Goal: Task Accomplishment & Management: Manage account settings

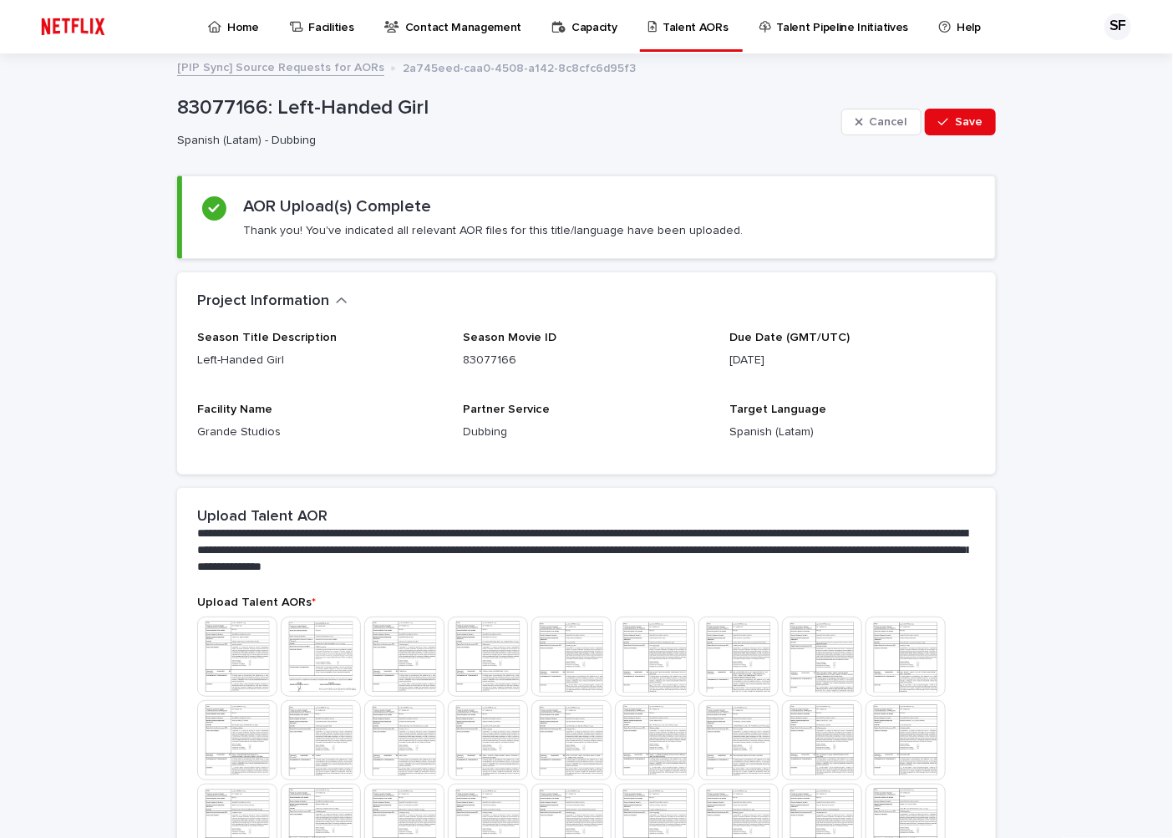
click at [246, 23] on p "Home" at bounding box center [243, 17] width 32 height 35
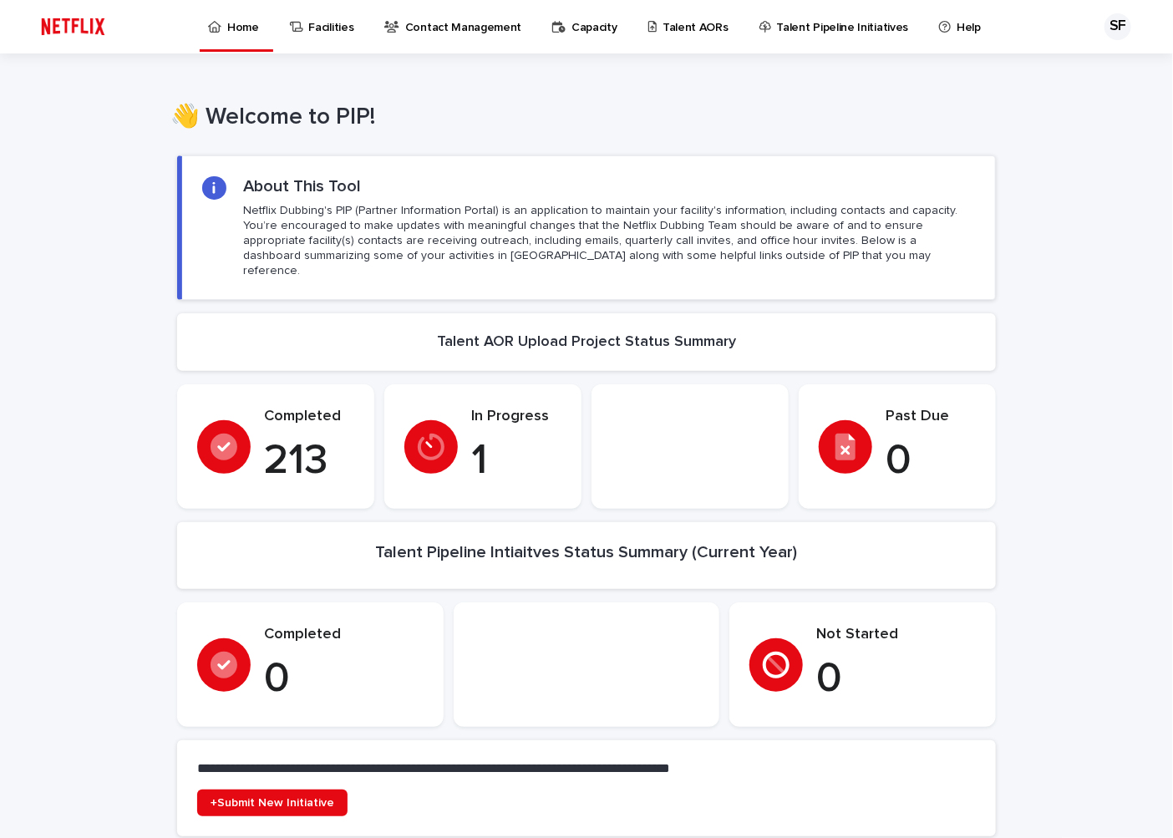
click at [668, 28] on p "Talent AORs" at bounding box center [695, 17] width 66 height 35
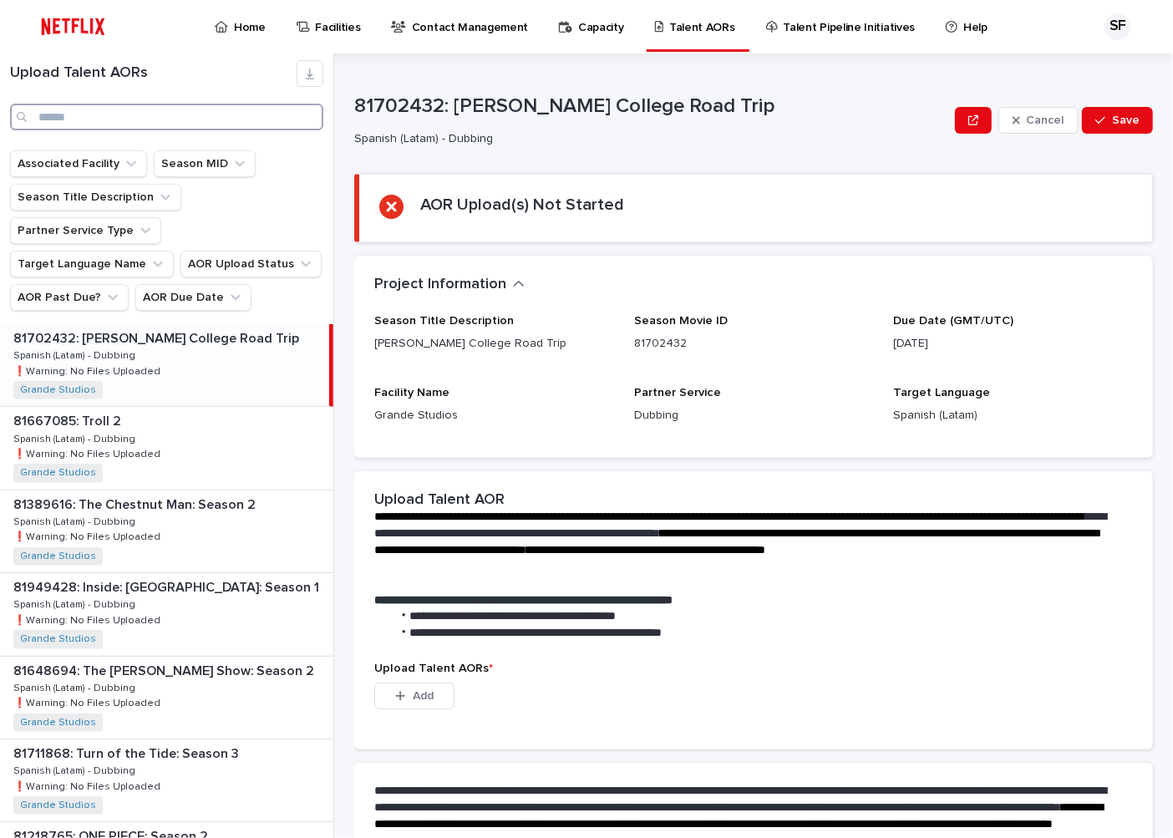
click at [118, 118] on input "Search" at bounding box center [166, 117] width 313 height 27
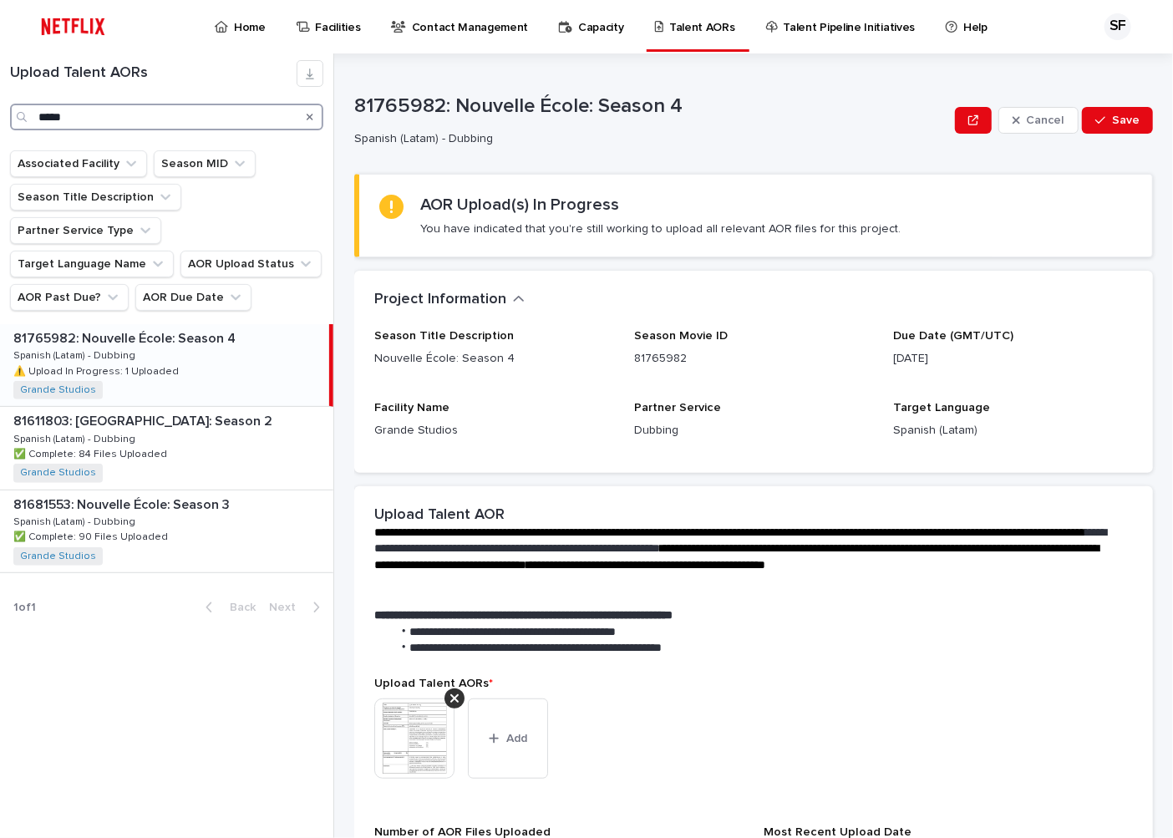
type input "*****"
click at [200, 324] on div "81765982: Nouvelle École: Season 4 81765982: Nouvelle École: Season 4 Spanish (…" at bounding box center [164, 365] width 329 height 82
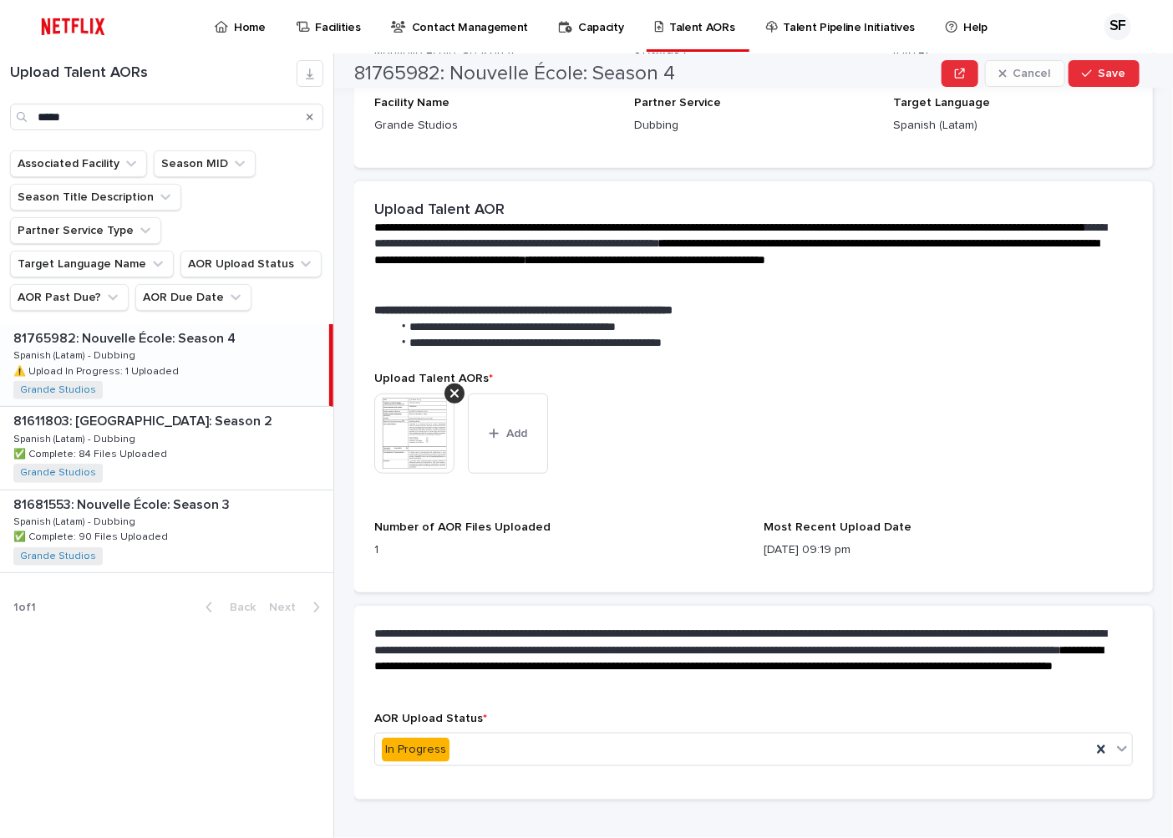
scroll to position [327, 0]
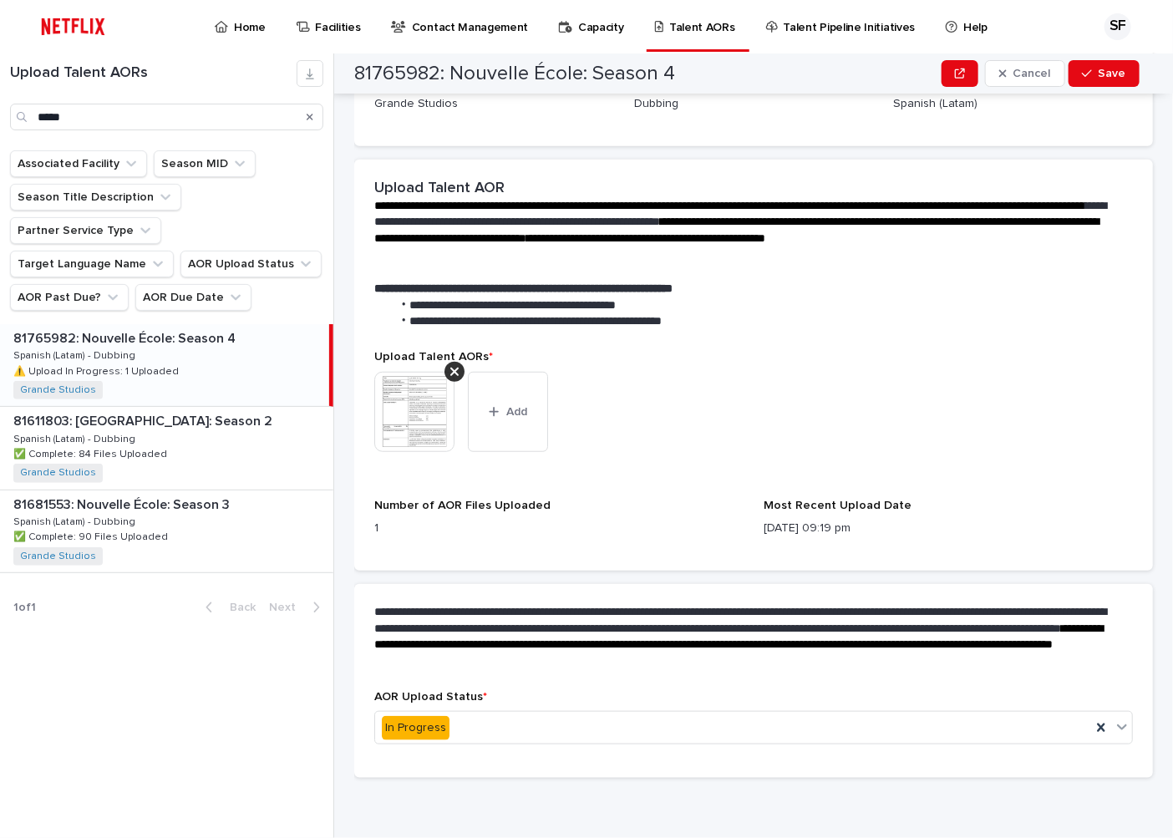
click at [426, 414] on img at bounding box center [414, 412] width 80 height 80
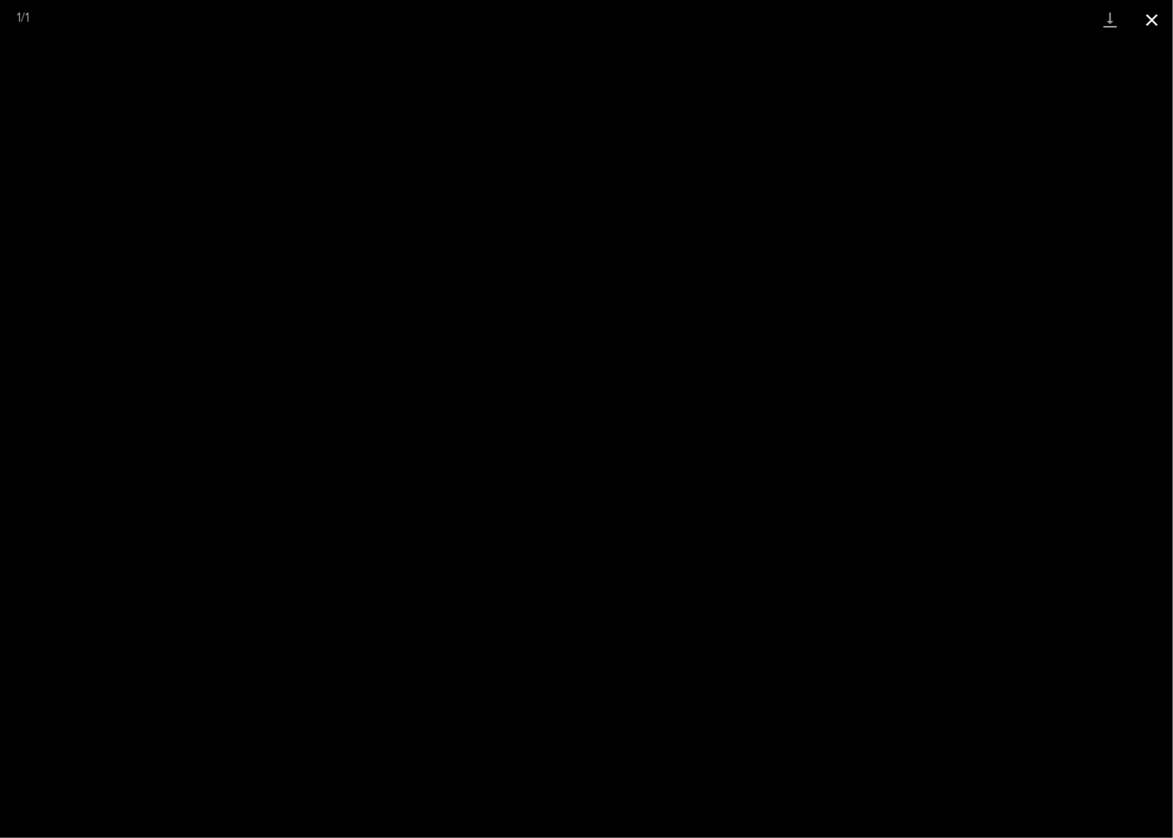
click at [1150, 18] on button "Close gallery" at bounding box center [1152, 19] width 42 height 39
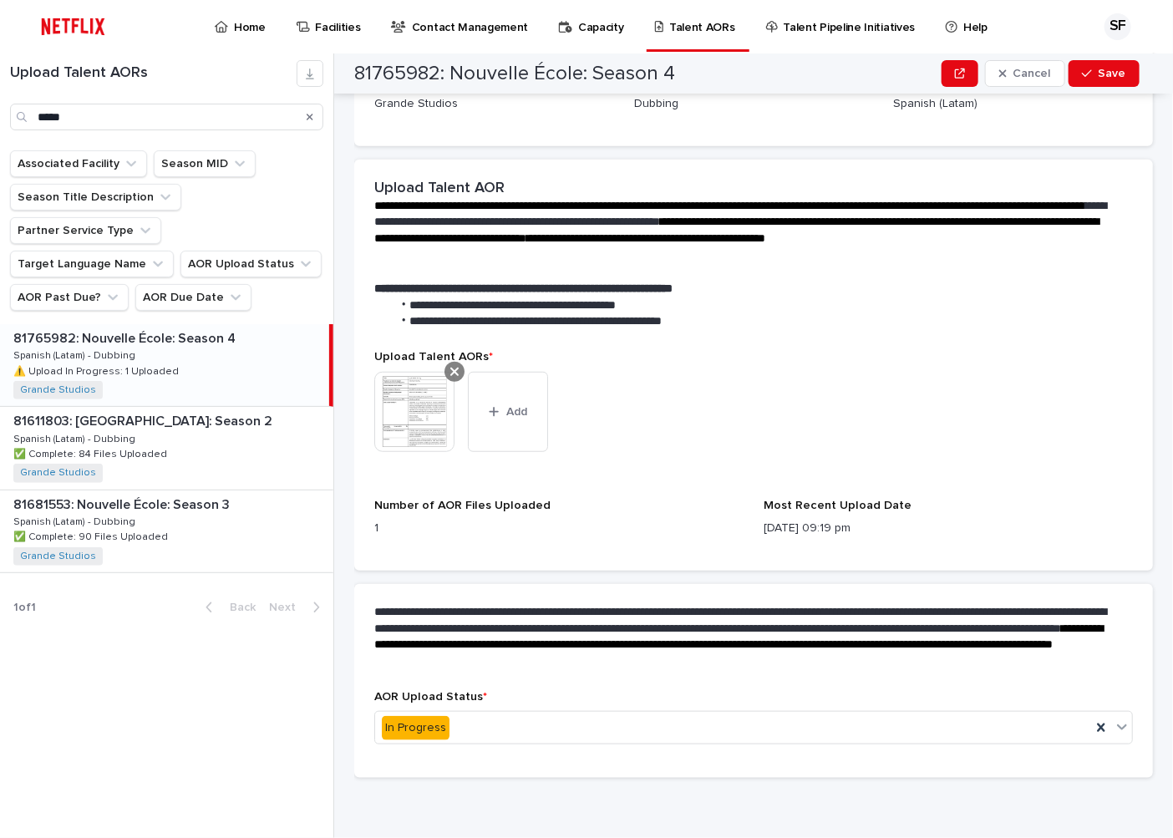
click at [456, 365] on icon at bounding box center [454, 371] width 8 height 13
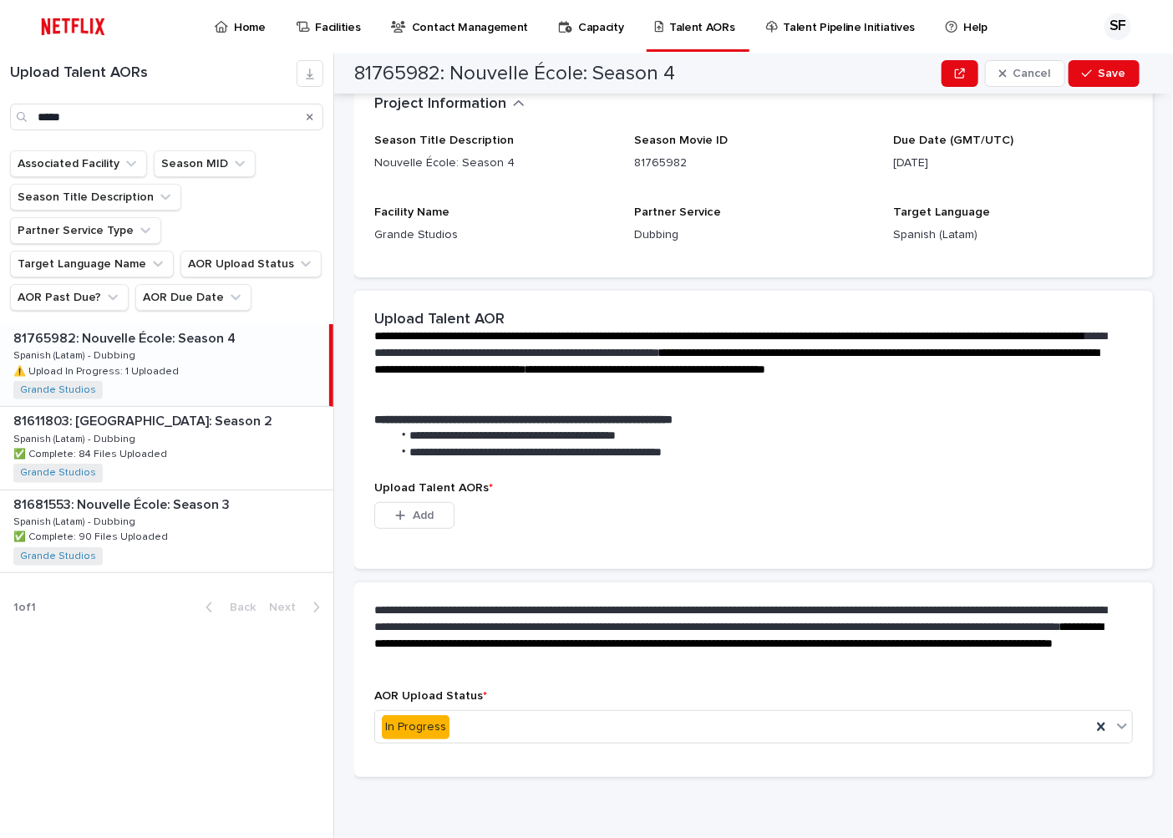
scroll to position [98, 0]
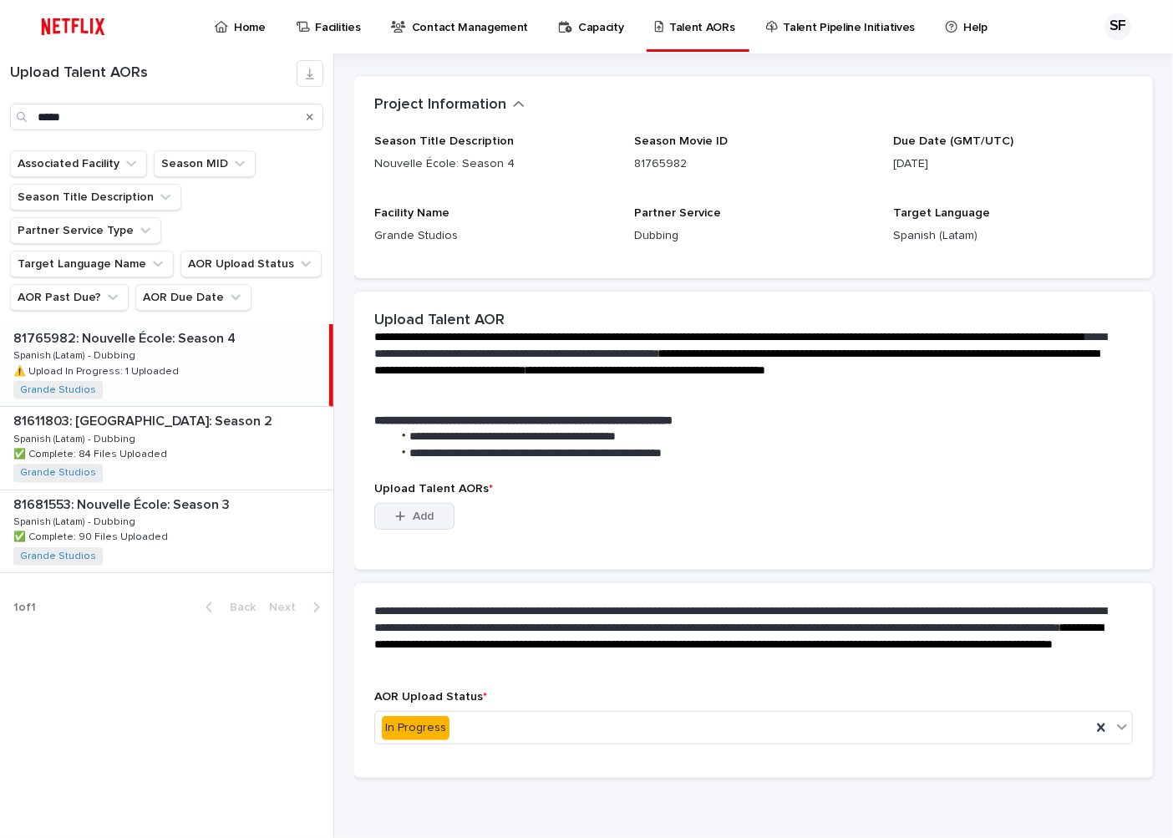
click at [429, 505] on button "Add" at bounding box center [414, 516] width 80 height 27
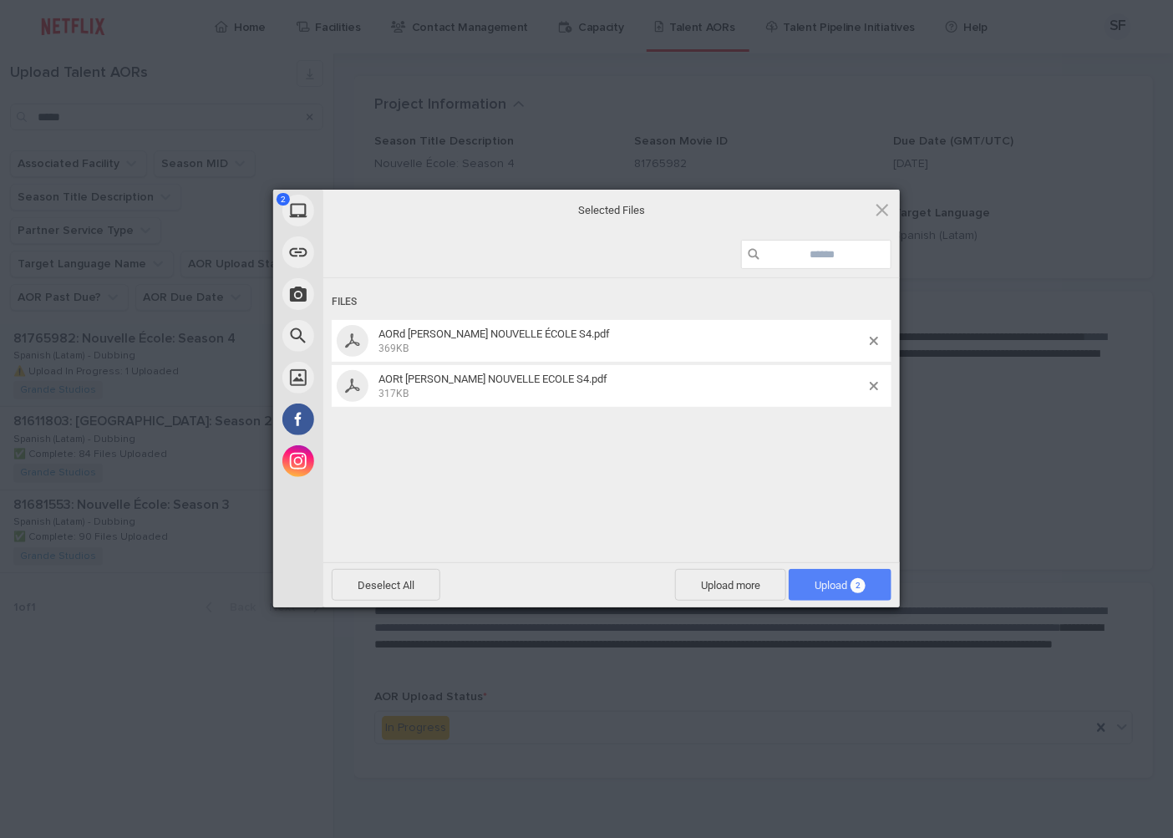
click at [841, 583] on span "Upload 2" at bounding box center [839, 585] width 51 height 13
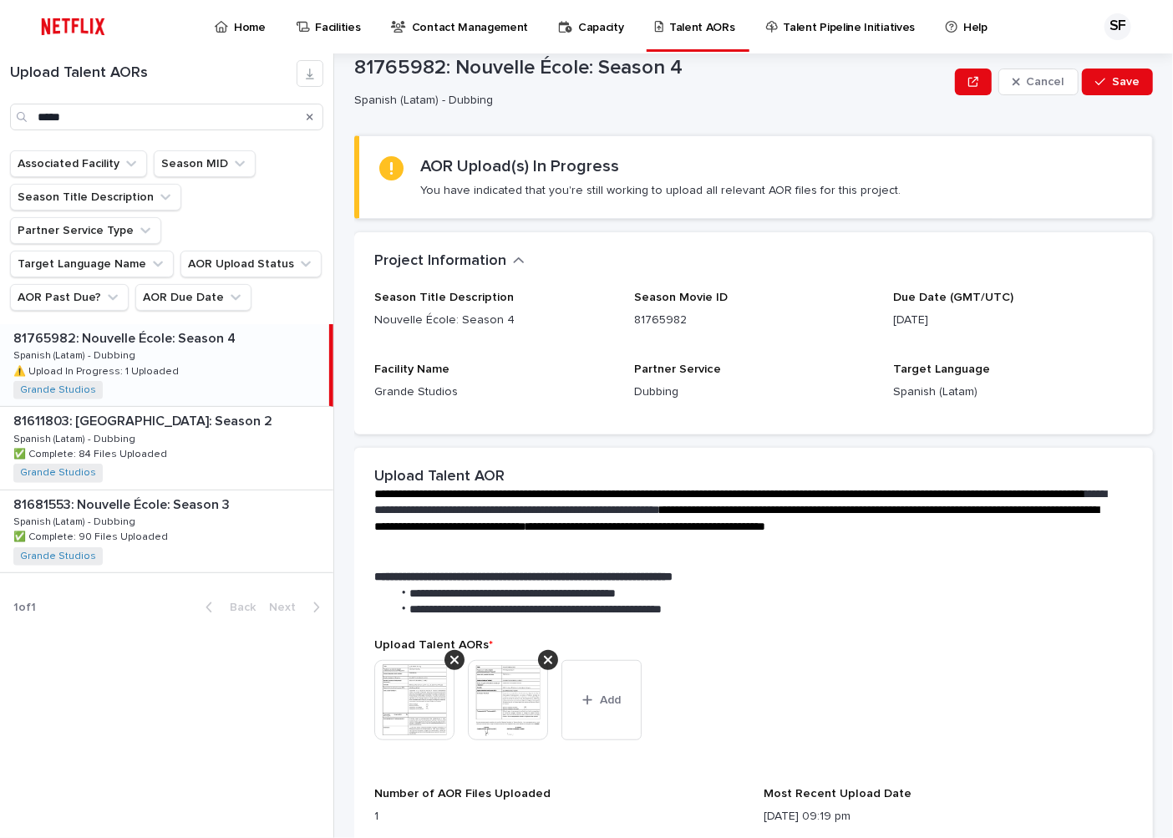
scroll to position [5, 0]
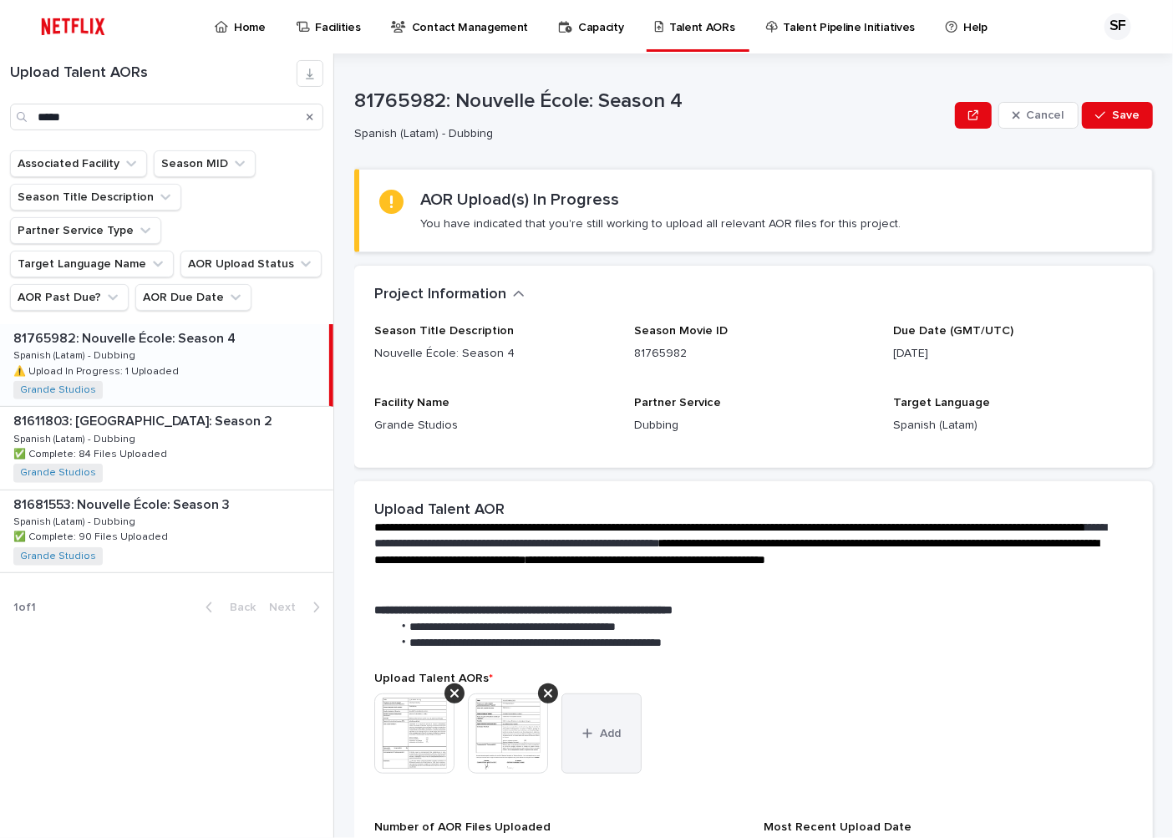
click at [624, 732] on button "Add" at bounding box center [601, 733] width 80 height 80
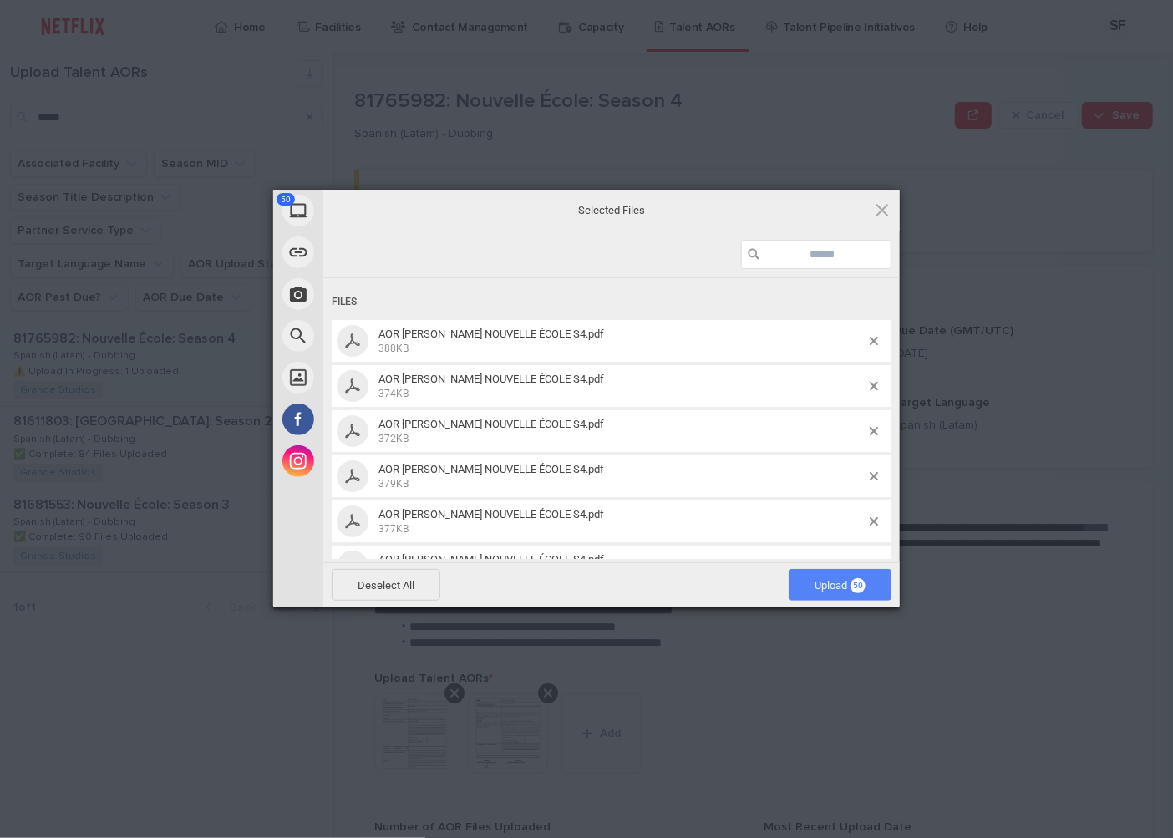
click at [813, 570] on span "Upload 50" at bounding box center [839, 585] width 103 height 32
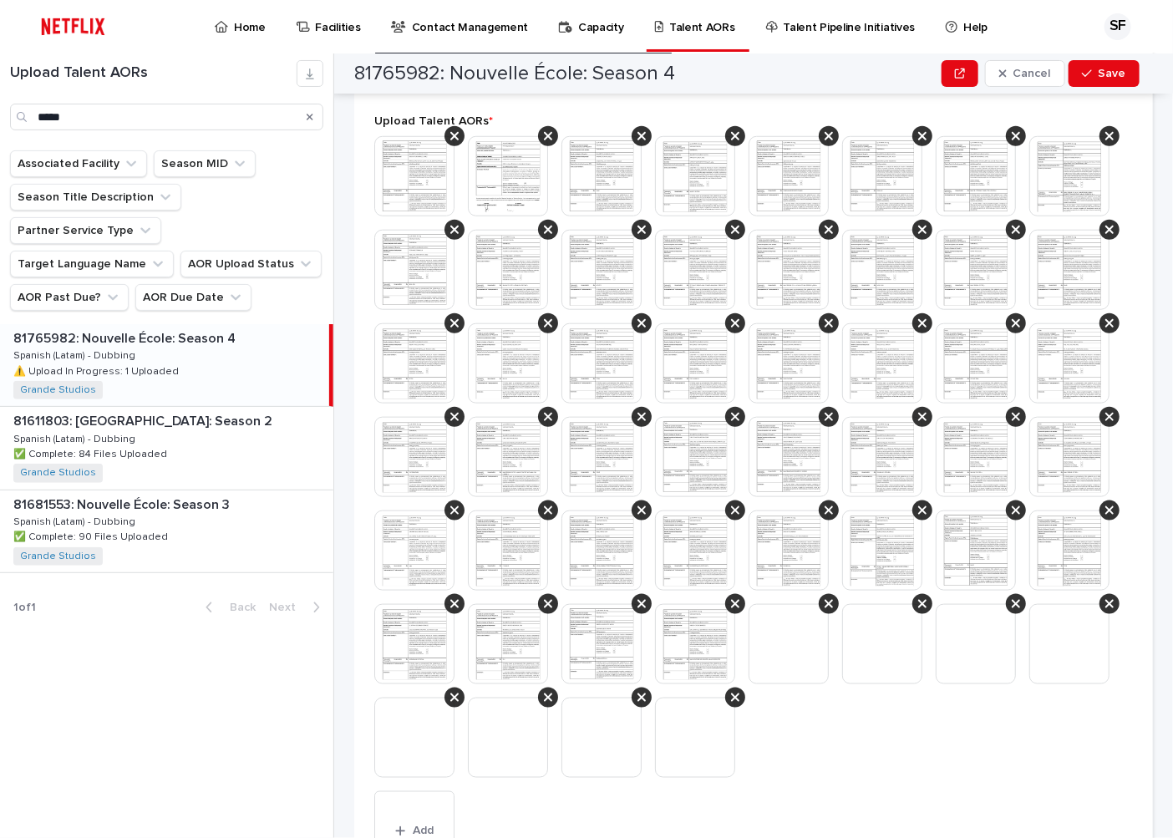
scroll to position [1067, 0]
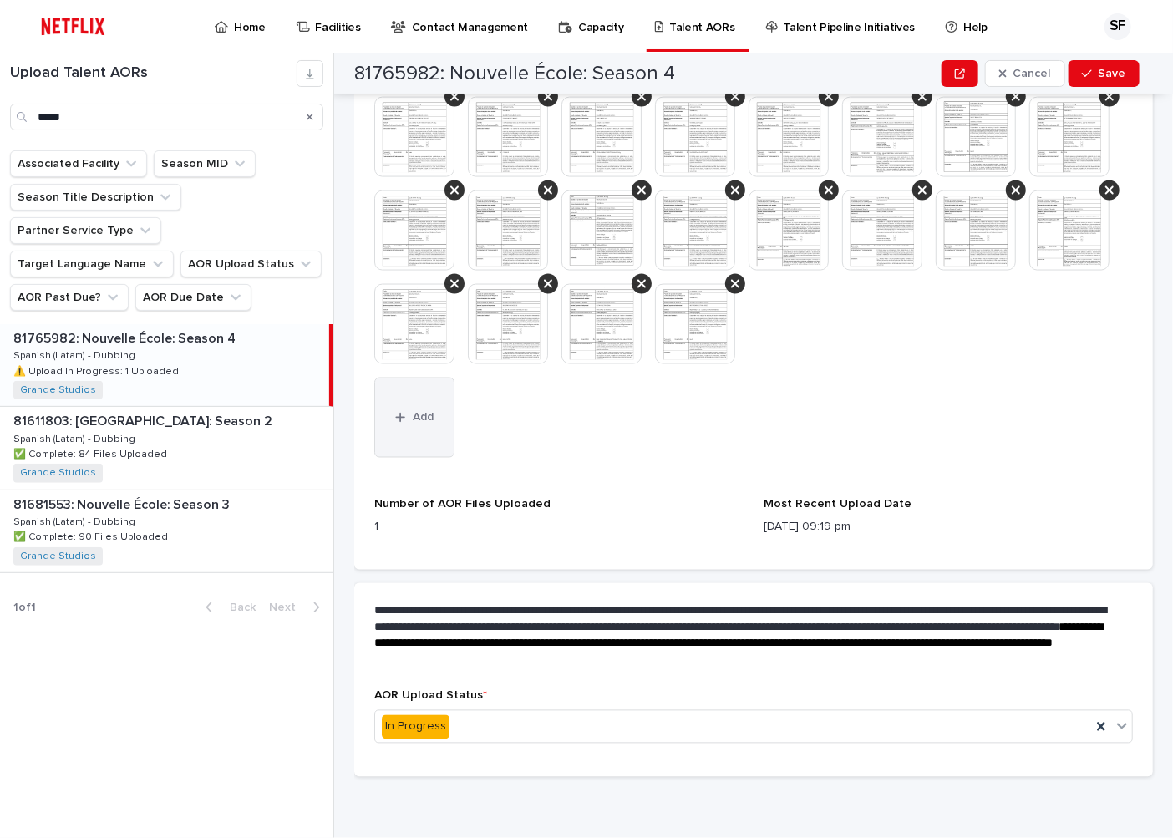
click at [388, 426] on button "Add" at bounding box center [414, 418] width 80 height 80
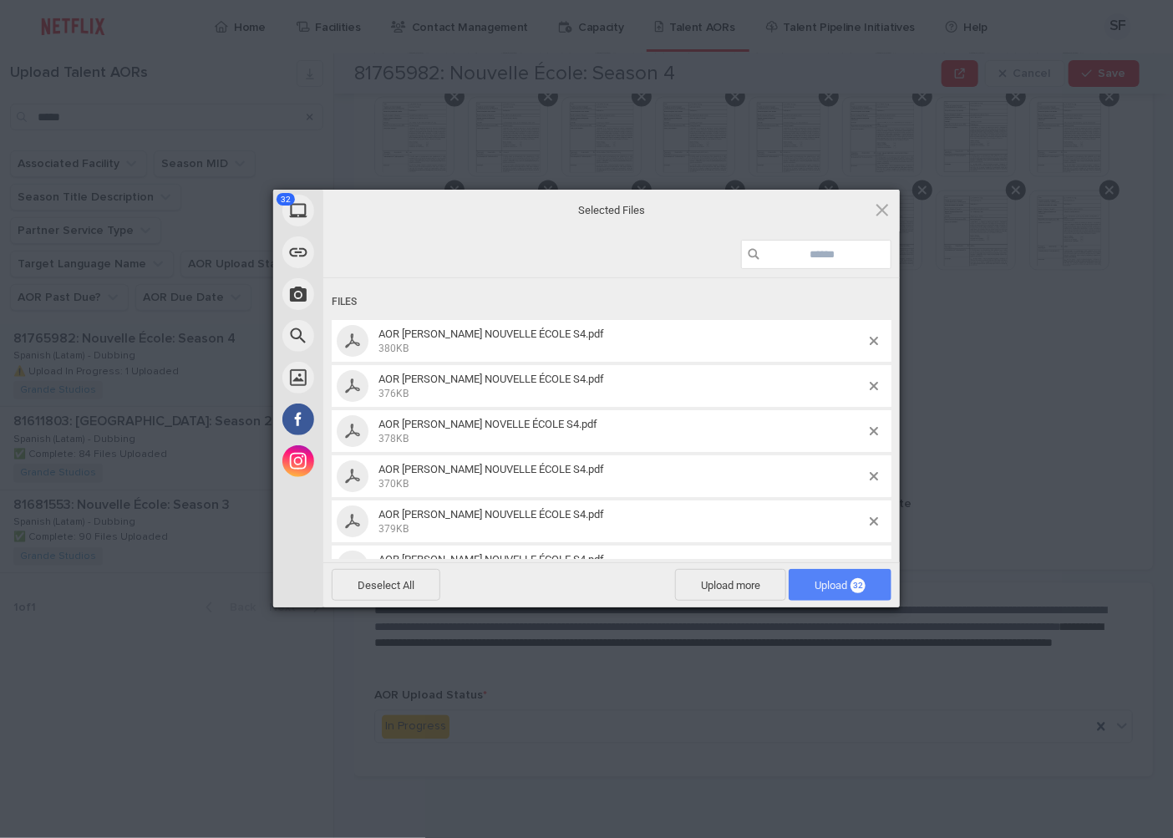
click at [822, 591] on span "Upload 32" at bounding box center [839, 585] width 103 height 32
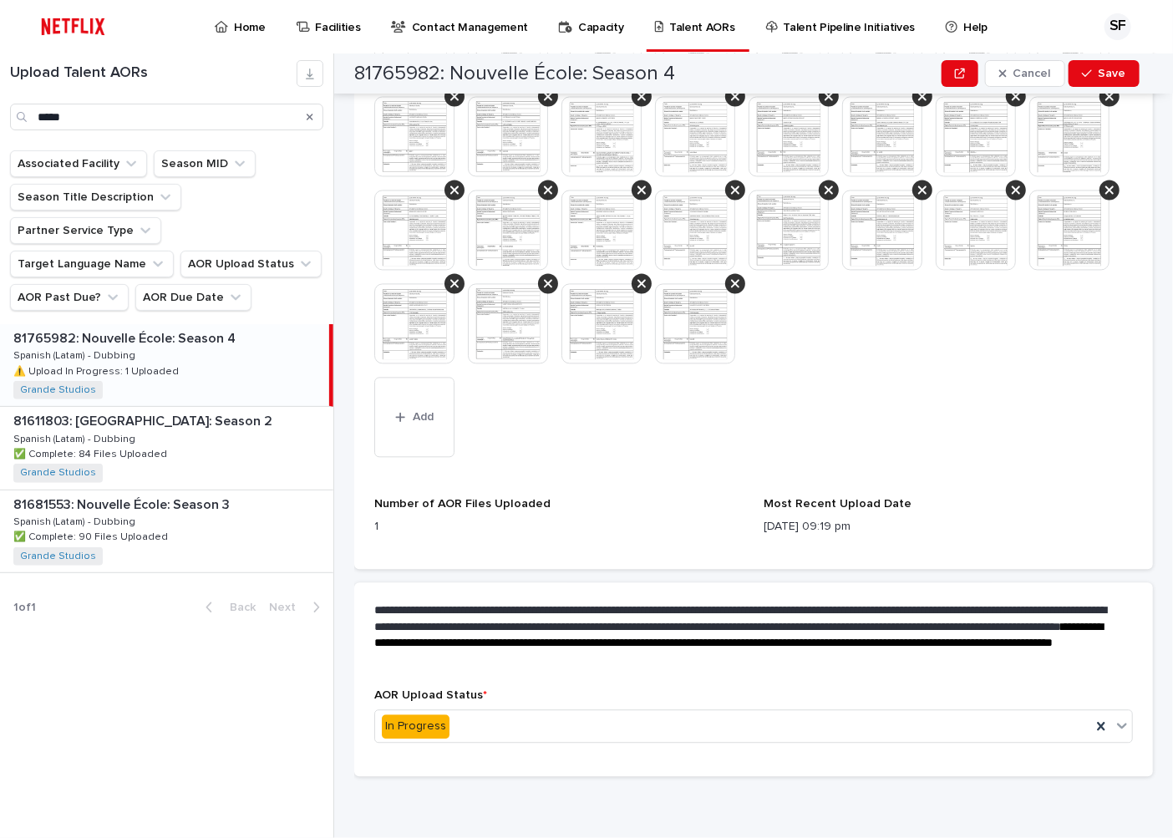
scroll to position [1442, 0]
click at [497, 727] on div "In Progress" at bounding box center [733, 727] width 716 height 28
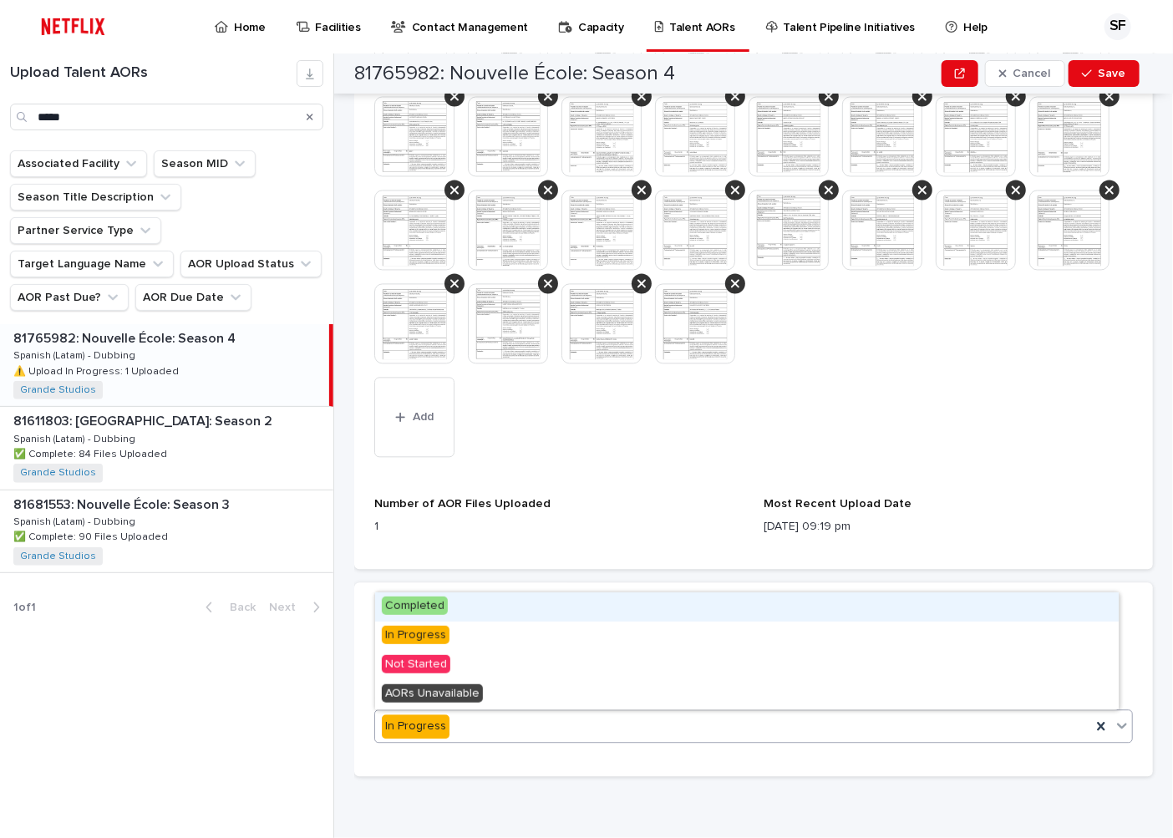
click at [502, 606] on div "Completed" at bounding box center [746, 606] width 743 height 29
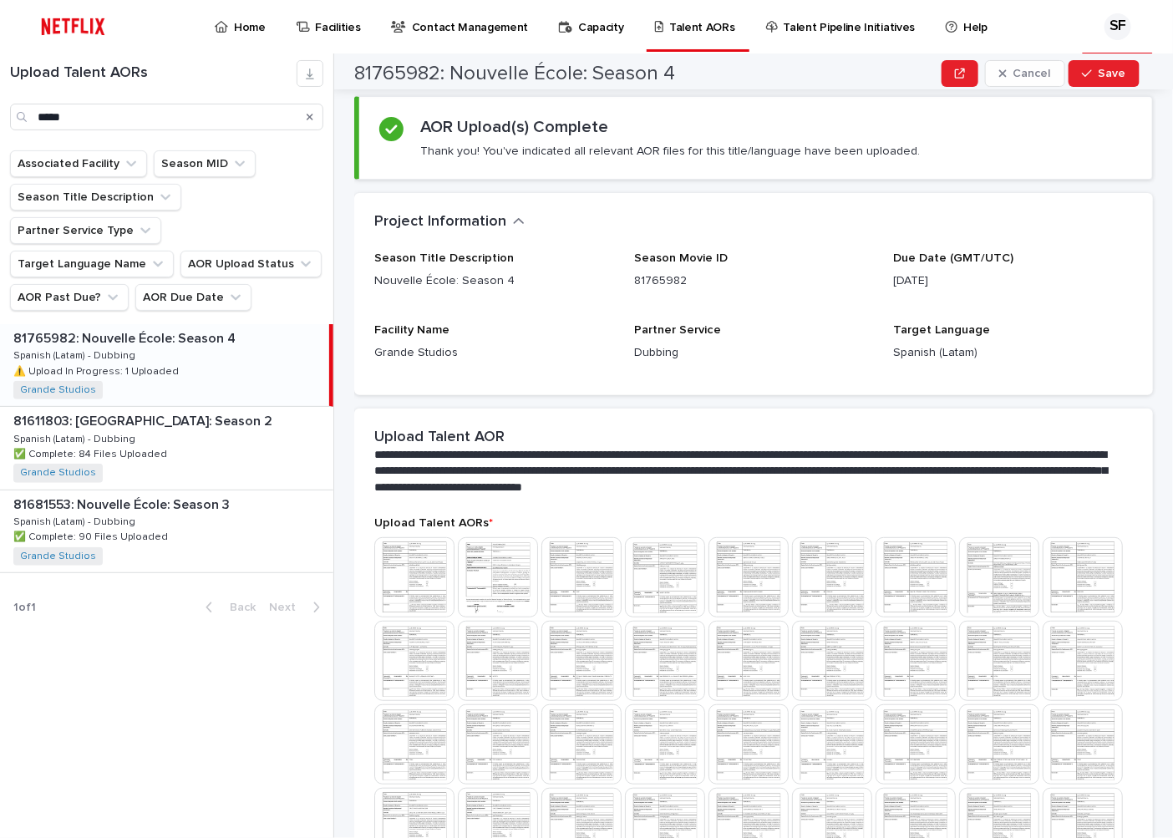
scroll to position [0, 0]
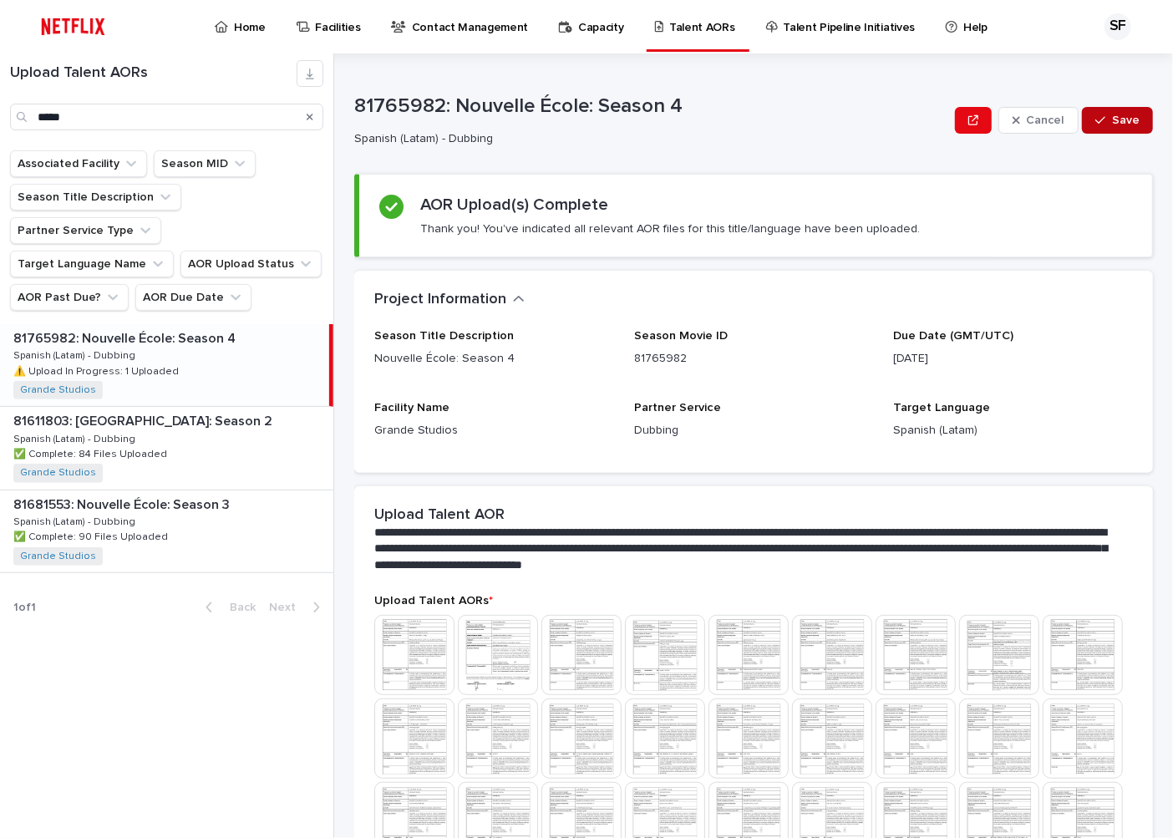
click at [1112, 124] on span "Save" at bounding box center [1126, 120] width 28 height 12
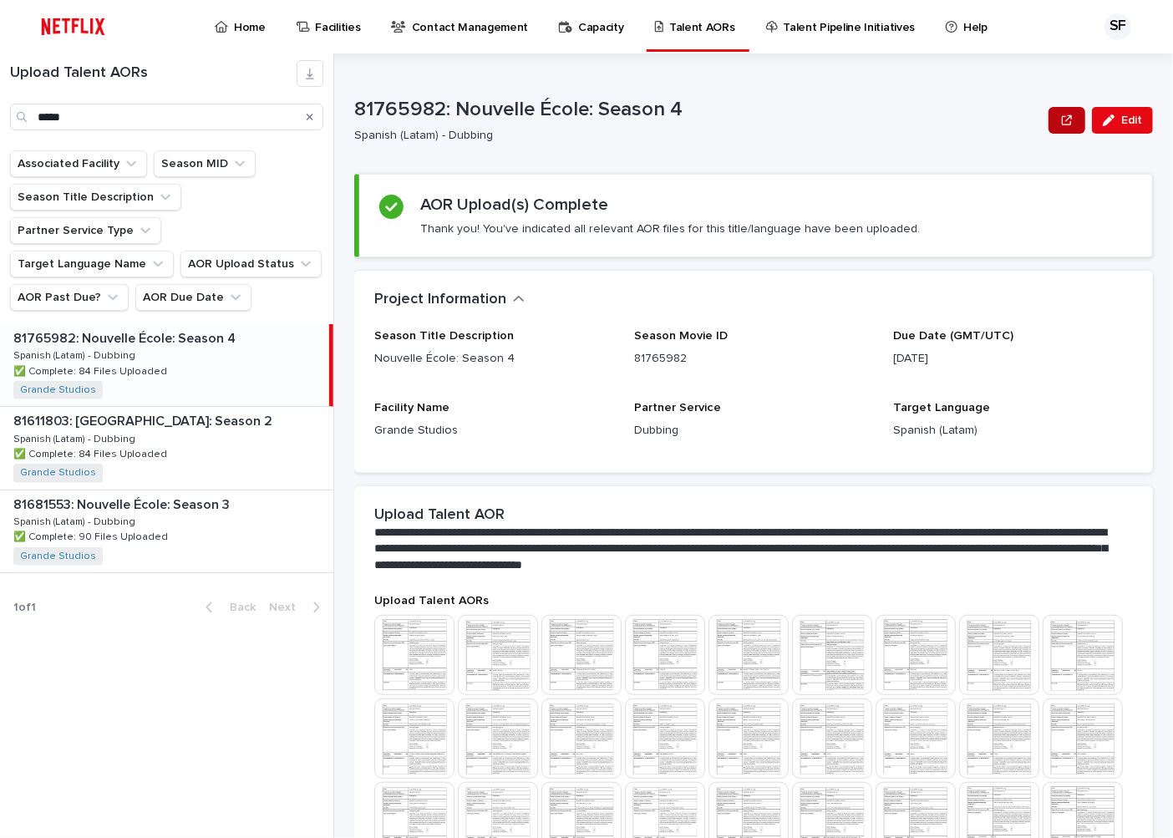
click at [1057, 128] on button "button" at bounding box center [1066, 120] width 37 height 27
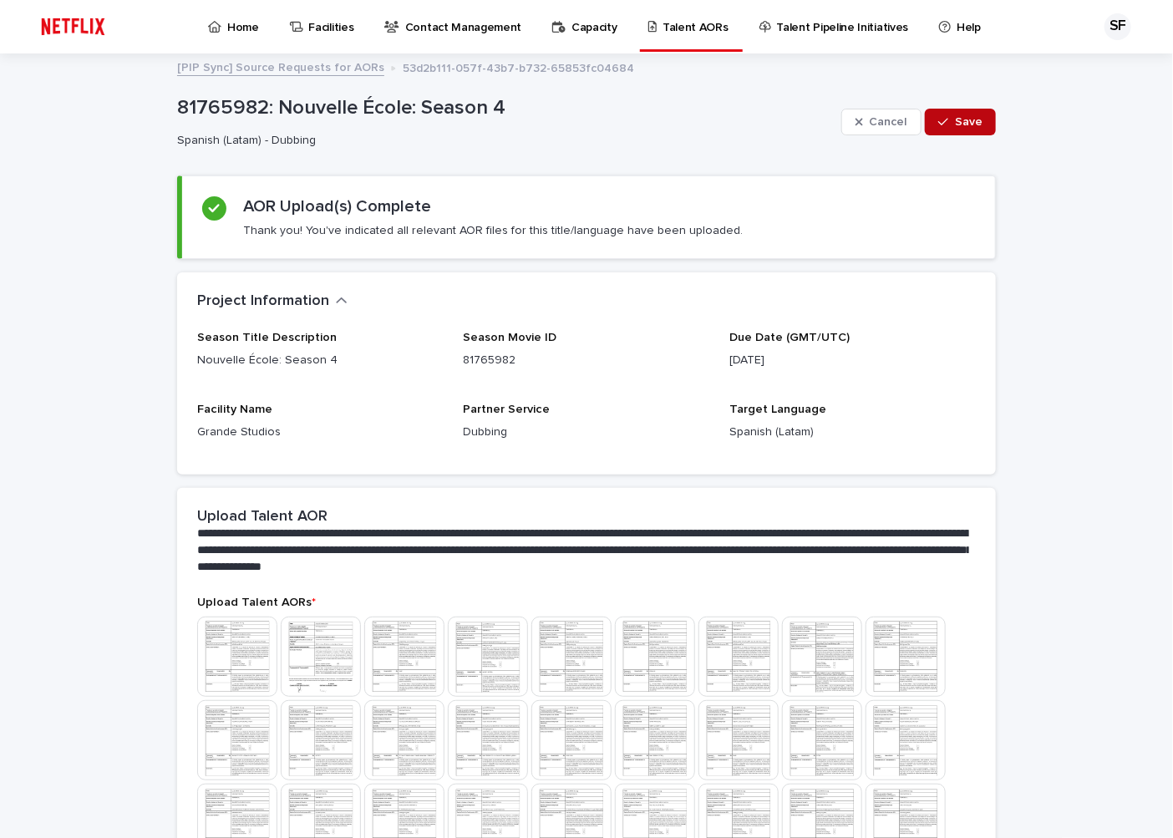
click at [944, 124] on div "button" at bounding box center [946, 122] width 17 height 12
click at [973, 111] on button "Edit" at bounding box center [965, 122] width 61 height 27
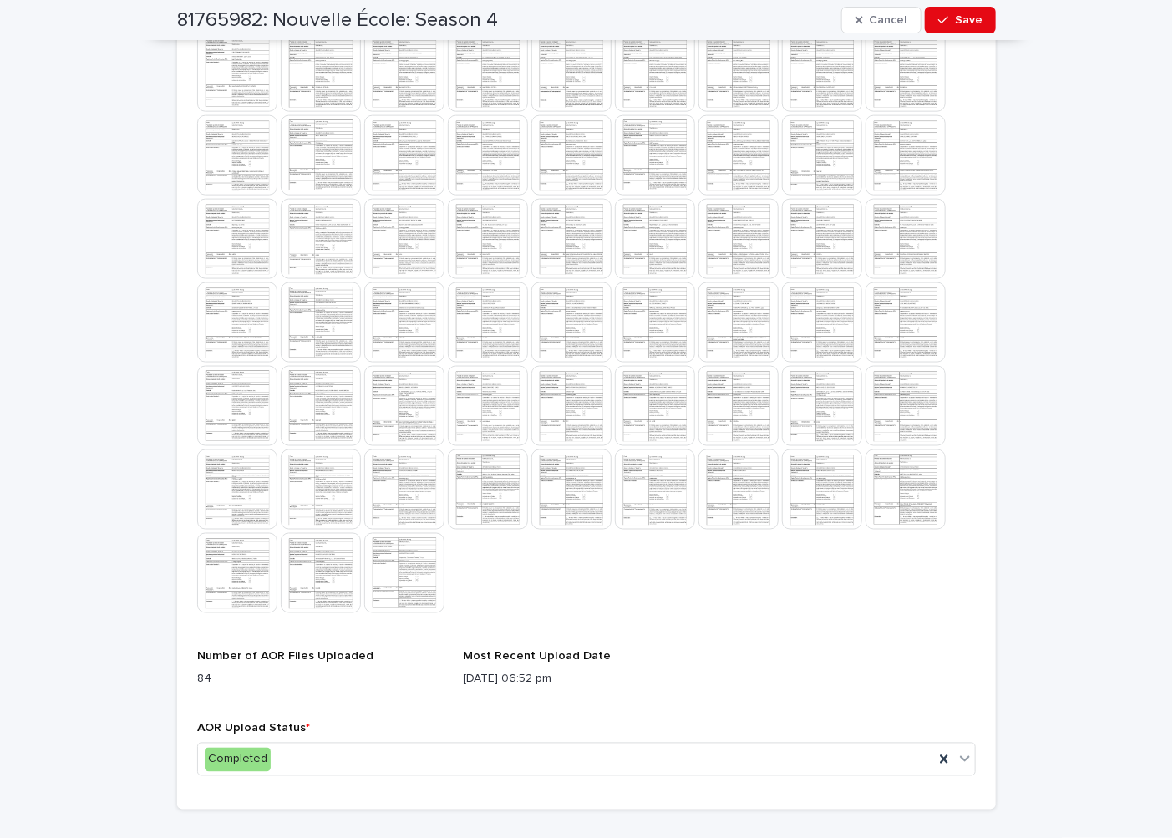
scroll to position [904, 0]
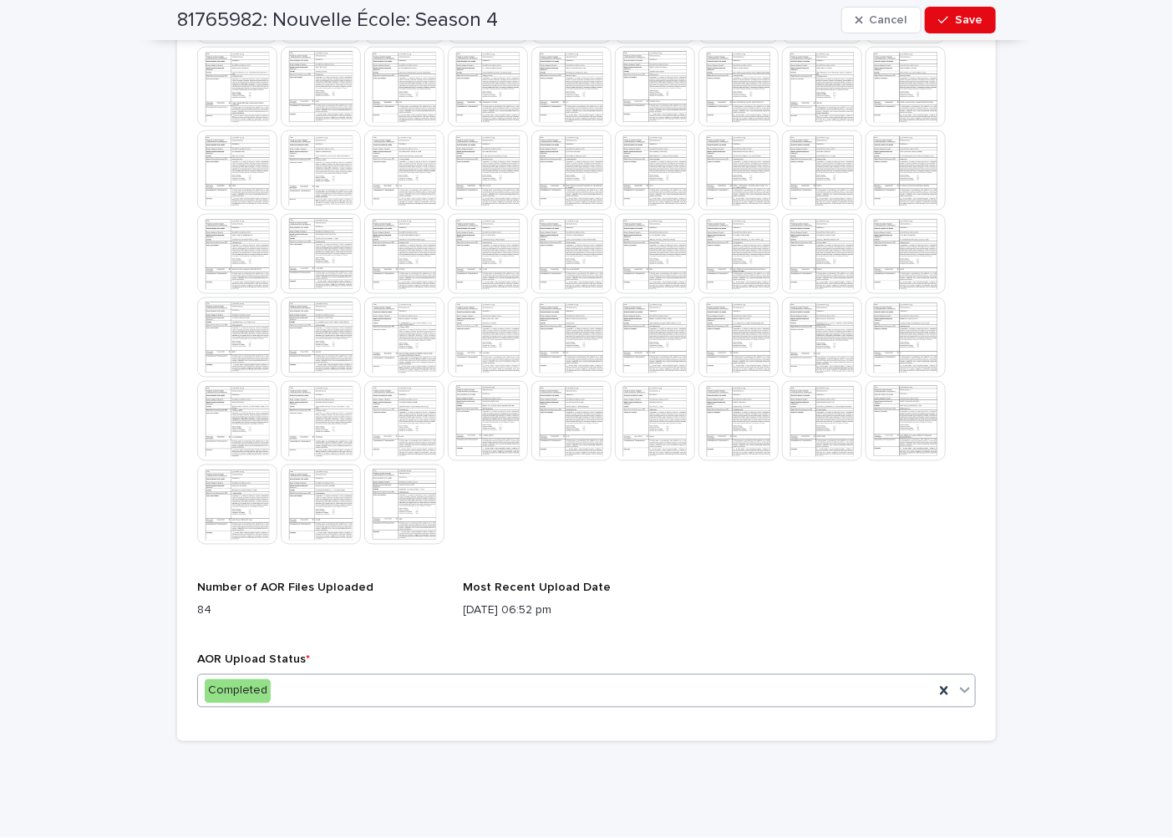
click at [268, 682] on div "Completed" at bounding box center [566, 691] width 736 height 28
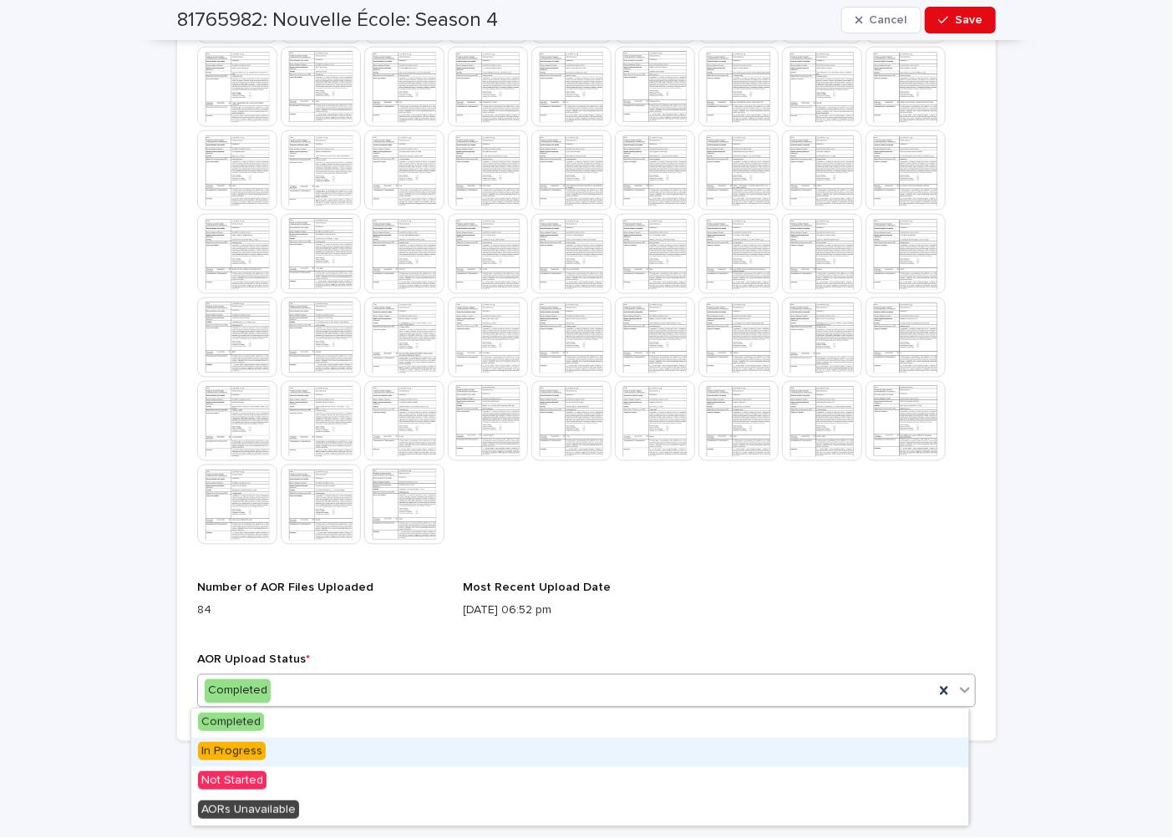
click at [286, 747] on div "In Progress" at bounding box center [579, 751] width 777 height 29
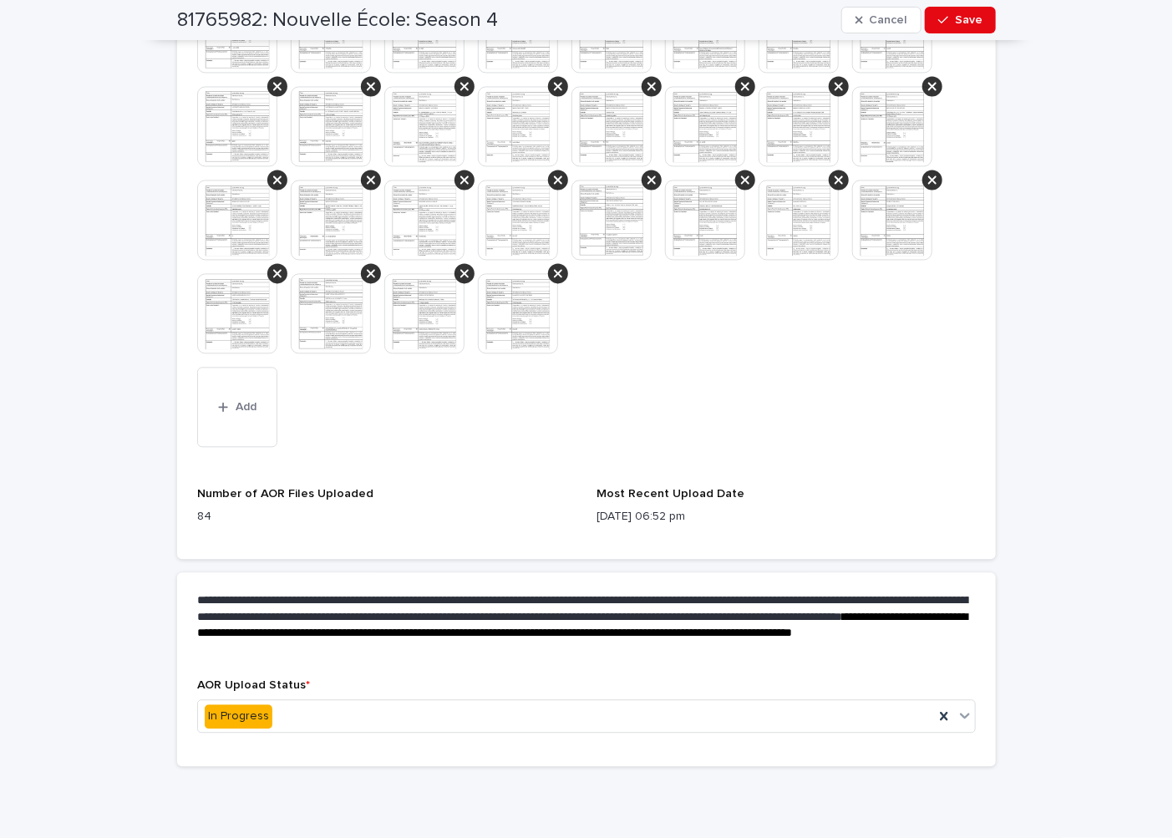
scroll to position [1371, 0]
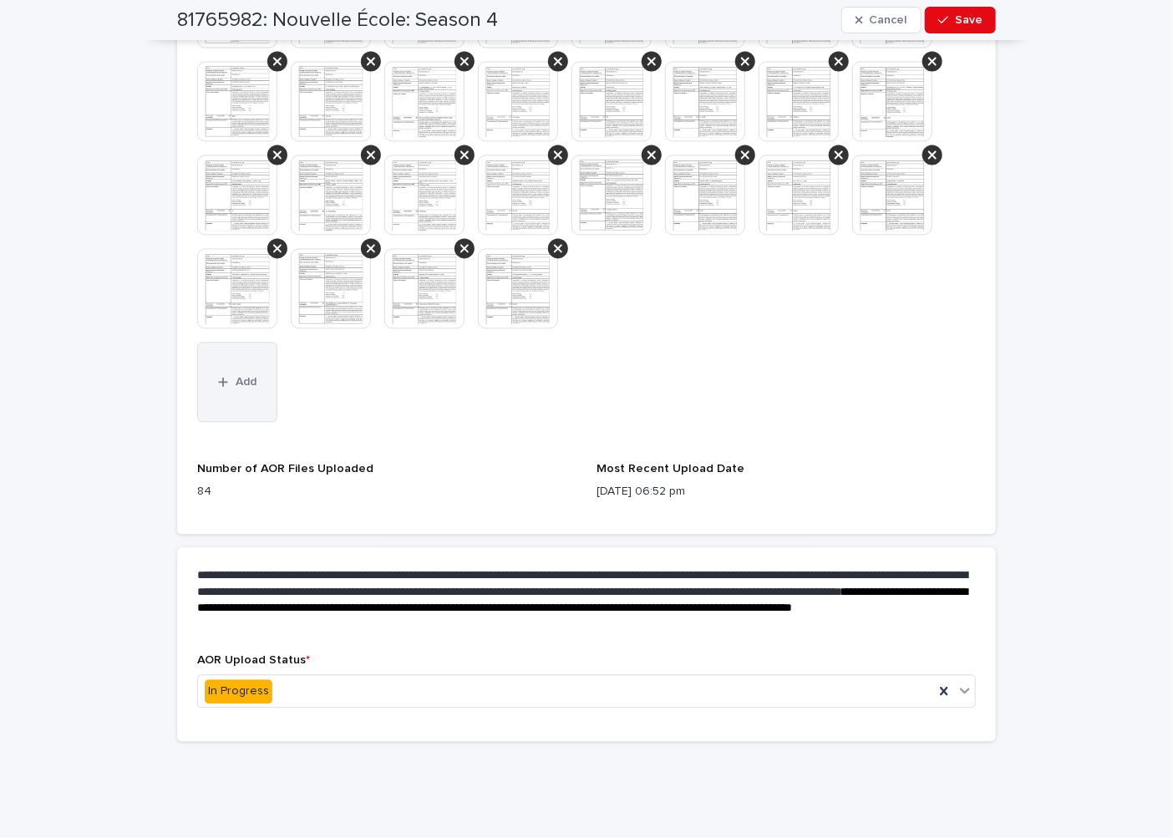
click at [249, 379] on button "Add" at bounding box center [237, 382] width 80 height 80
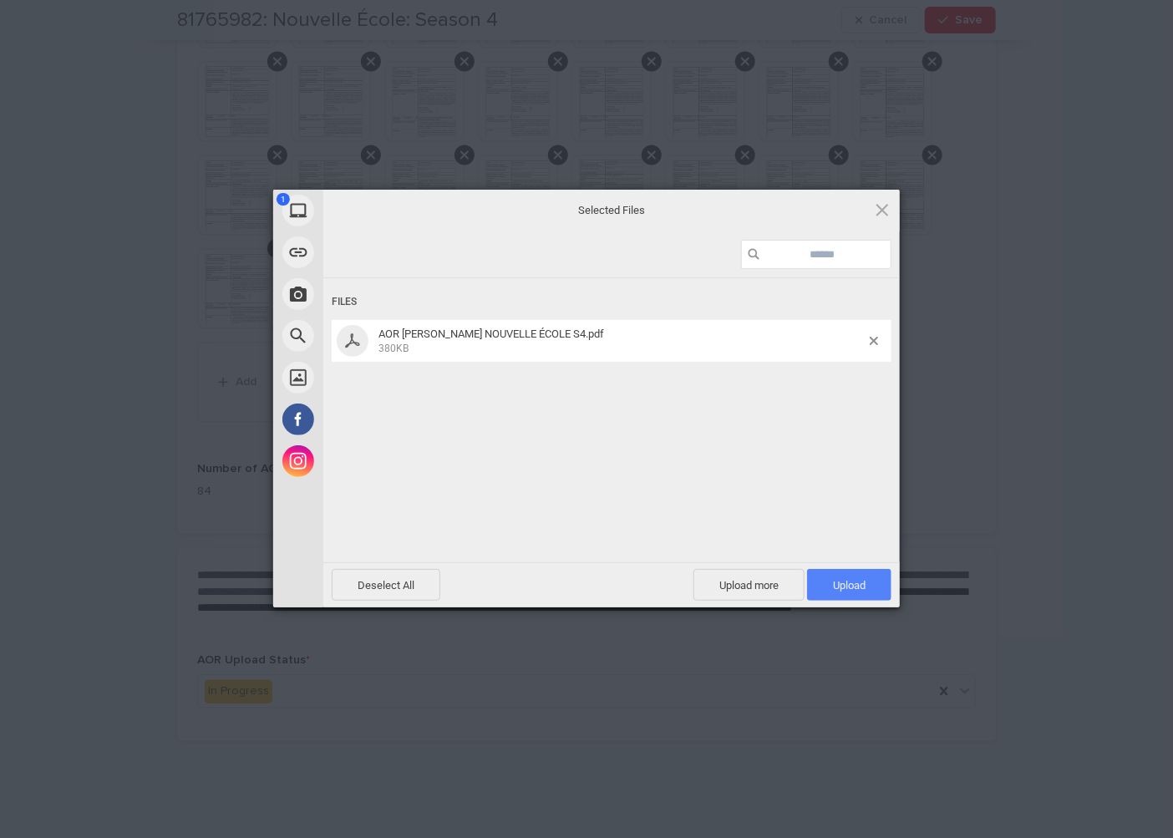
click at [845, 577] on span "Upload 1" at bounding box center [849, 585] width 84 height 32
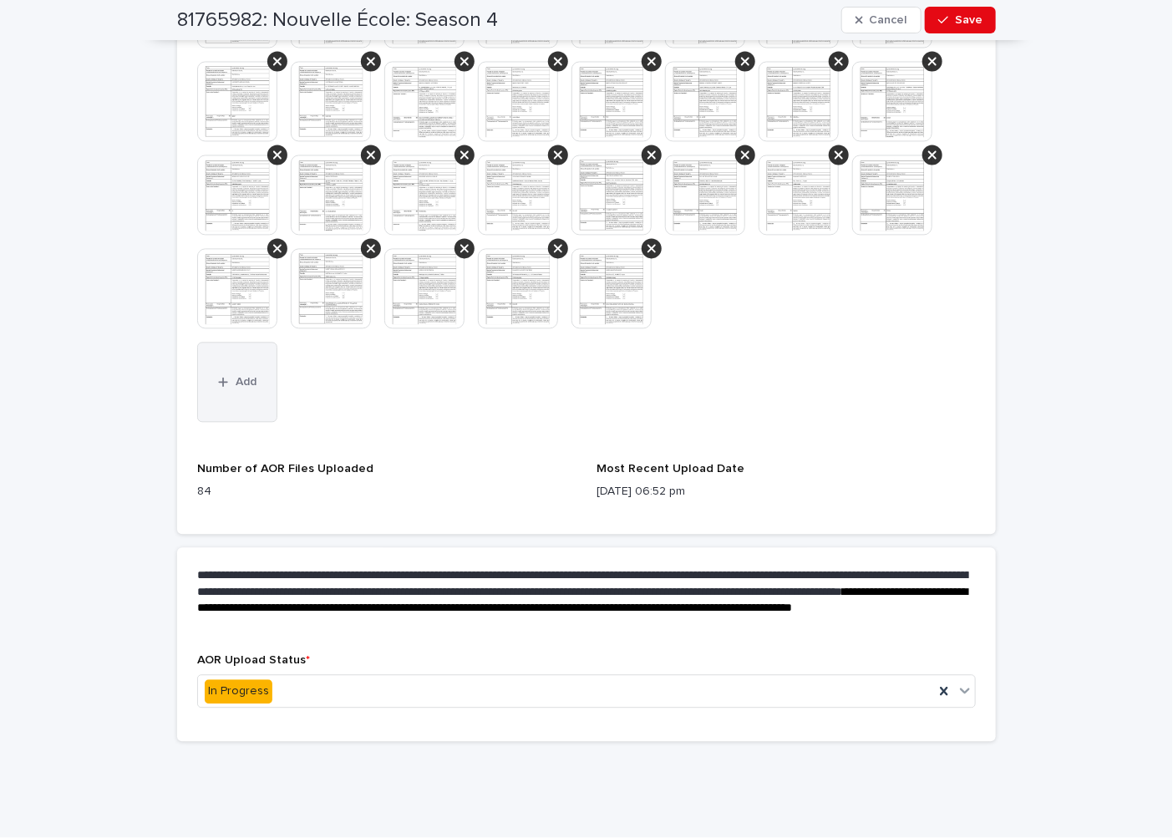
click at [231, 389] on button "Add" at bounding box center [237, 382] width 80 height 80
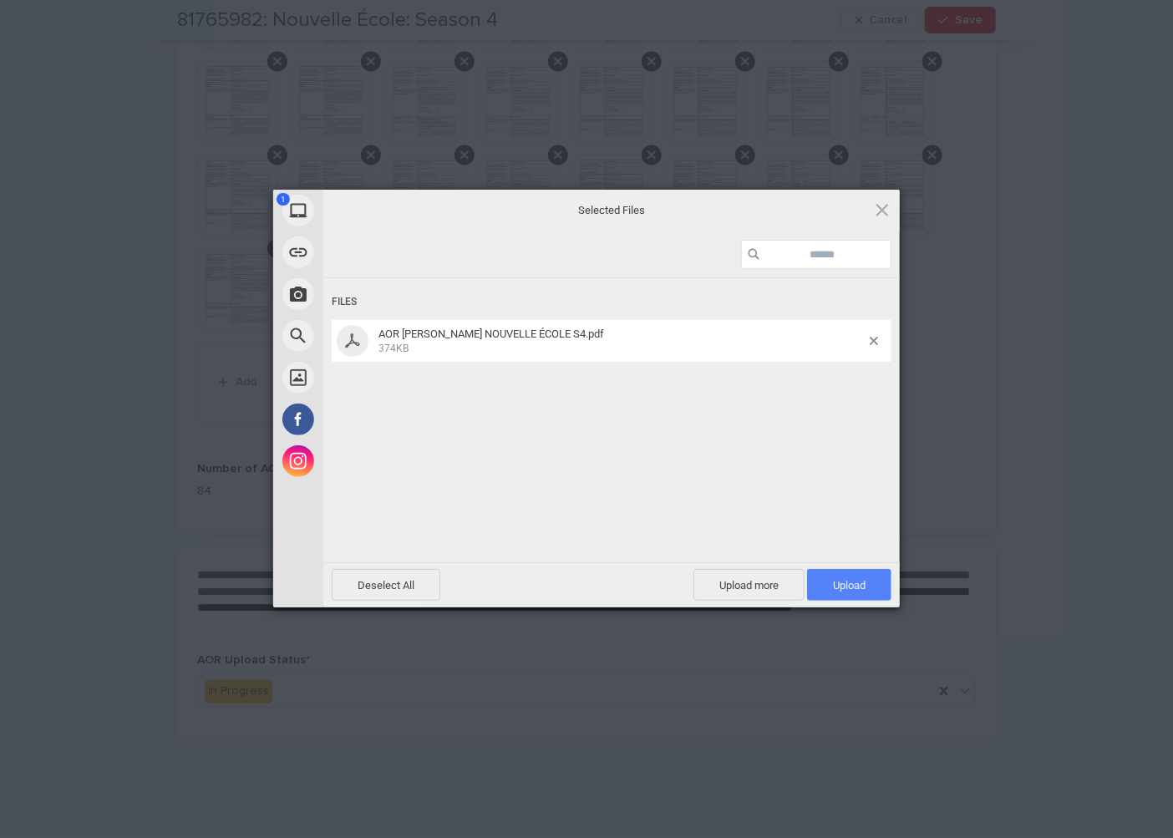
click at [833, 581] on span "Upload 1" at bounding box center [849, 585] width 33 height 13
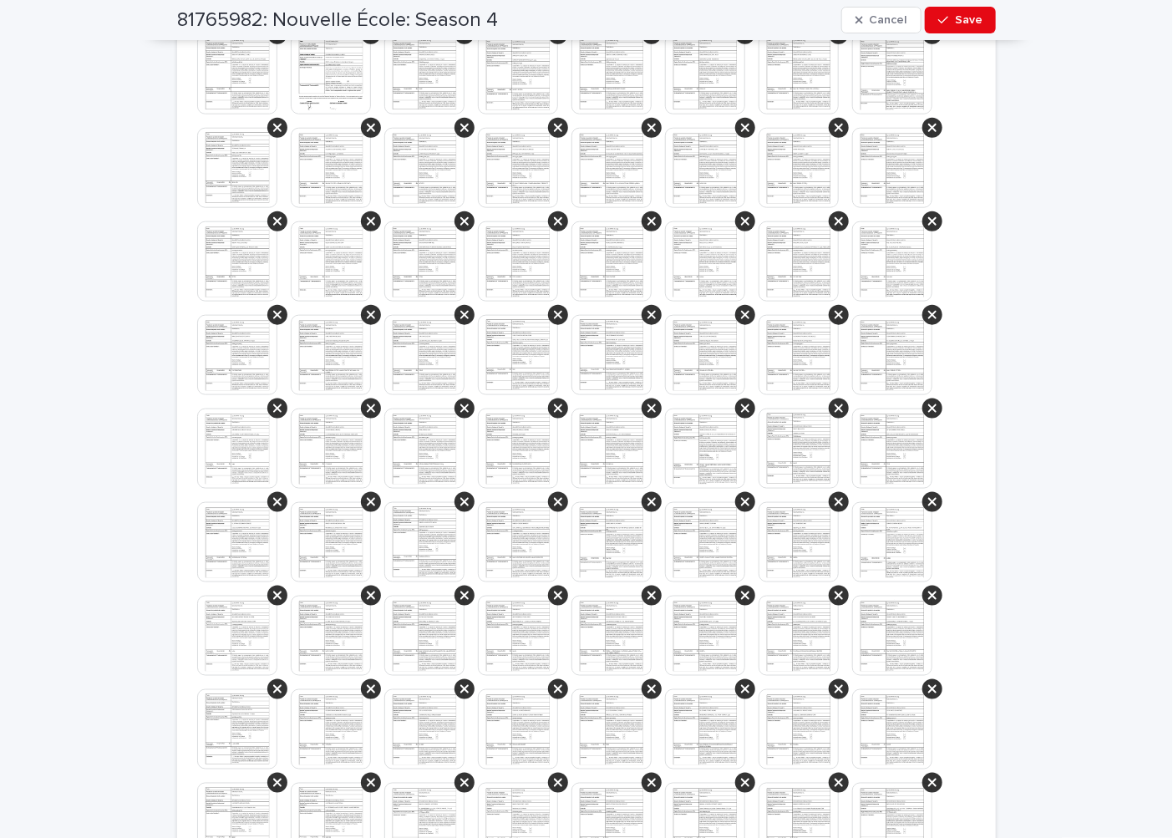
scroll to position [0, 0]
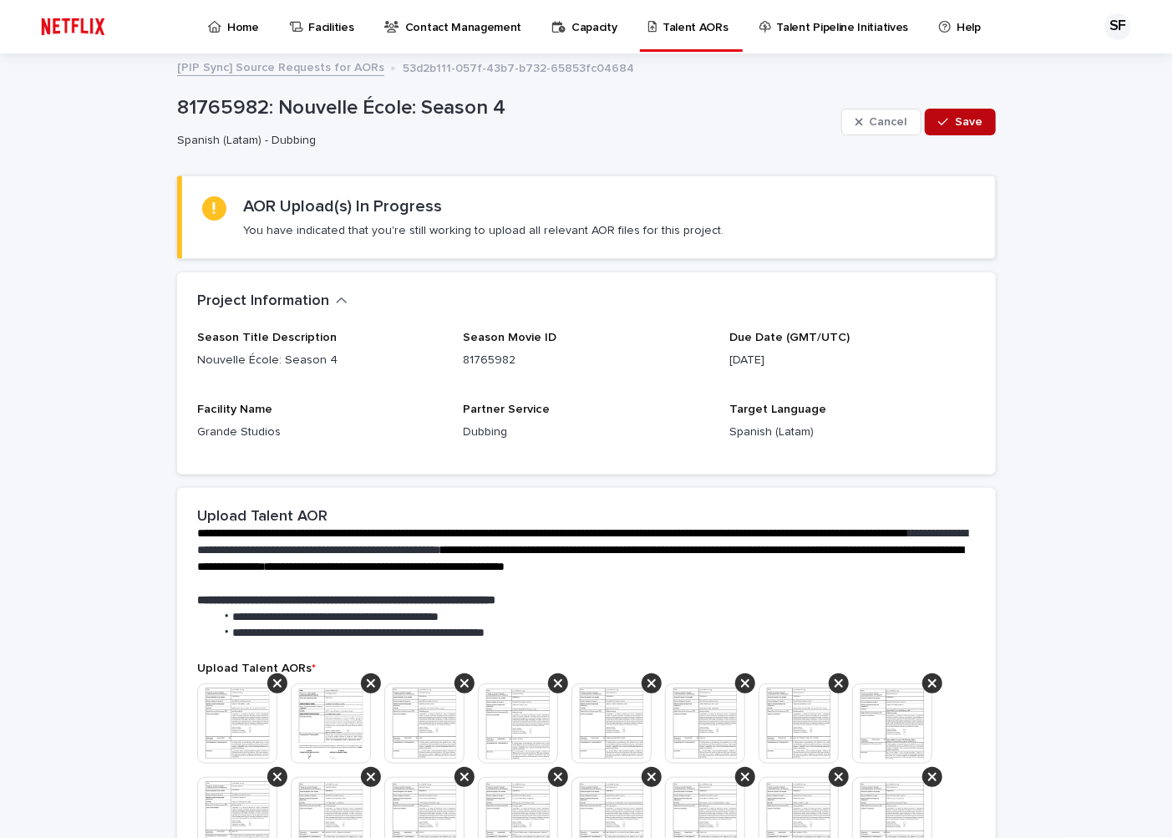
click at [938, 118] on icon "button" at bounding box center [943, 122] width 10 height 12
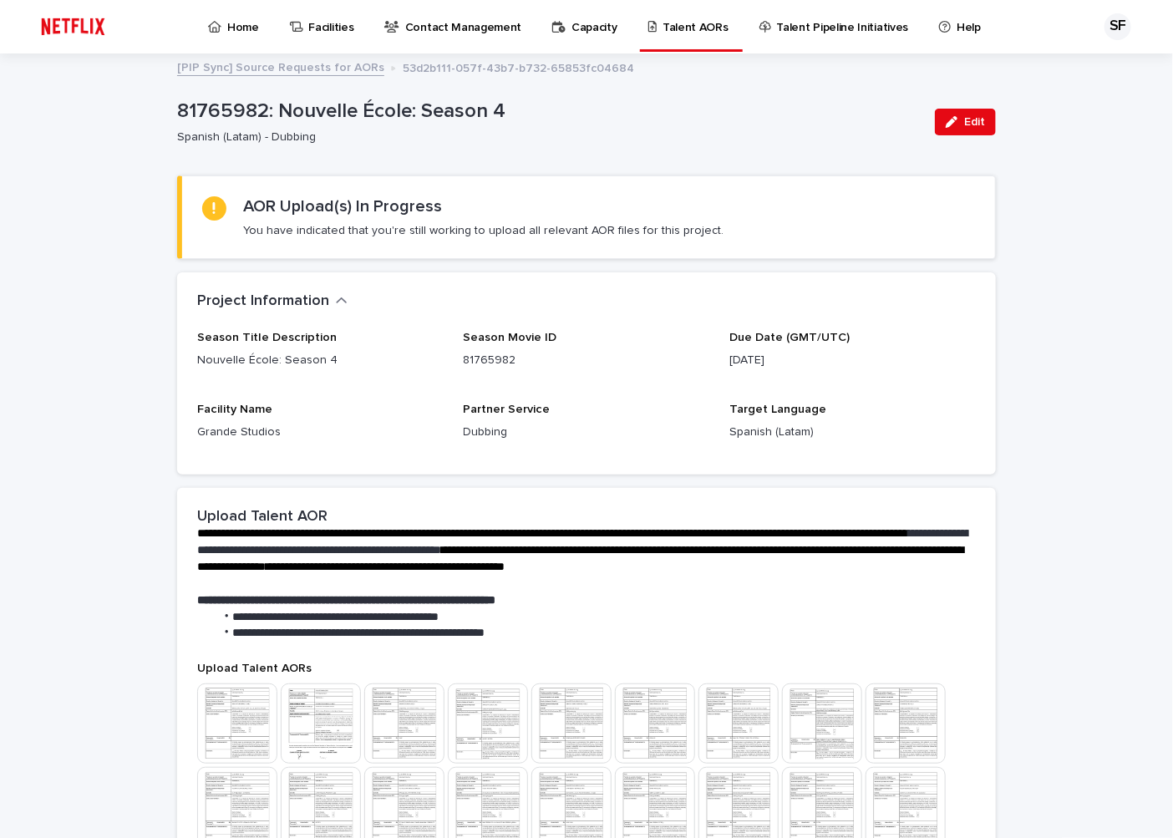
click at [239, 27] on p "Home" at bounding box center [243, 17] width 32 height 35
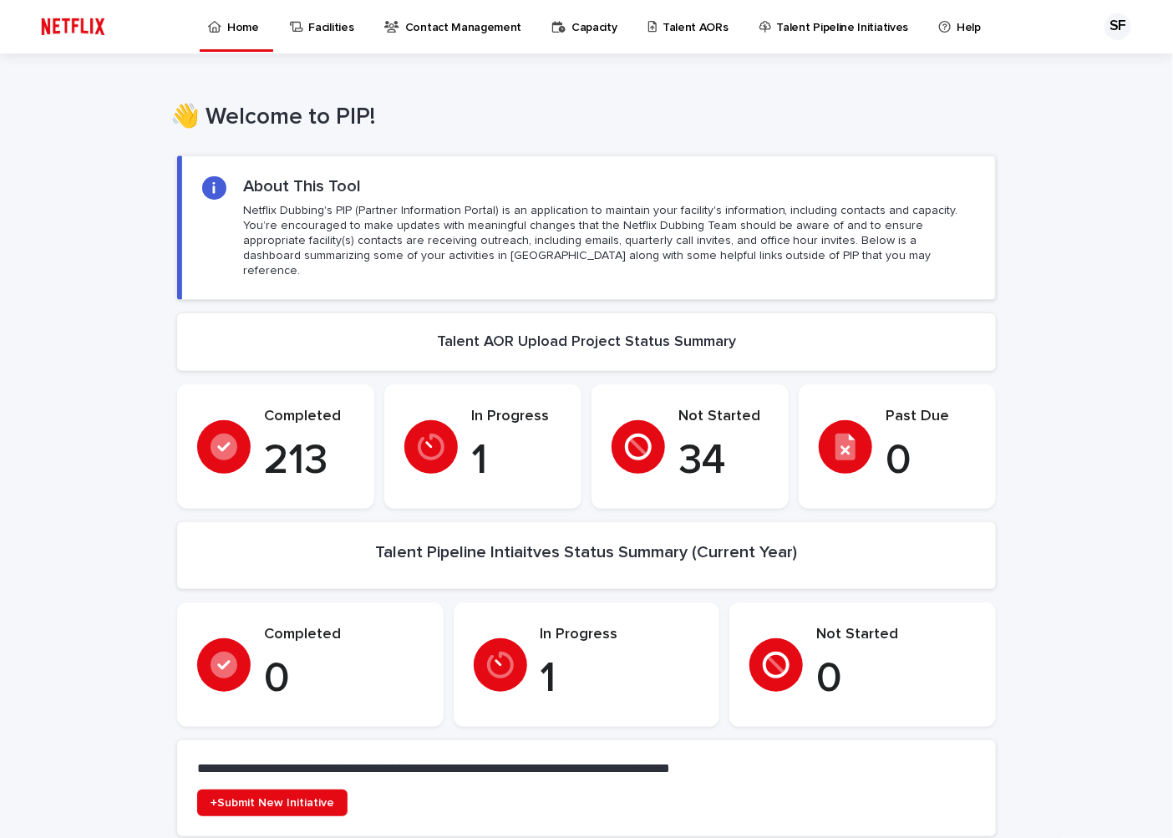
click at [682, 26] on p "Talent AORs" at bounding box center [695, 17] width 66 height 35
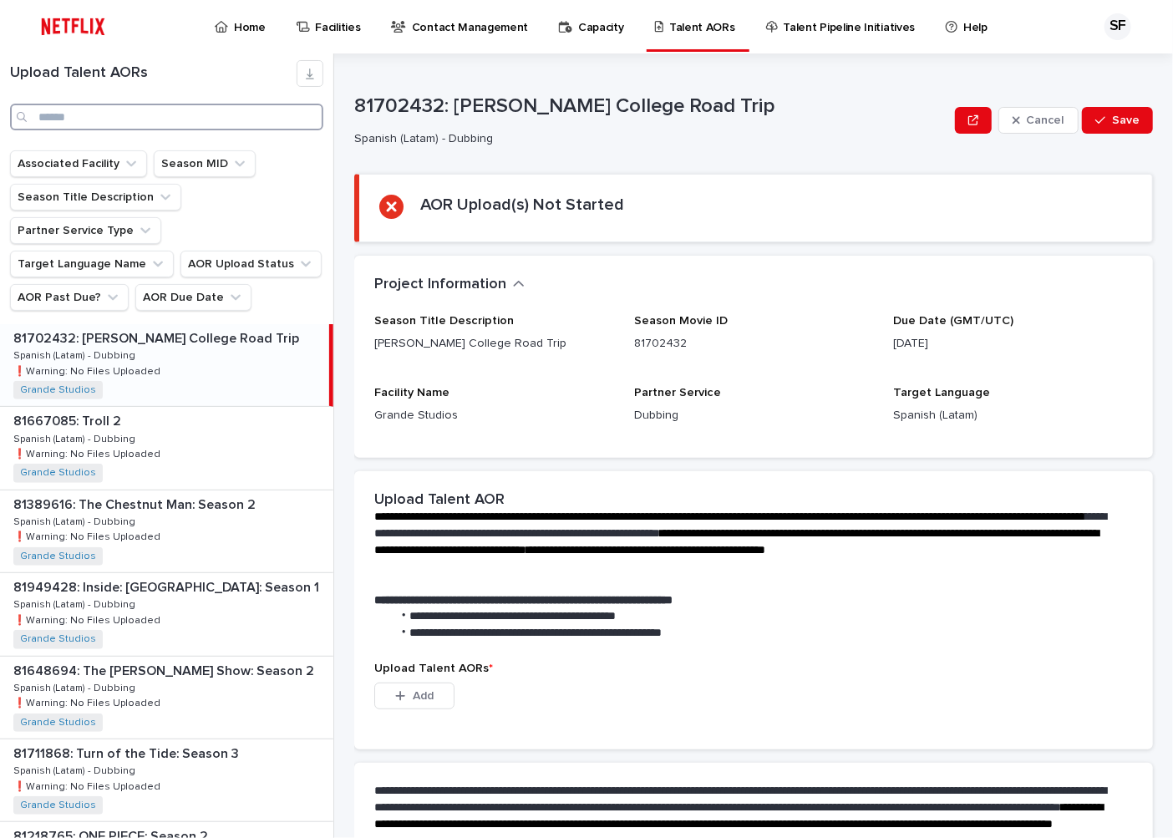
click at [137, 118] on input "Search" at bounding box center [166, 117] width 313 height 27
click at [419, 696] on span "Add" at bounding box center [423, 696] width 21 height 12
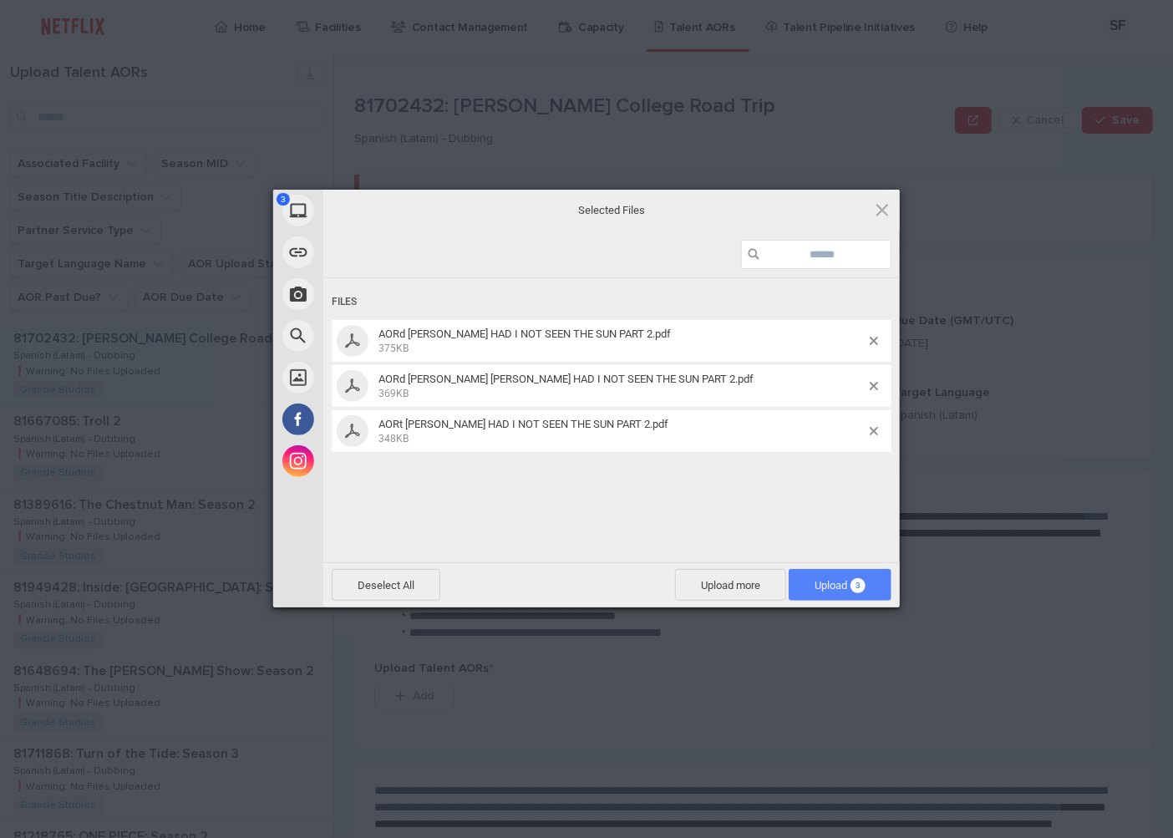
click at [814, 579] on span "Upload 3" at bounding box center [839, 585] width 51 height 13
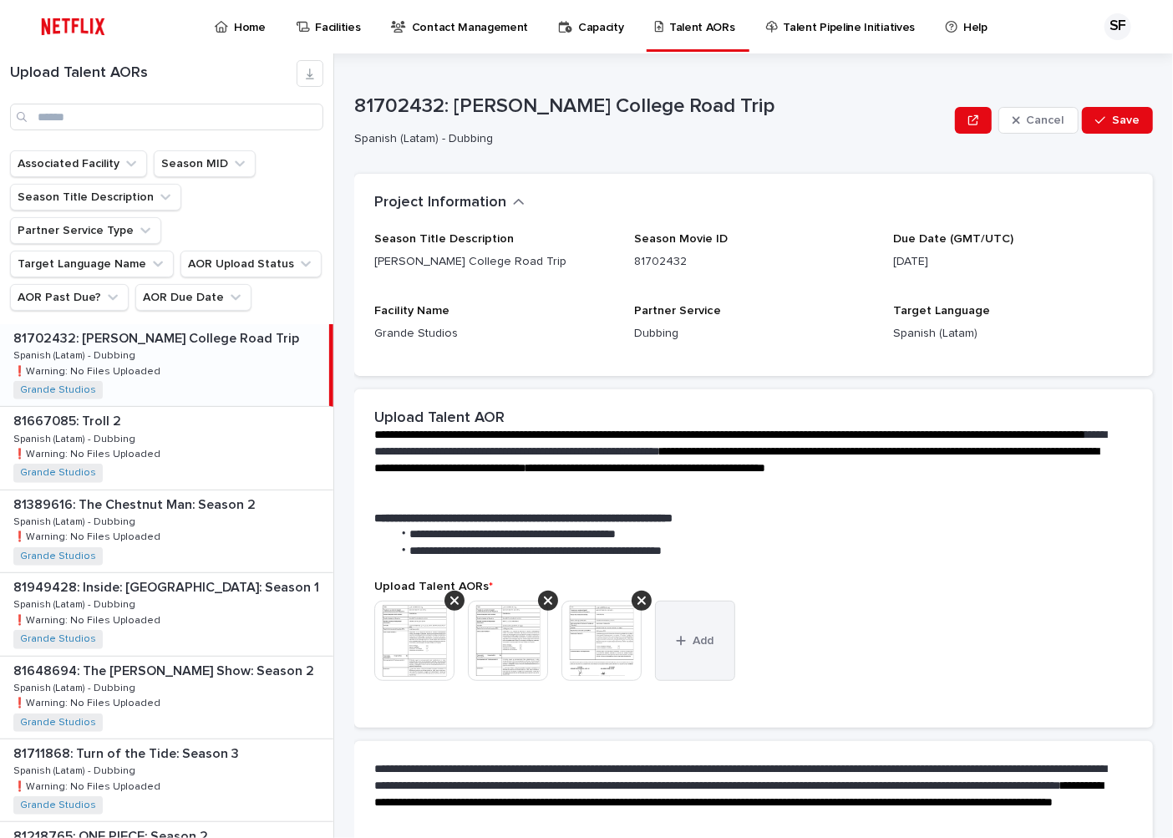
click at [707, 635] on span "Add" at bounding box center [703, 641] width 21 height 12
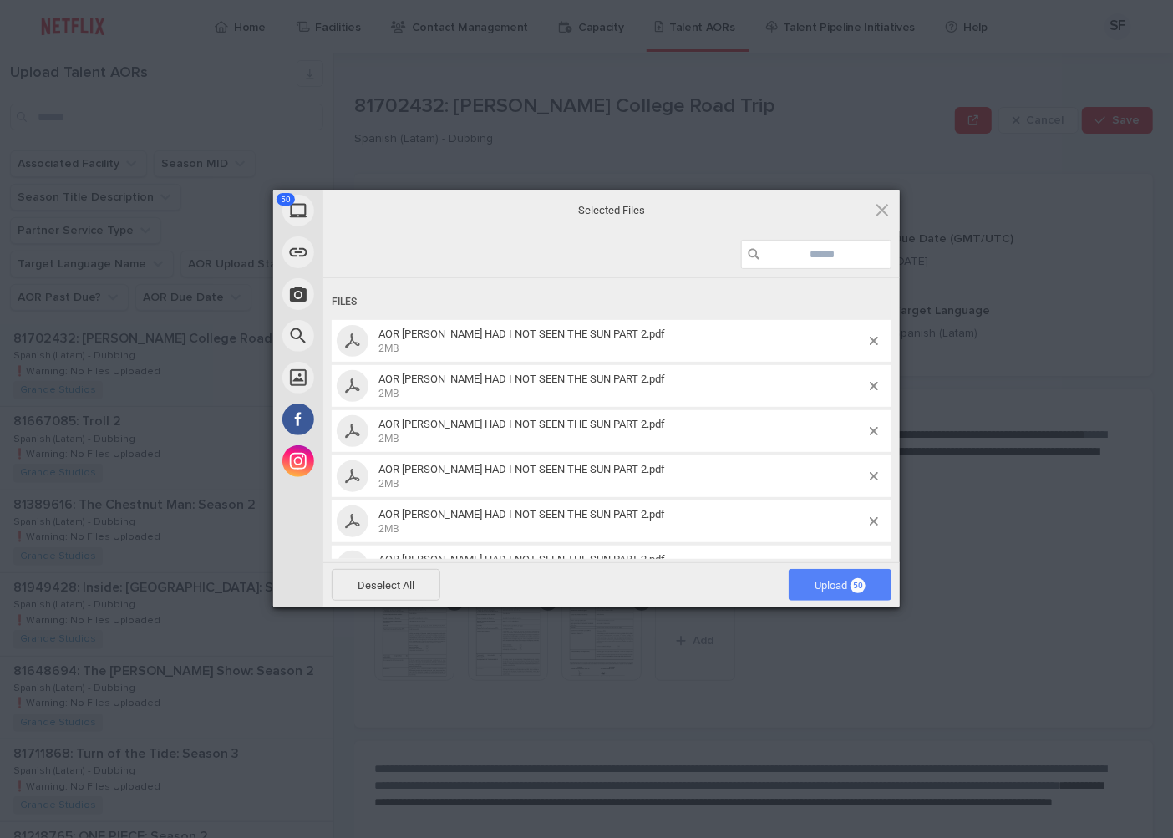
click at [823, 591] on span "Upload 50" at bounding box center [839, 585] width 103 height 32
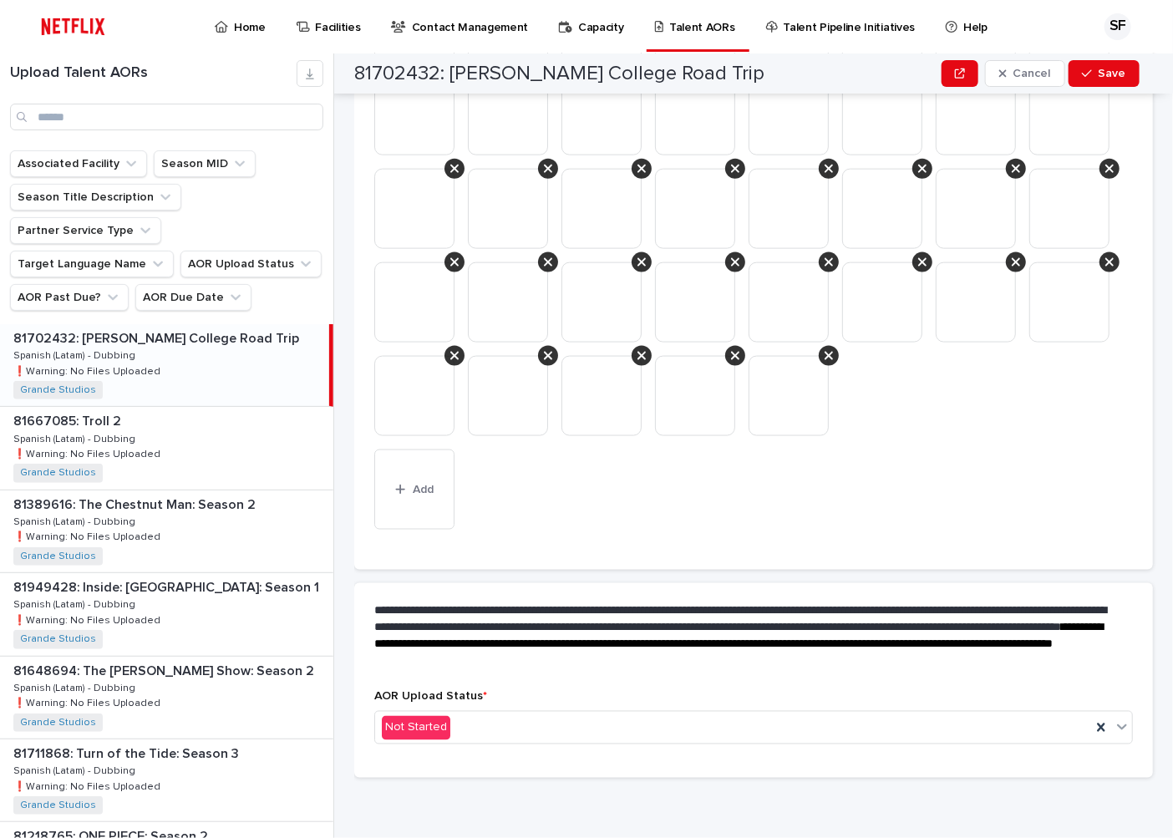
scroll to position [899, 0]
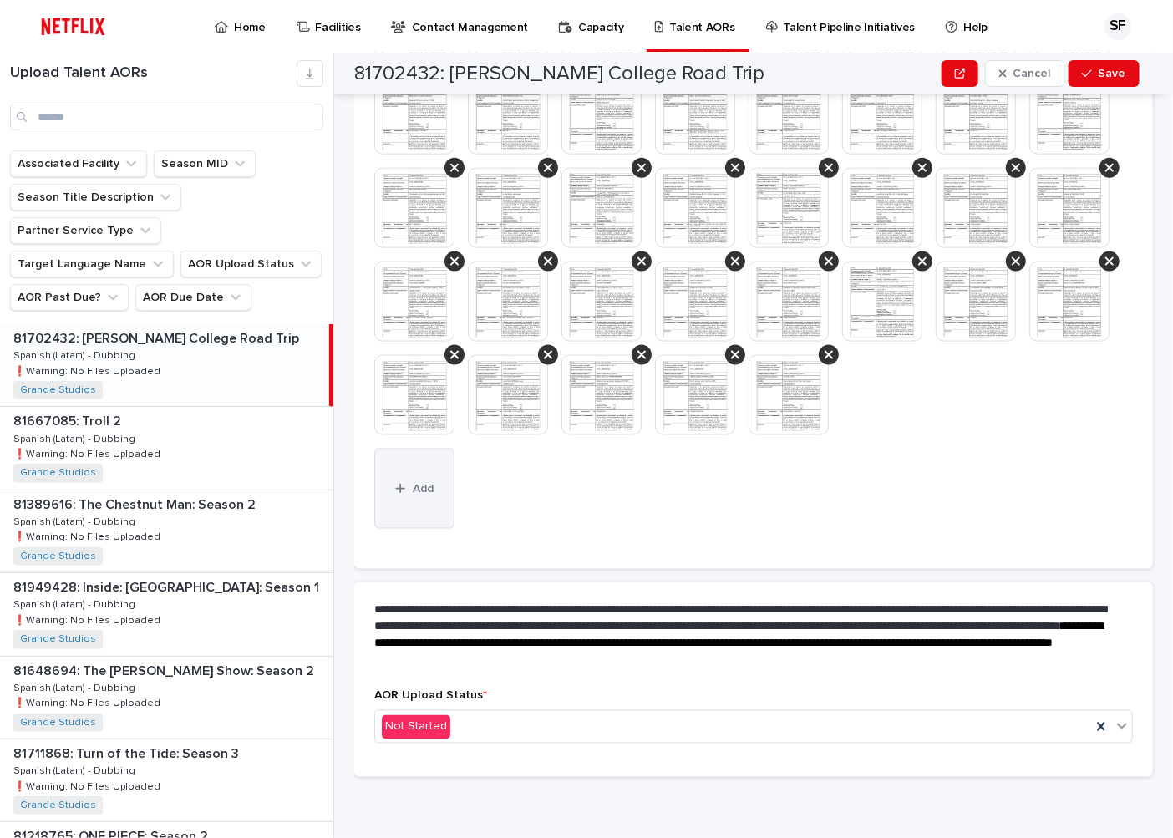
click at [434, 495] on button "Add" at bounding box center [414, 488] width 80 height 80
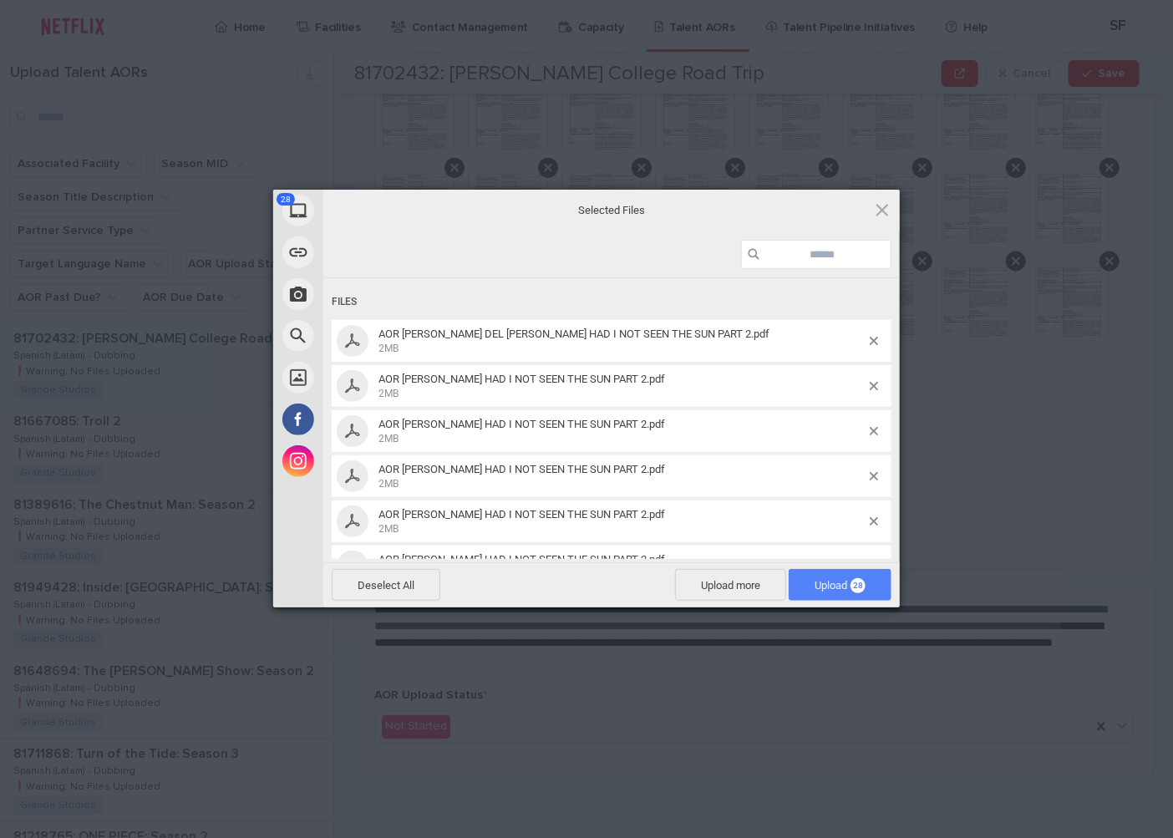
click at [829, 580] on span "Upload 28" at bounding box center [839, 585] width 51 height 13
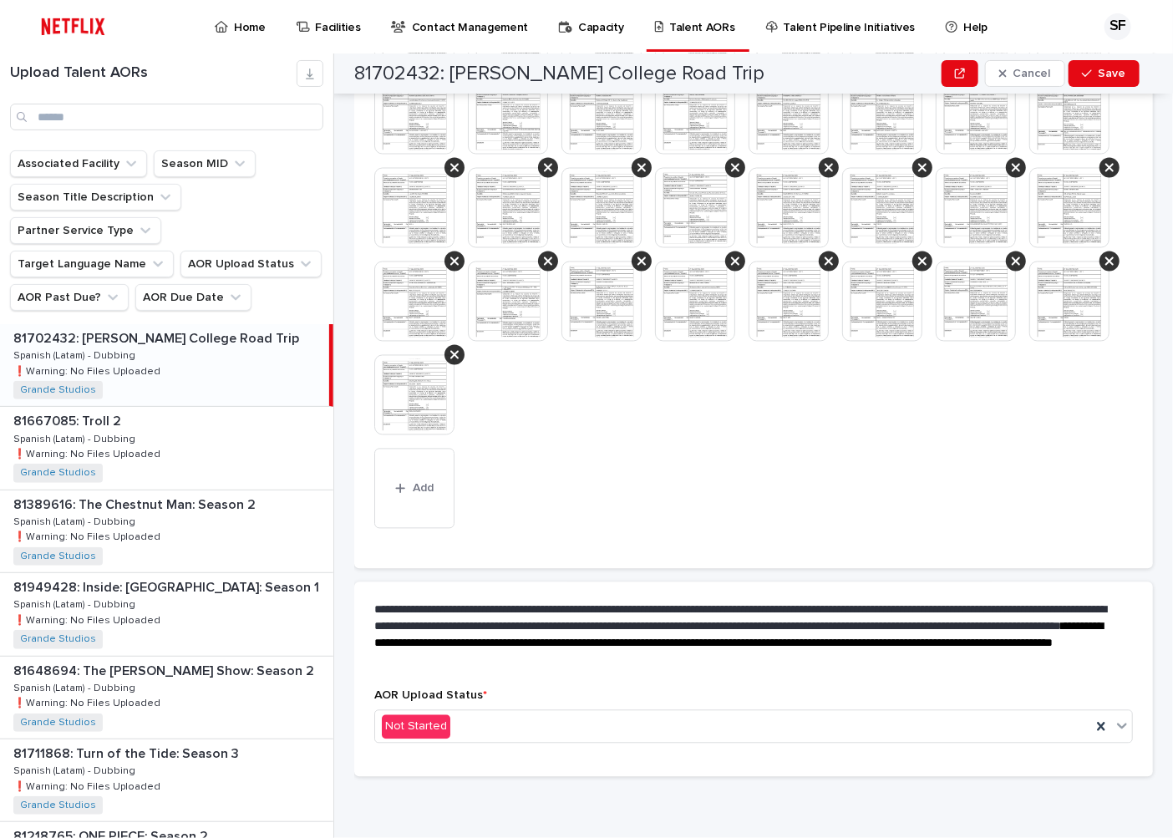
scroll to position [1180, 0]
click at [464, 366] on div at bounding box center [454, 356] width 20 height 20
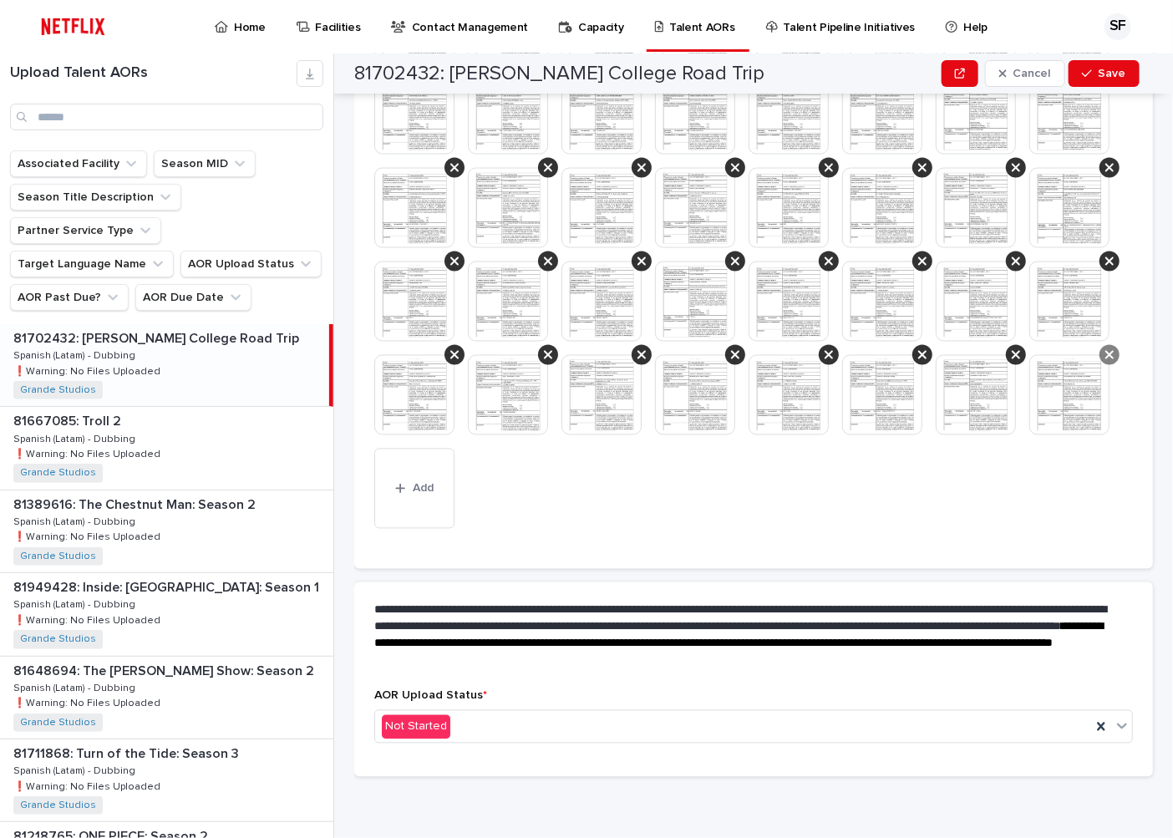
click at [1105, 362] on icon at bounding box center [1109, 354] width 8 height 13
click at [1006, 365] on div at bounding box center [1016, 355] width 20 height 20
click at [918, 362] on icon at bounding box center [922, 354] width 8 height 13
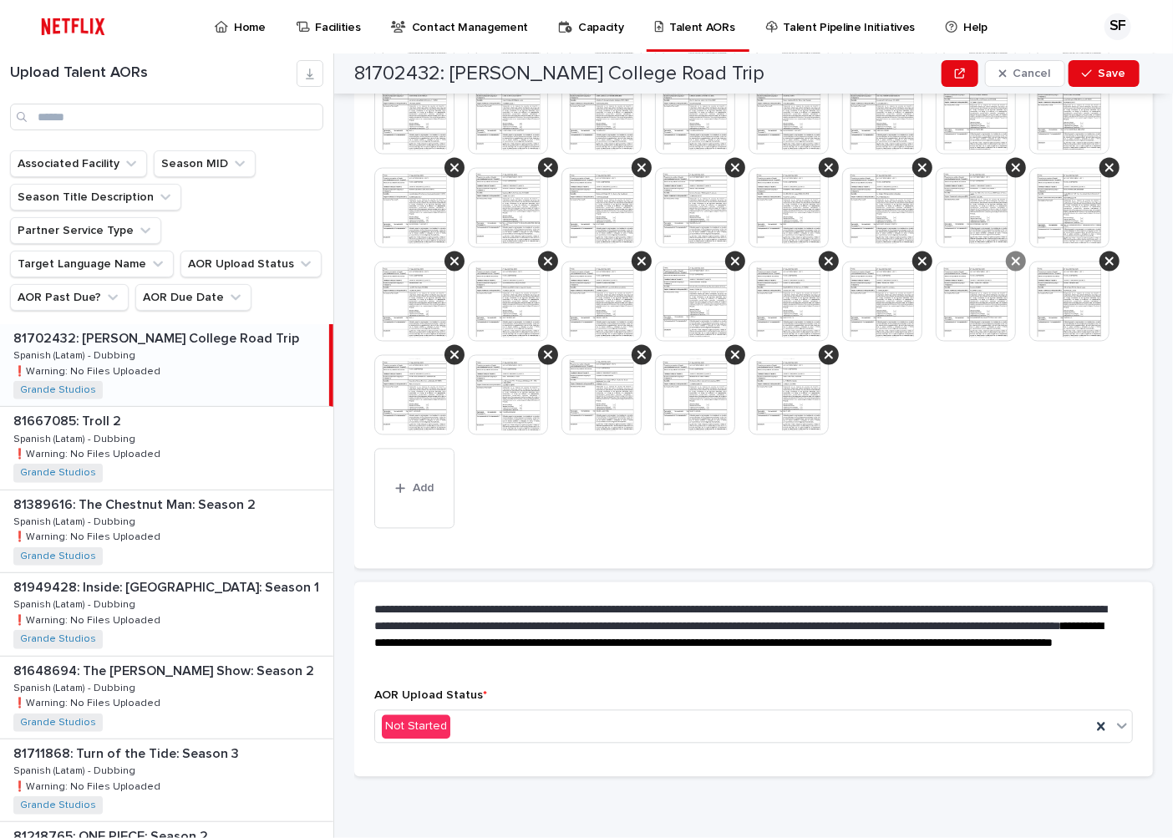
click at [1011, 268] on icon at bounding box center [1015, 261] width 8 height 13
click at [1105, 175] on icon at bounding box center [1109, 167] width 8 height 13
click at [452, 165] on icon at bounding box center [454, 168] width 8 height 8
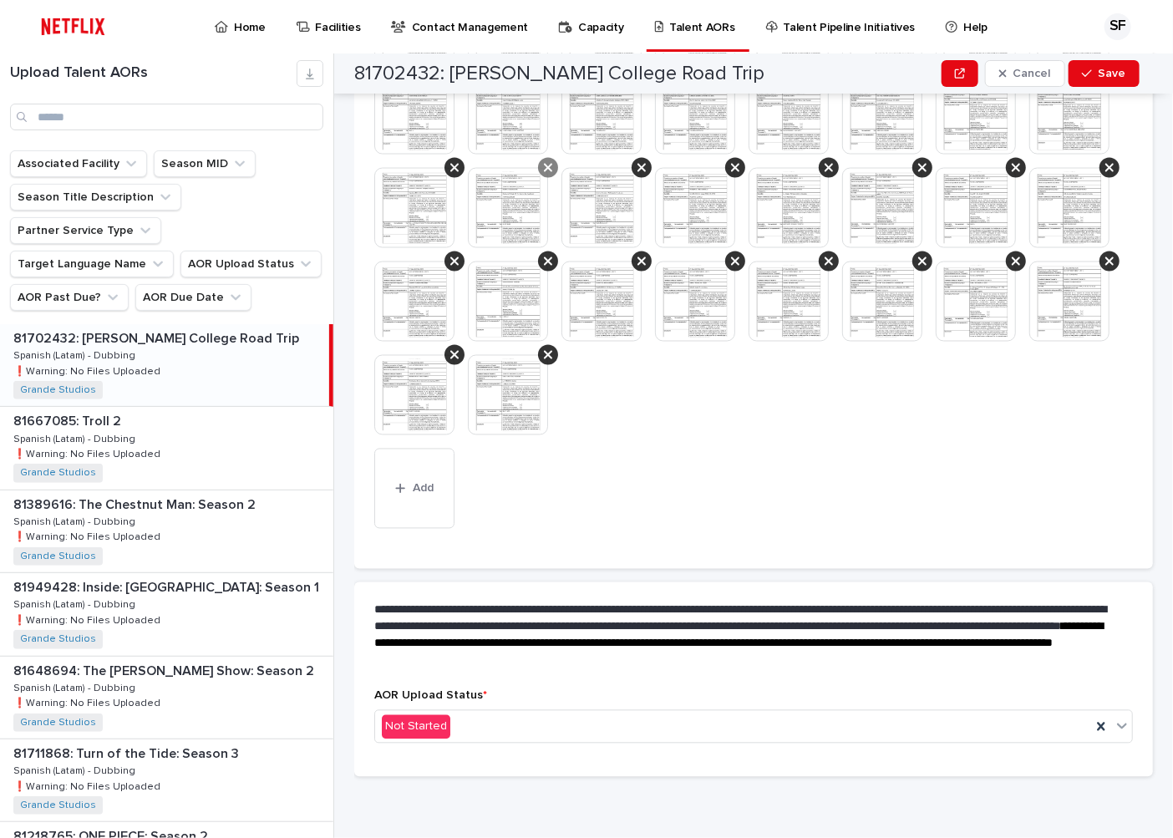
click at [551, 170] on icon at bounding box center [548, 167] width 8 height 13
click at [459, 264] on icon at bounding box center [454, 261] width 8 height 8
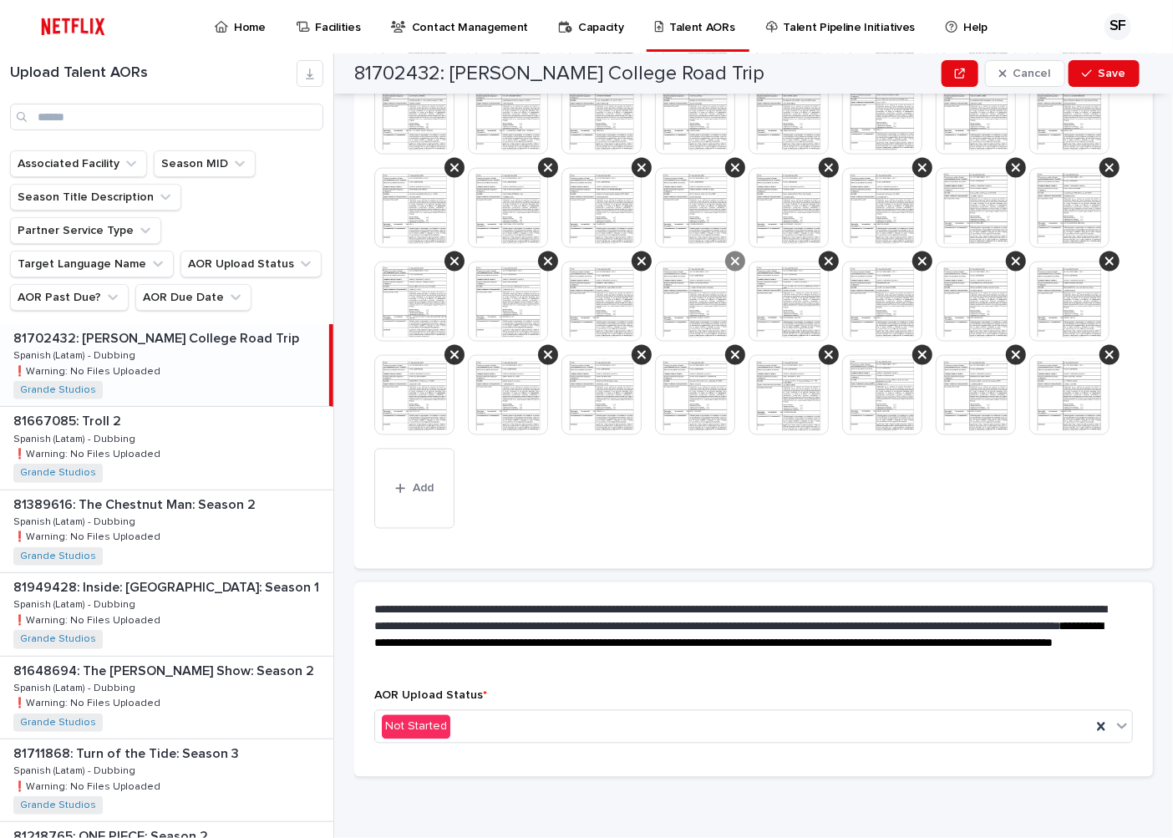
click at [644, 251] on div at bounding box center [641, 261] width 20 height 20
click at [552, 351] on icon at bounding box center [548, 355] width 8 height 8
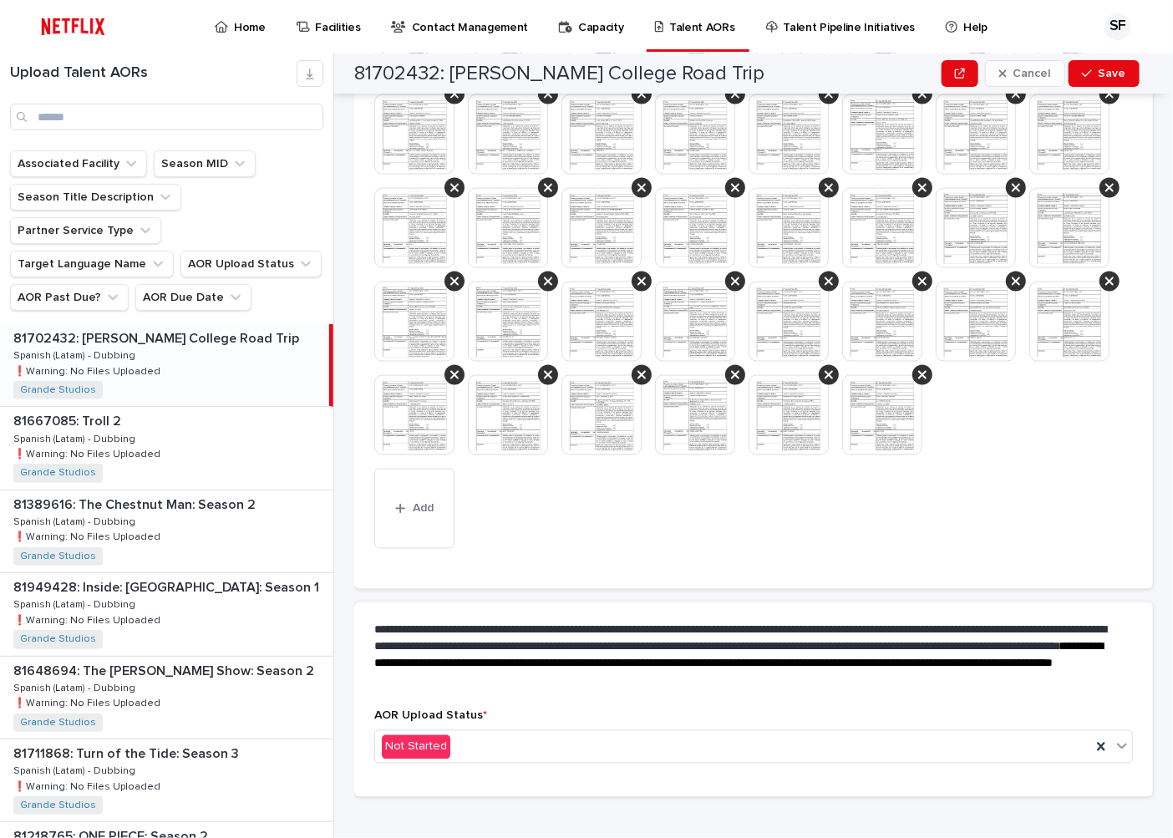
scroll to position [715, 0]
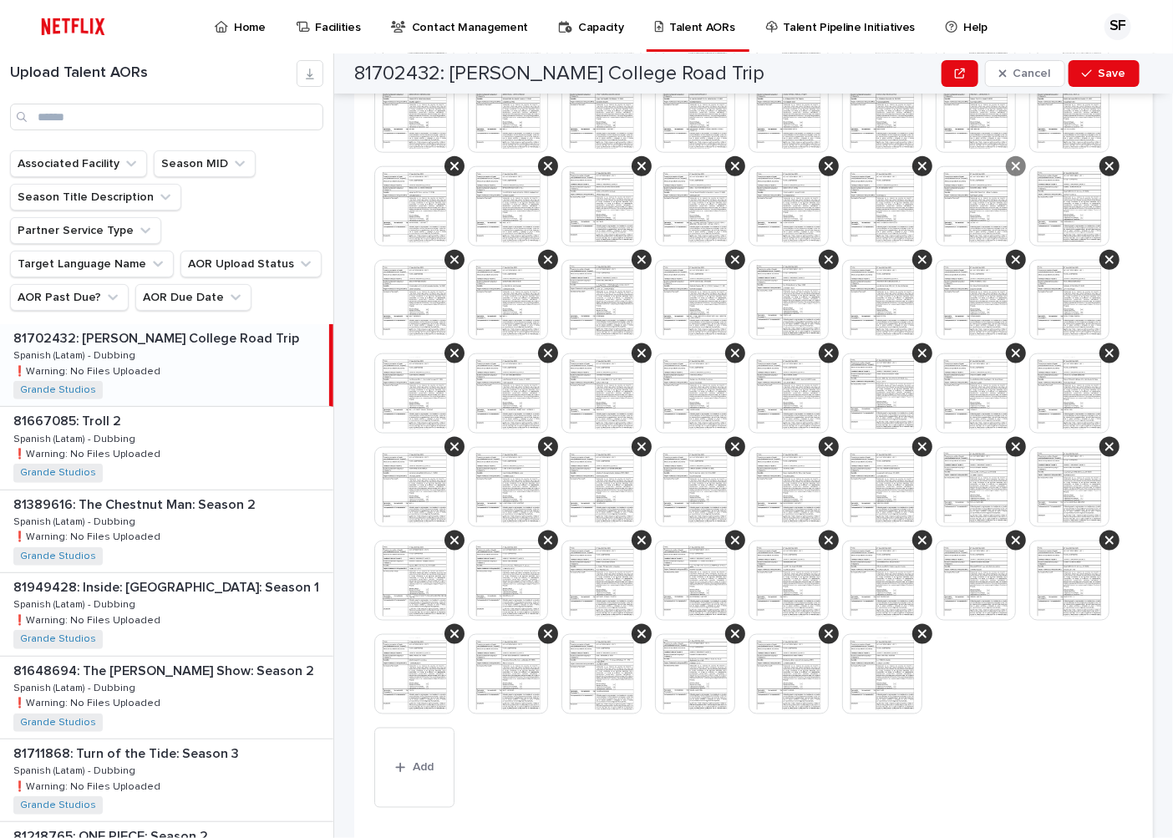
click at [1011, 173] on icon at bounding box center [1015, 166] width 8 height 13
click at [1105, 79] on icon at bounding box center [1109, 72] width 8 height 13
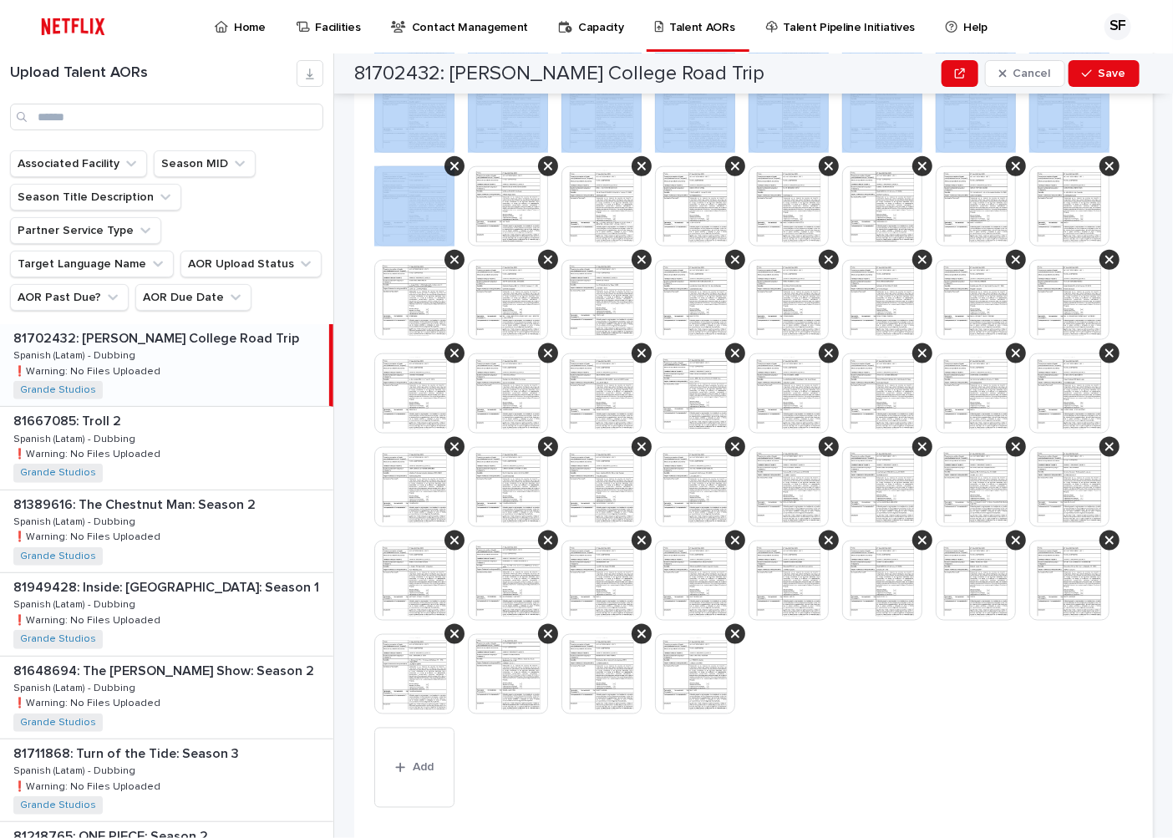
click at [1105, 79] on icon at bounding box center [1109, 72] width 8 height 13
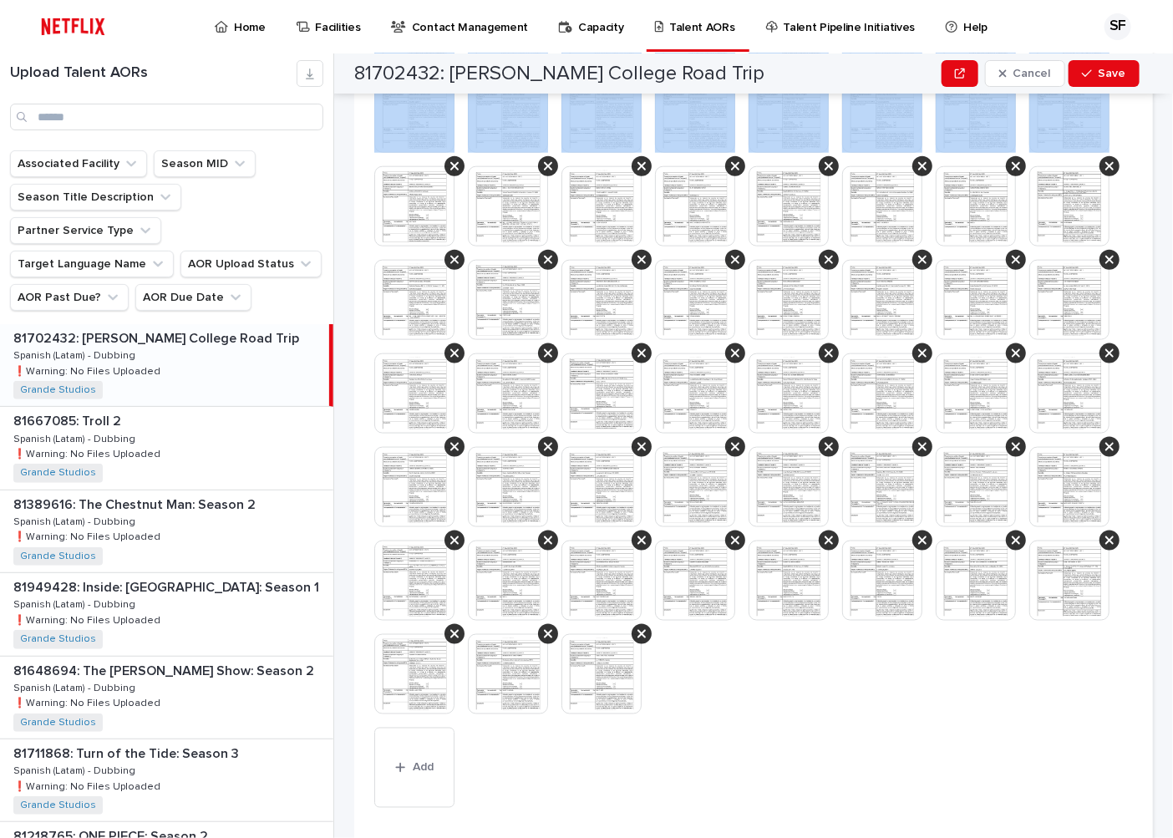
click at [1105, 79] on icon at bounding box center [1109, 72] width 8 height 13
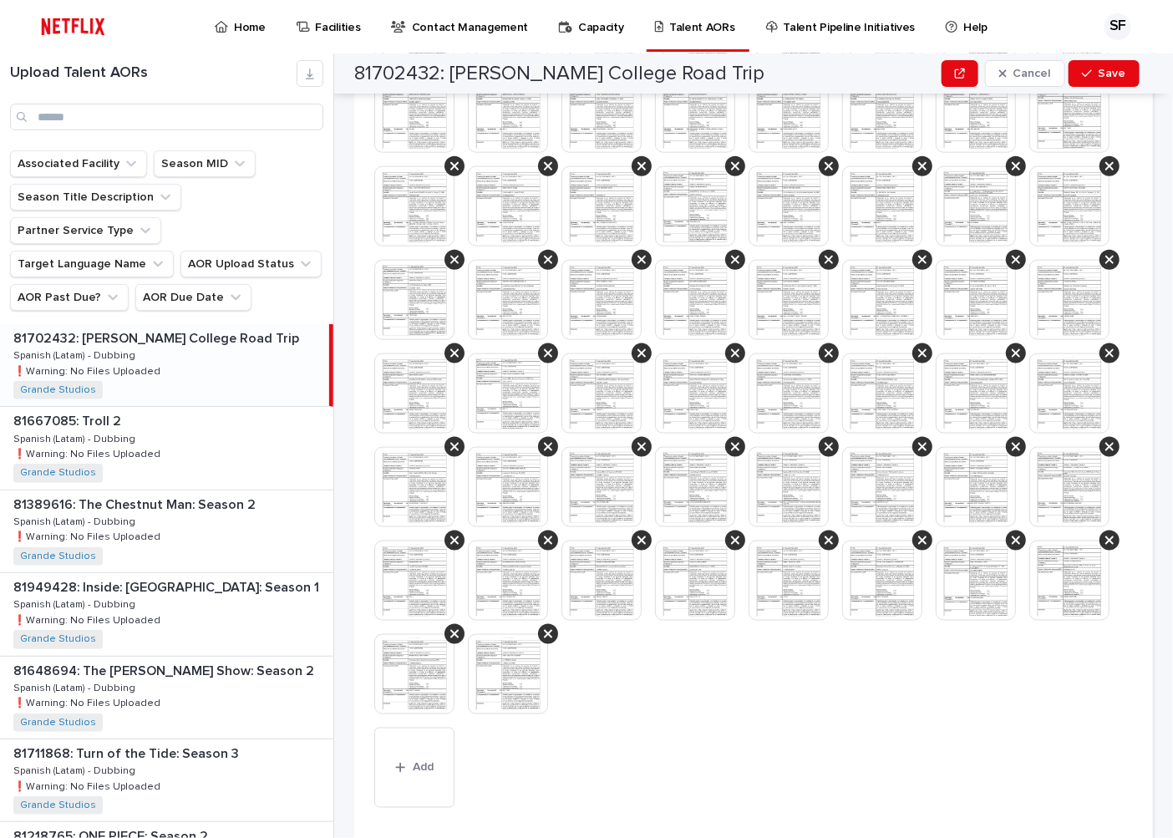
click at [1105, 79] on icon at bounding box center [1109, 72] width 8 height 13
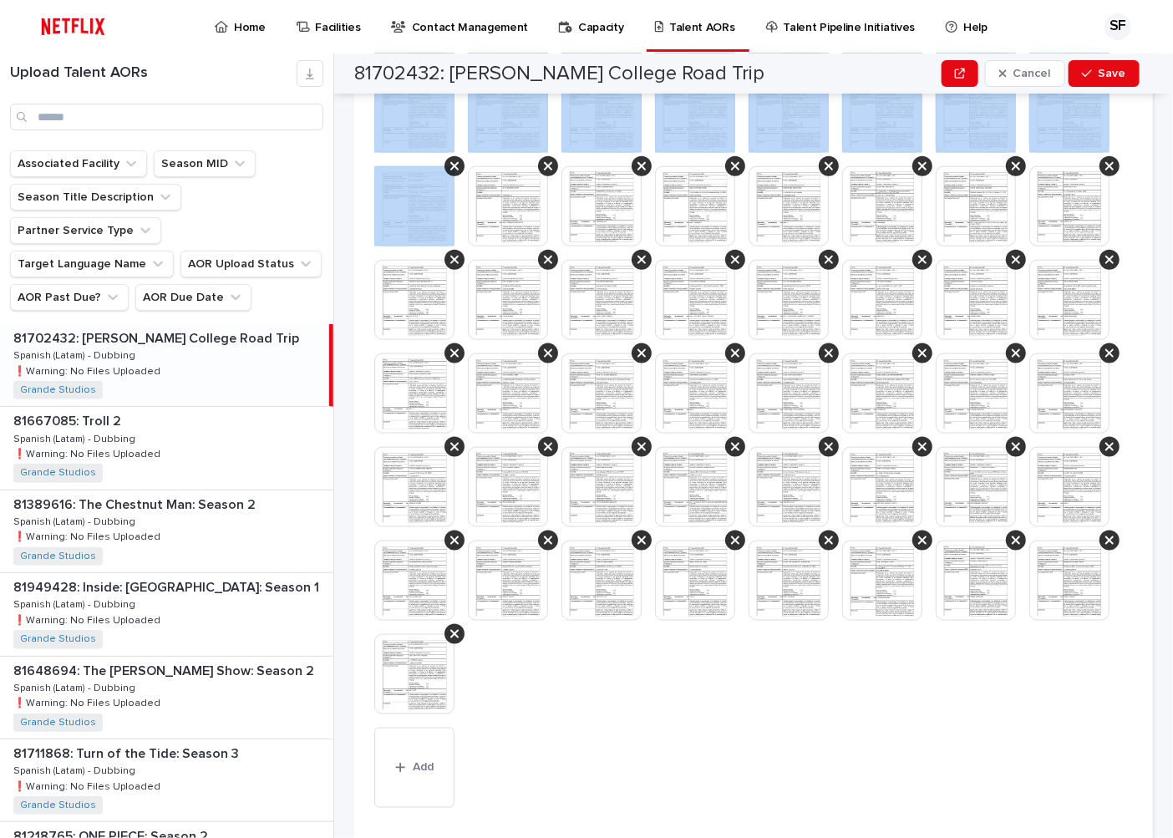
click at [1105, 79] on icon at bounding box center [1109, 72] width 8 height 13
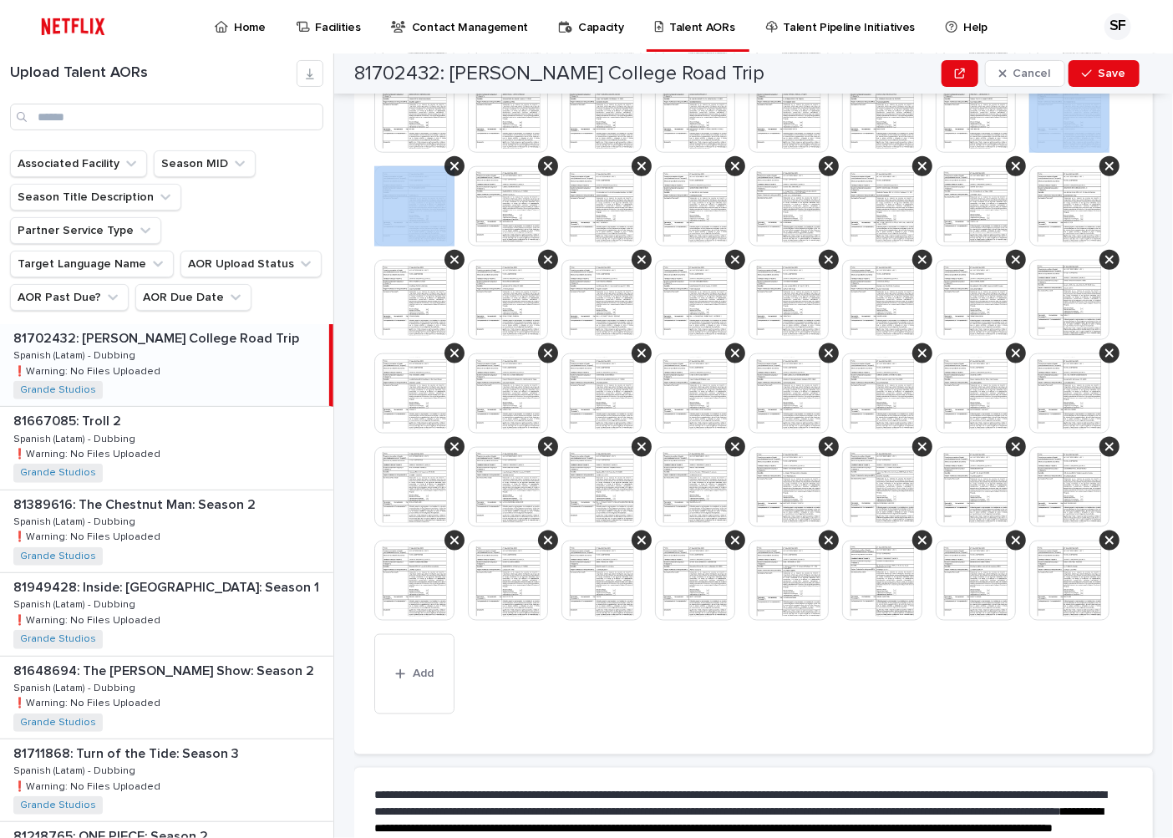
click at [1105, 79] on icon at bounding box center [1109, 72] width 8 height 13
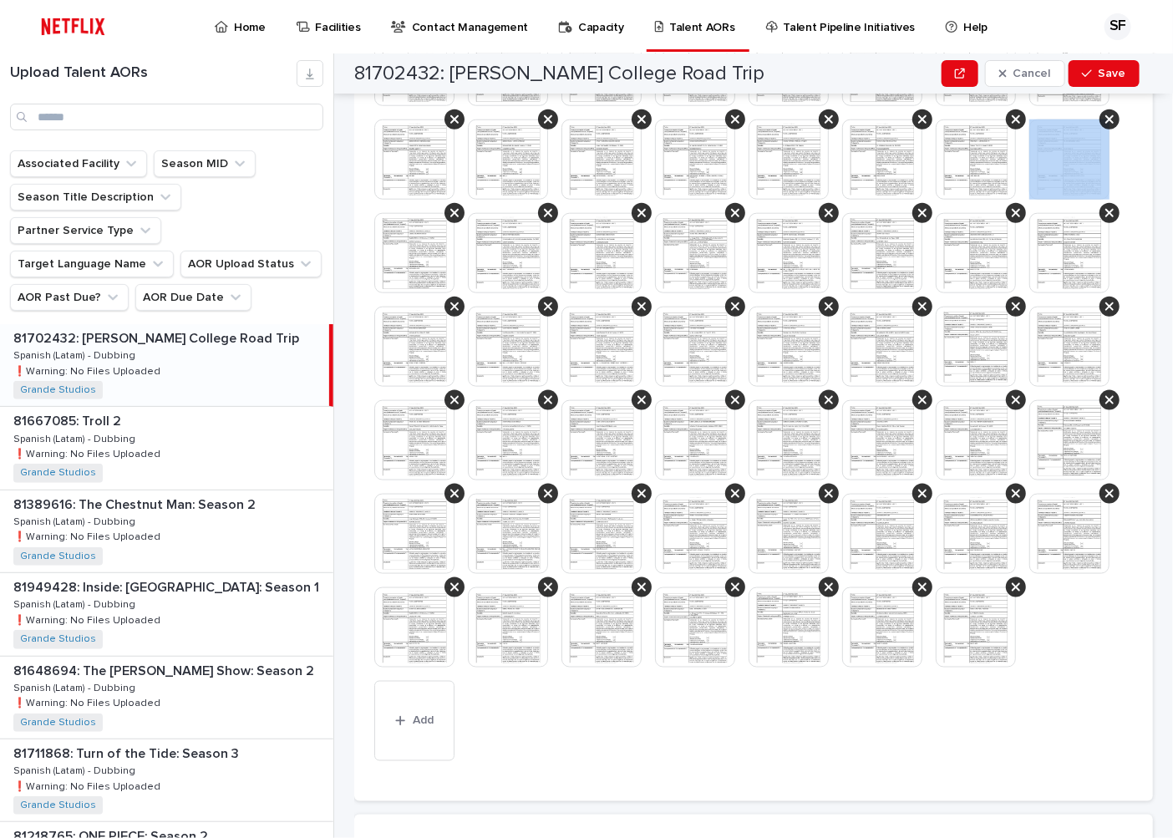
click at [454, 170] on img at bounding box center [414, 159] width 80 height 80
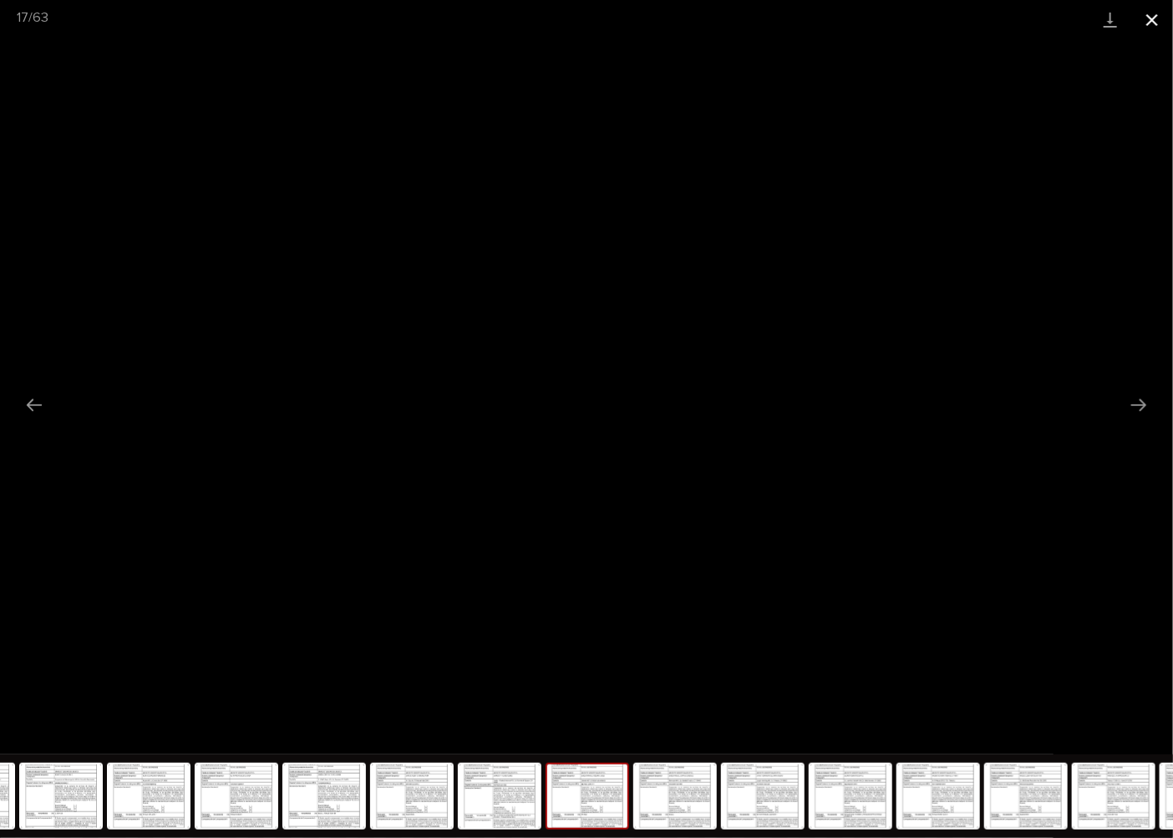
click at [1154, 22] on button "Close gallery" at bounding box center [1152, 19] width 42 height 39
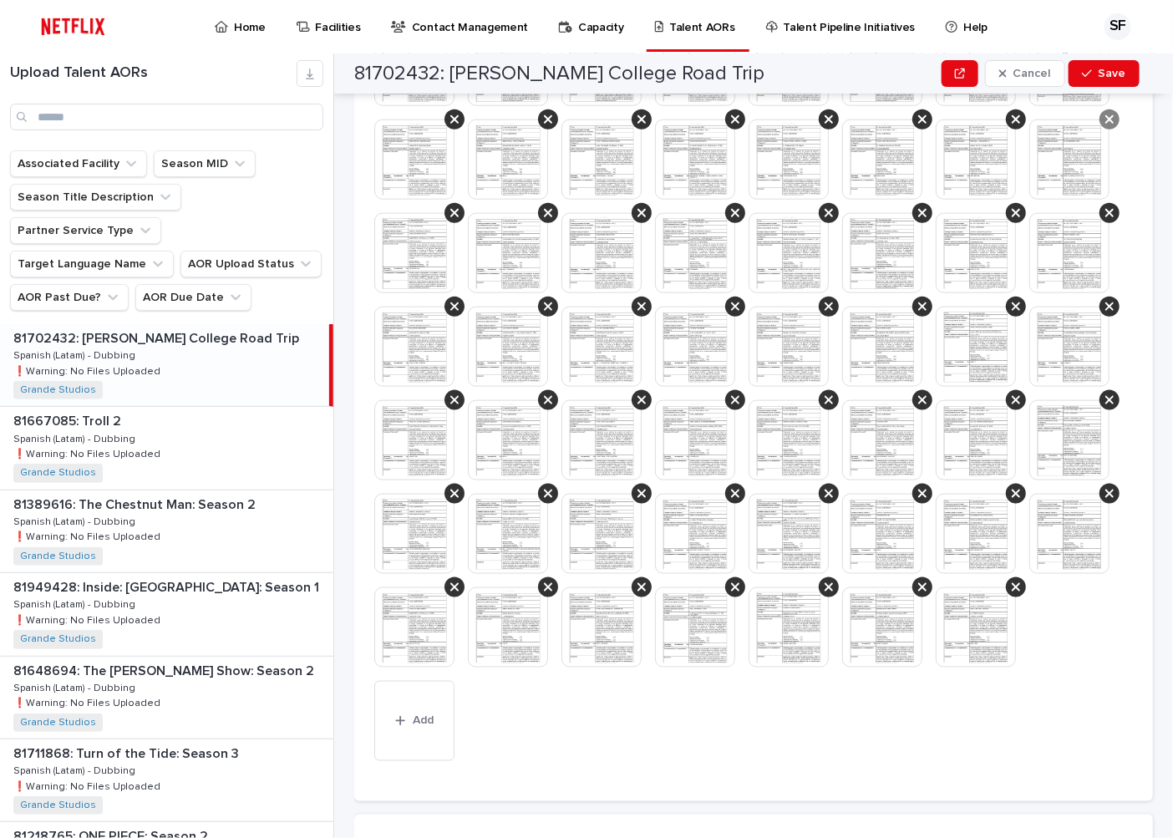
click at [1105, 126] on icon at bounding box center [1109, 119] width 8 height 13
click at [1105, 124] on icon at bounding box center [1109, 119] width 8 height 8
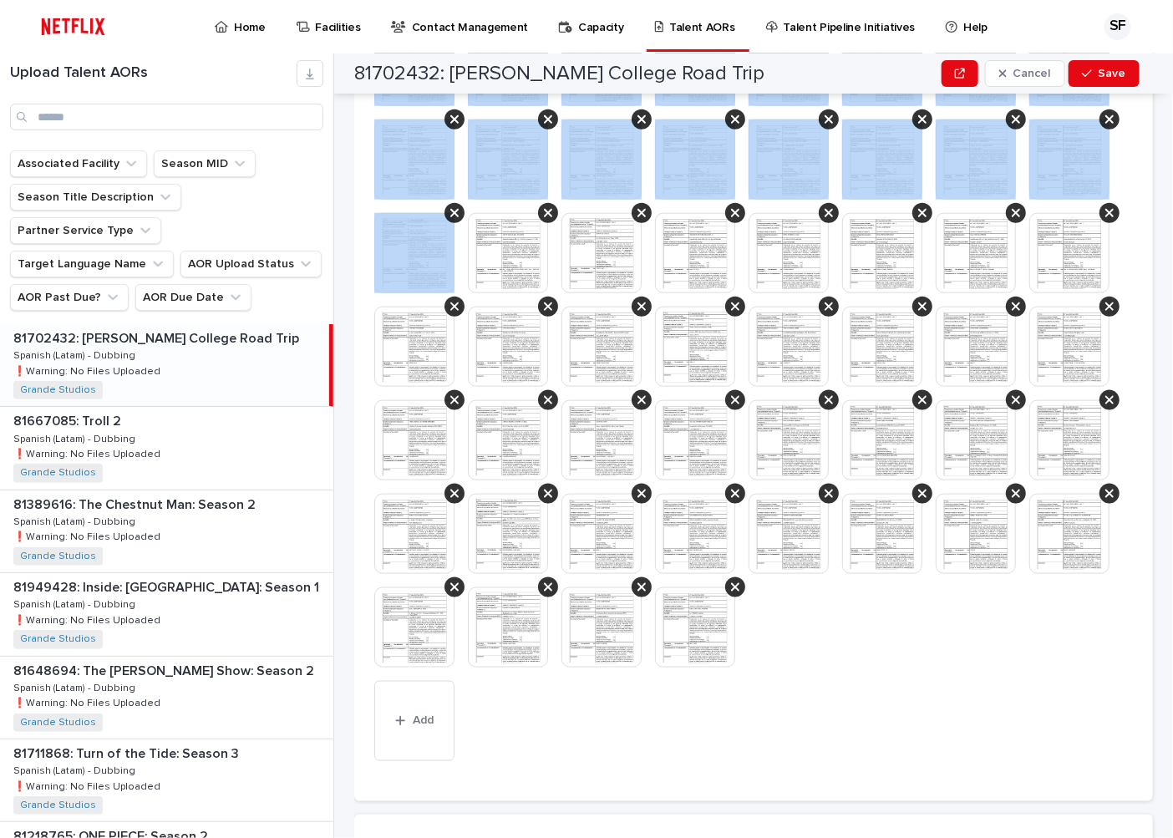
click at [1105, 124] on icon at bounding box center [1109, 119] width 8 height 8
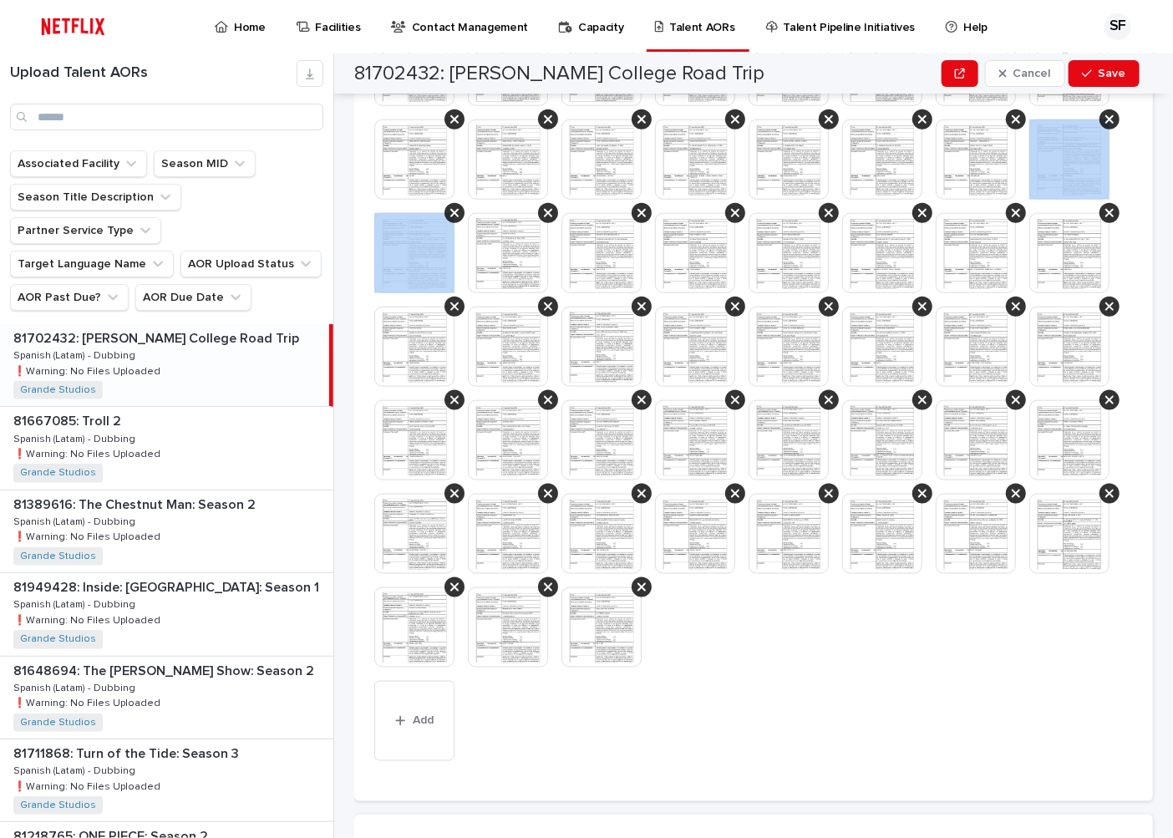
click at [1105, 124] on icon at bounding box center [1109, 119] width 8 height 8
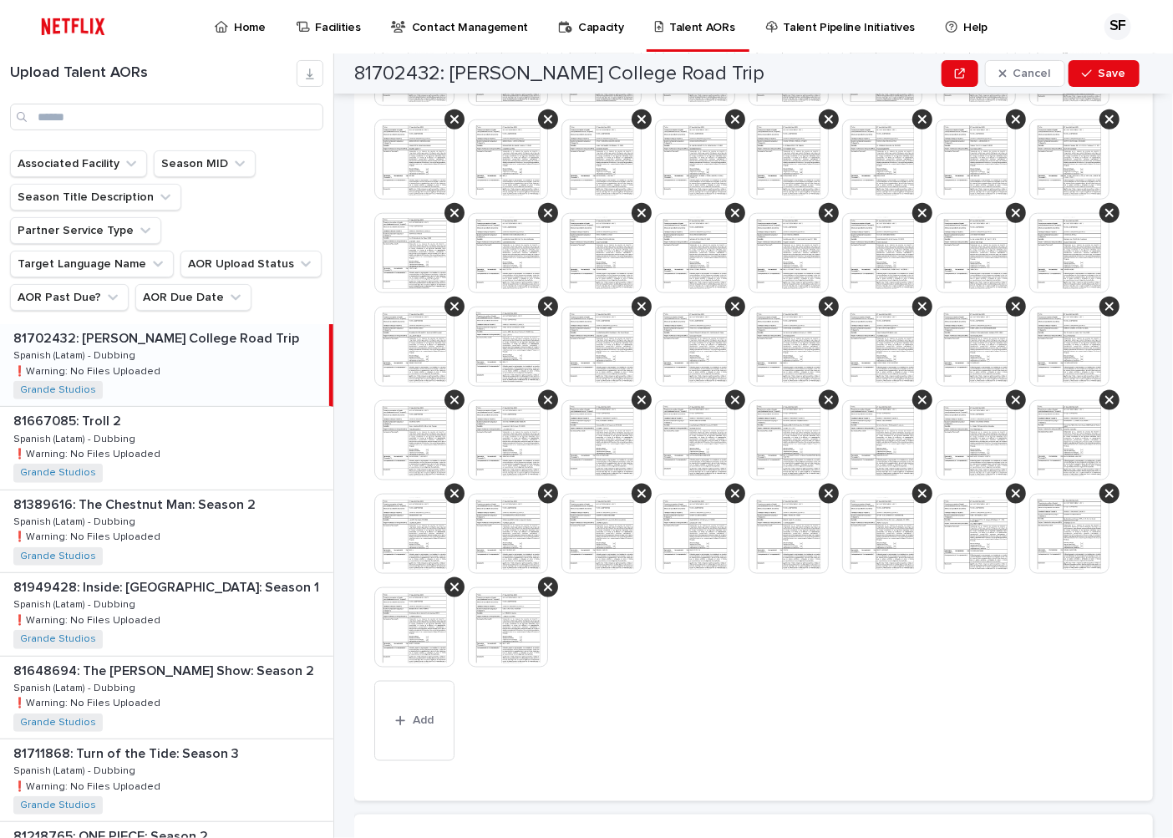
click at [1105, 124] on icon at bounding box center [1109, 119] width 8 height 8
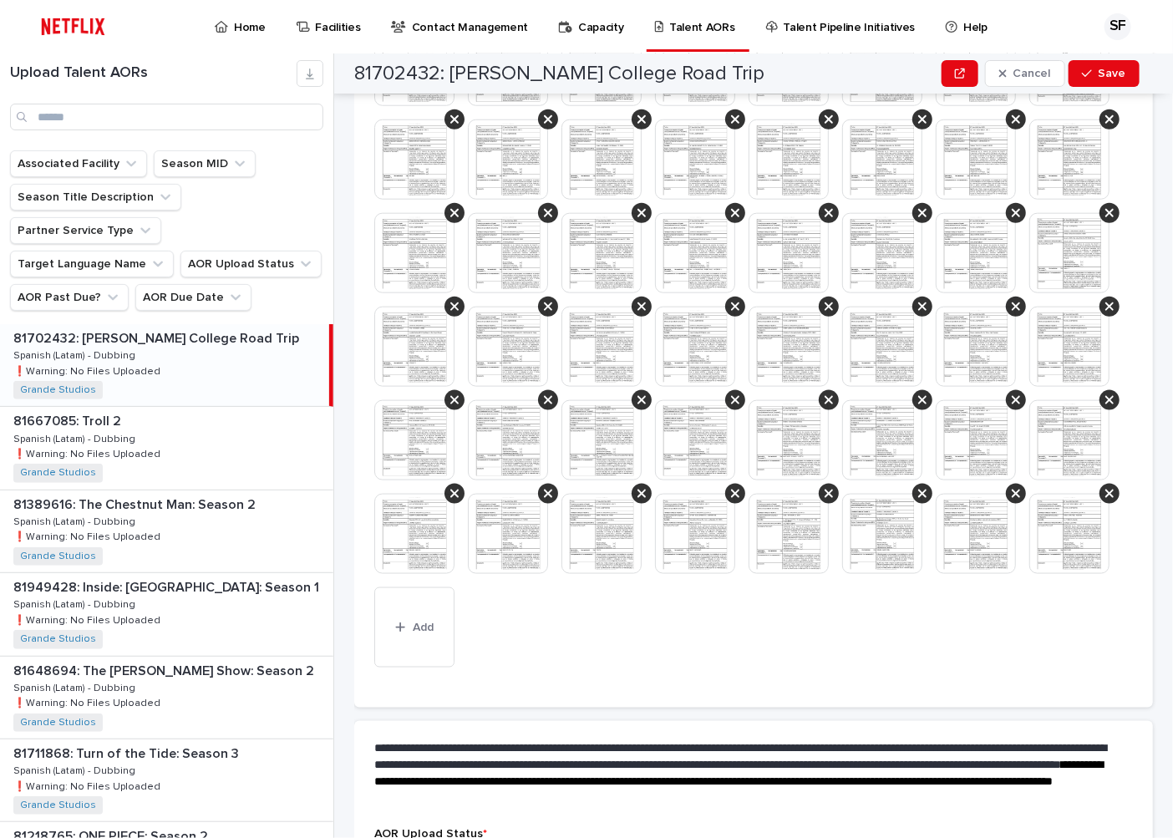
scroll to position [621, 0]
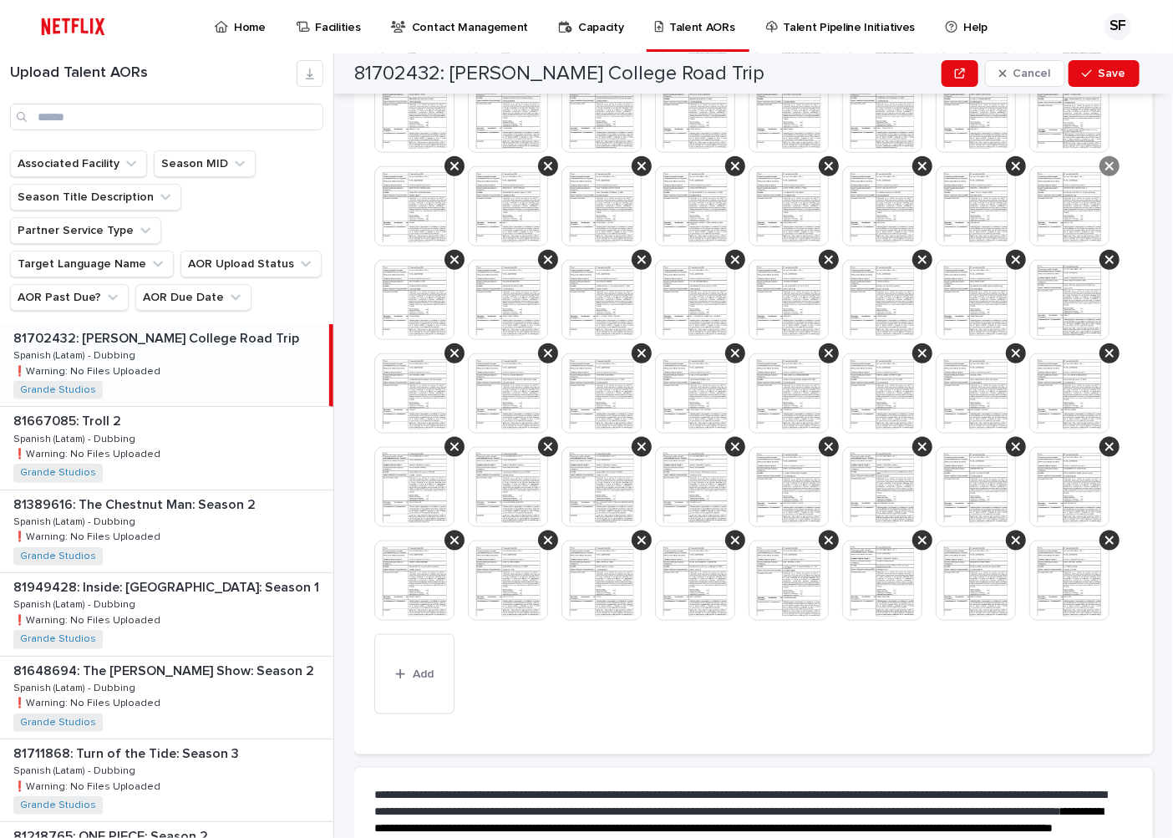
click at [1105, 170] on icon at bounding box center [1109, 166] width 8 height 8
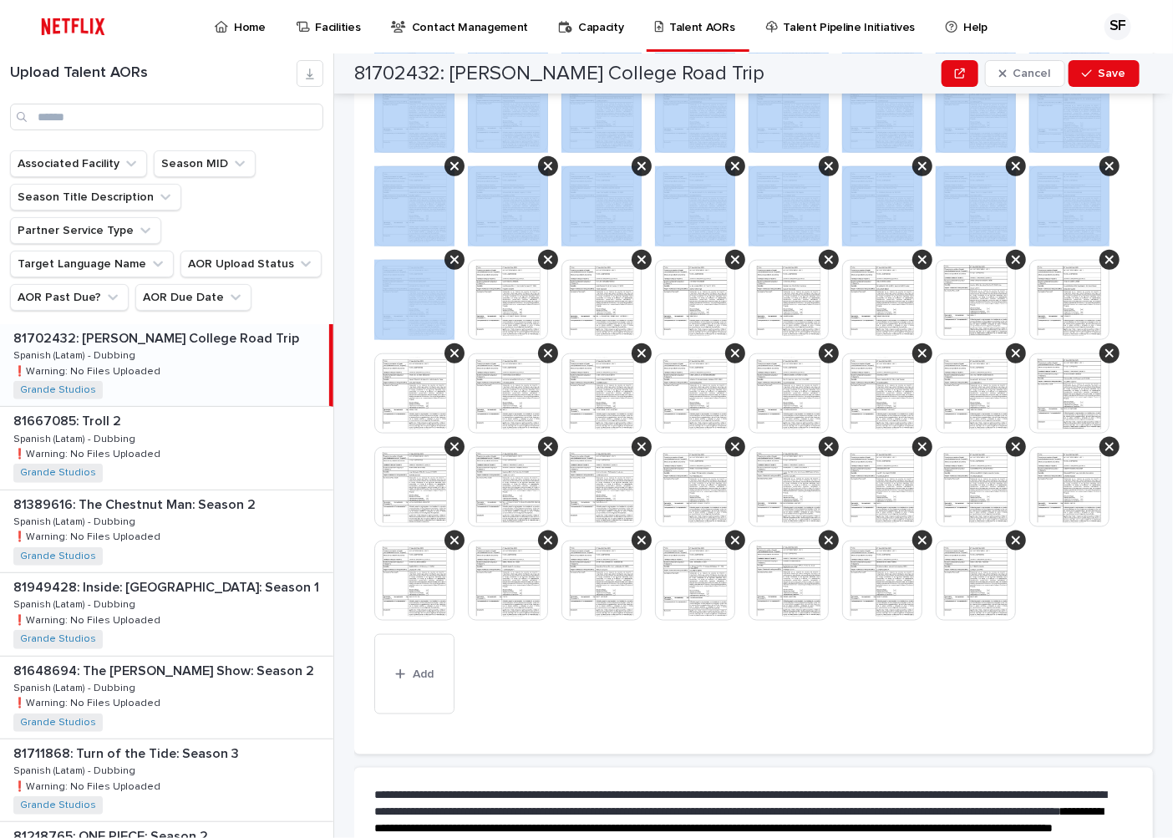
click at [1105, 170] on icon at bounding box center [1109, 166] width 8 height 8
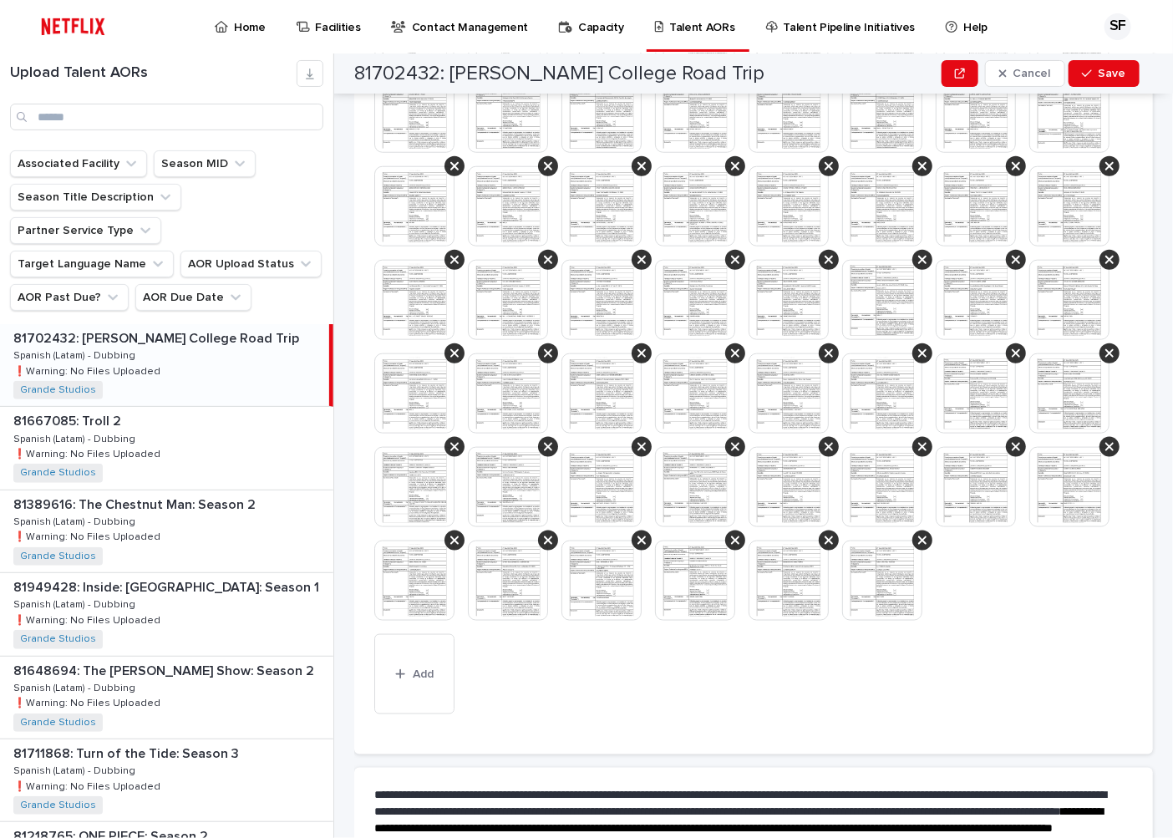
click at [1105, 170] on icon at bounding box center [1109, 166] width 8 height 8
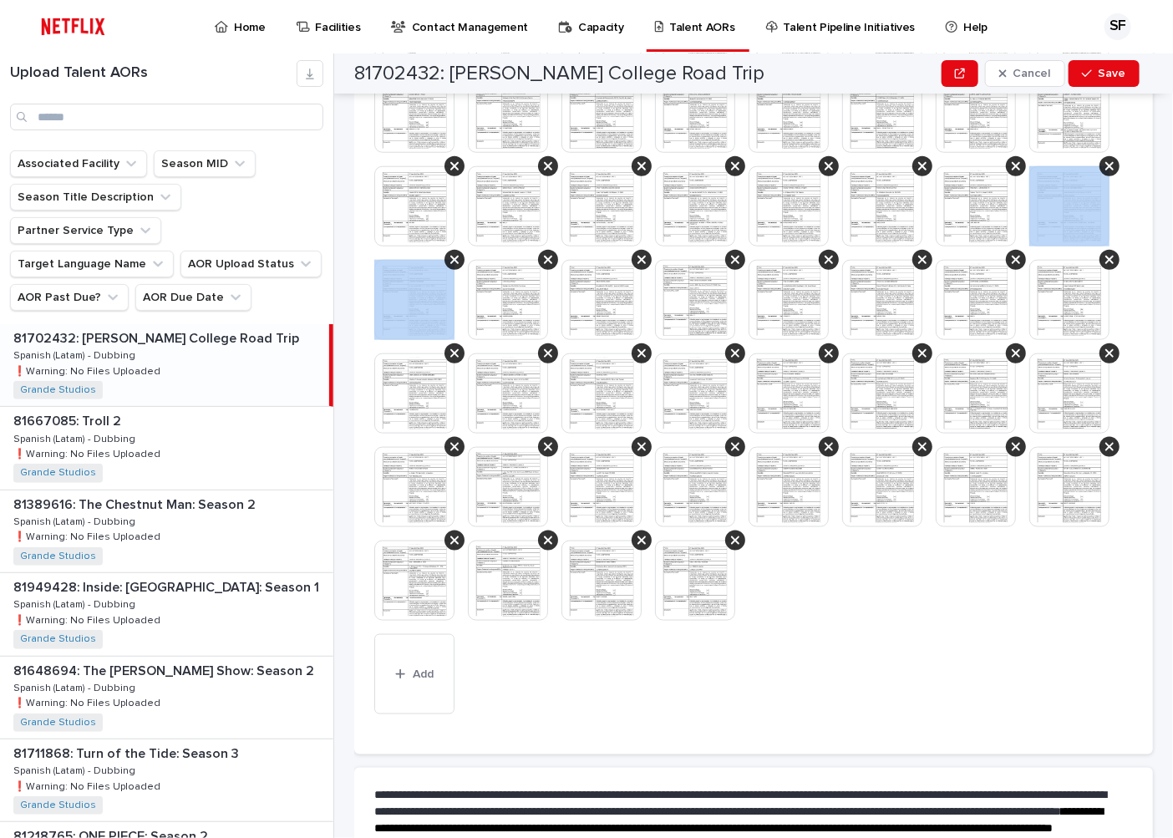
click at [1105, 170] on icon at bounding box center [1109, 166] width 8 height 8
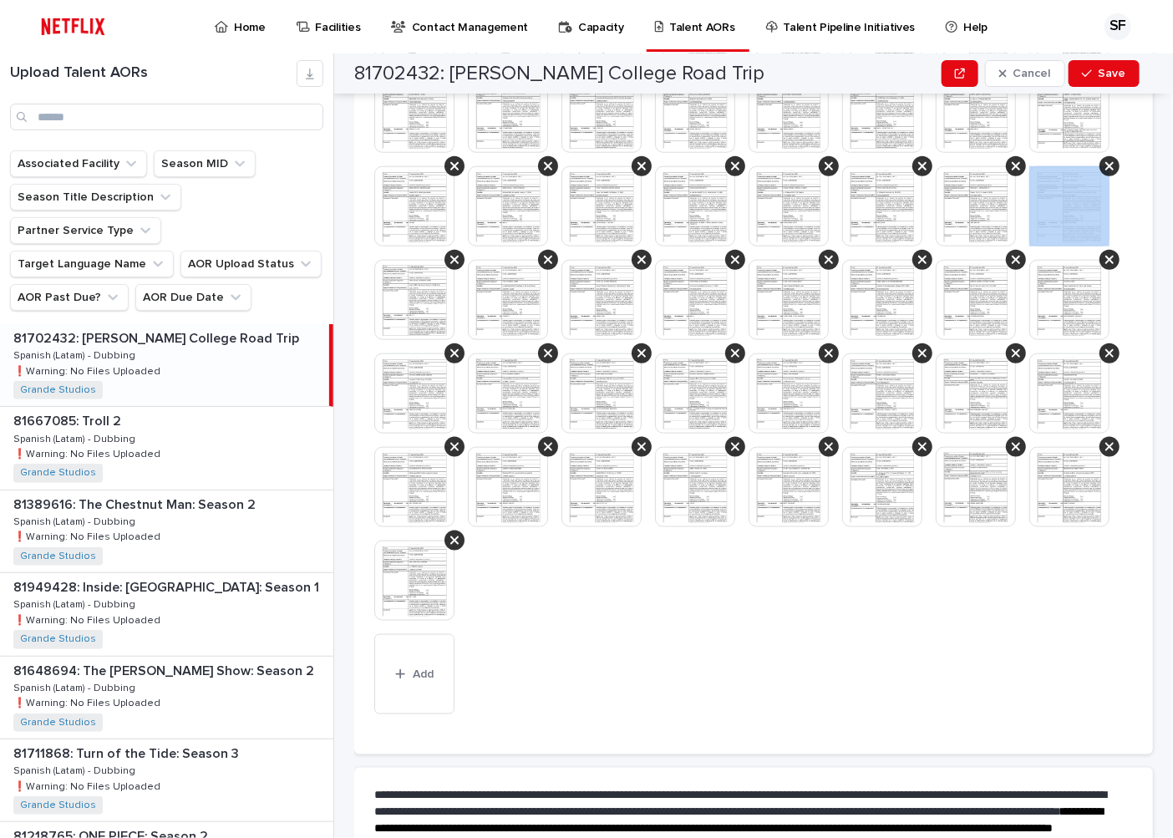
scroll to position [575, 0]
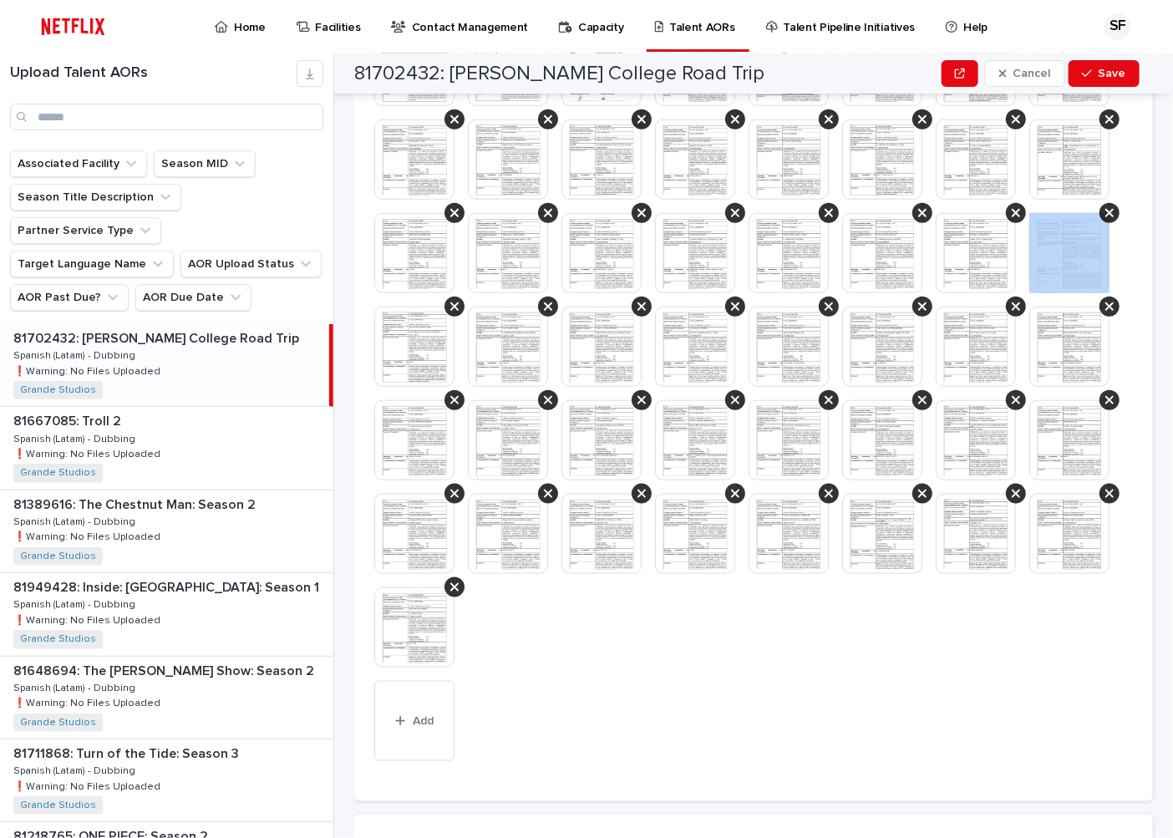
click at [454, 256] on img at bounding box center [414, 253] width 80 height 80
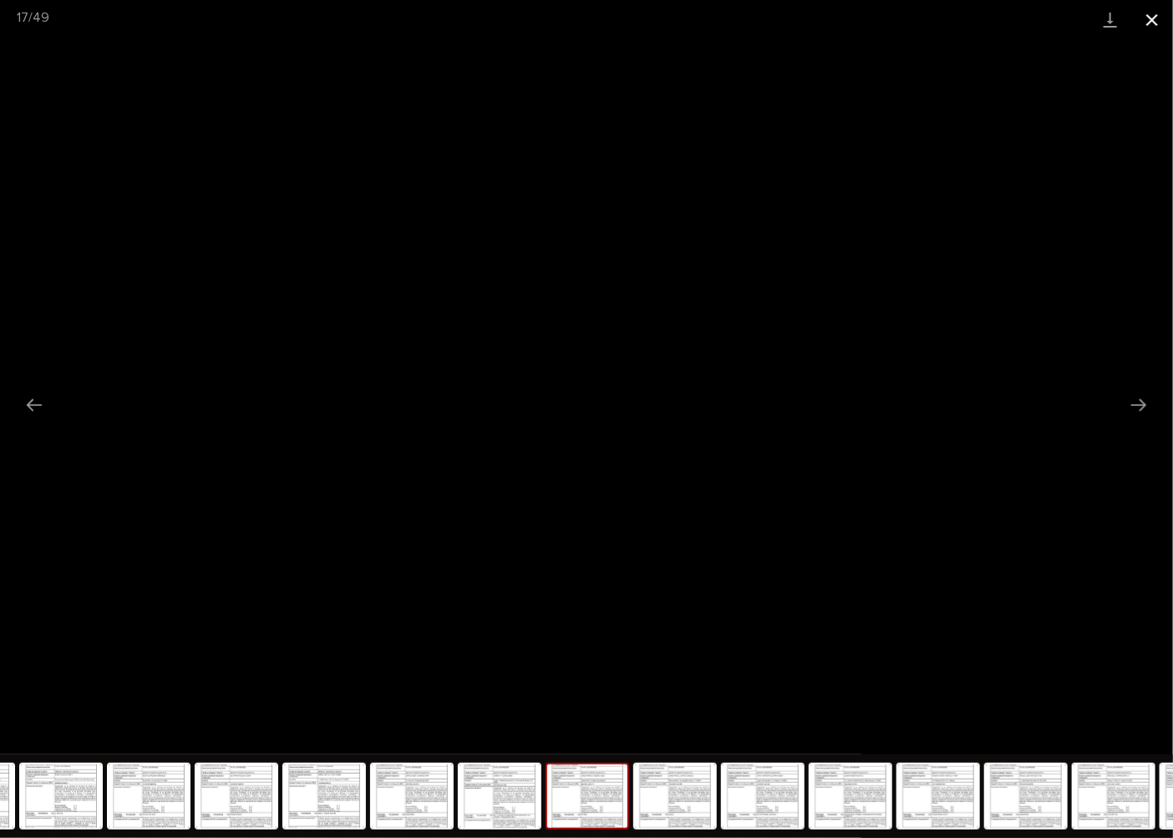
click at [1150, 13] on button "Close gallery" at bounding box center [1152, 19] width 42 height 39
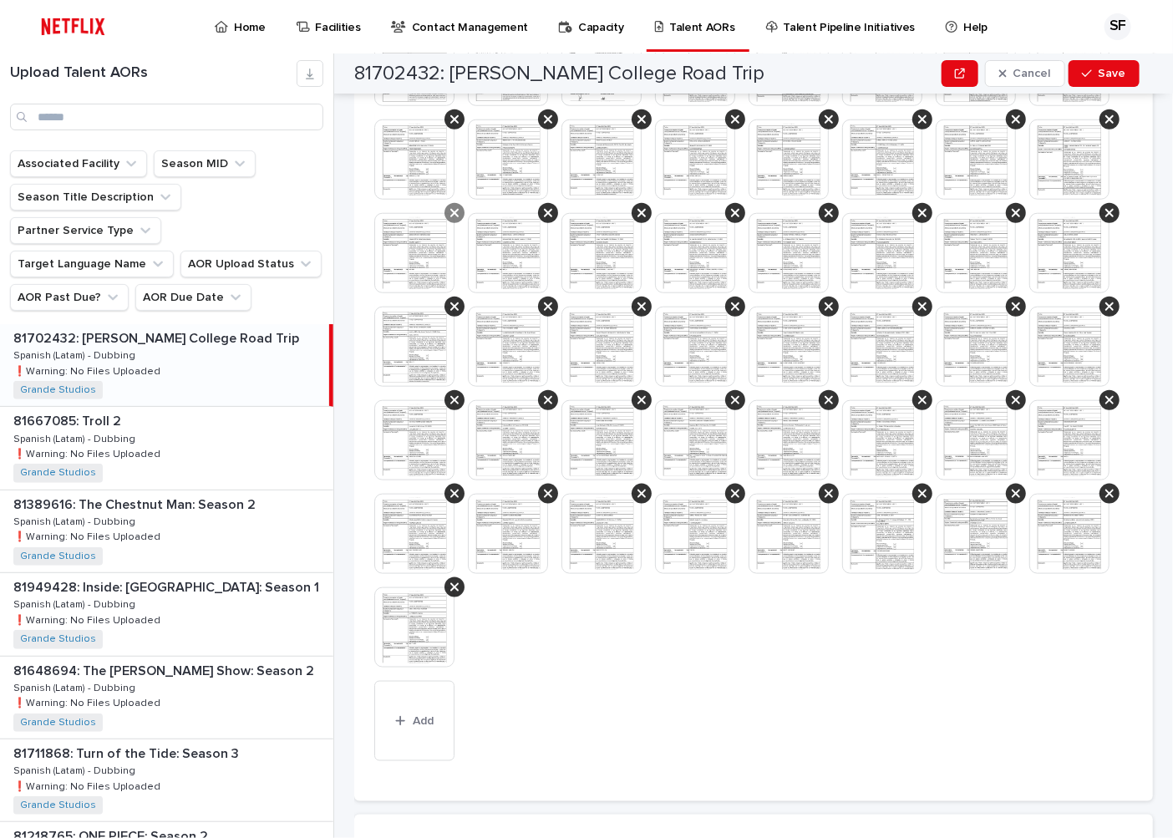
click at [459, 210] on icon at bounding box center [454, 213] width 8 height 8
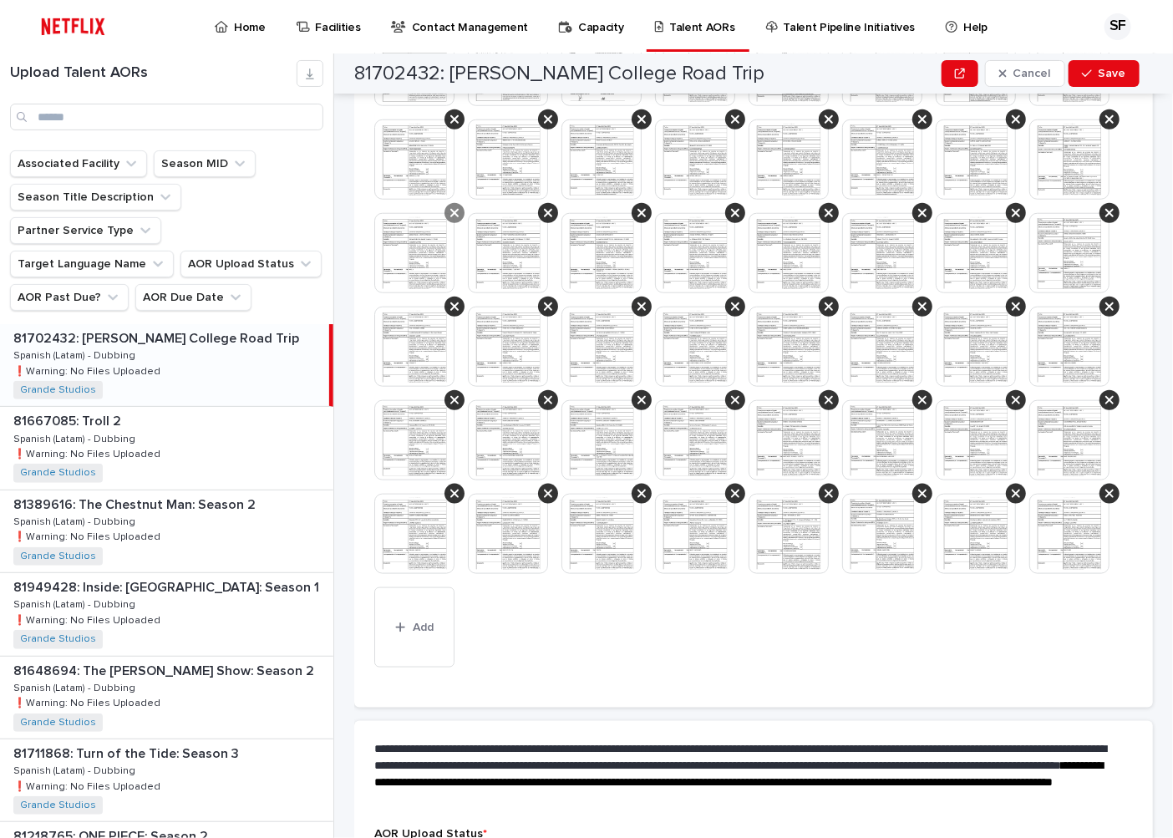
click at [459, 210] on icon at bounding box center [454, 212] width 8 height 13
click at [459, 210] on icon at bounding box center [454, 213] width 8 height 8
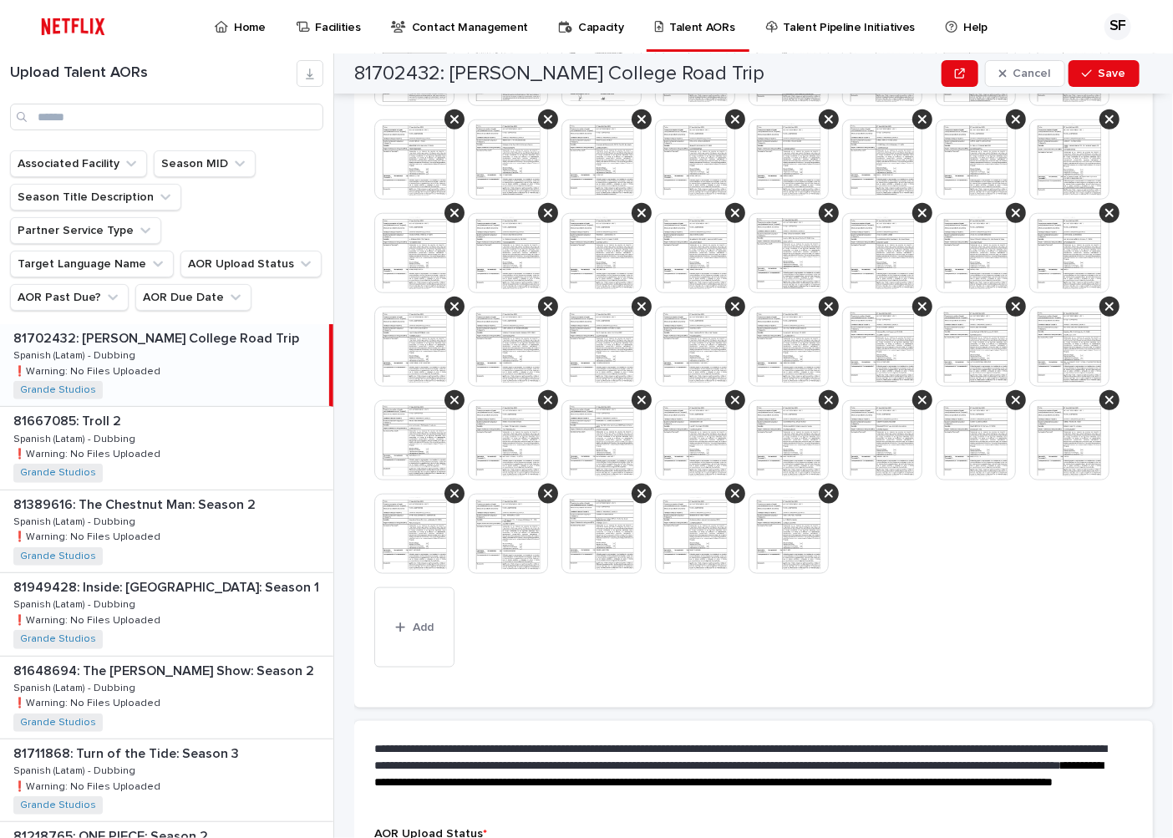
click at [459, 210] on icon at bounding box center [454, 213] width 8 height 8
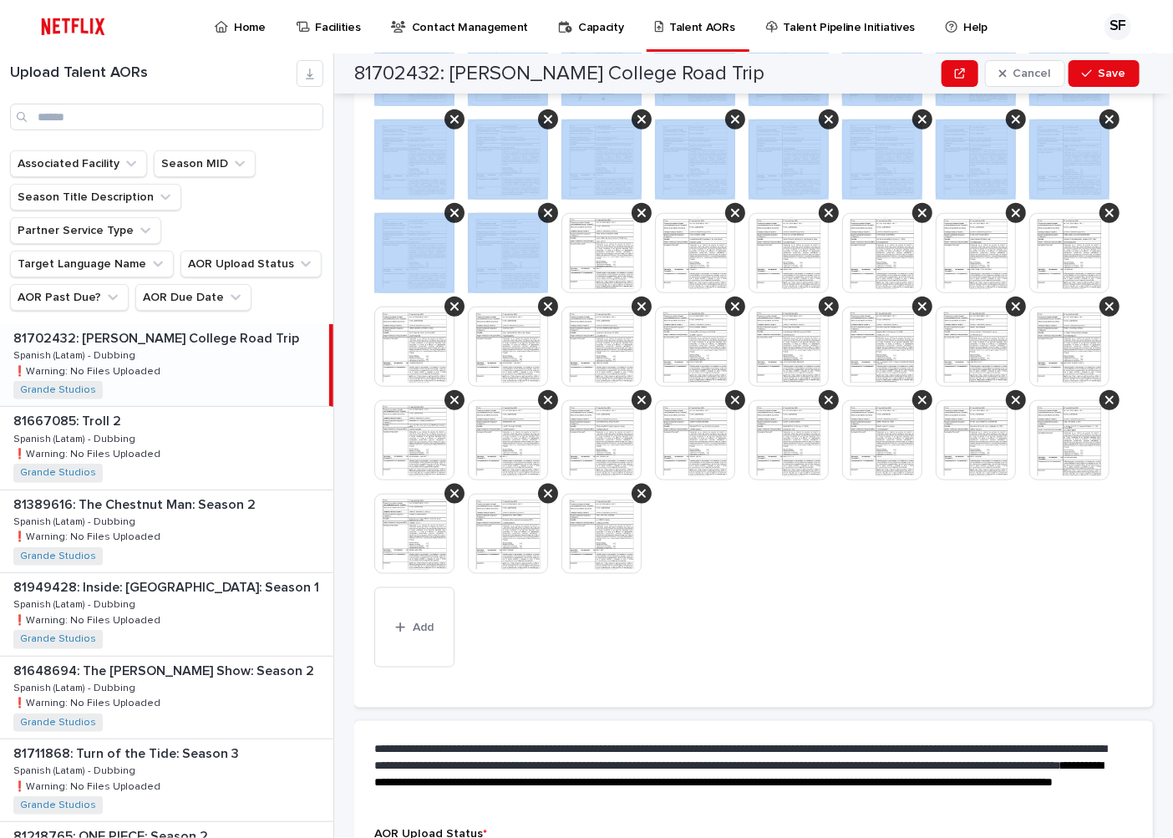
click at [459, 210] on icon at bounding box center [454, 213] width 8 height 8
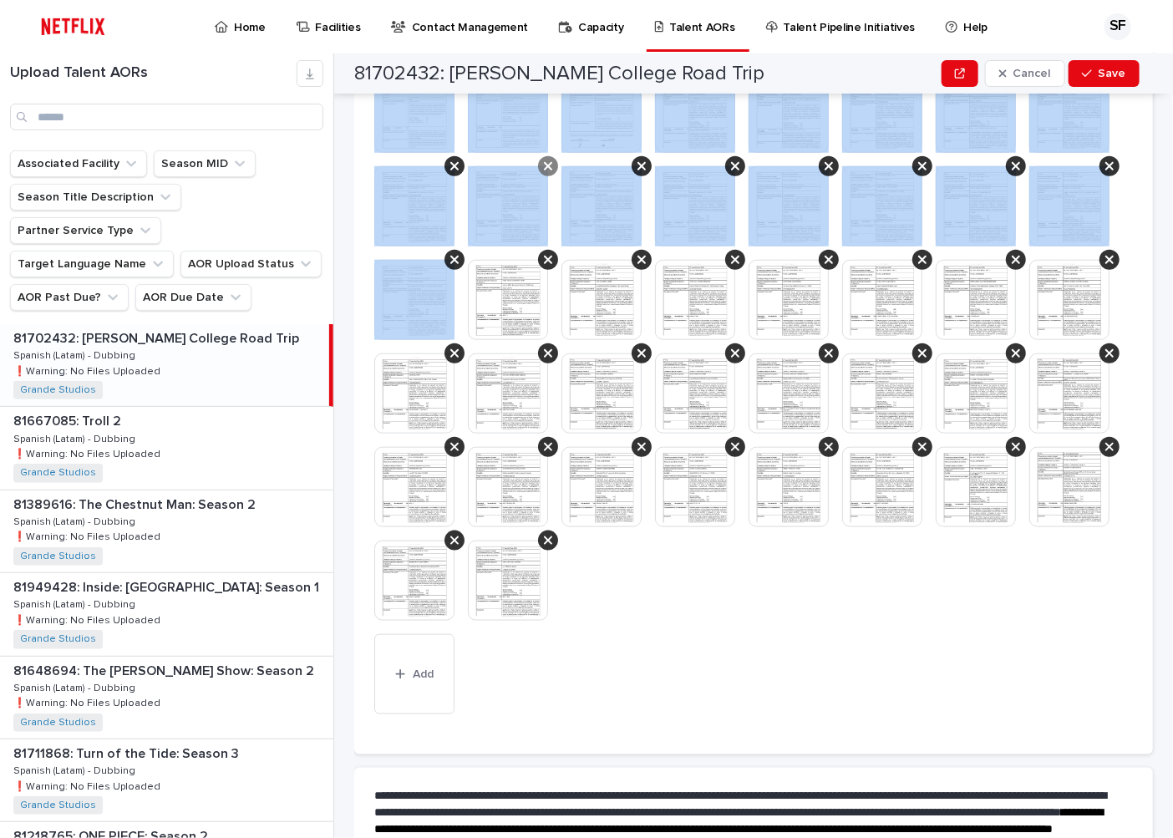
click at [558, 162] on div at bounding box center [548, 166] width 20 height 20
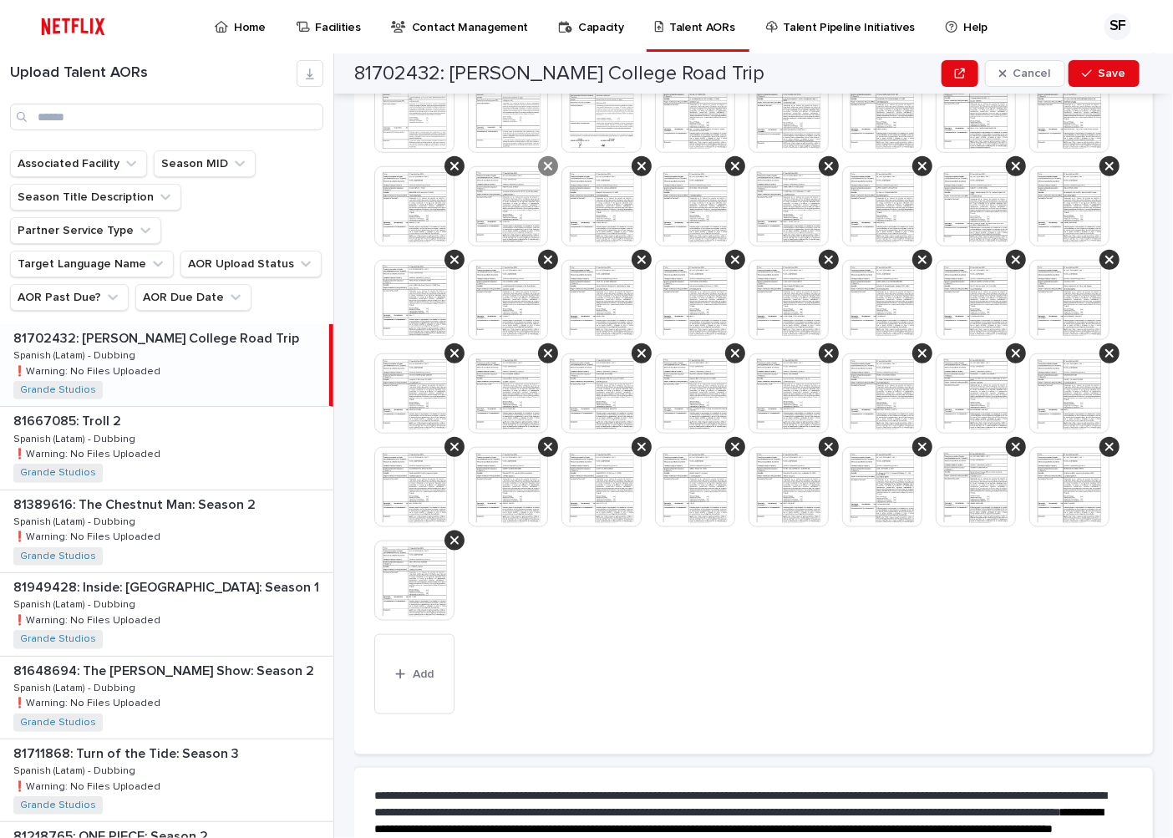
click at [552, 165] on icon at bounding box center [548, 166] width 8 height 13
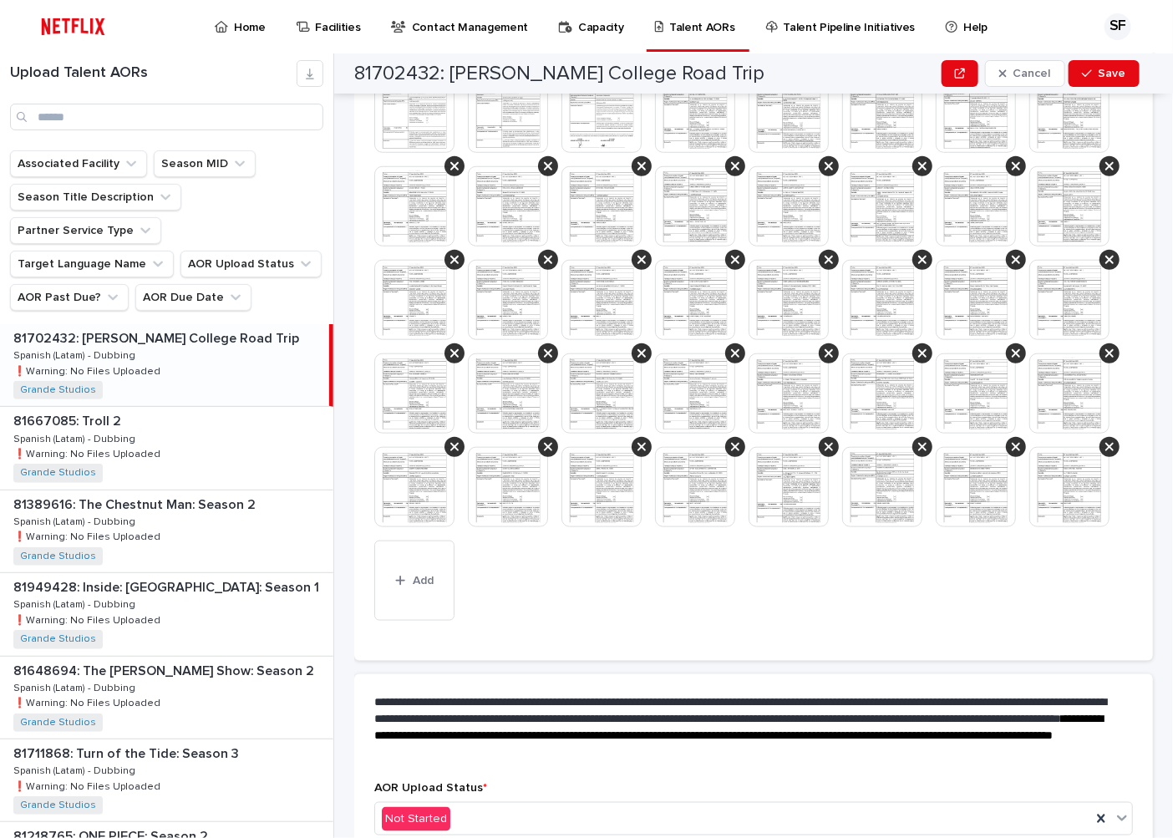
click at [552, 165] on icon at bounding box center [548, 166] width 8 height 13
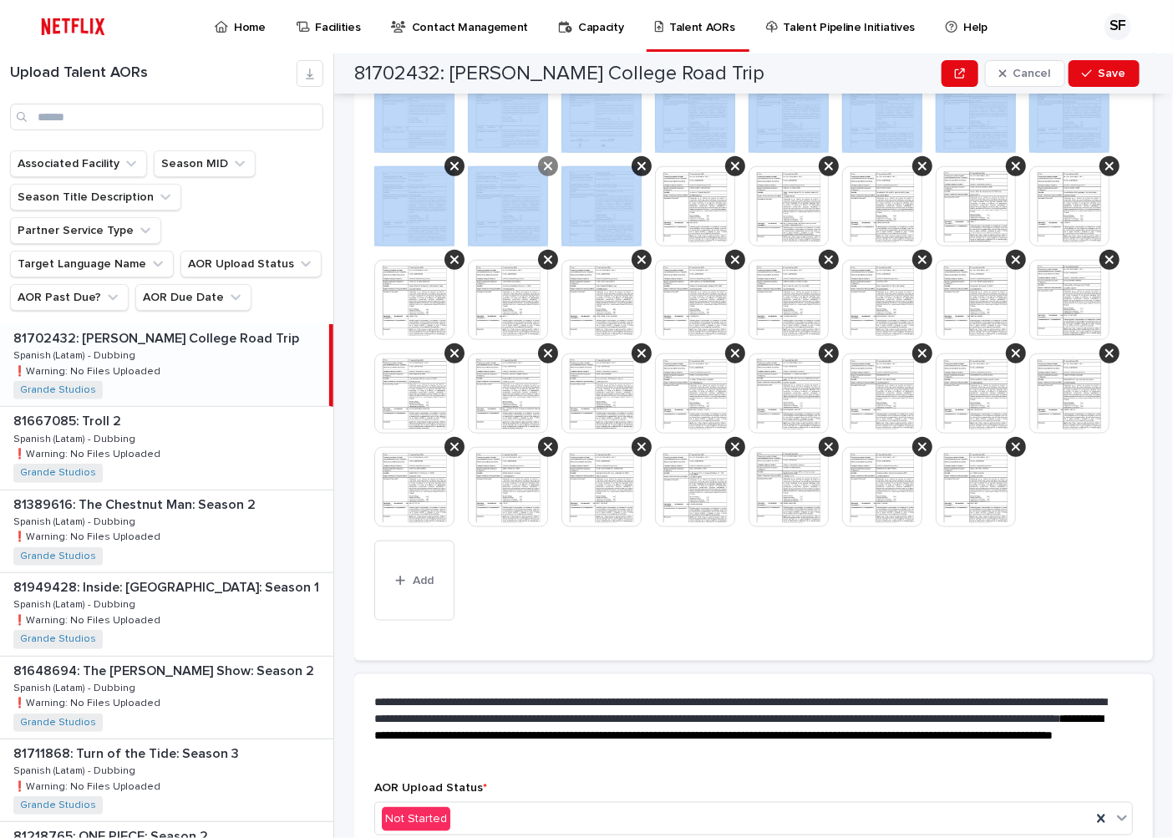
click at [552, 165] on icon at bounding box center [548, 166] width 8 height 13
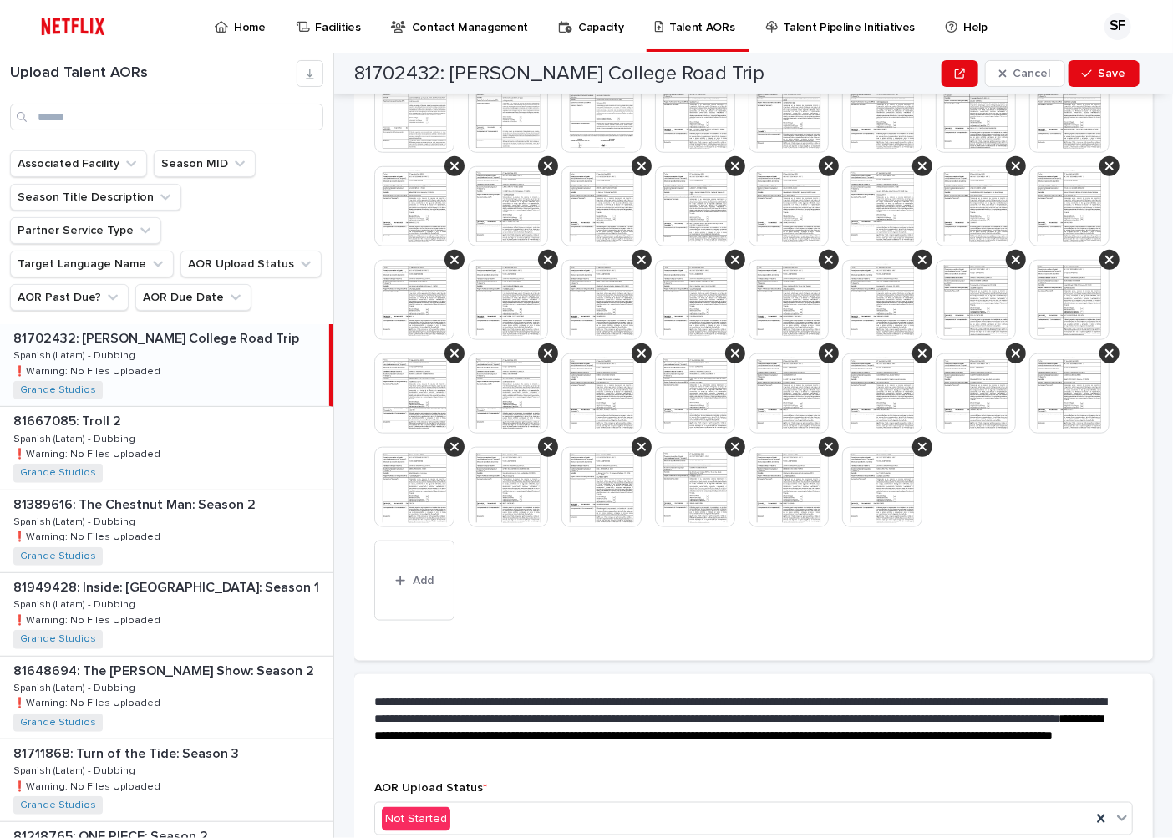
click at [552, 165] on icon at bounding box center [548, 166] width 8 height 13
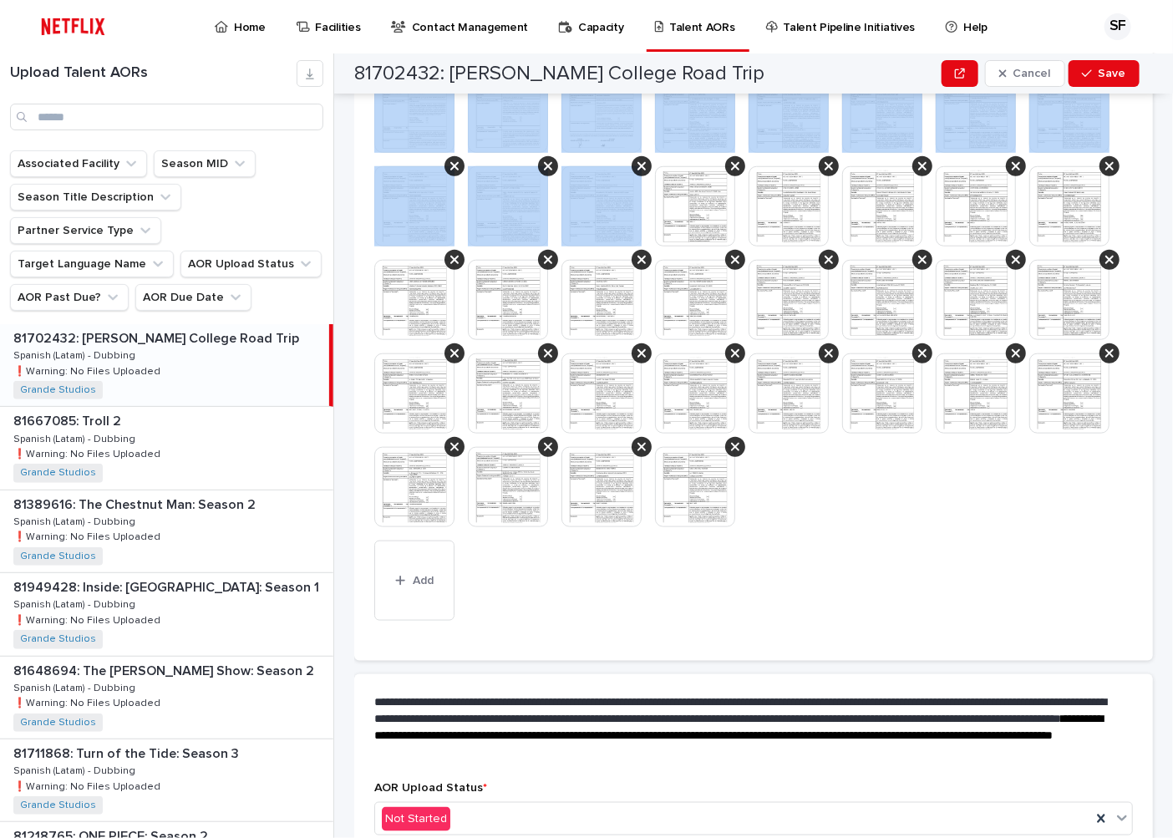
click at [552, 165] on icon at bounding box center [548, 166] width 8 height 13
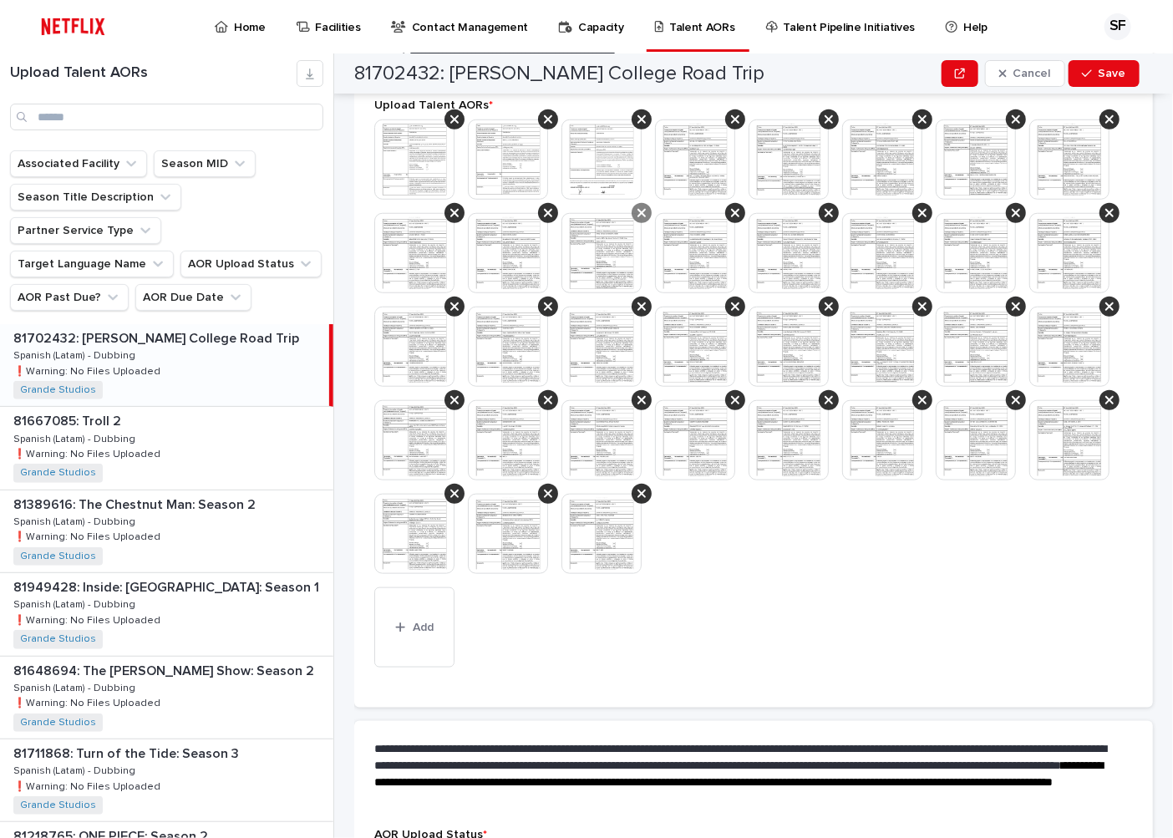
click at [552, 211] on icon at bounding box center [548, 212] width 8 height 13
click at [552, 211] on icon at bounding box center [548, 213] width 8 height 8
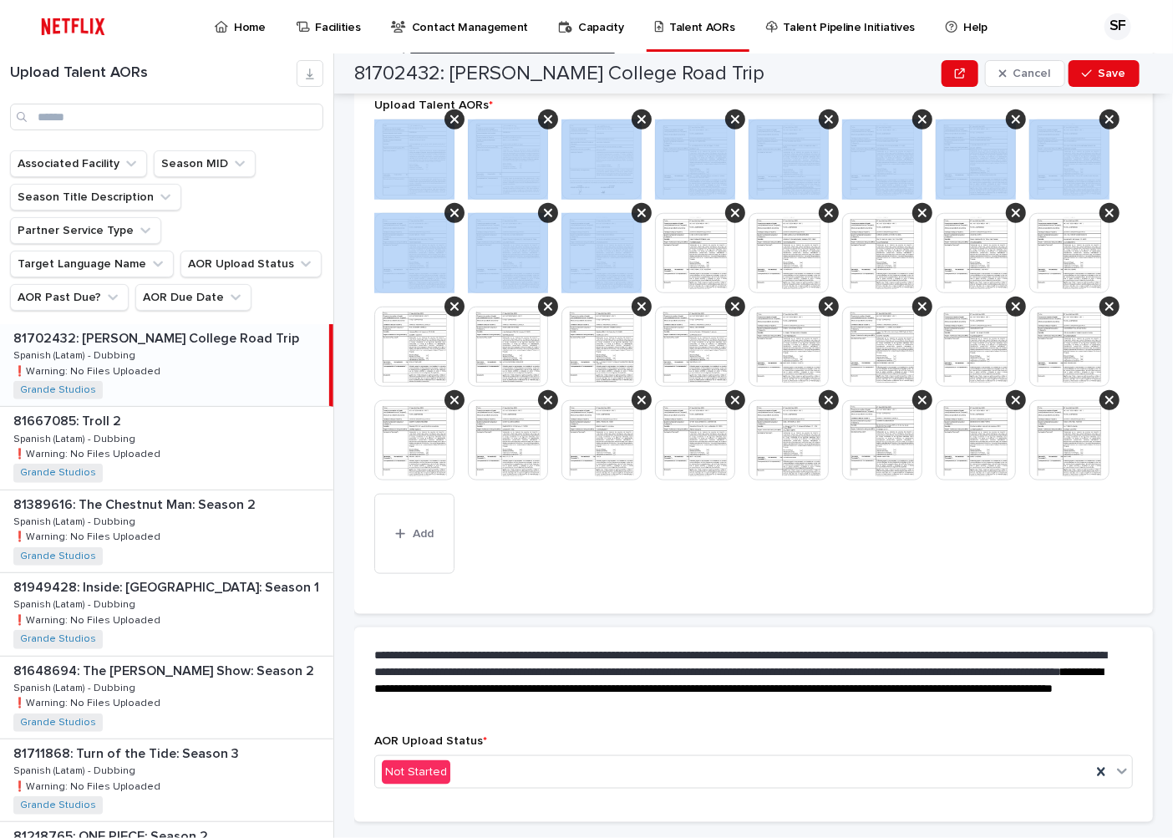
click at [552, 211] on icon at bounding box center [548, 213] width 8 height 8
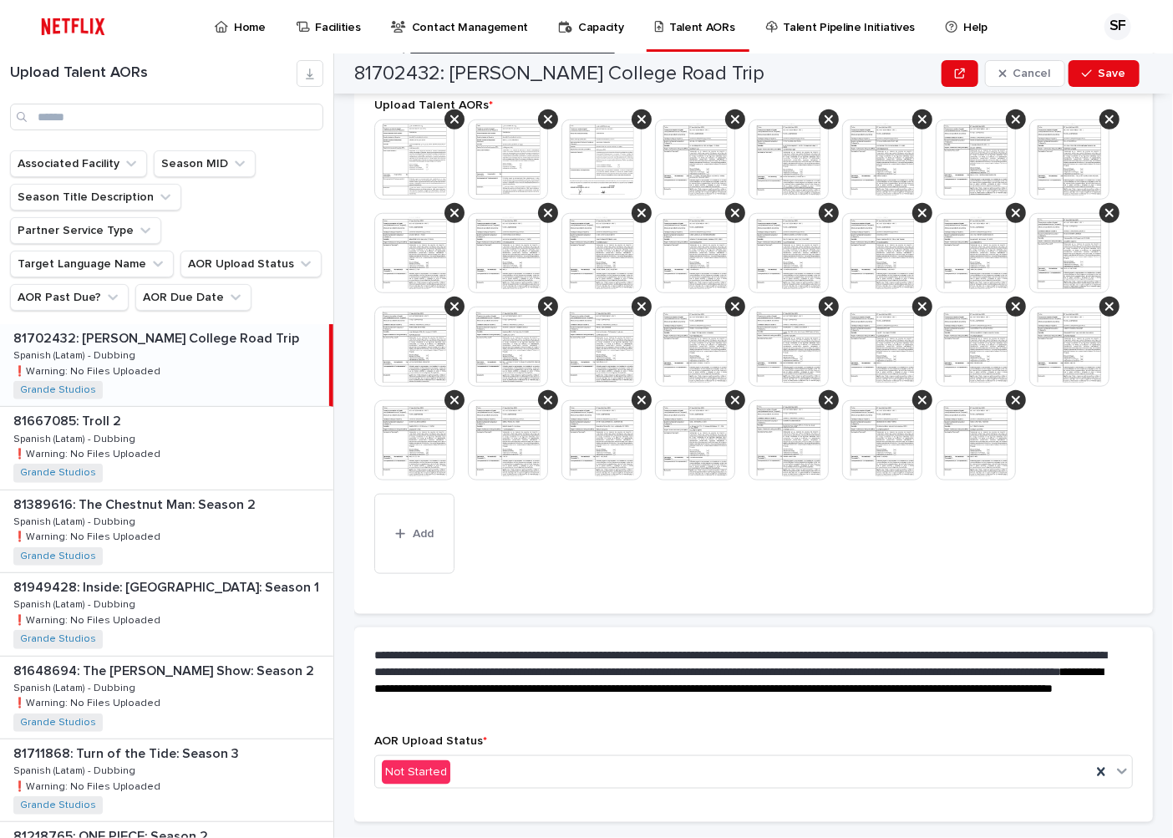
click at [552, 211] on icon at bounding box center [548, 213] width 8 height 8
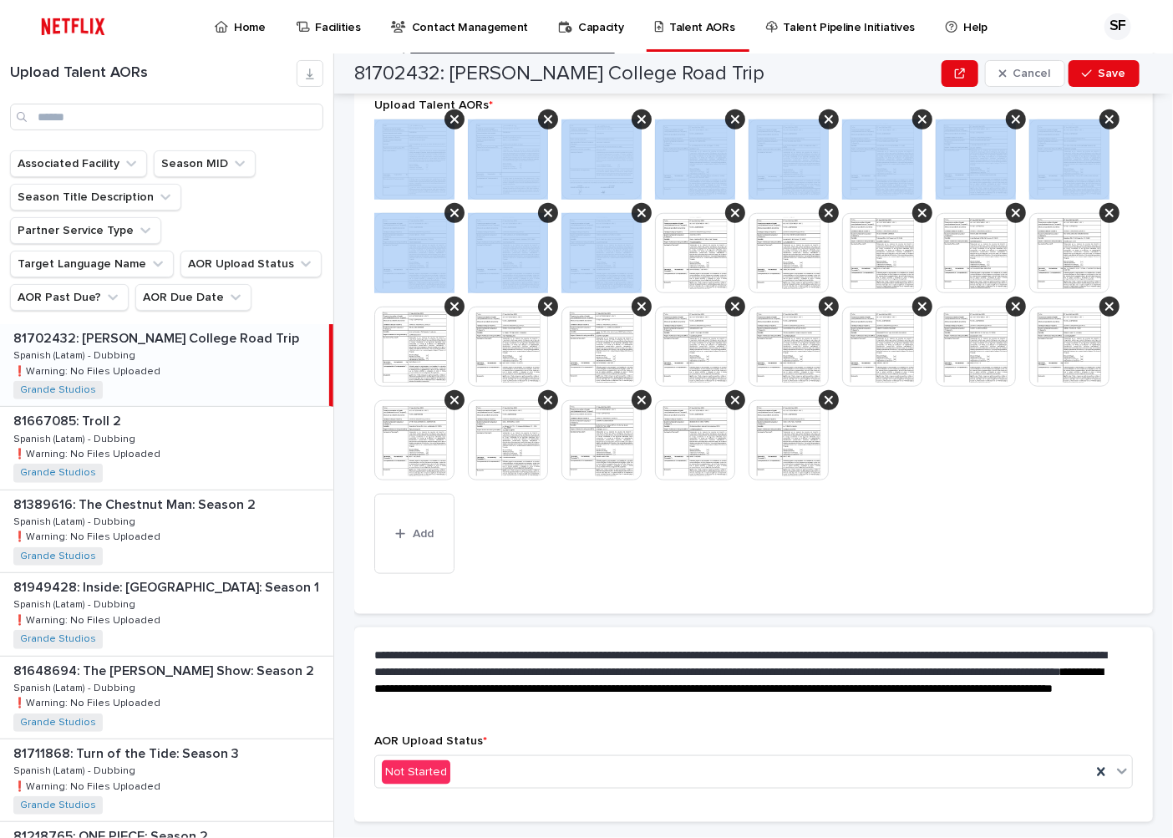
click at [552, 211] on icon at bounding box center [548, 213] width 8 height 8
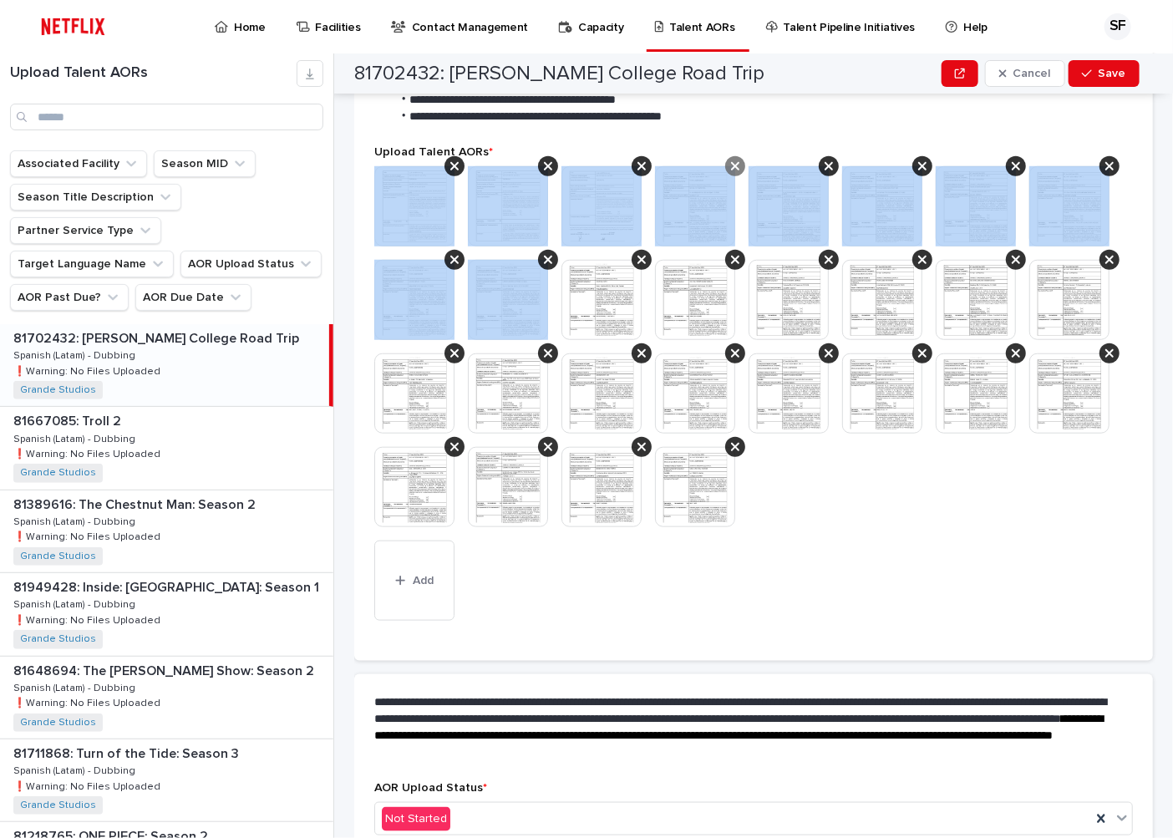
click at [636, 160] on div at bounding box center [641, 166] width 20 height 20
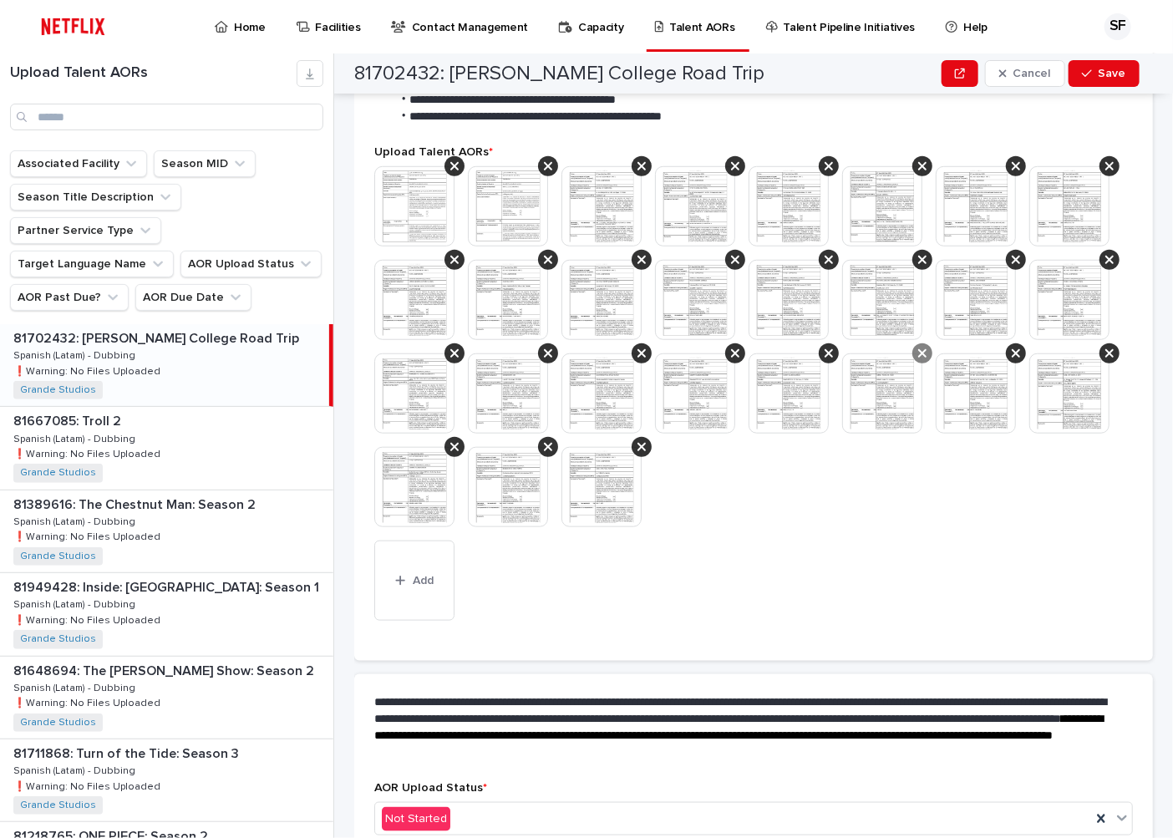
click at [918, 360] on icon at bounding box center [922, 353] width 8 height 13
click at [1011, 264] on icon at bounding box center [1015, 260] width 8 height 8
click at [1105, 173] on icon at bounding box center [1109, 166] width 8 height 13
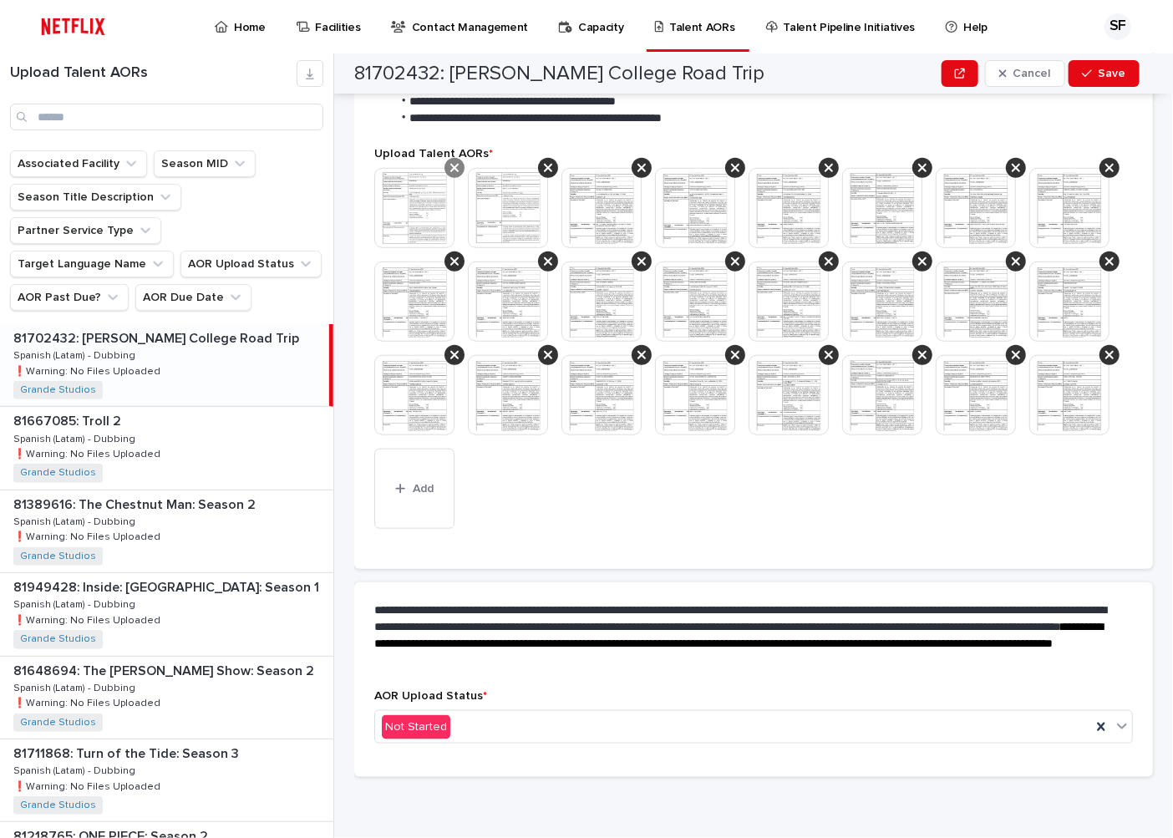
click at [454, 173] on div at bounding box center [454, 168] width 20 height 20
click at [551, 168] on icon at bounding box center [548, 167] width 8 height 13
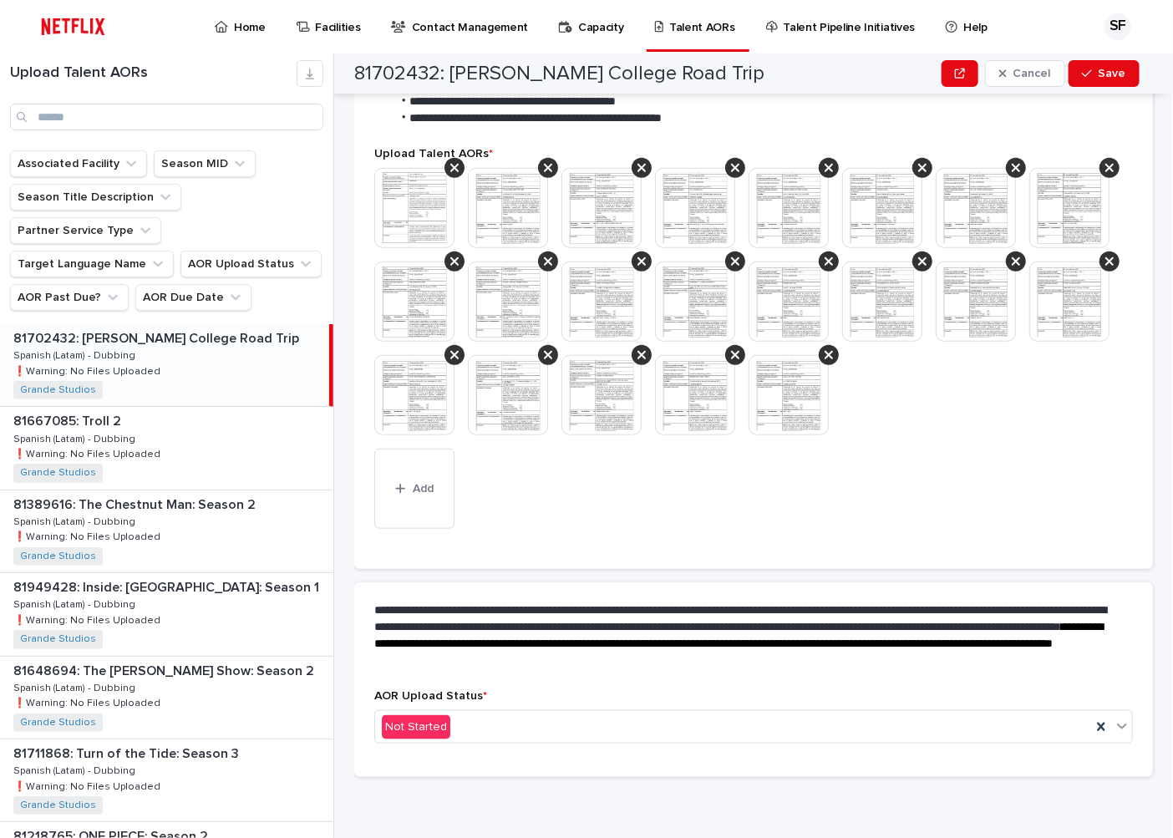
scroll to position [388, 0]
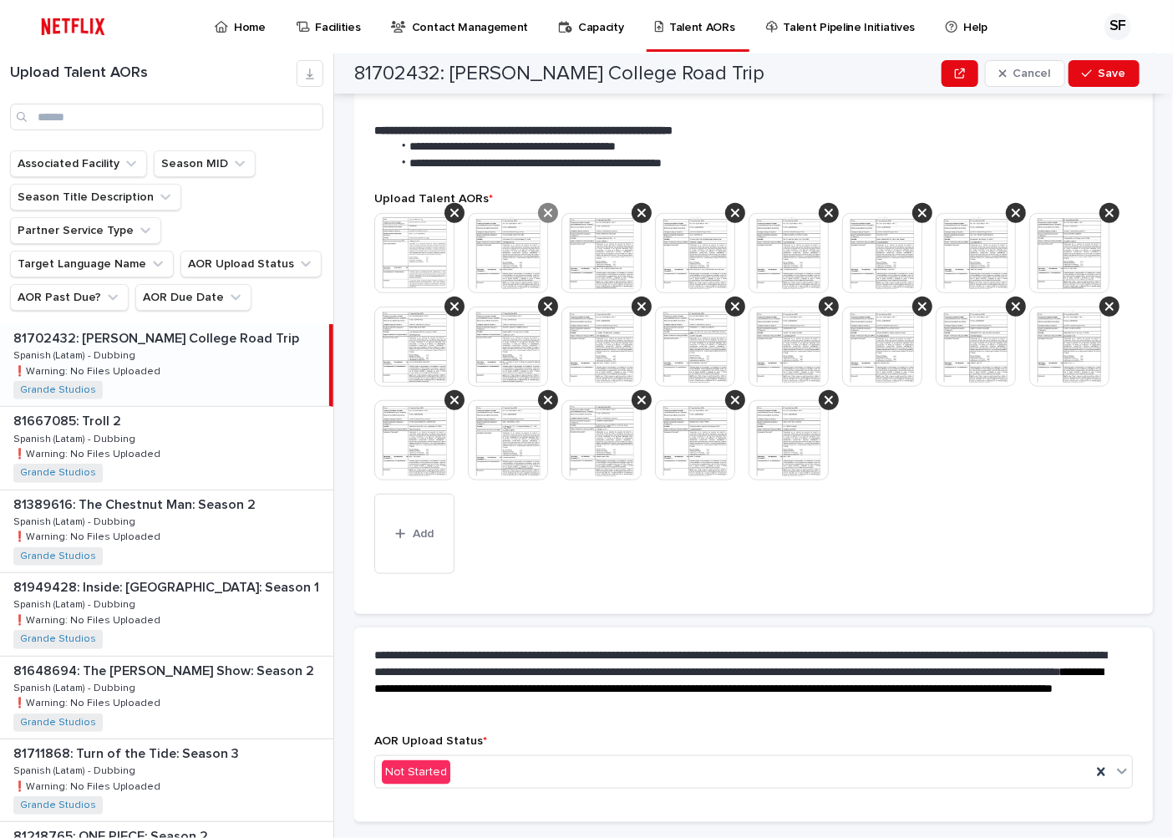
click at [545, 217] on icon at bounding box center [548, 212] width 8 height 13
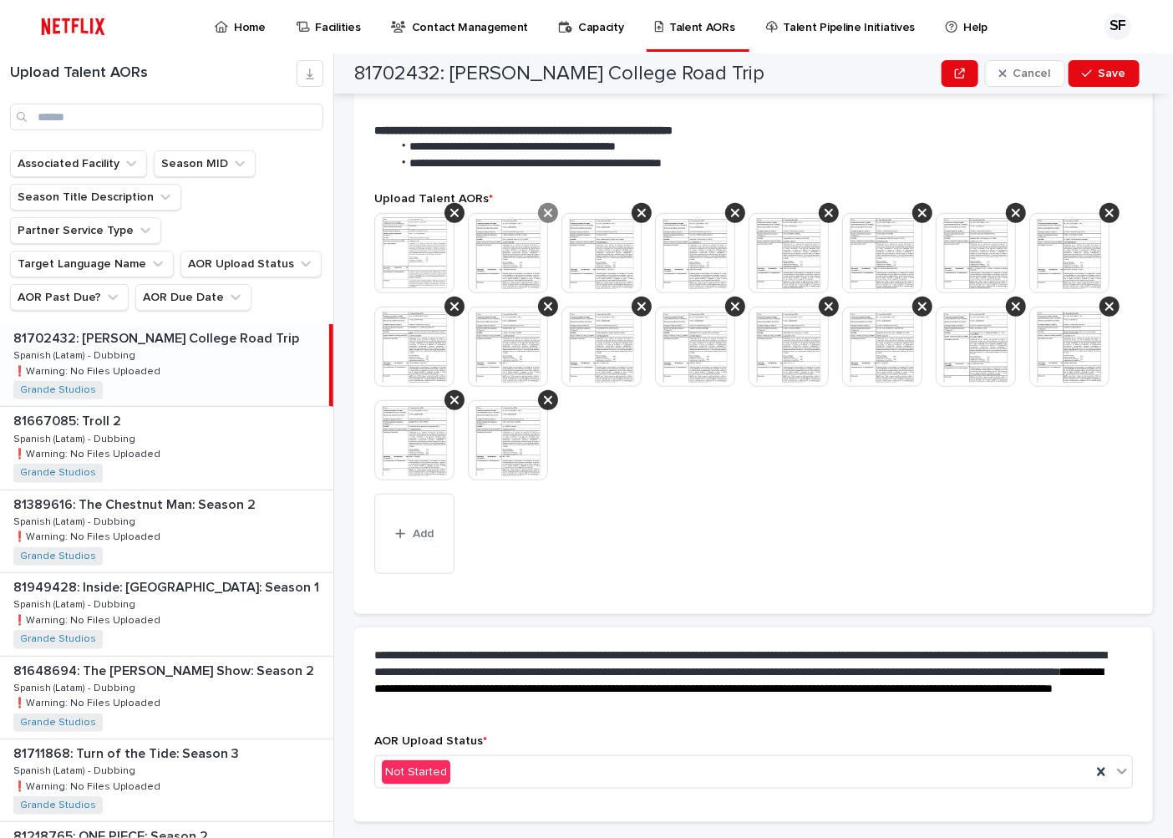
click at [548, 217] on icon at bounding box center [548, 212] width 8 height 13
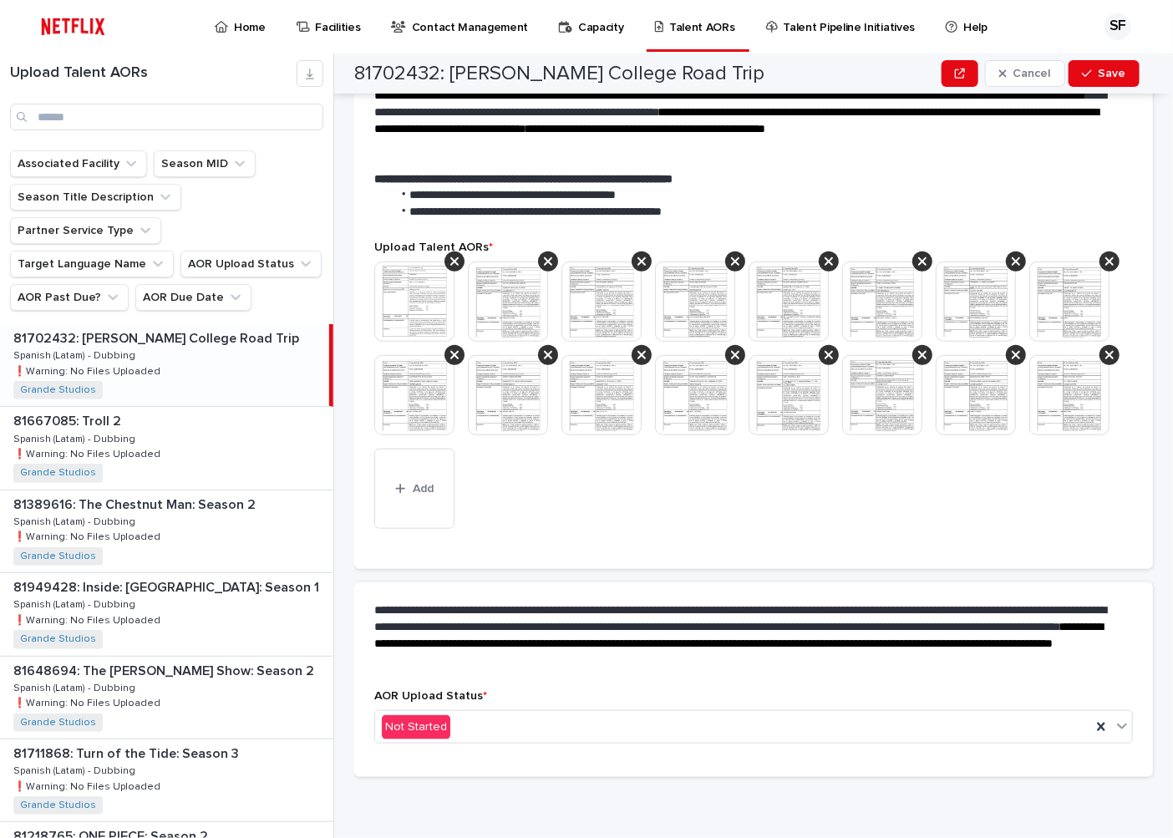
click at [548, 255] on icon at bounding box center [548, 261] width 8 height 13
click at [547, 257] on icon at bounding box center [548, 261] width 8 height 8
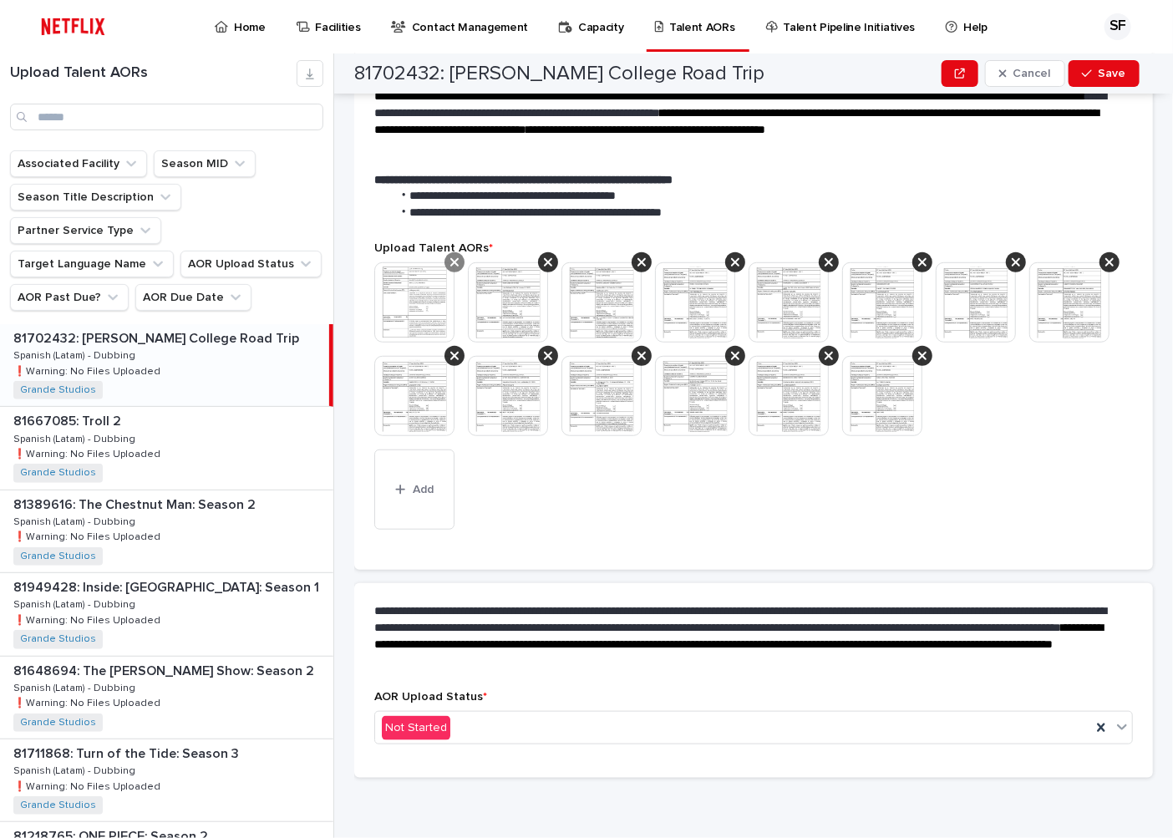
click at [455, 261] on icon at bounding box center [454, 262] width 8 height 8
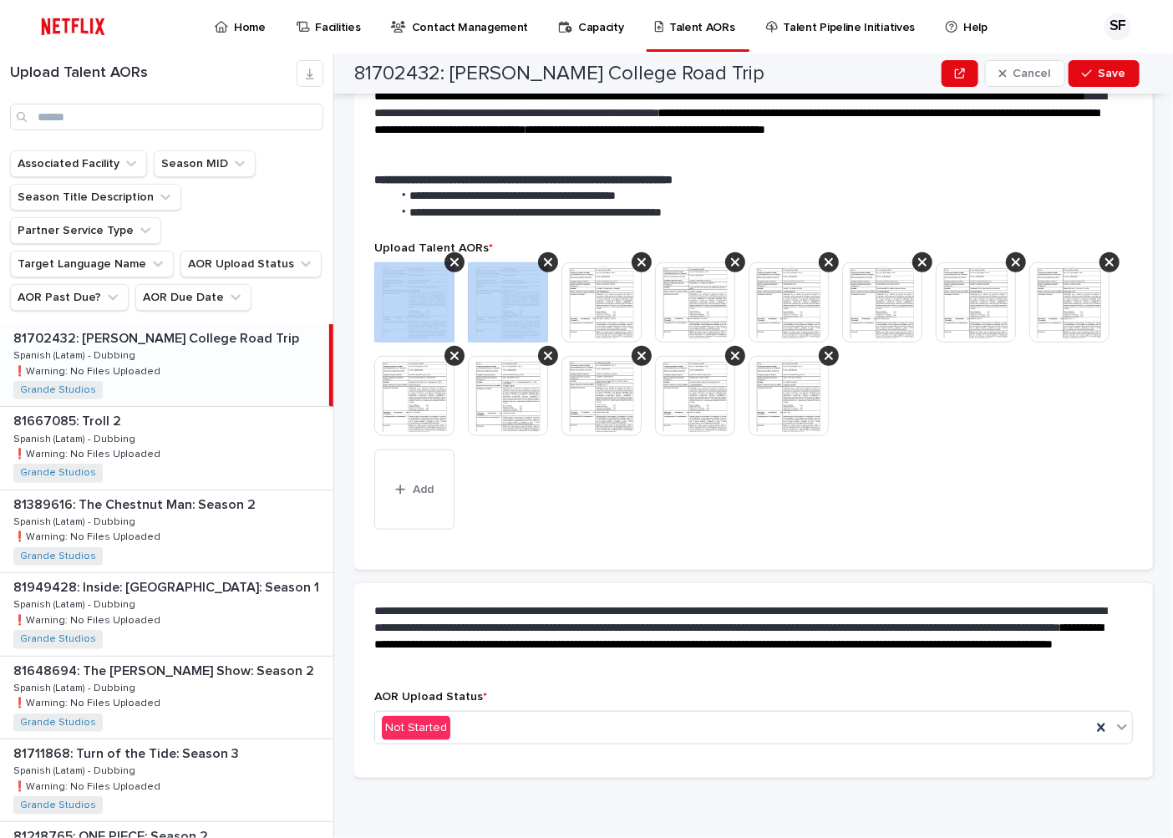
click at [455, 261] on icon at bounding box center [454, 262] width 8 height 8
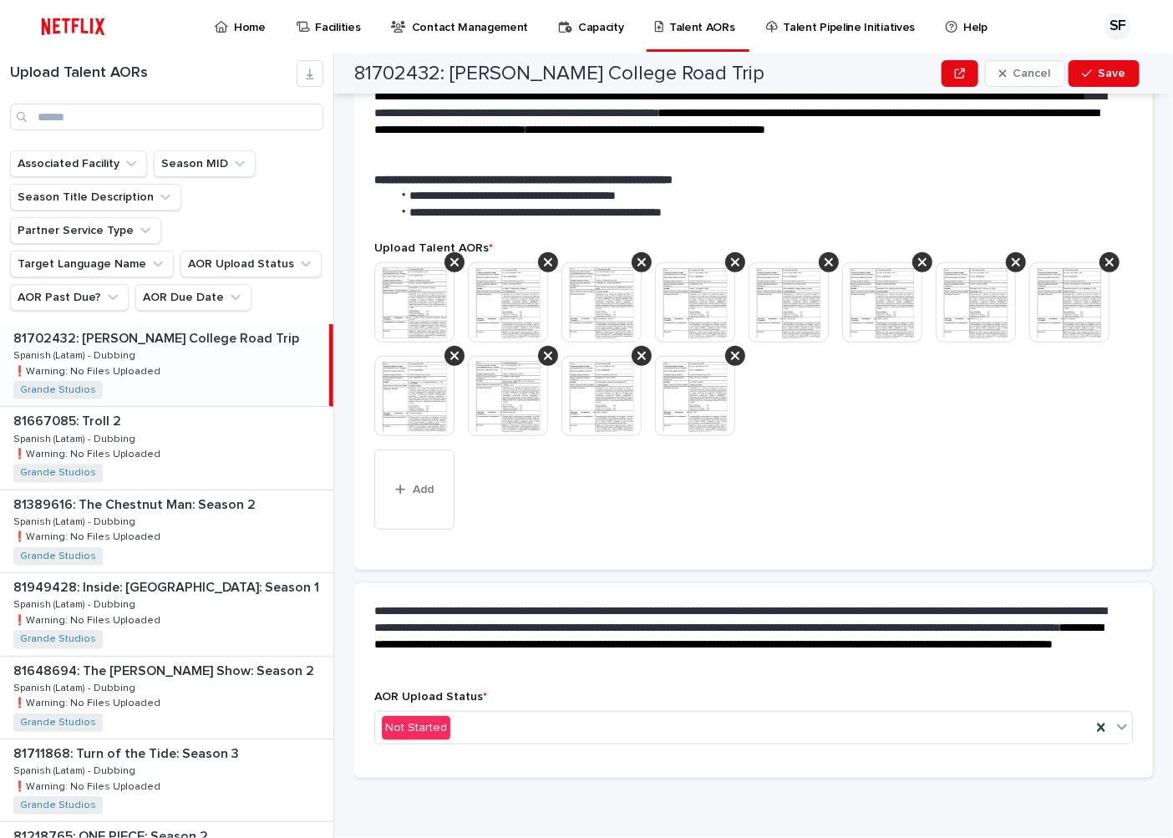
click at [455, 261] on icon at bounding box center [454, 262] width 8 height 8
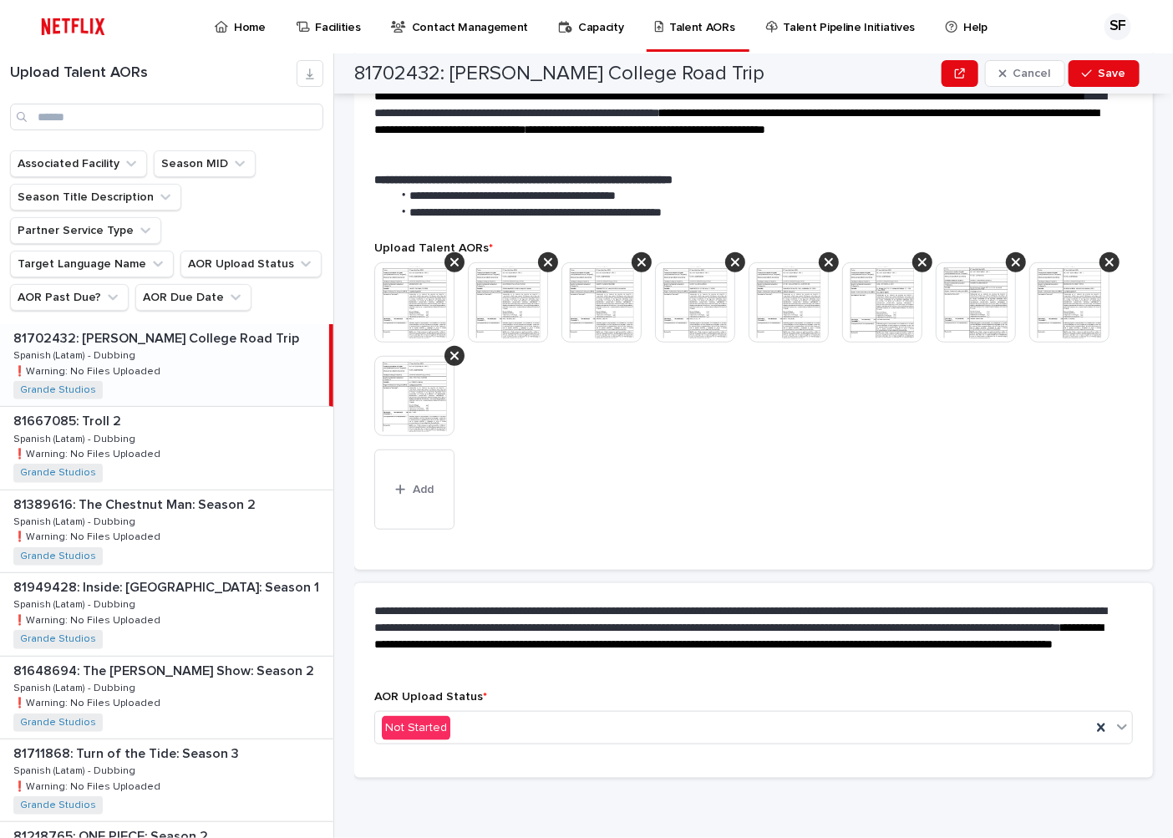
click at [455, 261] on icon at bounding box center [454, 262] width 8 height 8
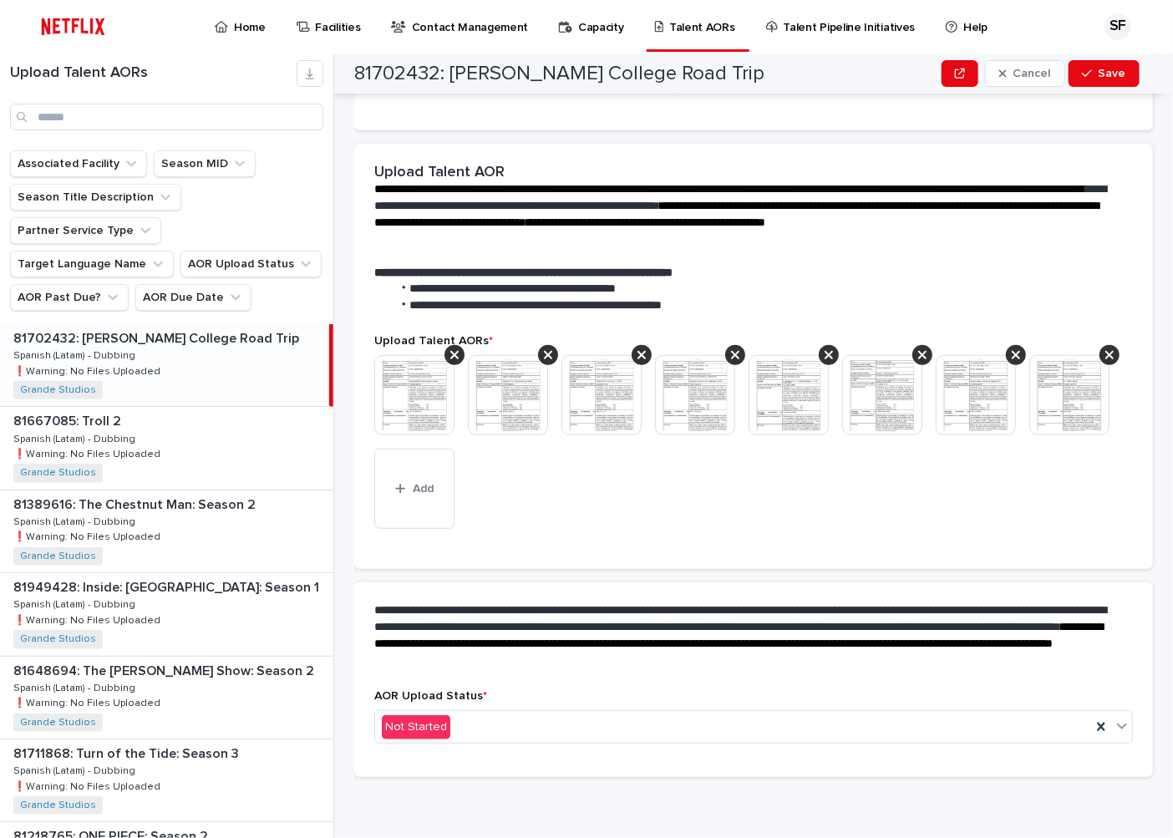
click at [455, 351] on icon at bounding box center [454, 355] width 8 height 8
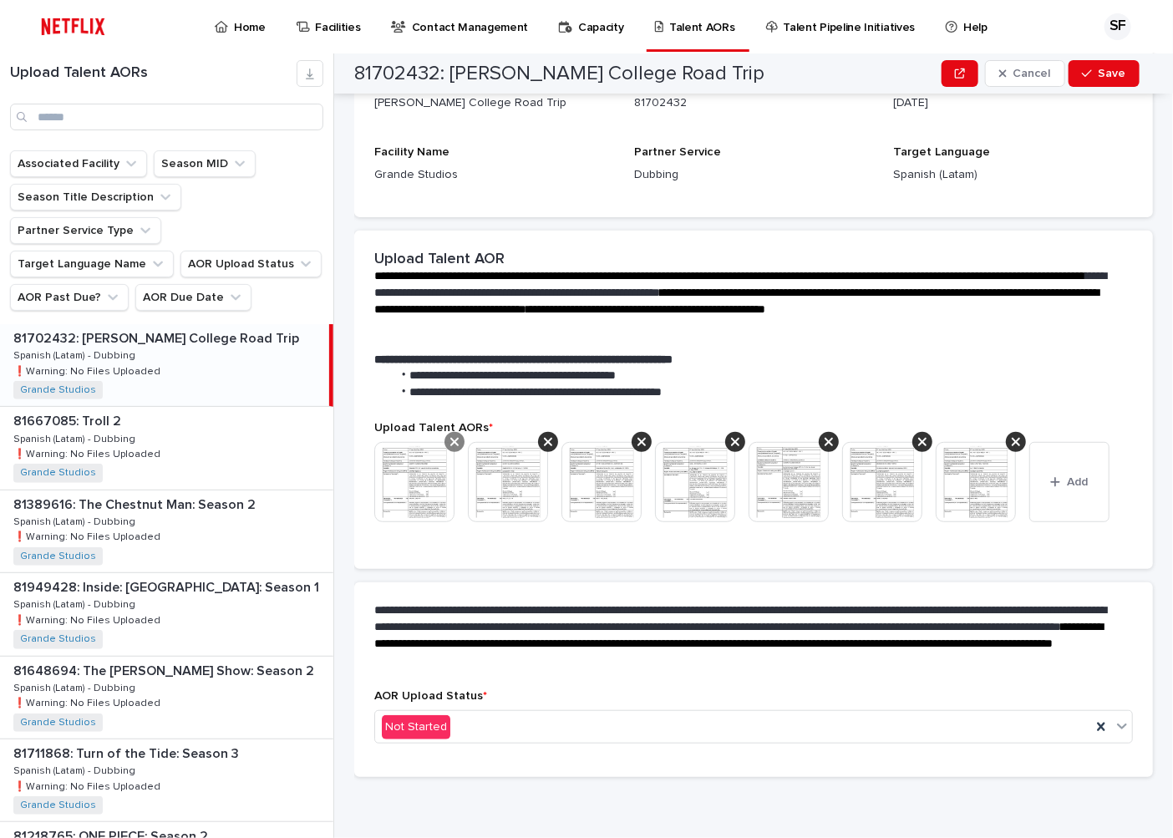
click at [459, 440] on div at bounding box center [454, 442] width 20 height 20
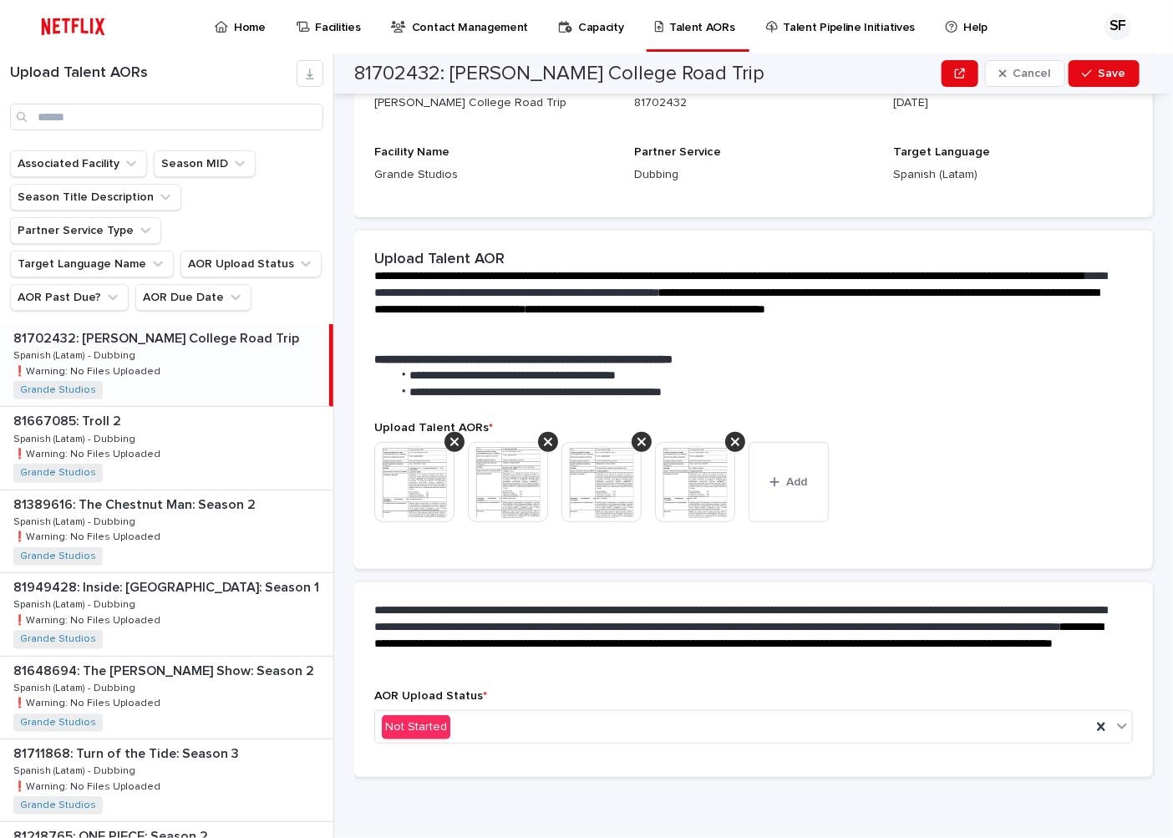
click at [694, 482] on img at bounding box center [695, 482] width 80 height 80
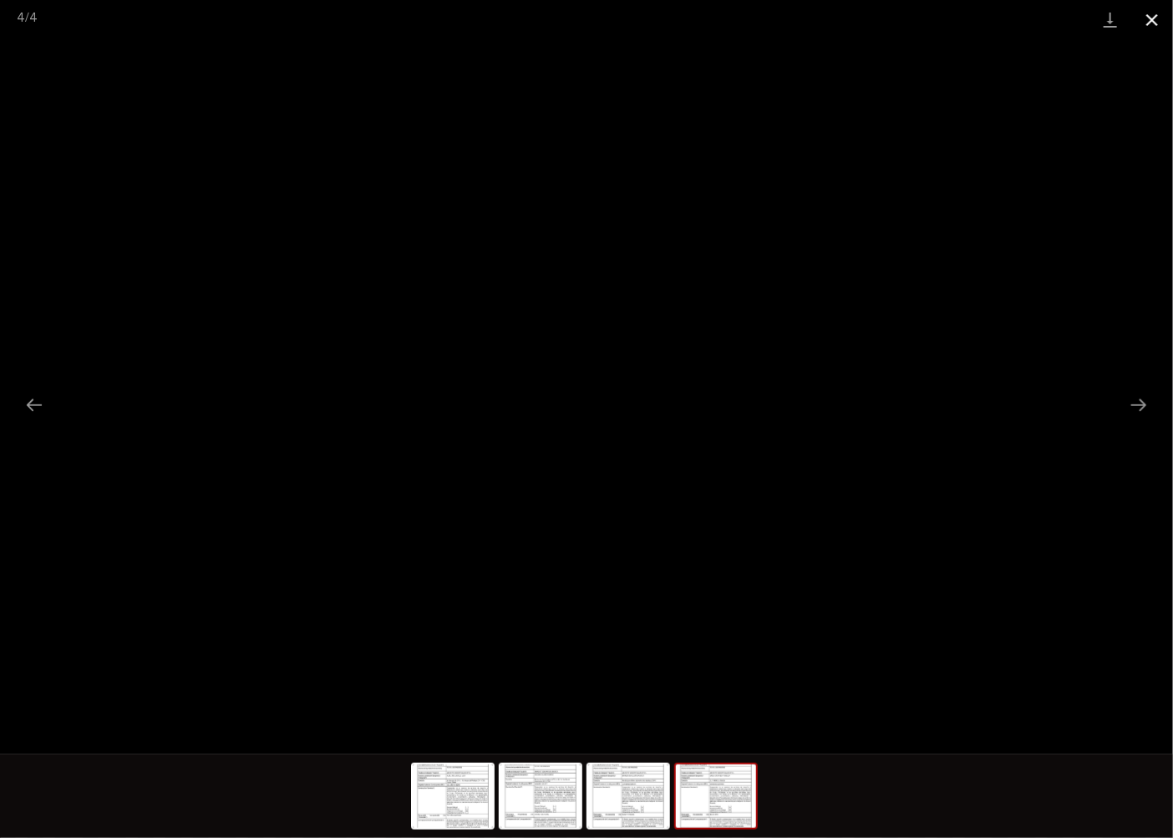
click at [1149, 18] on button "Close gallery" at bounding box center [1152, 19] width 42 height 39
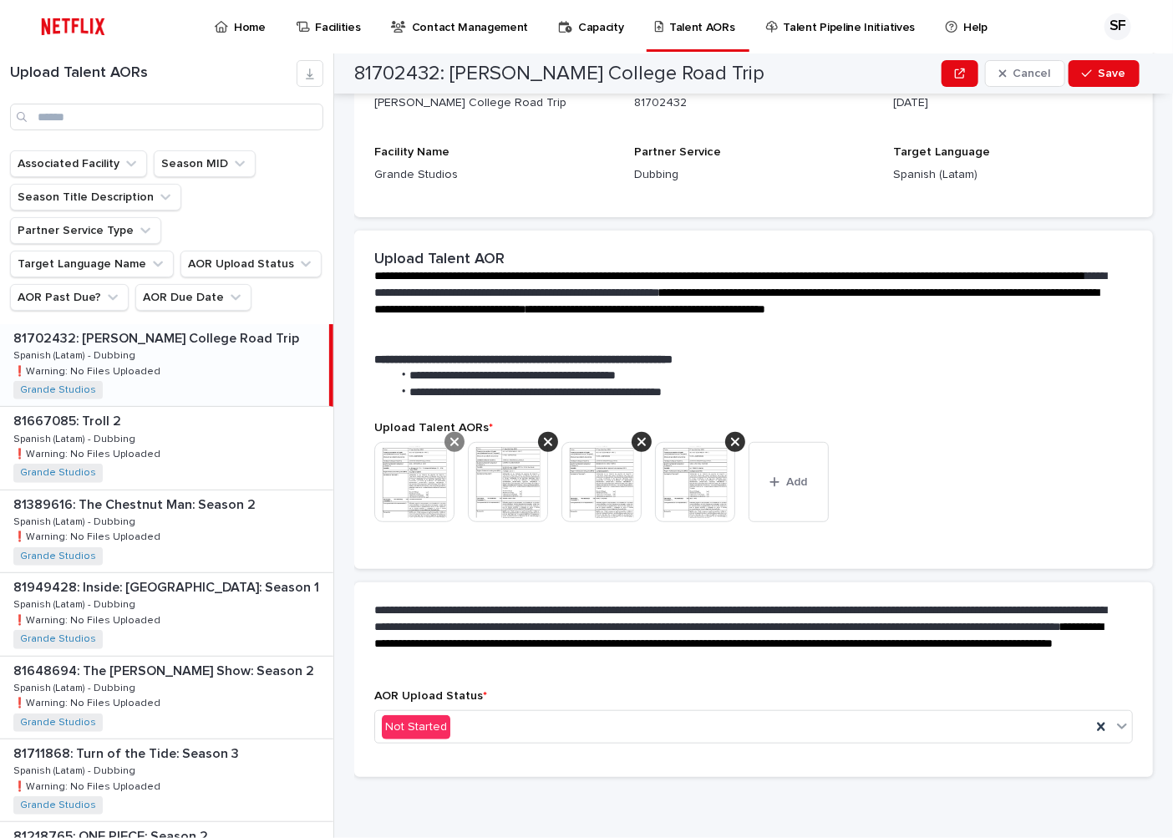
click at [450, 439] on icon at bounding box center [454, 441] width 8 height 13
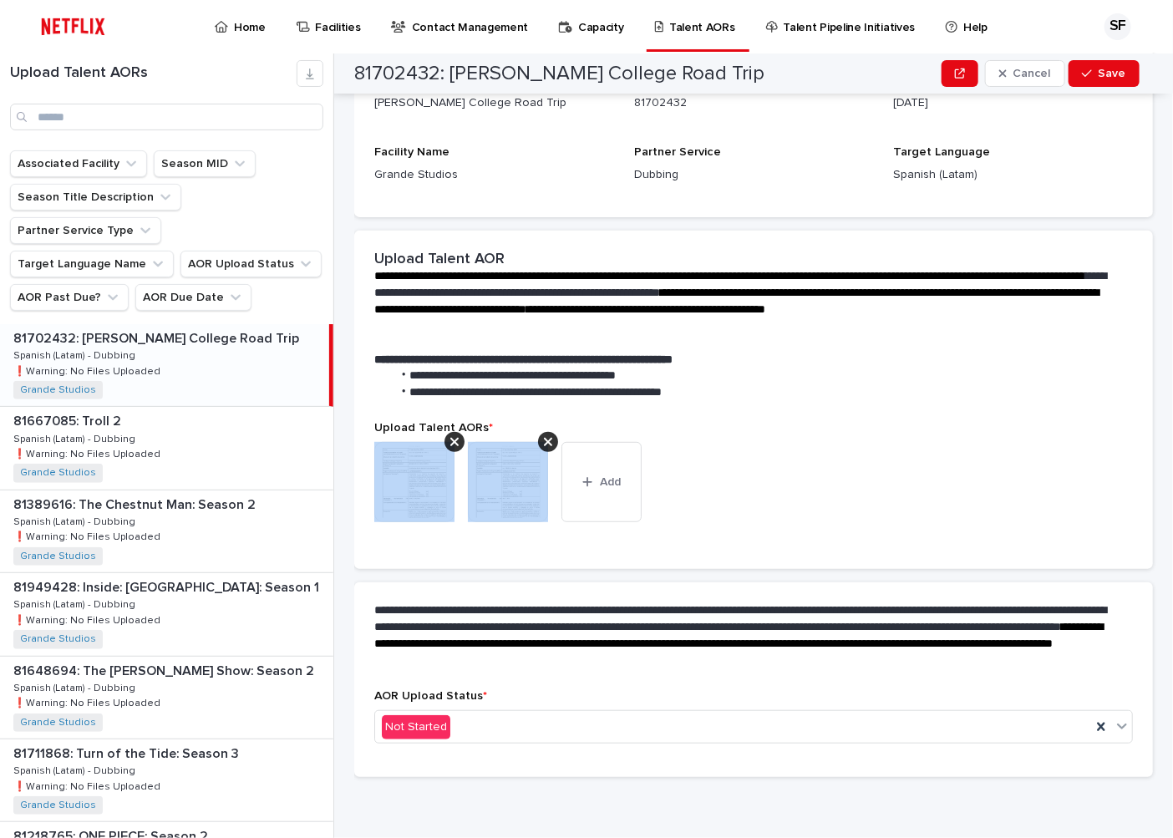
click at [450, 439] on icon at bounding box center [454, 441] width 8 height 13
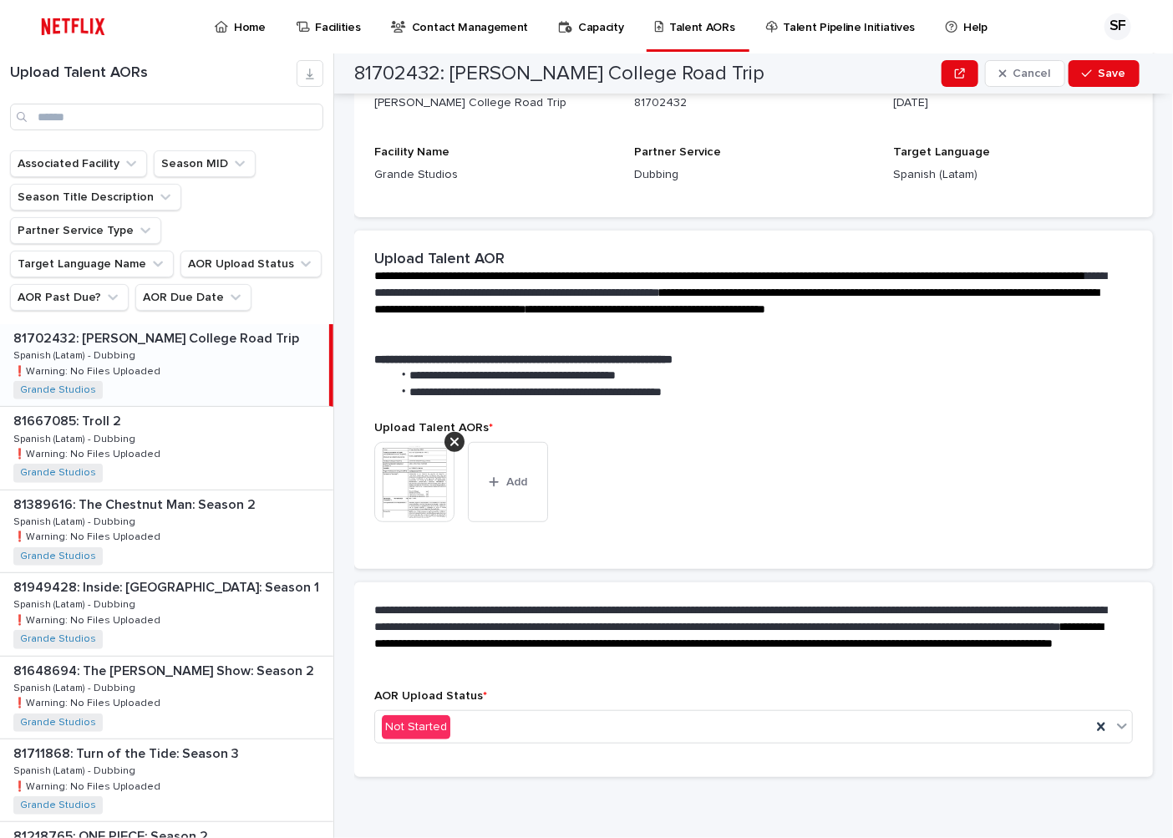
click at [450, 439] on icon at bounding box center [454, 441] width 8 height 13
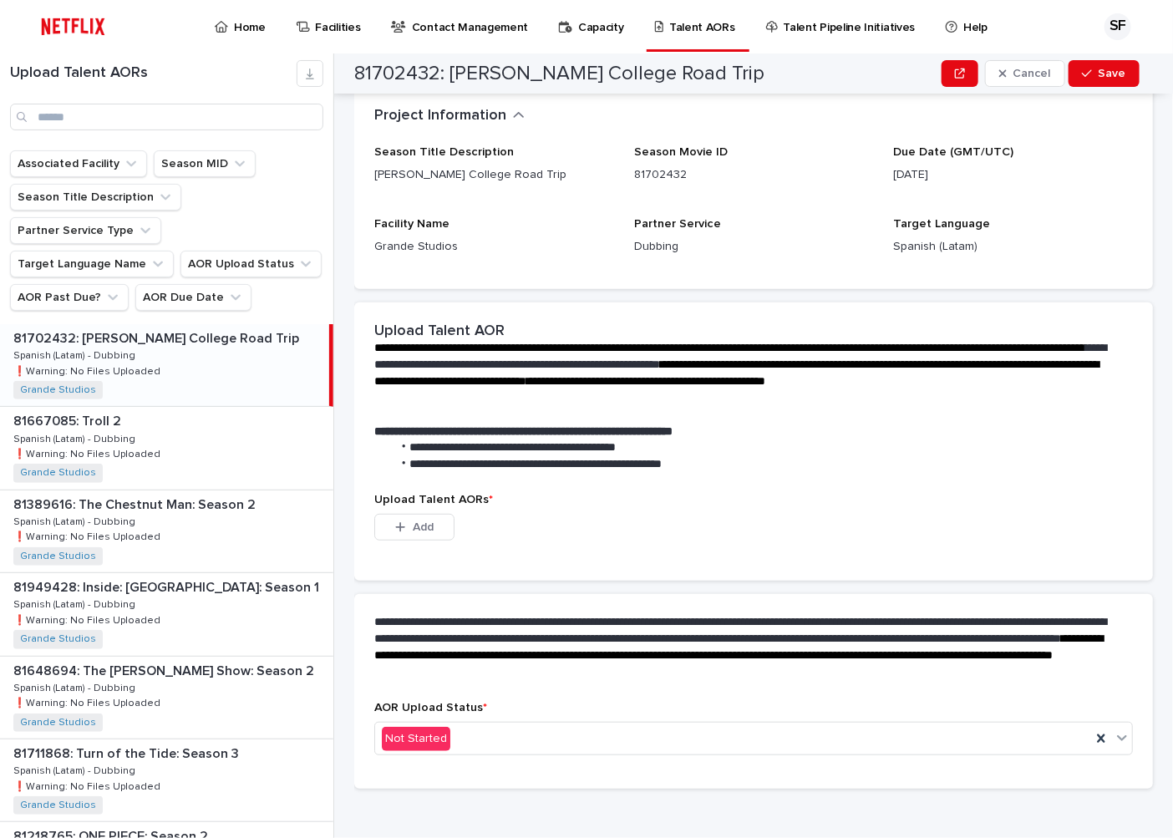
scroll to position [0, 0]
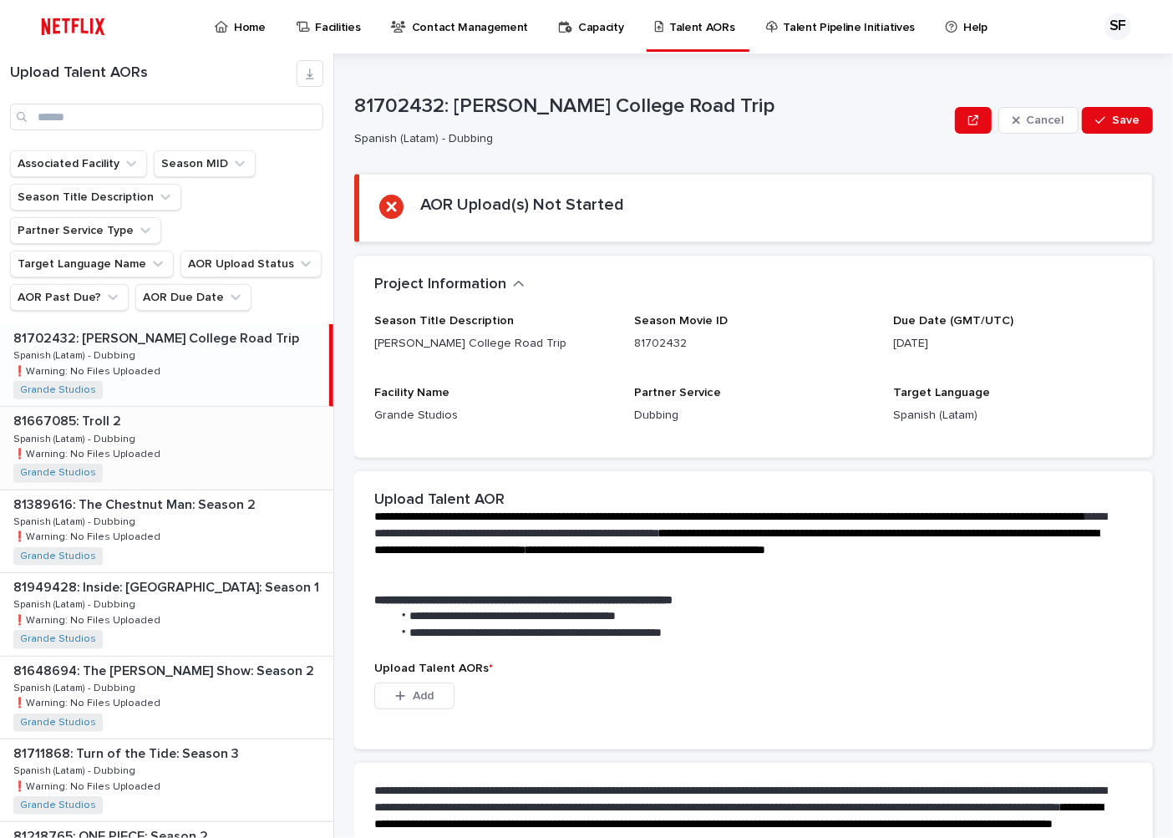
click at [196, 413] on p at bounding box center [169, 421] width 313 height 16
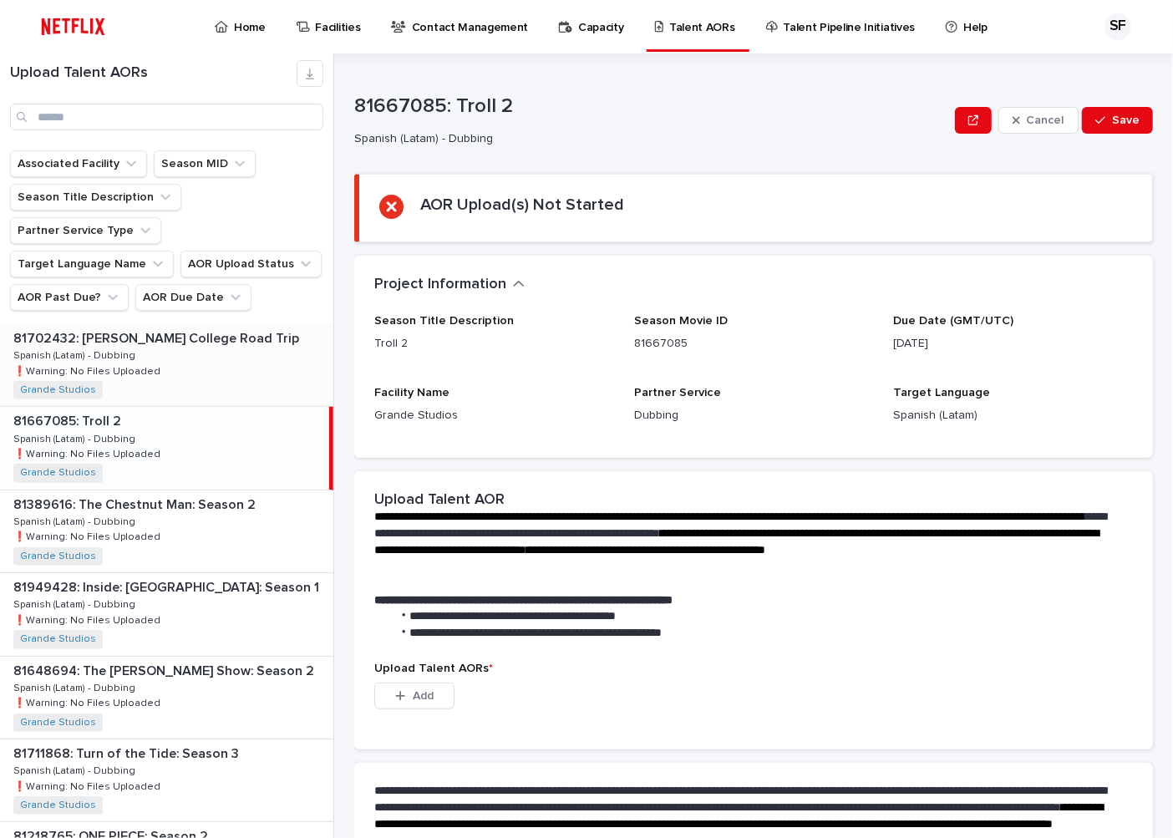
click at [182, 326] on div "81702432: [PERSON_NAME][GEOGRAPHIC_DATA] Trip 81702432: [PERSON_NAME] College R…" at bounding box center [166, 365] width 333 height 82
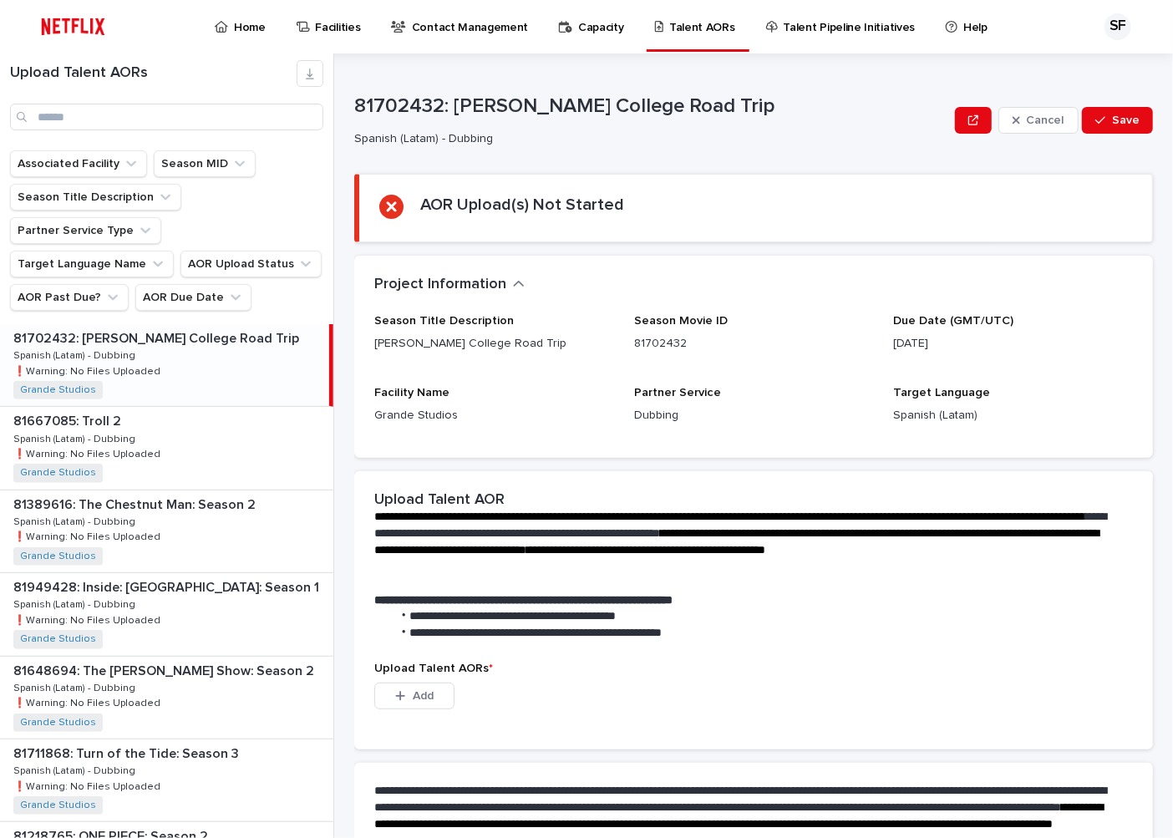
click at [130, 327] on p "81702432: [PERSON_NAME] College Road Trip" at bounding box center [157, 336] width 289 height 19
click at [155, 407] on div "81667085: Troll 2 81667085: Troll 2 Spanish (Latam) - Dubbing Spanish (Latam) -…" at bounding box center [166, 448] width 333 height 82
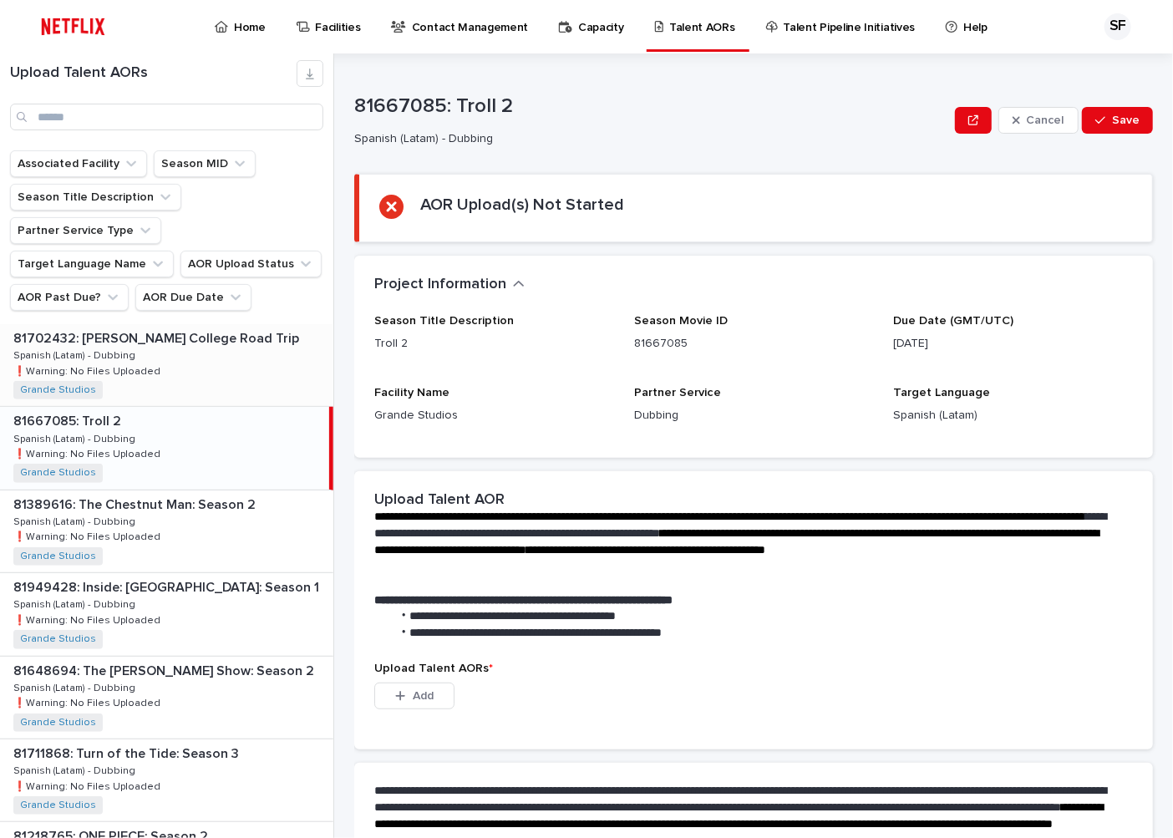
click at [256, 324] on div "81702432: [PERSON_NAME][GEOGRAPHIC_DATA] Trip 81702432: [PERSON_NAME] College R…" at bounding box center [166, 365] width 333 height 82
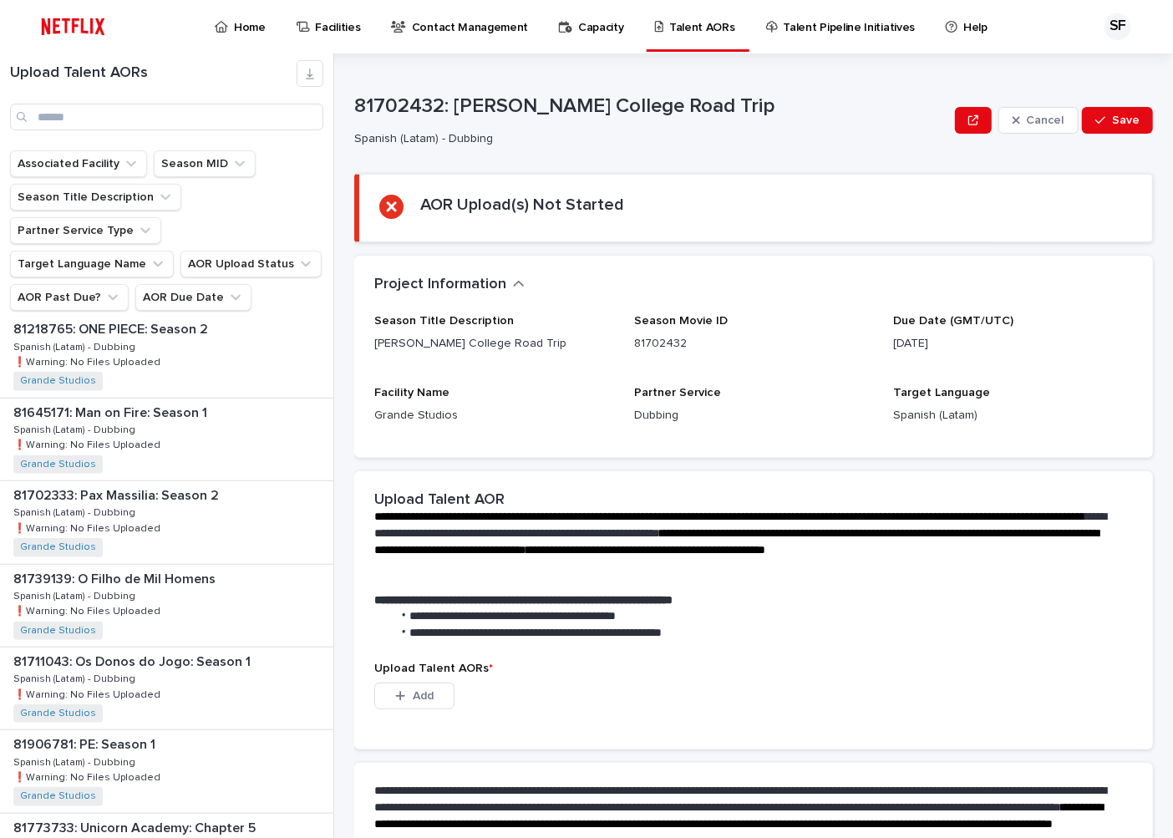
scroll to position [556, 0]
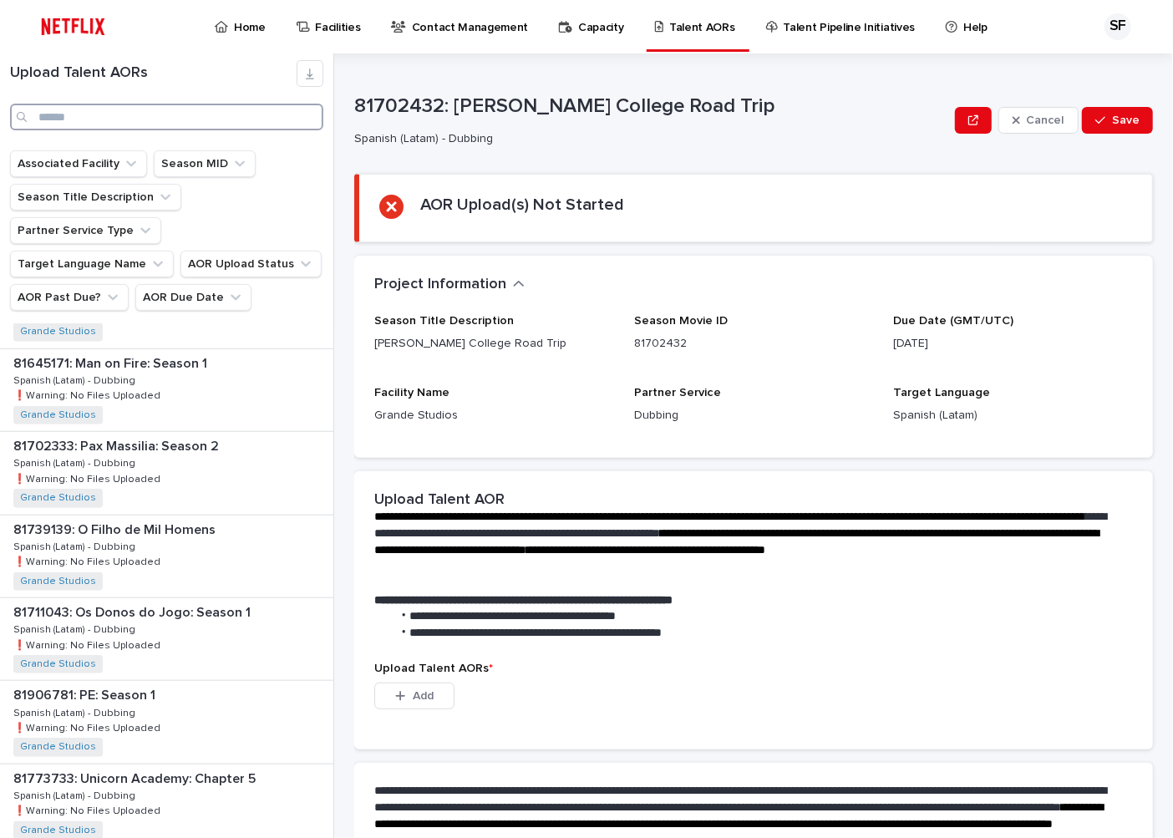
click at [63, 104] on input "Search" at bounding box center [166, 117] width 313 height 27
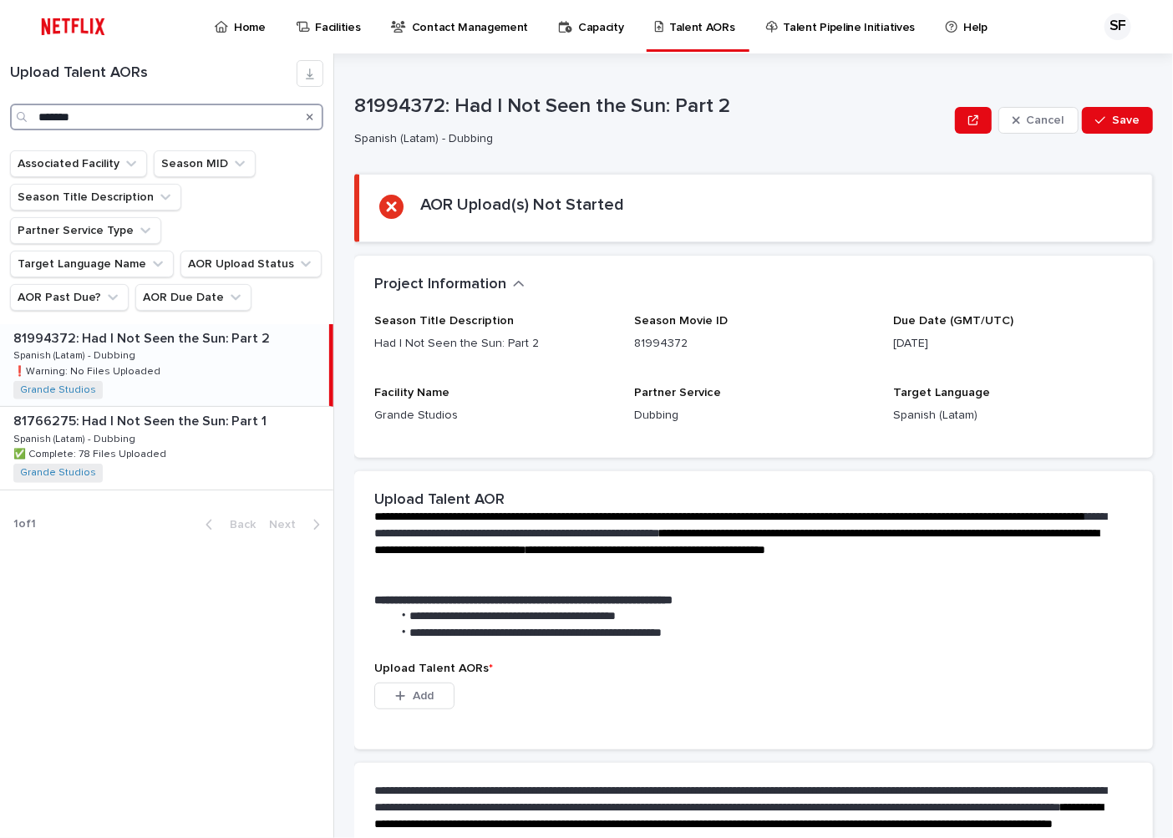
type input "*******"
click at [155, 336] on div "81994372: Had I Not Seen the Sun: Part 2 81994372: Had I Not Seen the Sun: Part…" at bounding box center [164, 365] width 329 height 82
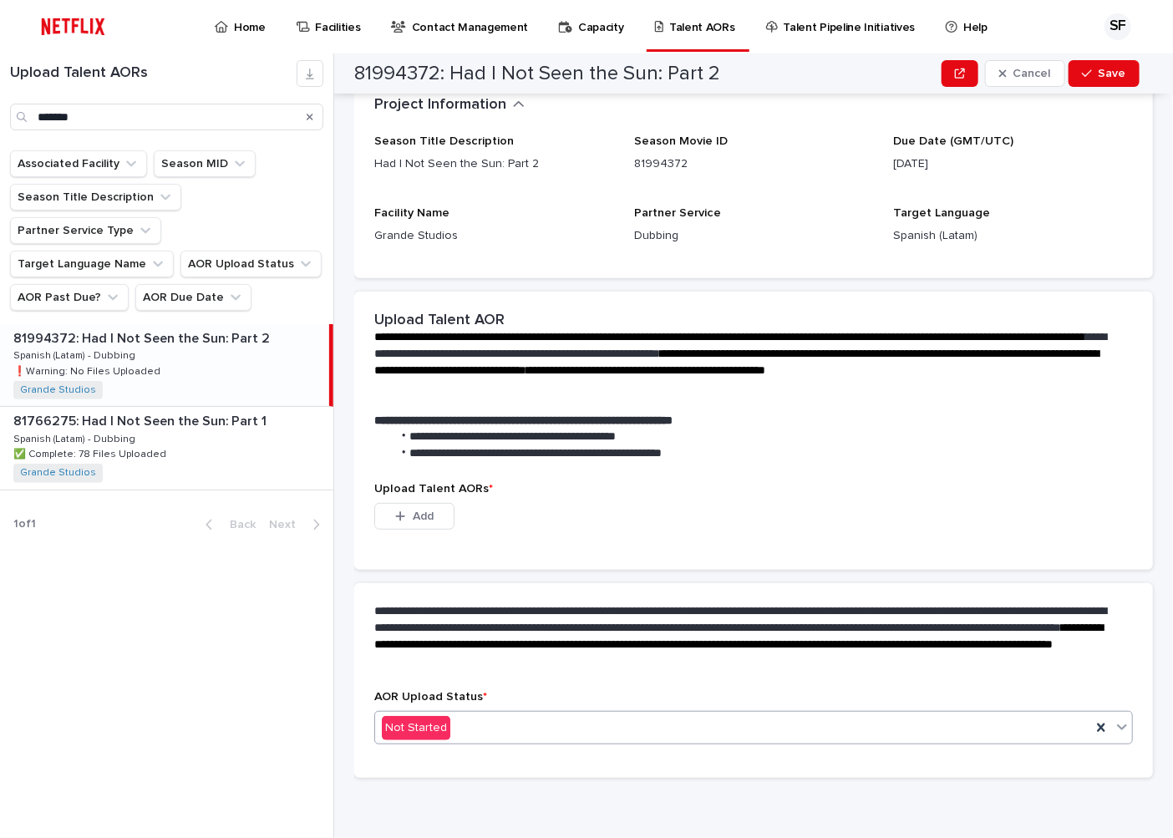
click at [469, 736] on div "Not Started" at bounding box center [733, 728] width 716 height 28
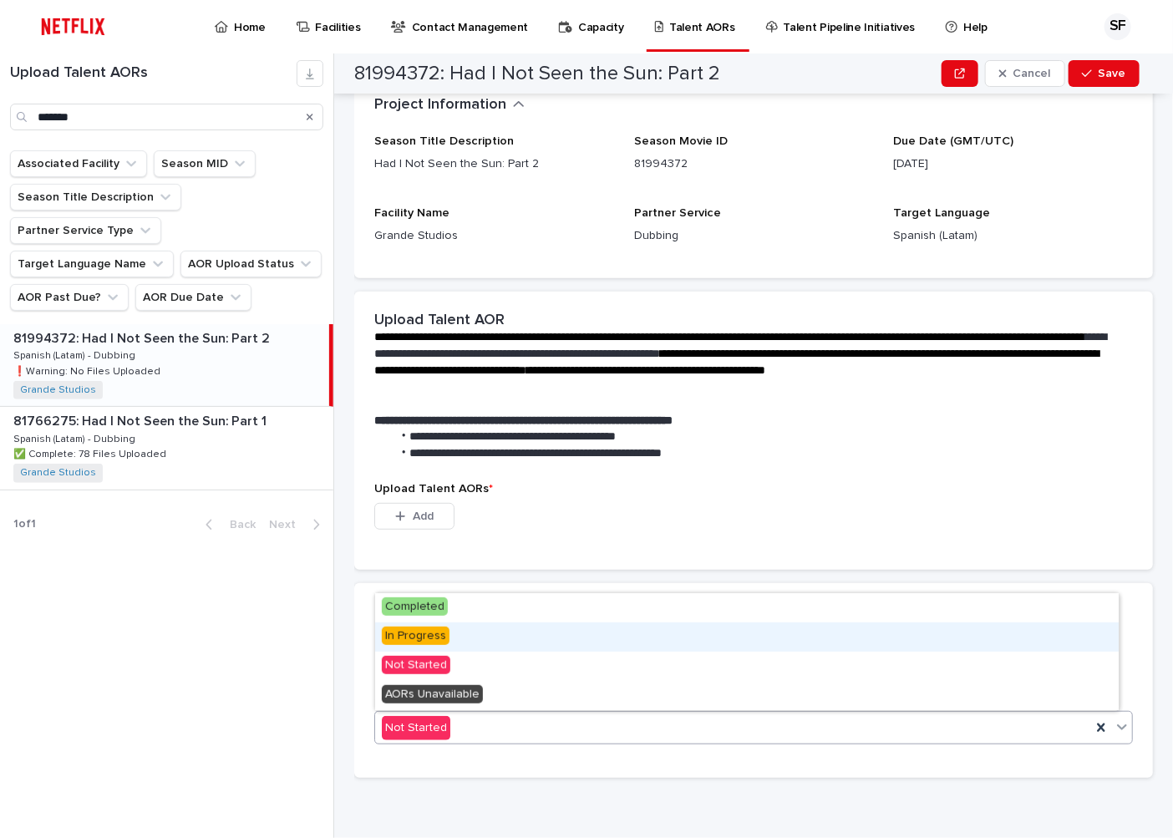
click at [469, 627] on div "In Progress" at bounding box center [746, 636] width 743 height 29
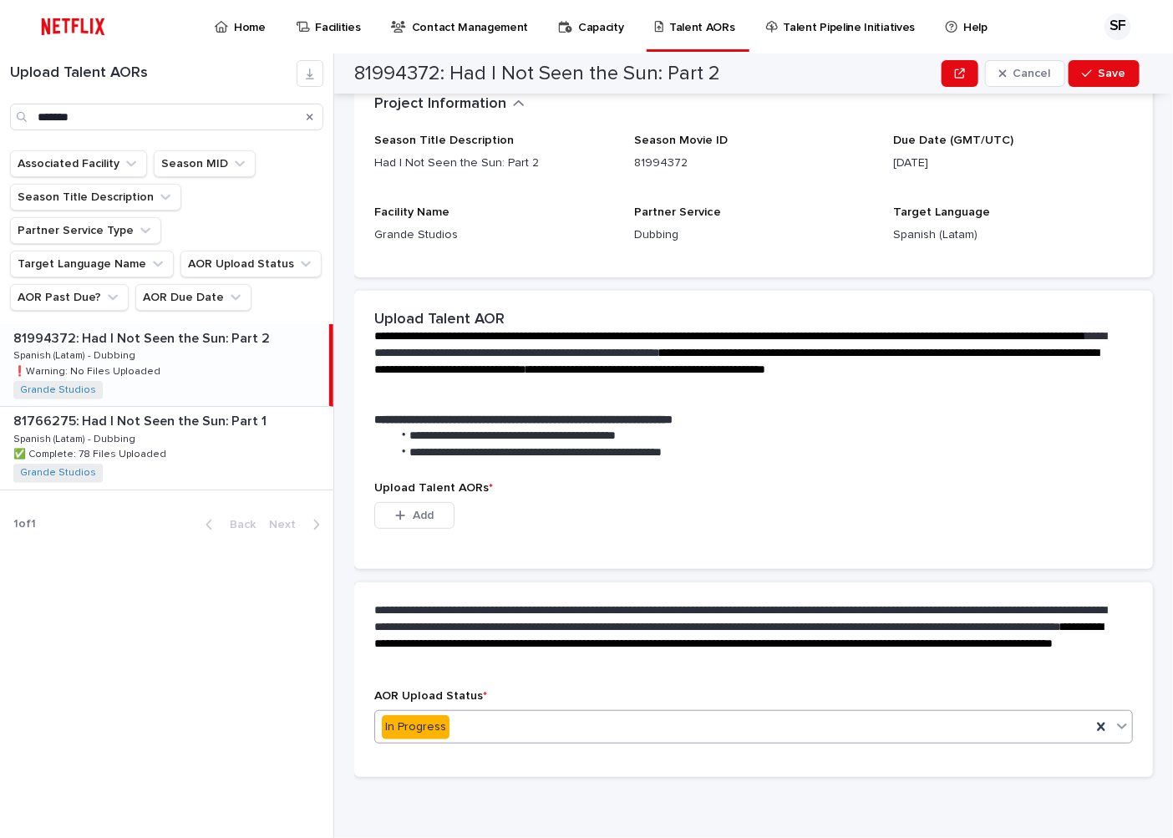
scroll to position [98, 0]
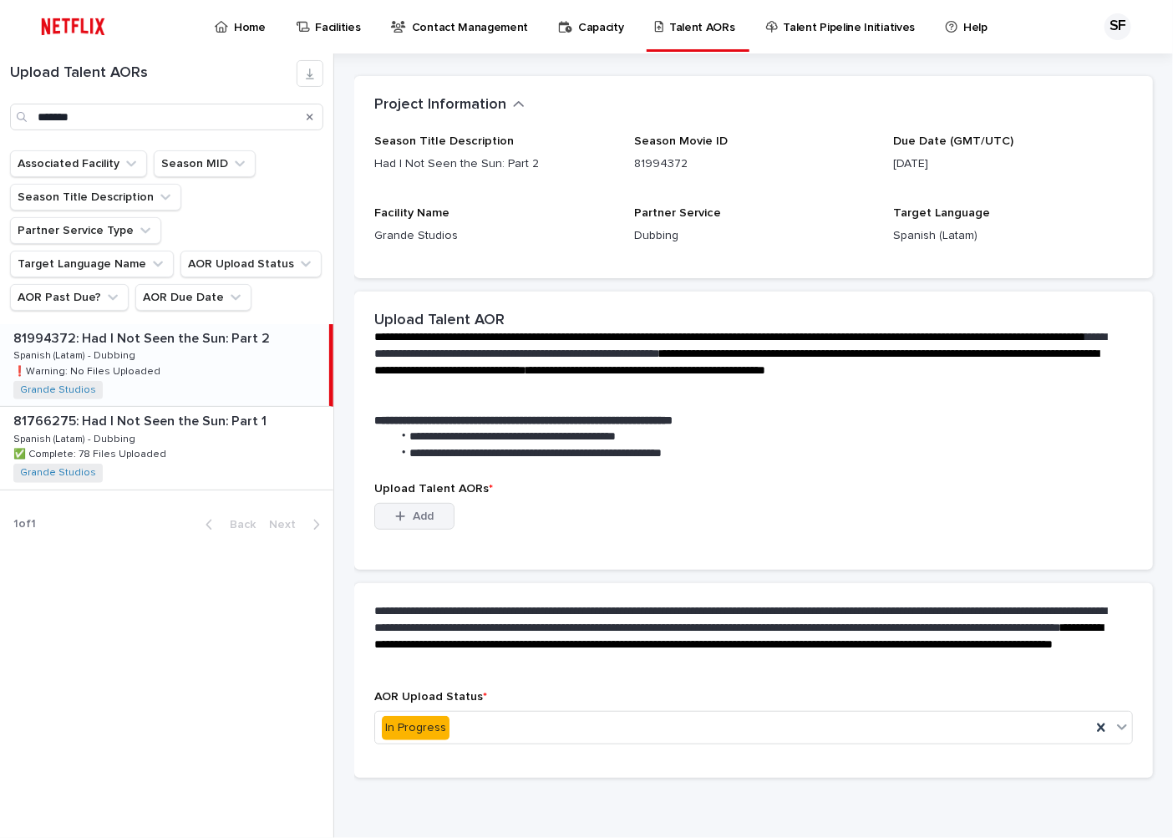
click at [432, 512] on span "Add" at bounding box center [423, 516] width 21 height 12
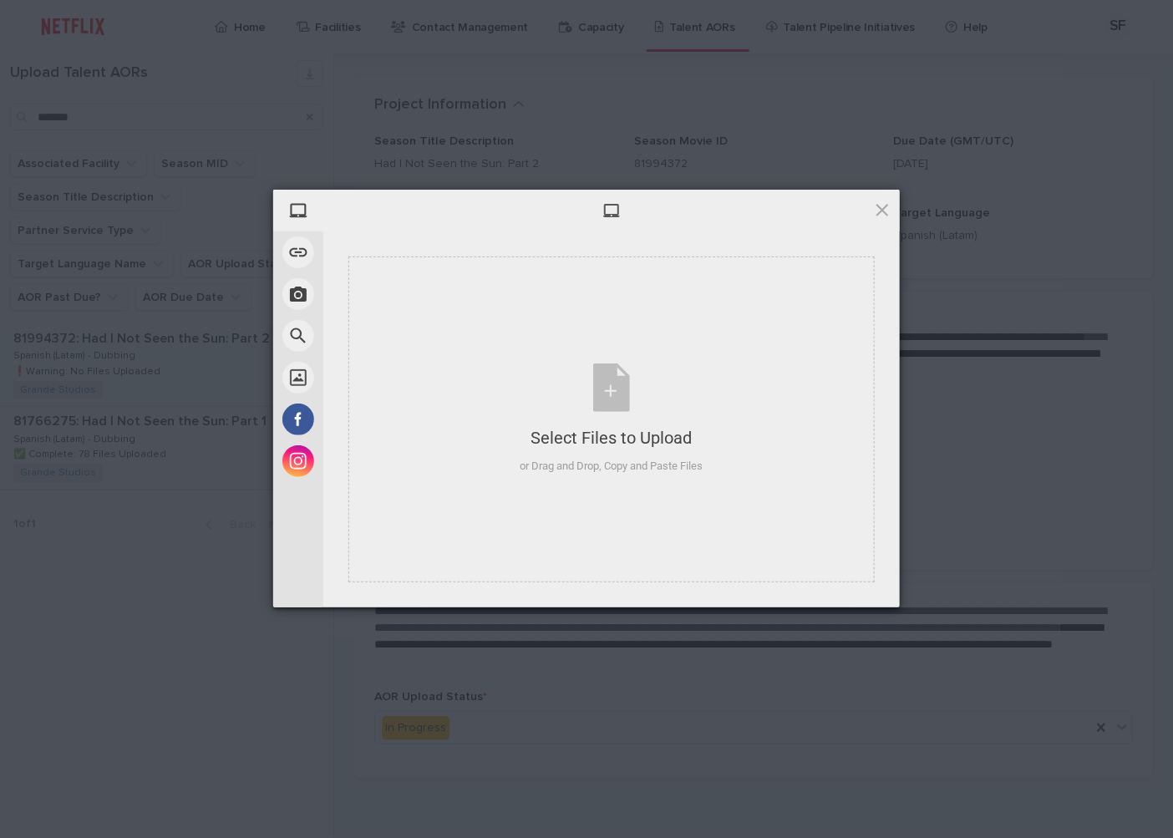
click at [897, 205] on div at bounding box center [611, 211] width 576 height 42
click at [888, 205] on span at bounding box center [882, 209] width 18 height 18
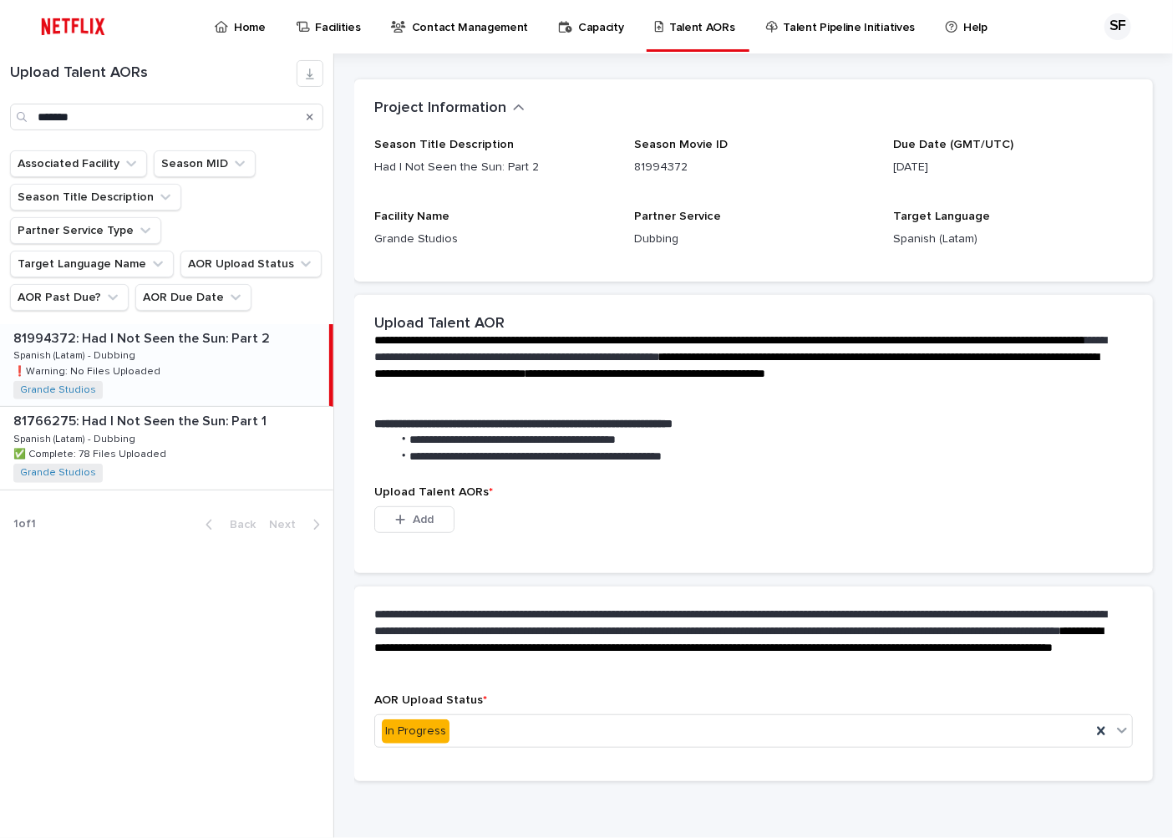
scroll to position [97, 0]
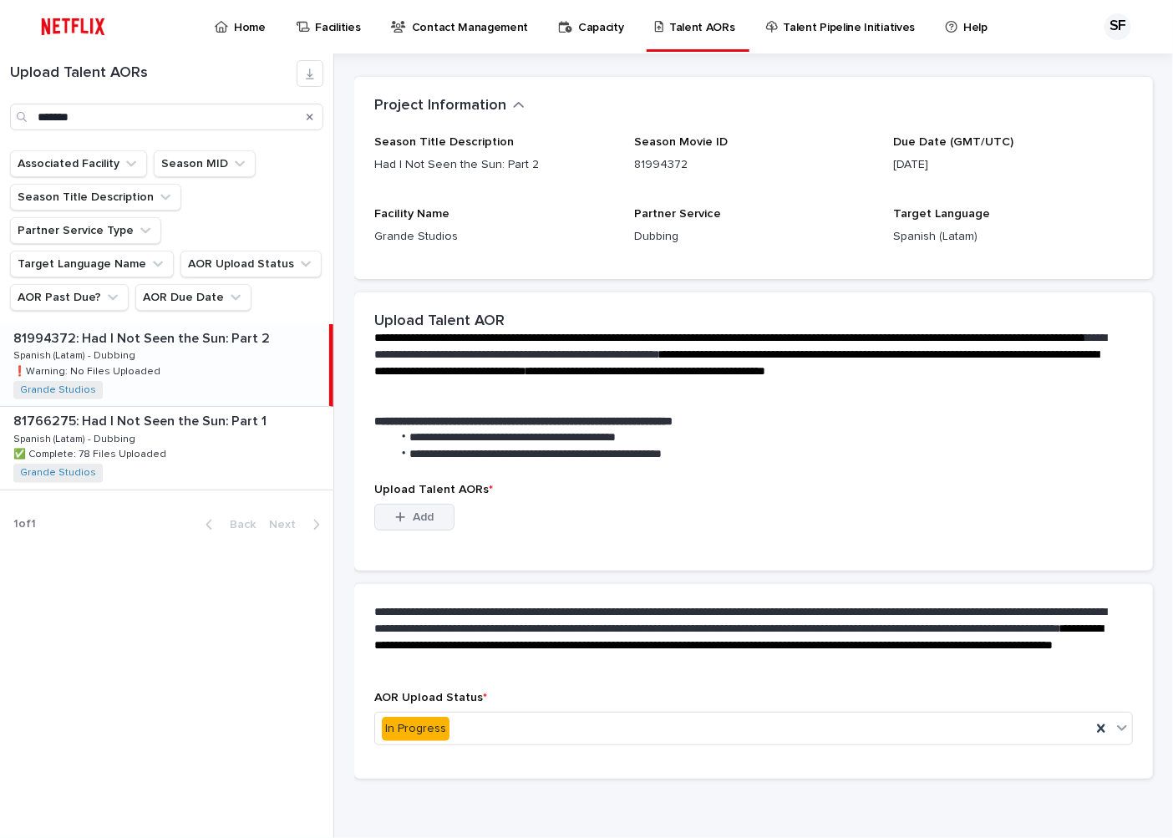
click at [433, 508] on button "Add" at bounding box center [414, 517] width 80 height 27
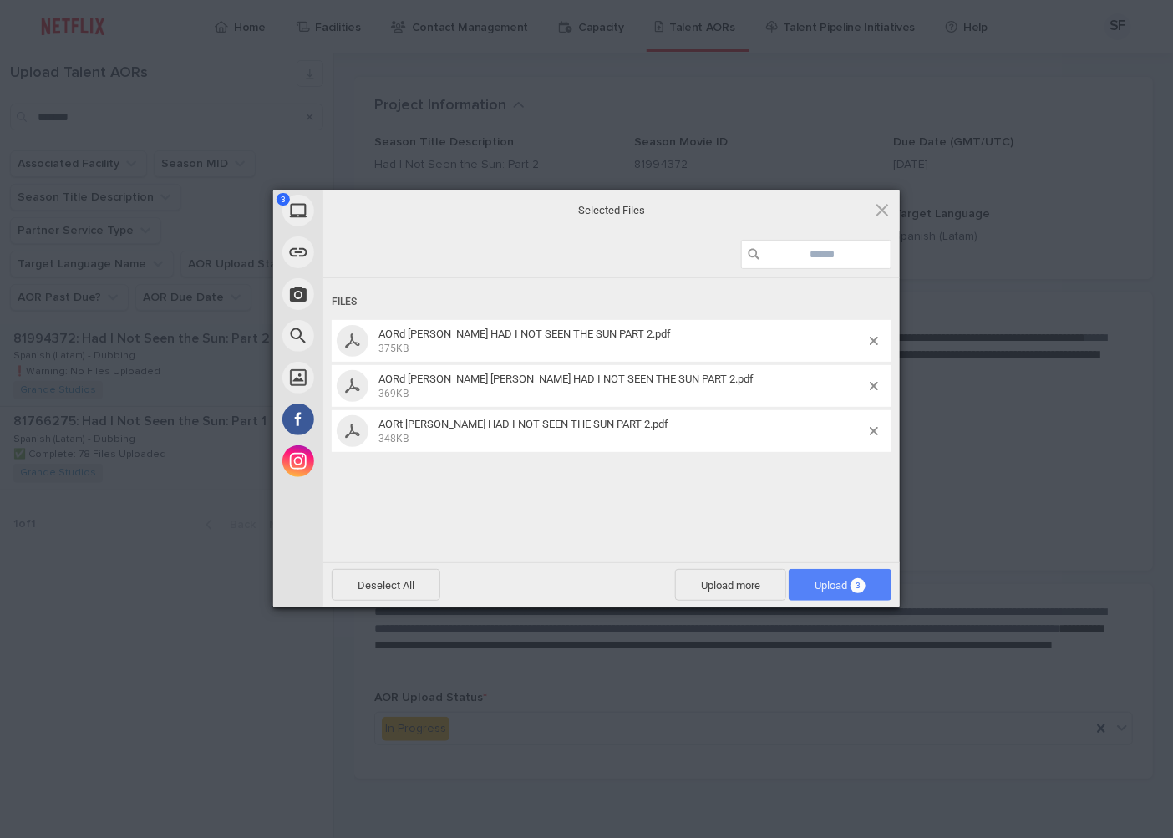
click at [833, 585] on span "Upload 3" at bounding box center [839, 585] width 51 height 13
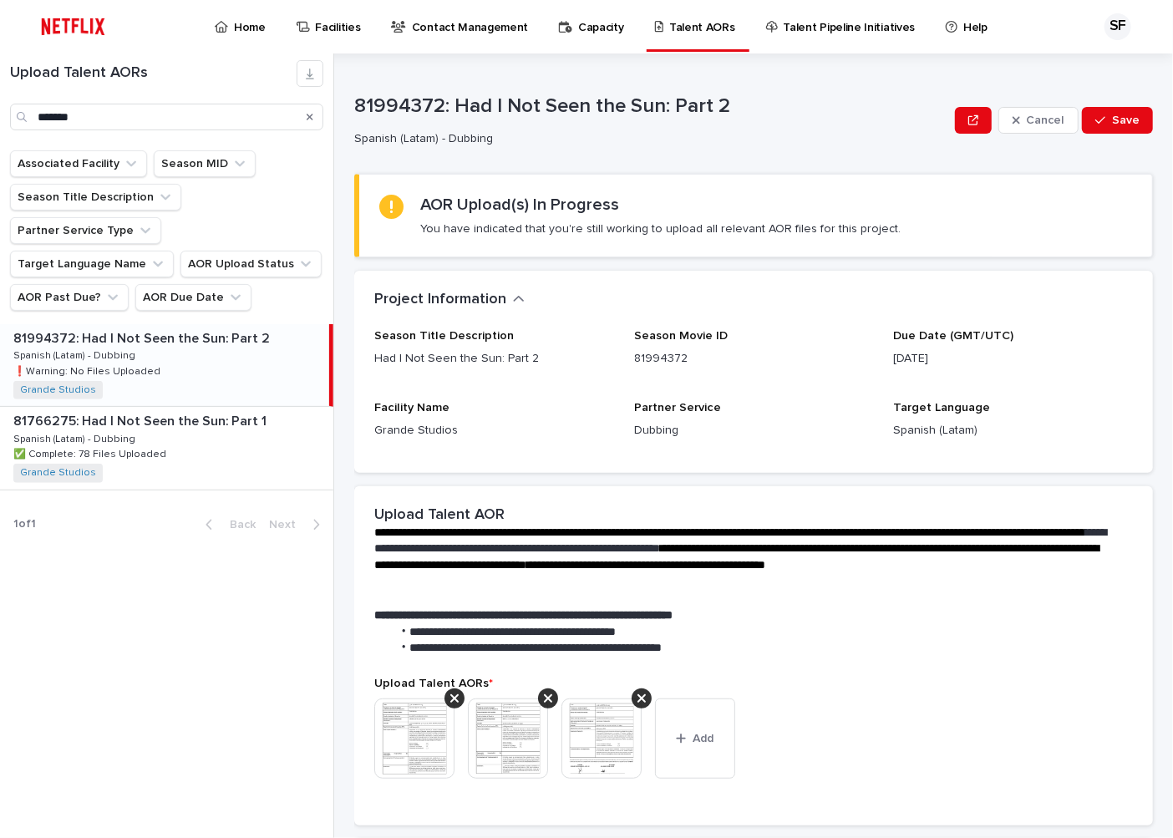
scroll to position [255, 0]
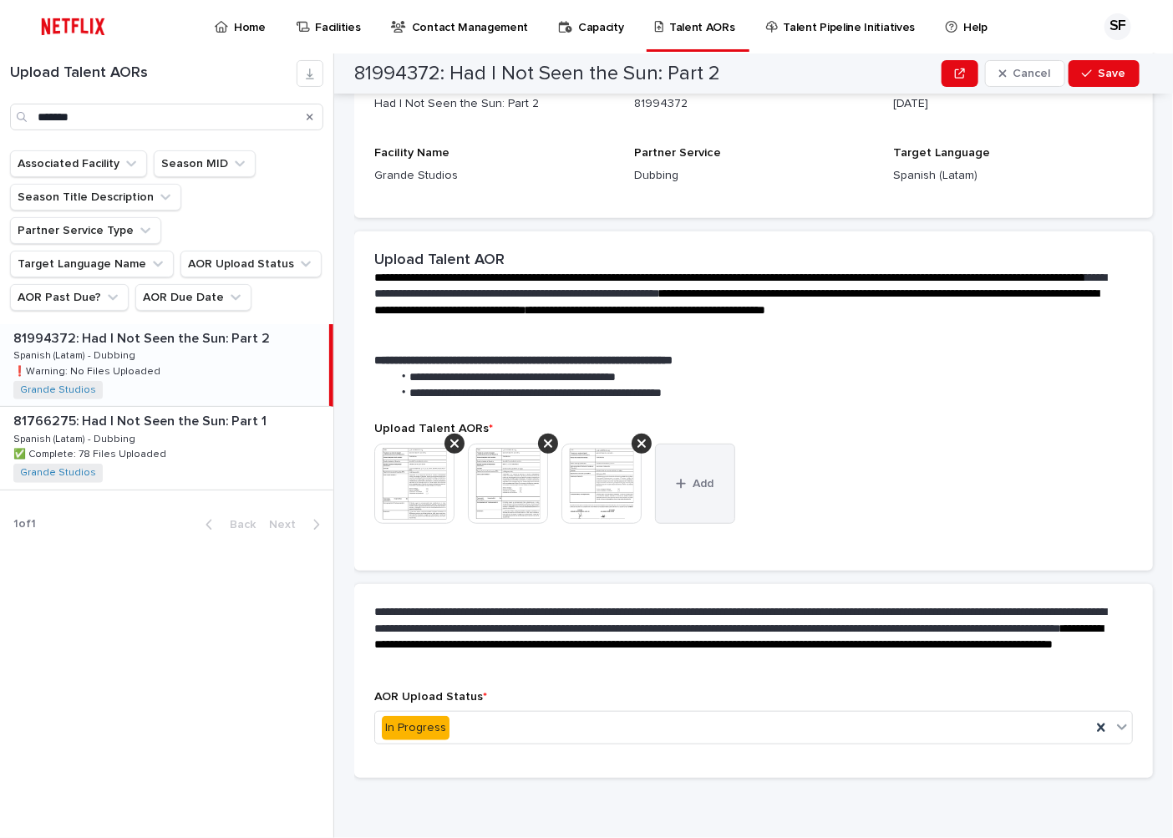
click at [702, 478] on span "Add" at bounding box center [703, 484] width 21 height 12
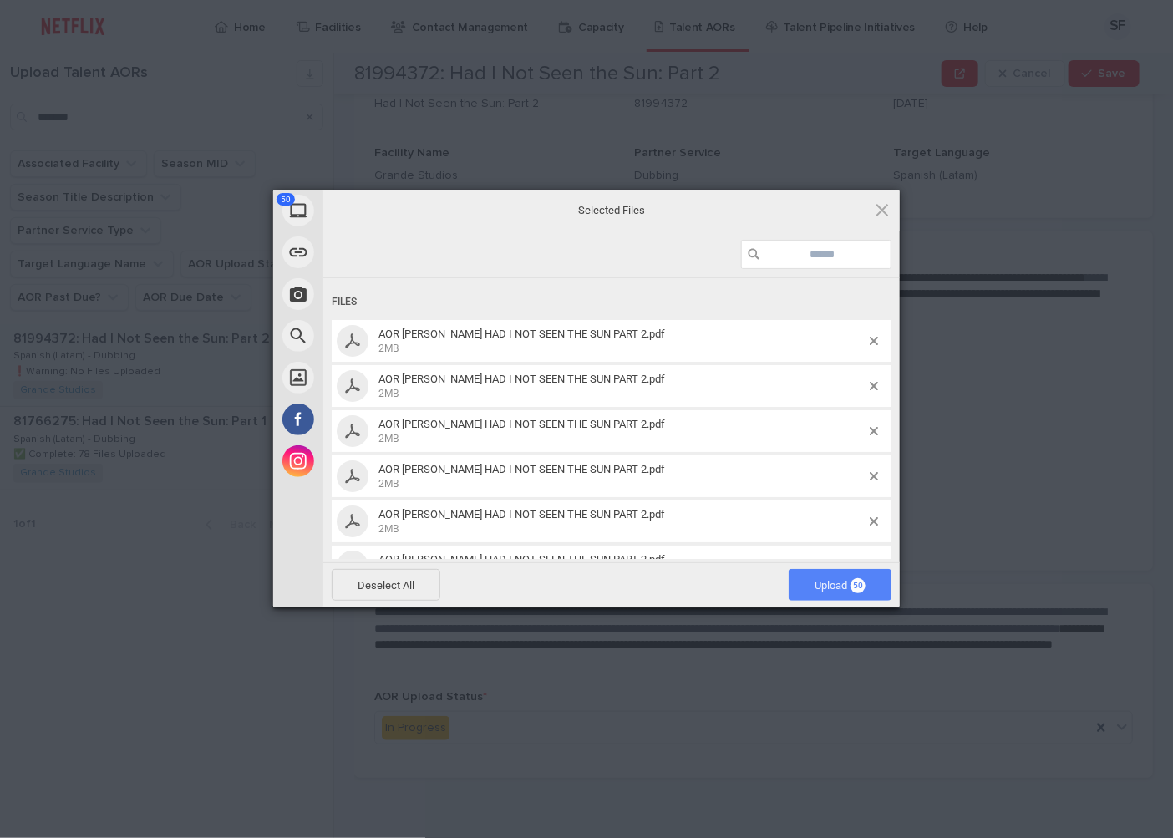
click at [817, 586] on span "Upload 50" at bounding box center [839, 585] width 51 height 13
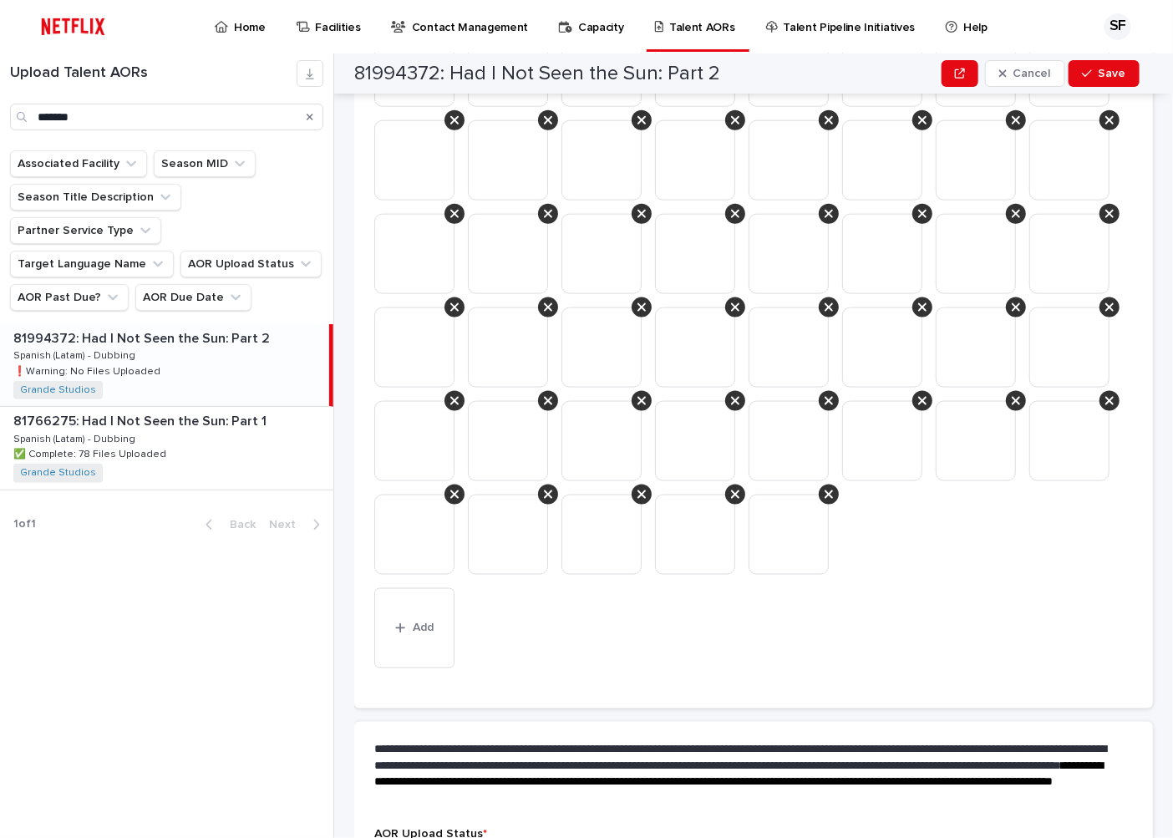
scroll to position [996, 0]
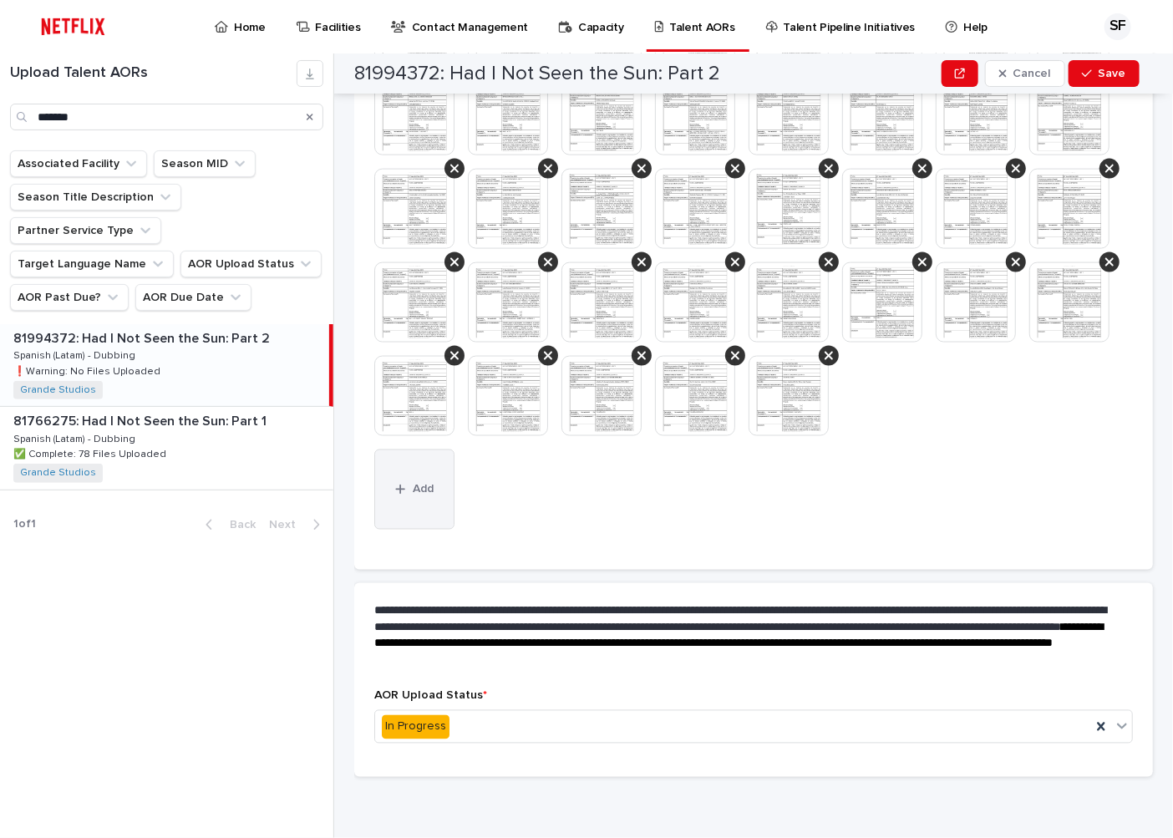
click at [403, 499] on button "Add" at bounding box center [414, 489] width 80 height 80
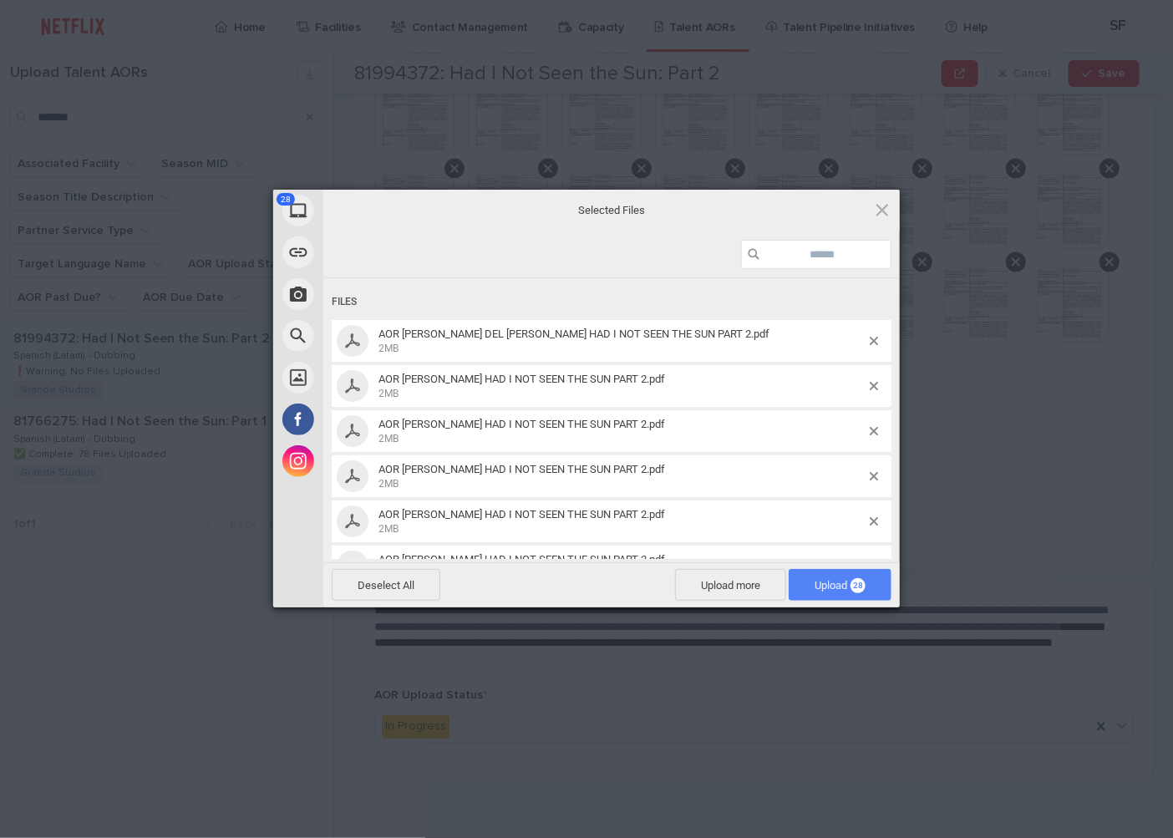
click at [825, 583] on span "Upload 28" at bounding box center [839, 585] width 51 height 13
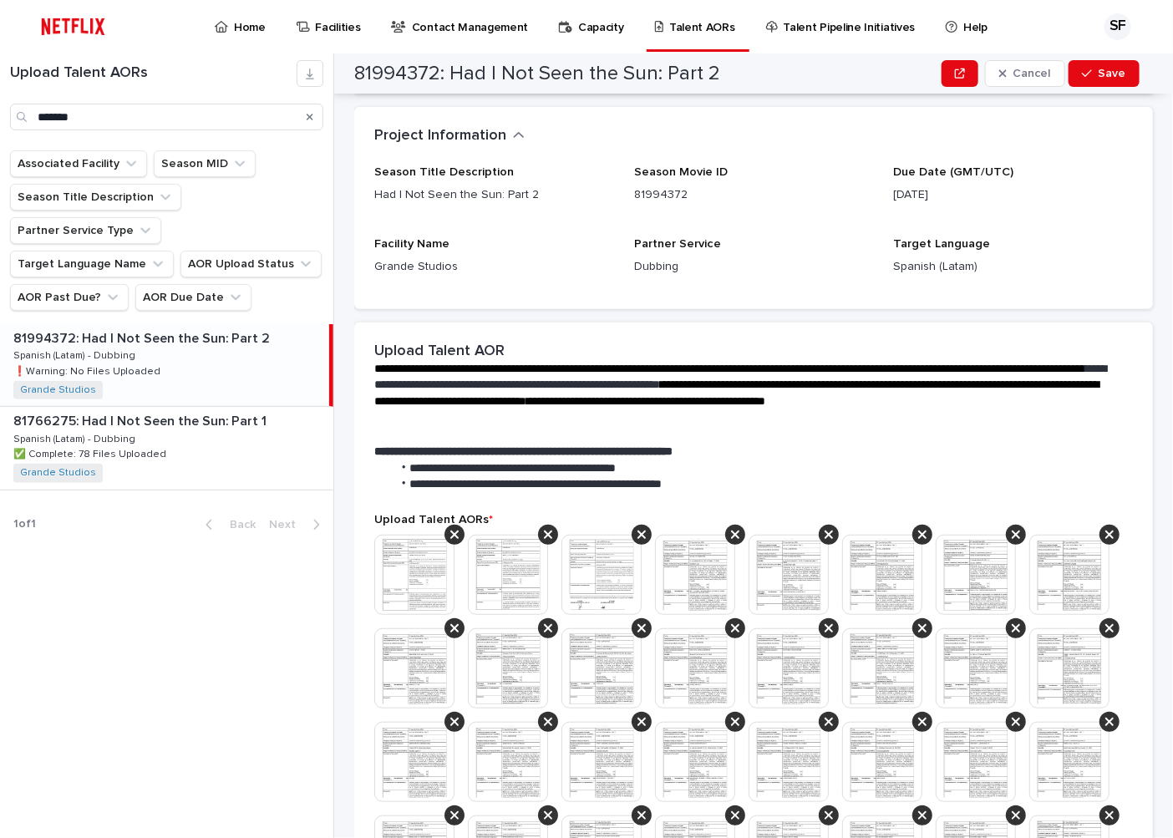
scroll to position [0, 0]
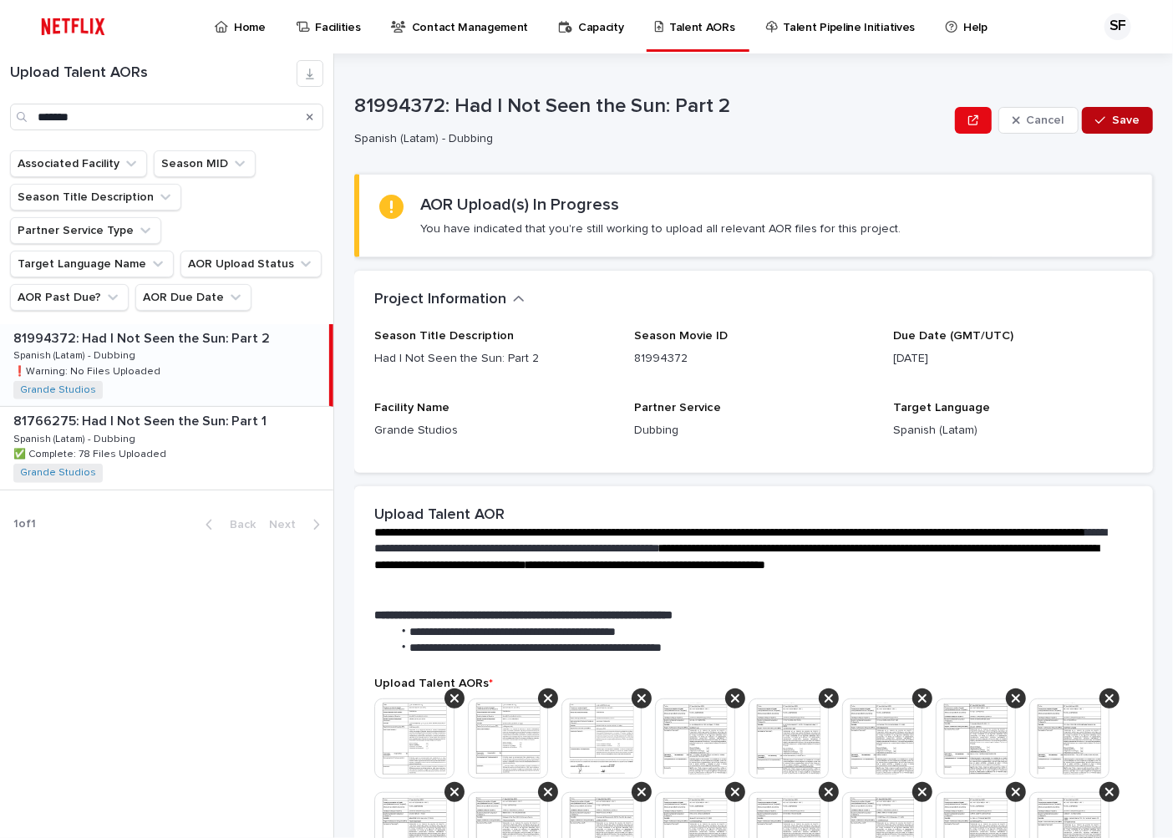
click at [1112, 125] on span "Save" at bounding box center [1126, 120] width 28 height 12
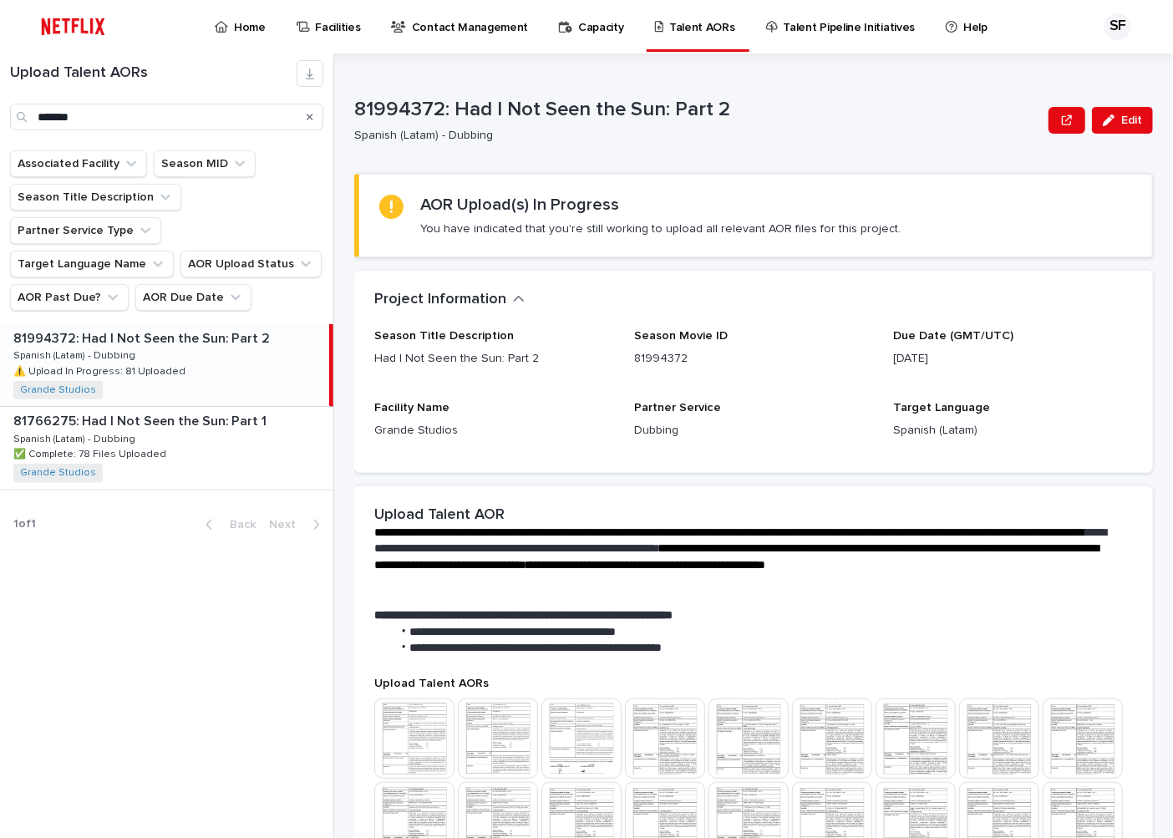
click at [219, 27] on icon at bounding box center [221, 27] width 13 height 12
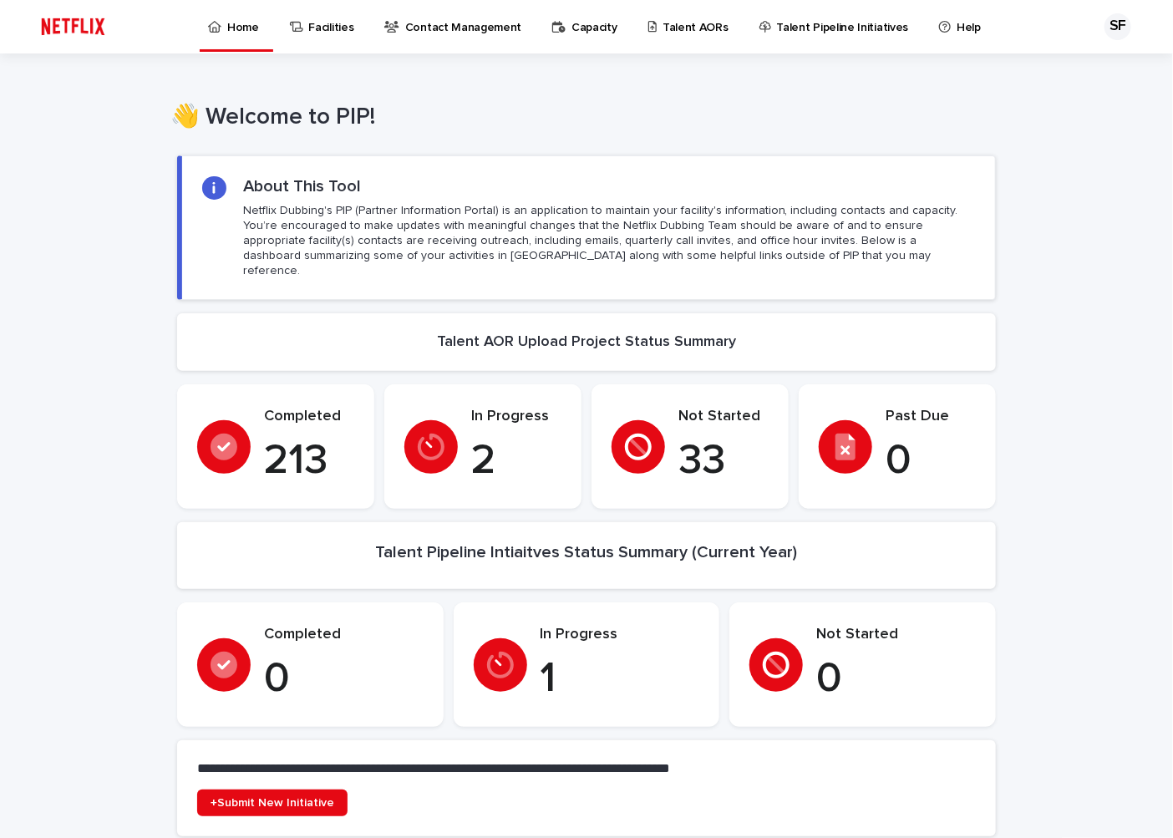
click at [665, 23] on p "Talent AORs" at bounding box center [695, 17] width 66 height 35
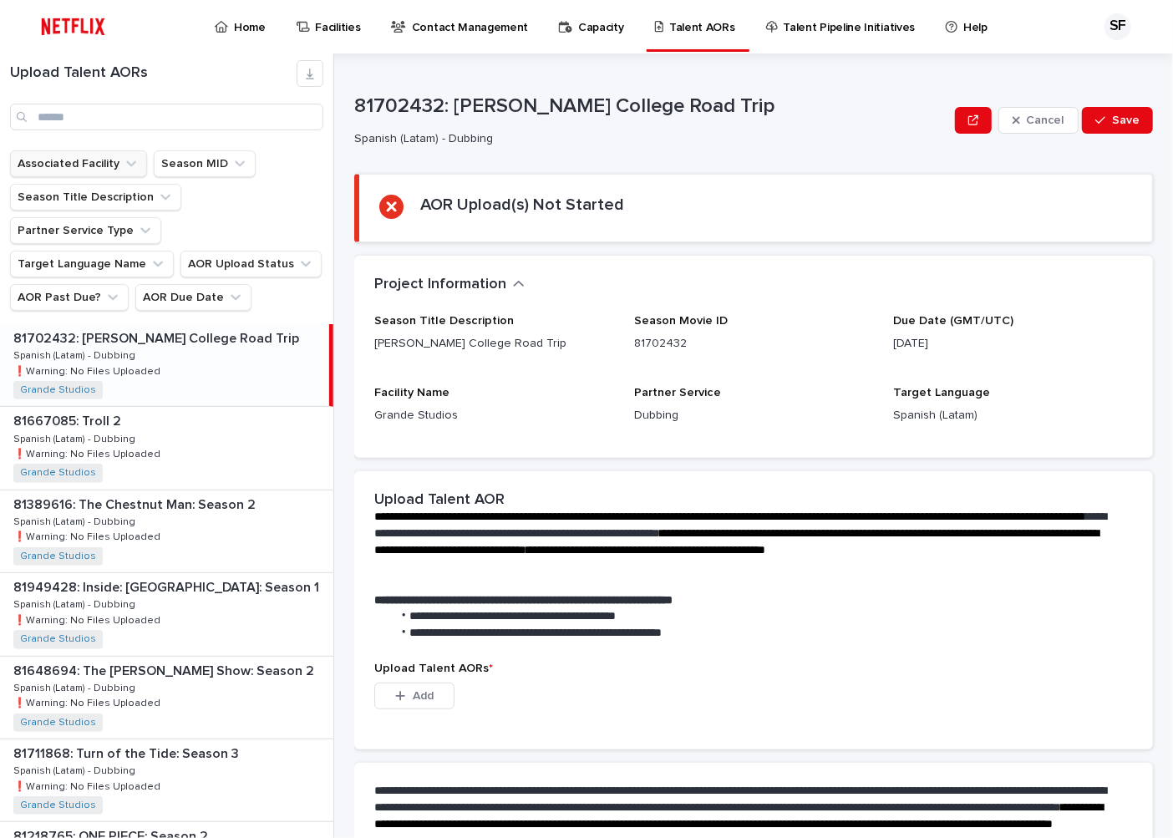
click at [87, 156] on button "Associated Facility" at bounding box center [78, 163] width 137 height 27
click at [89, 188] on button "Season Title Description" at bounding box center [95, 197] width 171 height 27
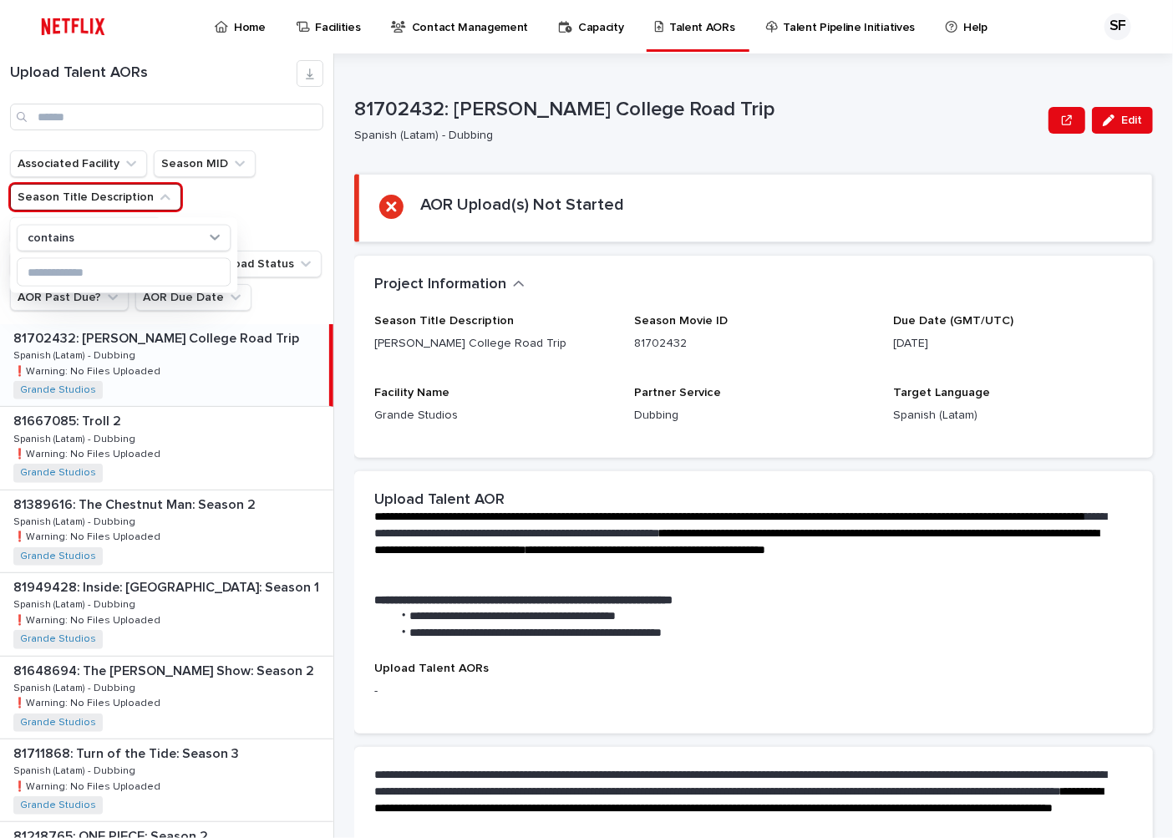
click at [161, 217] on button "Partner Service Type" at bounding box center [85, 230] width 151 height 27
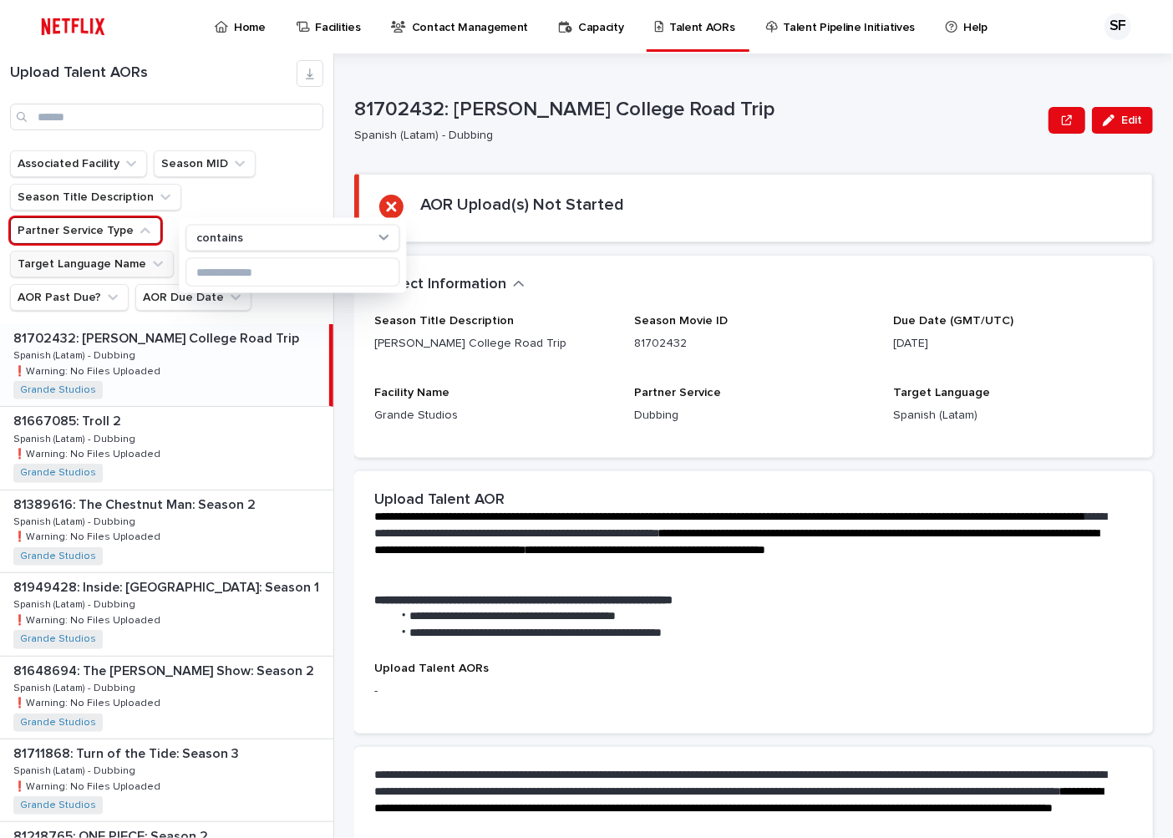
click at [104, 251] on button "Target Language Name" at bounding box center [92, 264] width 164 height 27
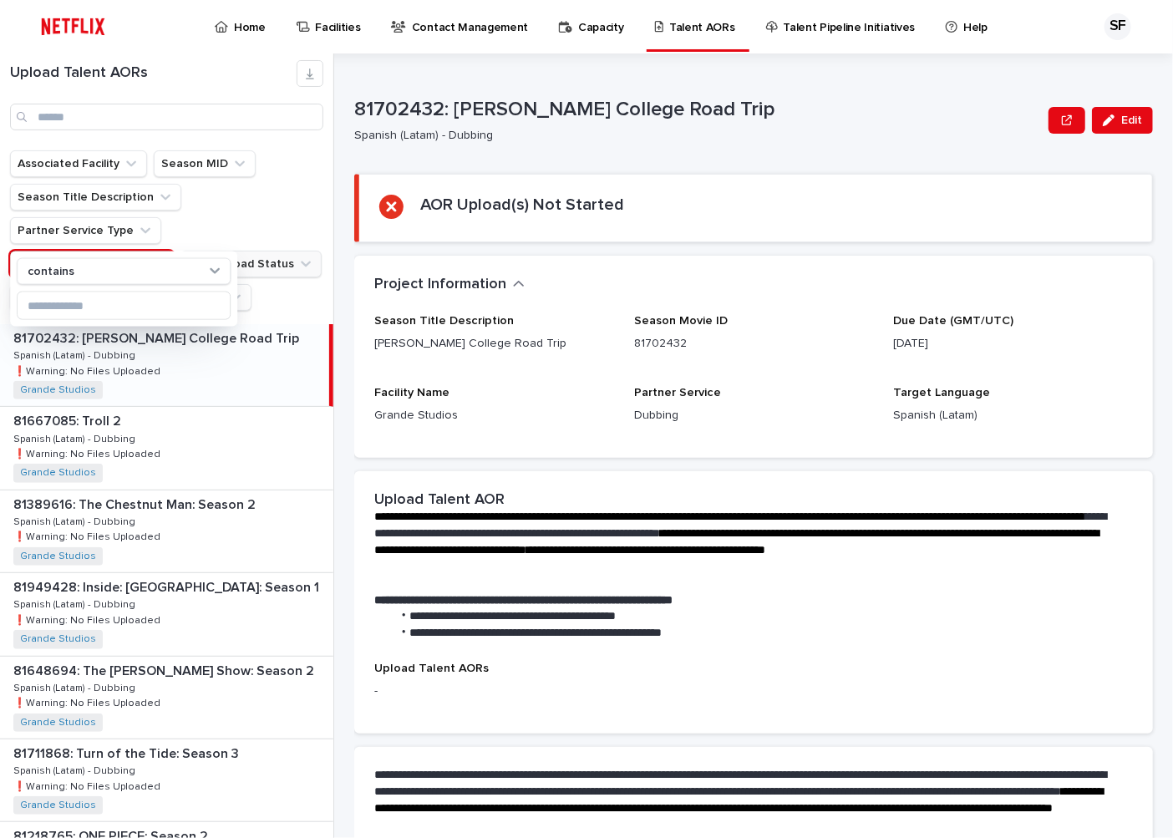
click at [264, 251] on button "AOR Upload Status" at bounding box center [250, 264] width 141 height 27
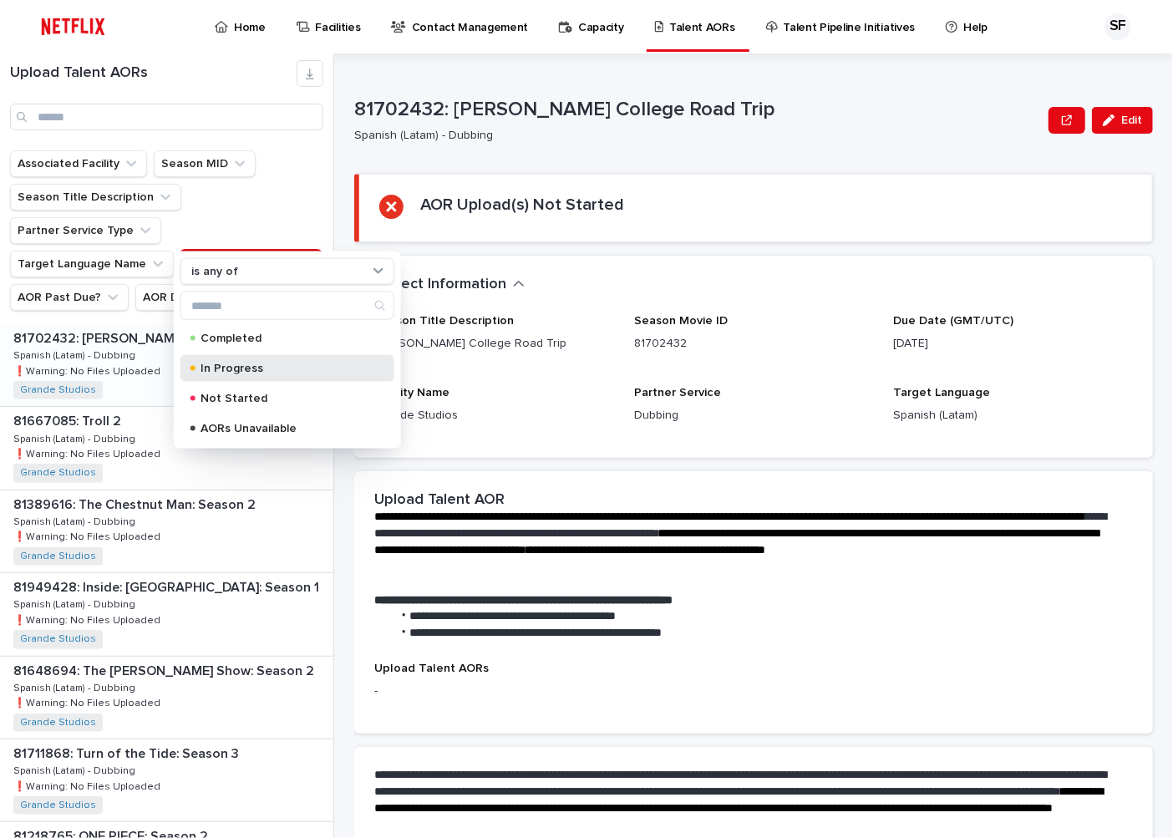
click at [265, 357] on div "In Progress" at bounding box center [287, 368] width 214 height 27
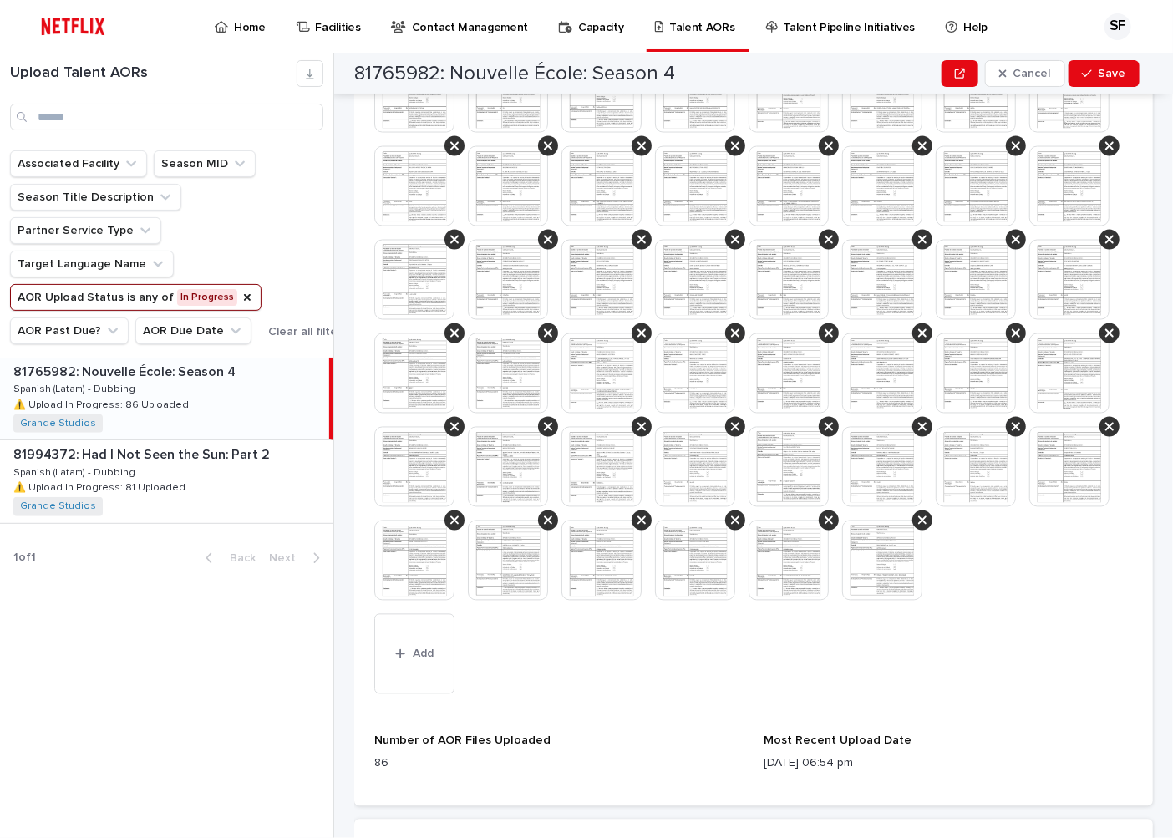
scroll to position [1535, 0]
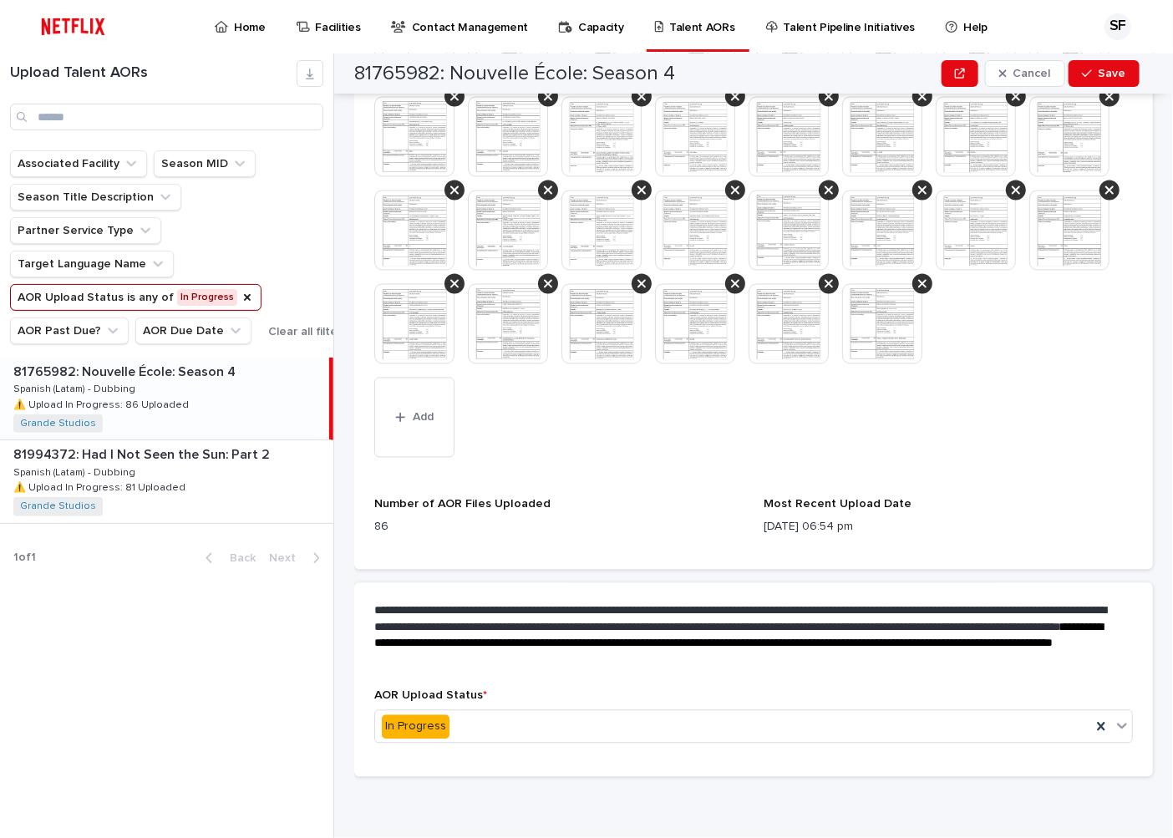
click at [154, 398] on p "⚠️ Upload In Progress: 86 Uploaded" at bounding box center [102, 403] width 179 height 15
click at [136, 478] on div "81994372: Had I Not Seen the Sun: Part 2 81994372: Had I Not Seen the Sun: Part…" at bounding box center [166, 481] width 333 height 82
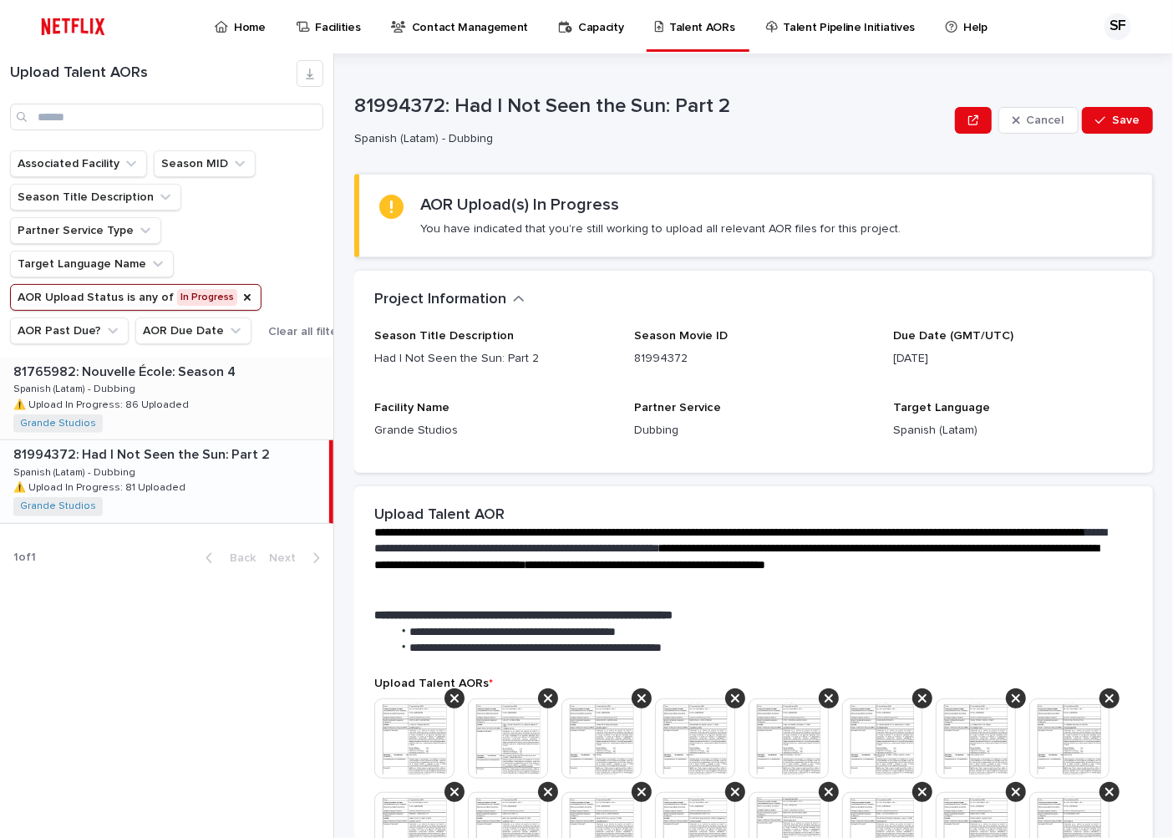
click at [128, 384] on p "Spanish (Latam) - Dubbing" at bounding box center [75, 387] width 125 height 15
click at [146, 494] on p "⚠️ Upload In Progress: 81 Uploaded" at bounding box center [100, 486] width 175 height 15
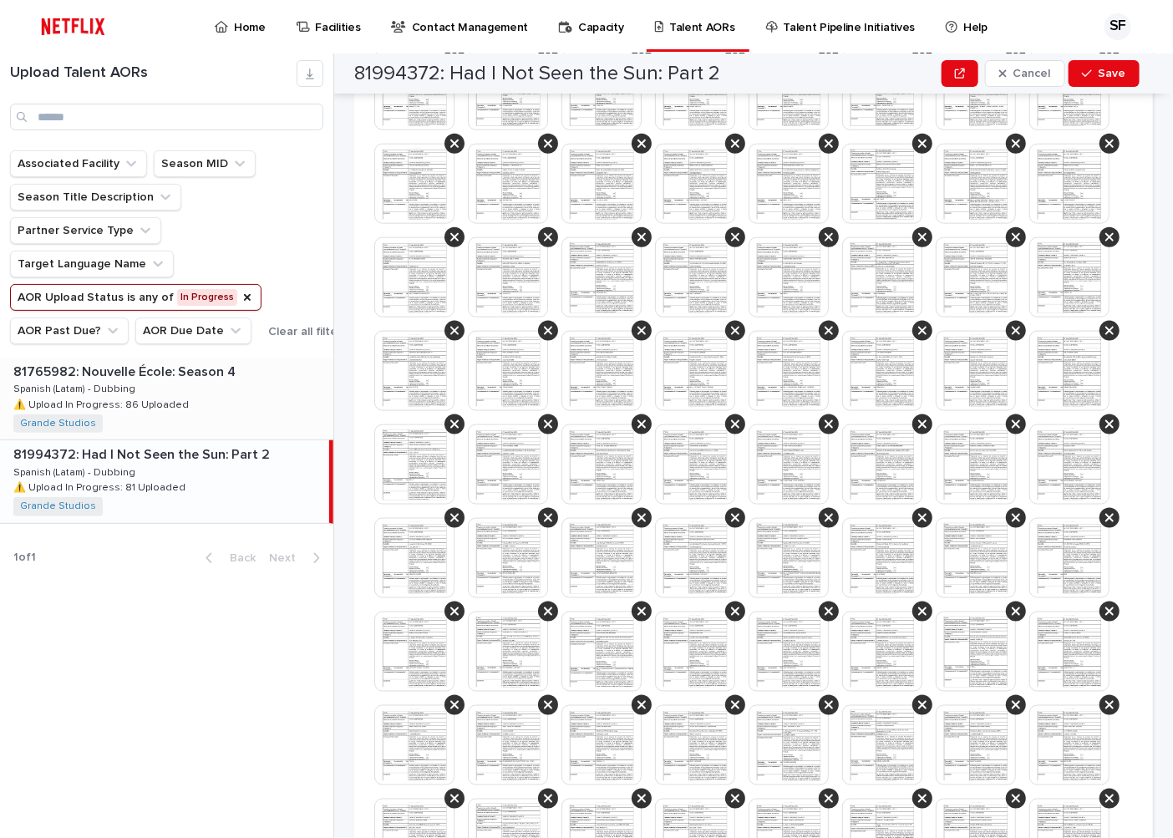
scroll to position [1442, 0]
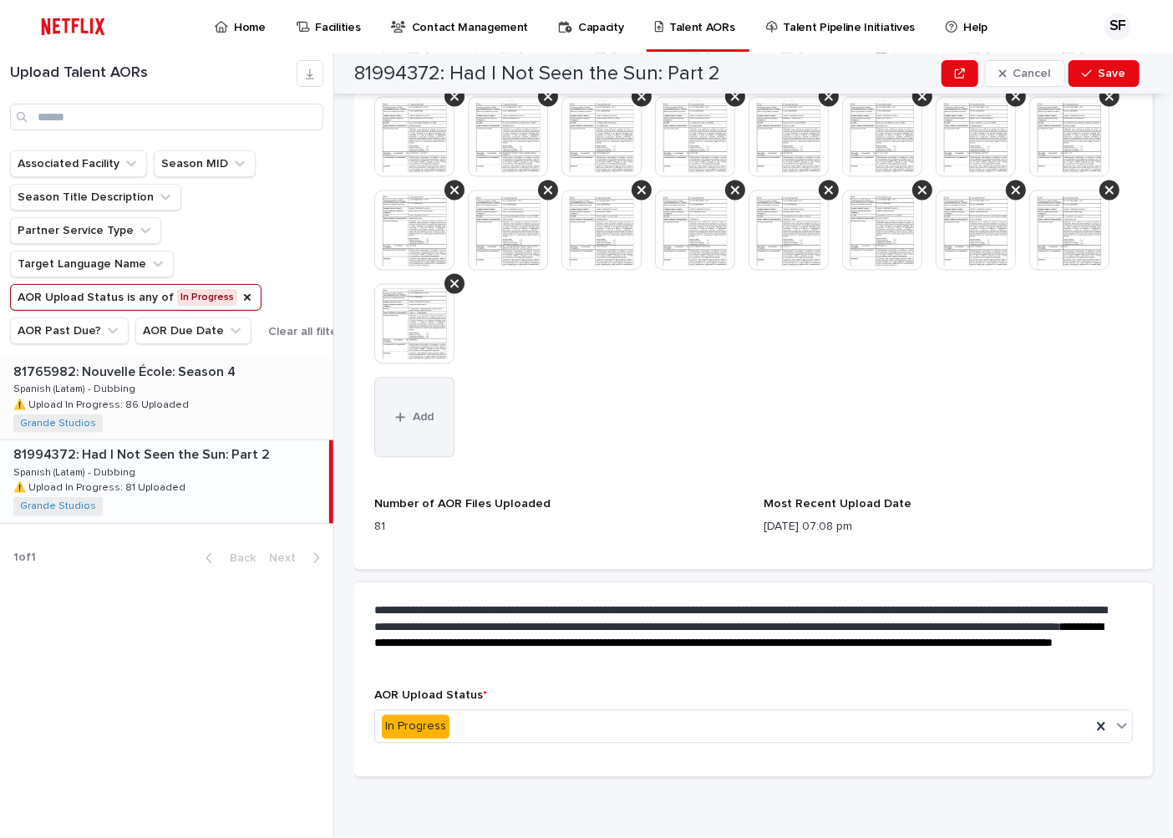
click at [423, 413] on span "Add" at bounding box center [423, 418] width 21 height 12
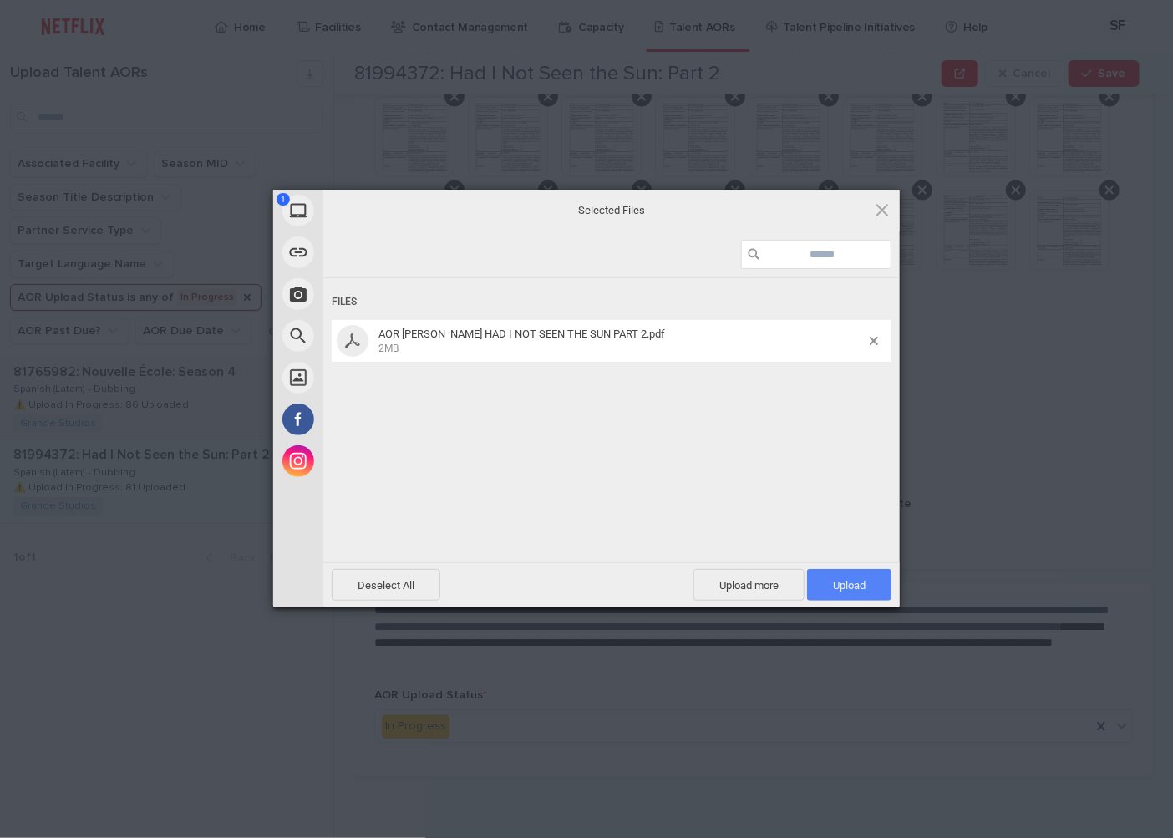
click at [857, 585] on span "Upload 1" at bounding box center [849, 585] width 33 height 13
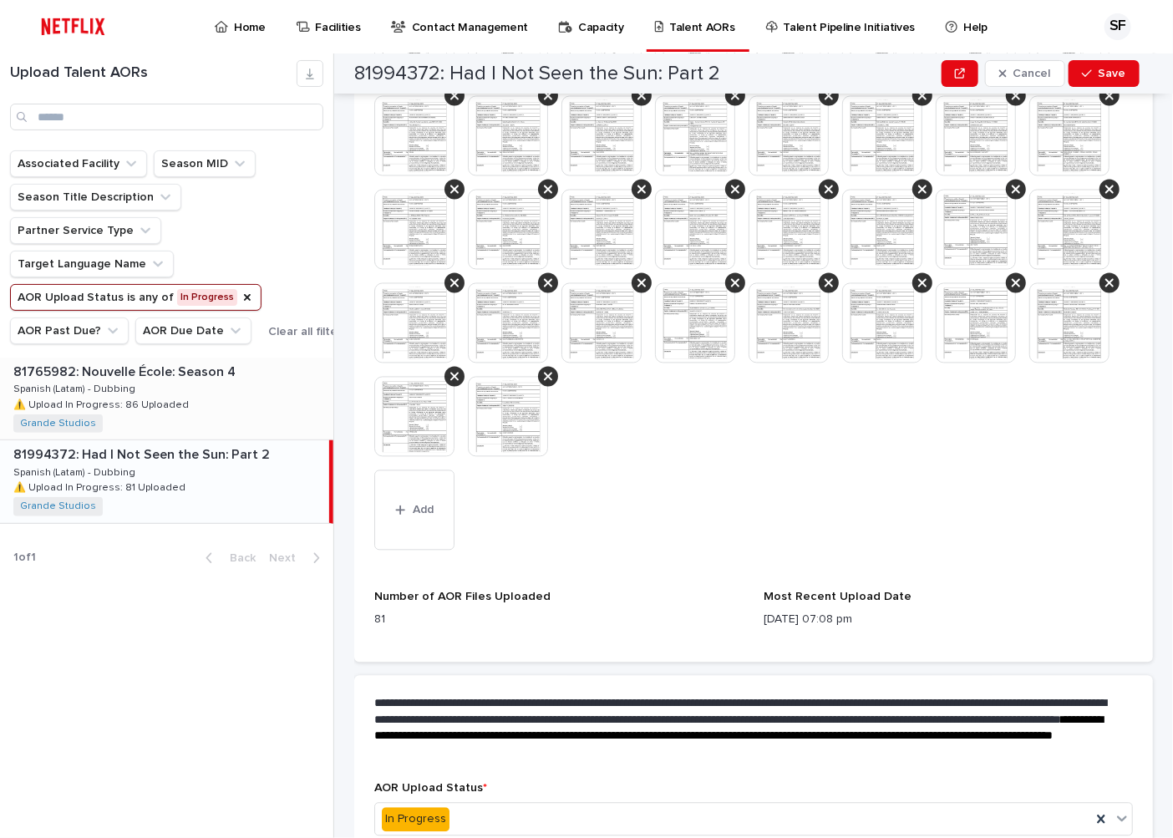
scroll to position [793, 0]
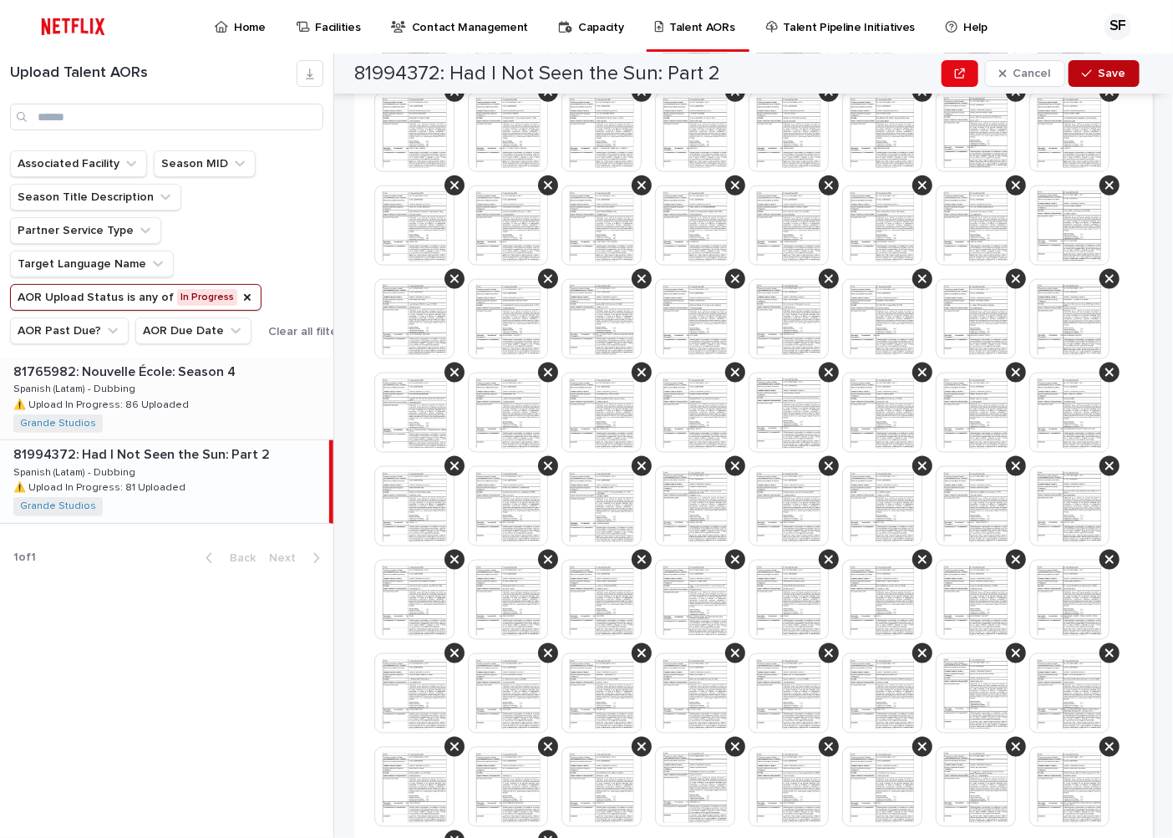
click at [1124, 73] on span "Save" at bounding box center [1112, 74] width 28 height 12
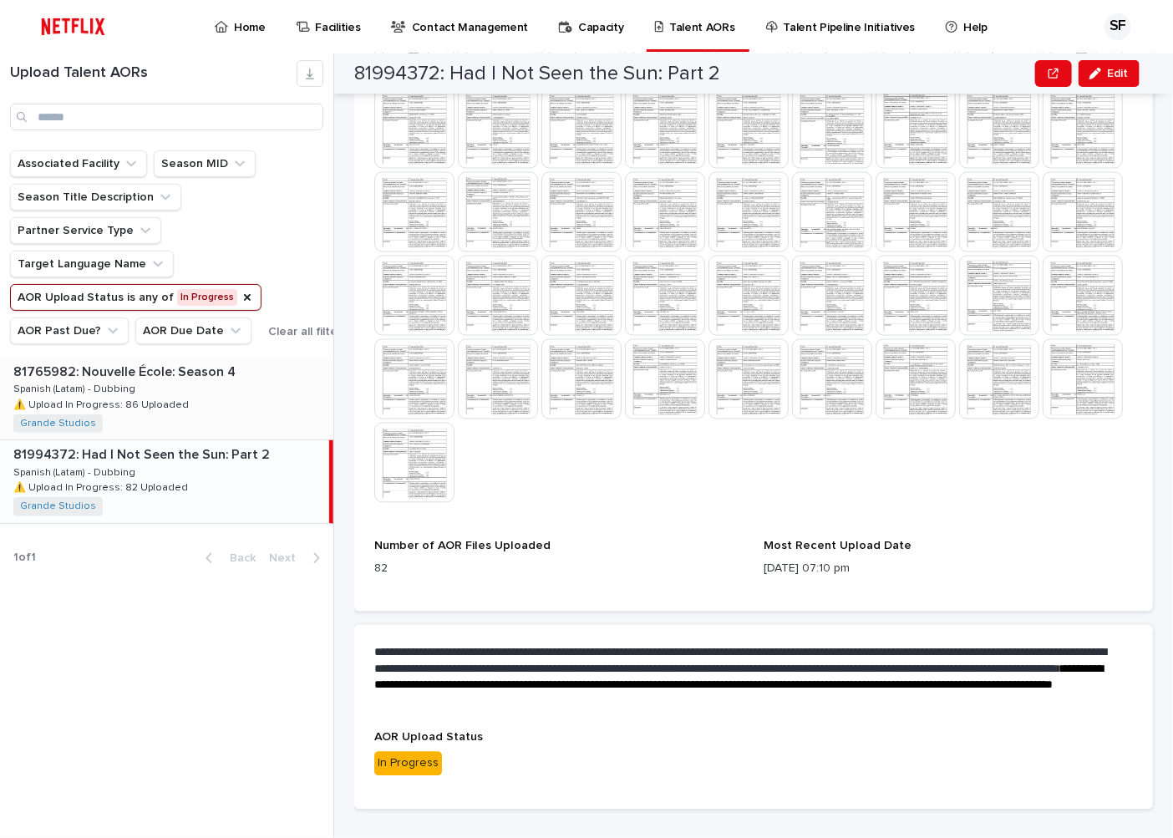
scroll to position [1142, 0]
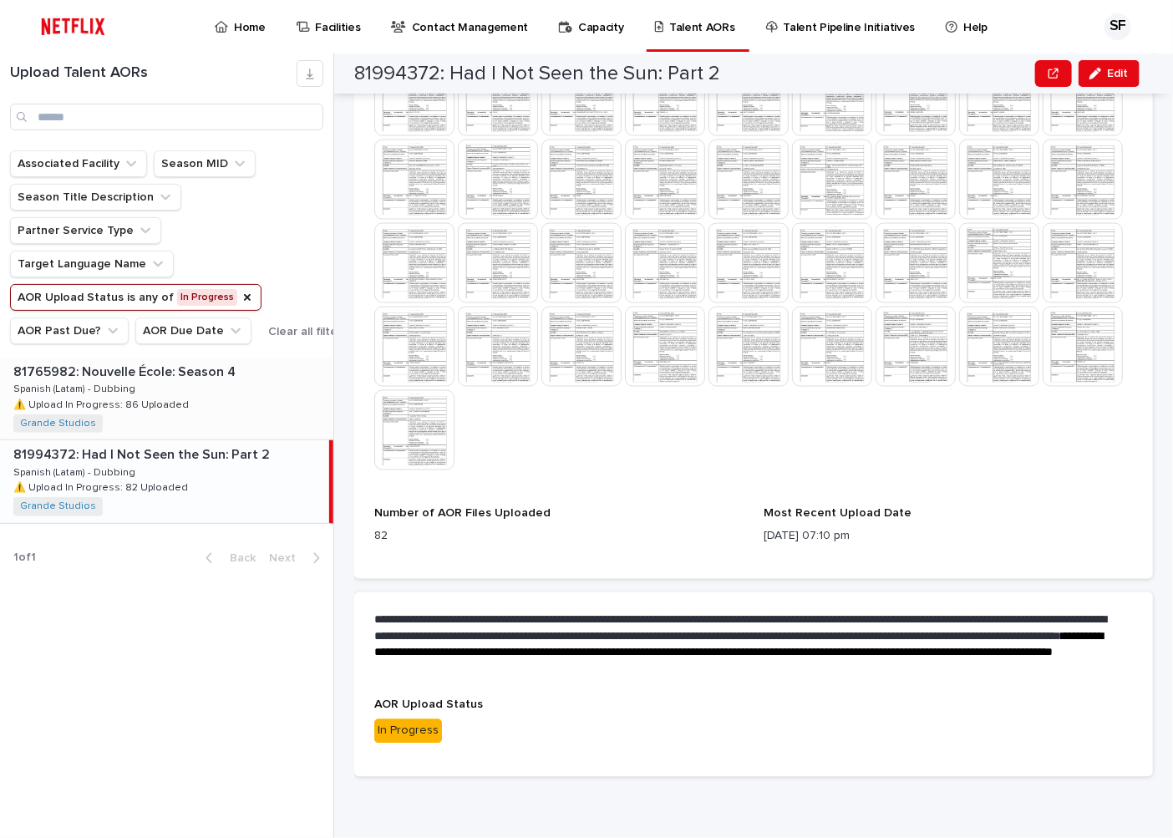
click at [100, 374] on p "81765982: Nouvelle École: Season 4" at bounding box center [125, 370] width 225 height 19
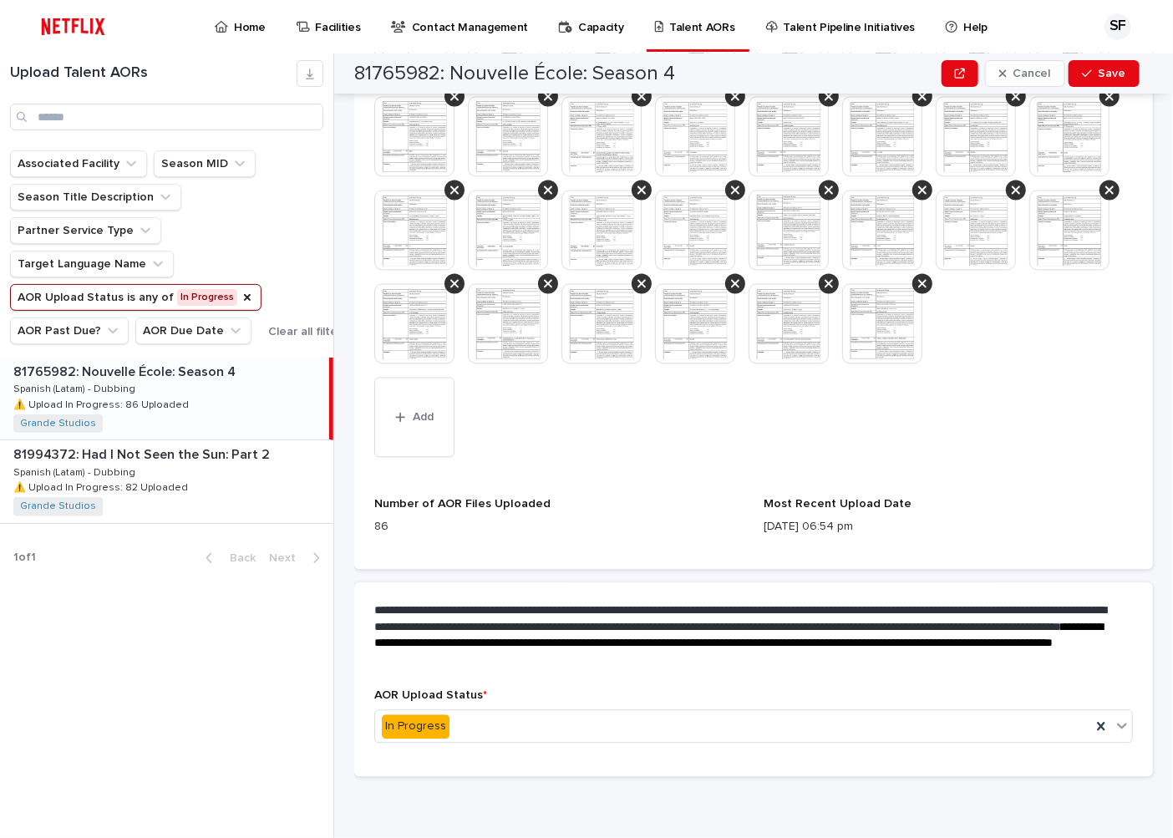
scroll to position [1442, 0]
click at [842, 364] on img at bounding box center [882, 324] width 80 height 80
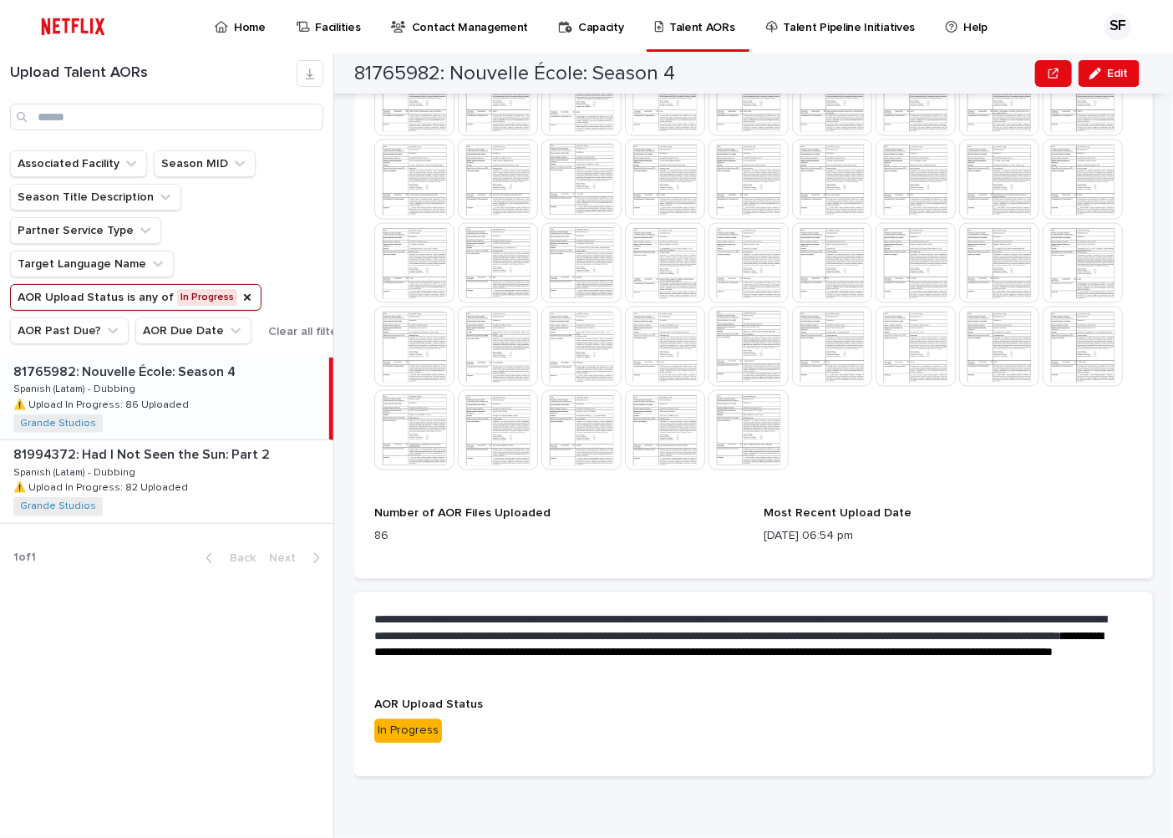
scroll to position [1143, 0]
click at [1107, 69] on span "Edit" at bounding box center [1117, 74] width 21 height 12
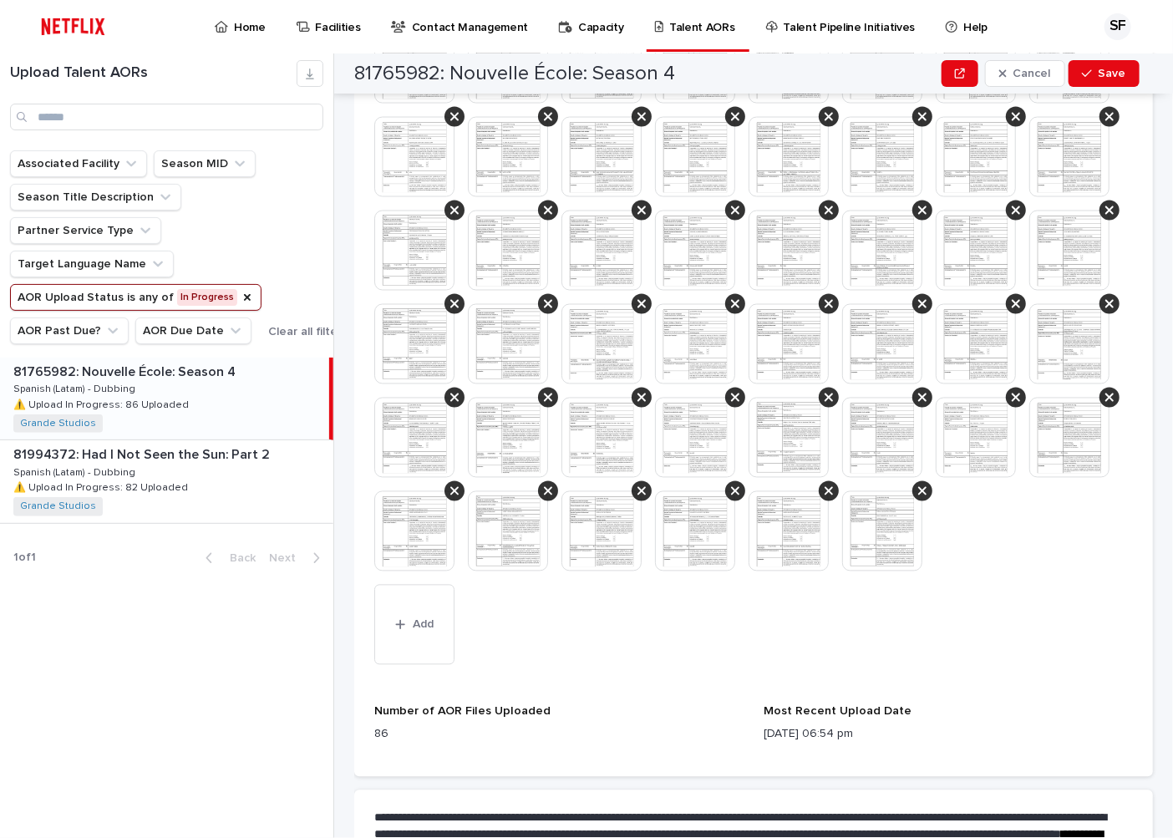
click at [1107, 69] on span "Save" at bounding box center [1112, 74] width 28 height 12
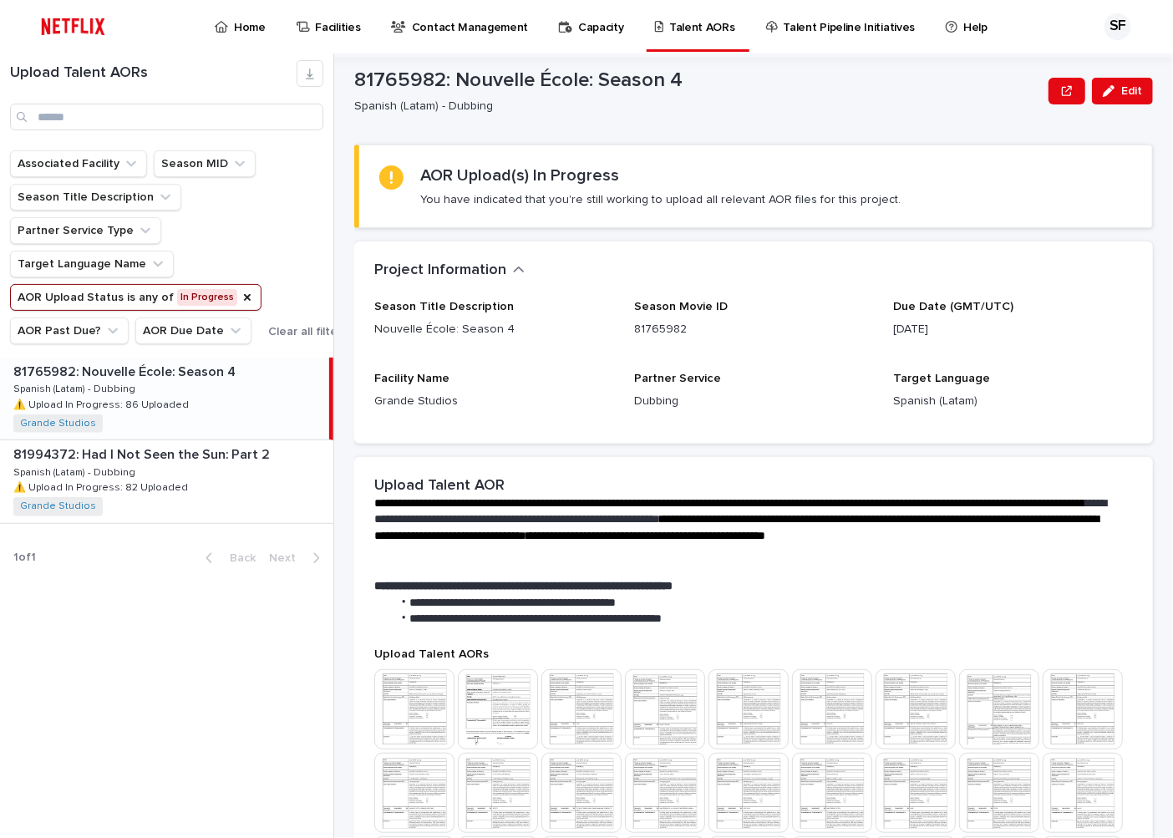
scroll to position [0, 0]
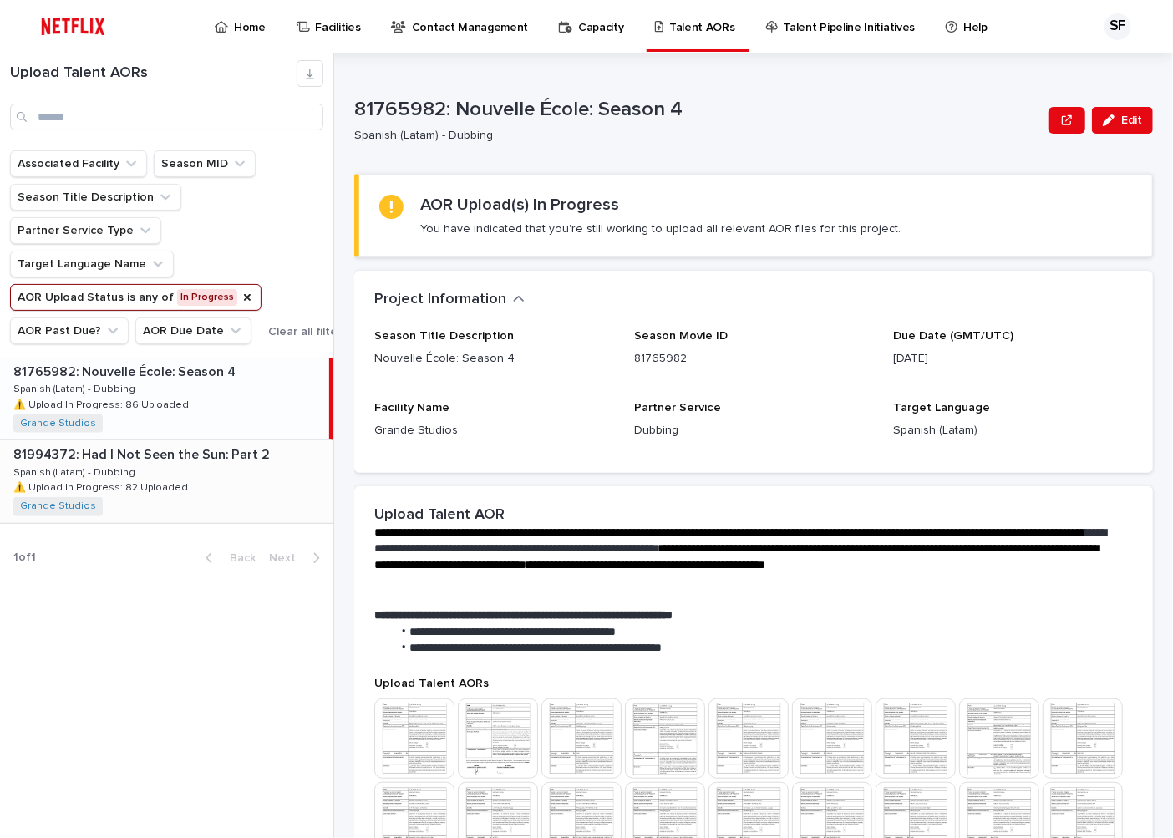
click at [131, 488] on p "⚠️ Upload In Progress: 82 Uploaded" at bounding box center [102, 486] width 178 height 15
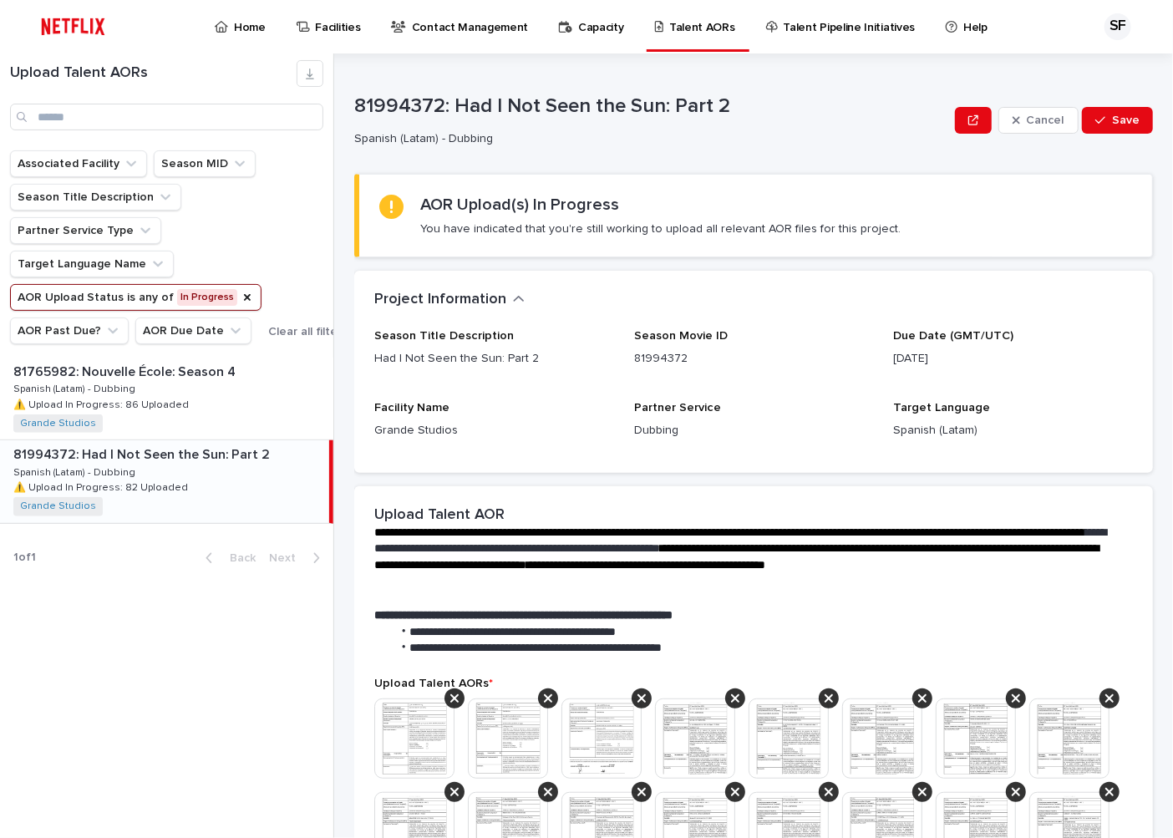
click at [78, 590] on div "Upload Talent AORs Associated Facility Season MID Season Title Description Part…" at bounding box center [167, 445] width 334 height 784
click at [231, 29] on div "Home" at bounding box center [243, 17] width 60 height 35
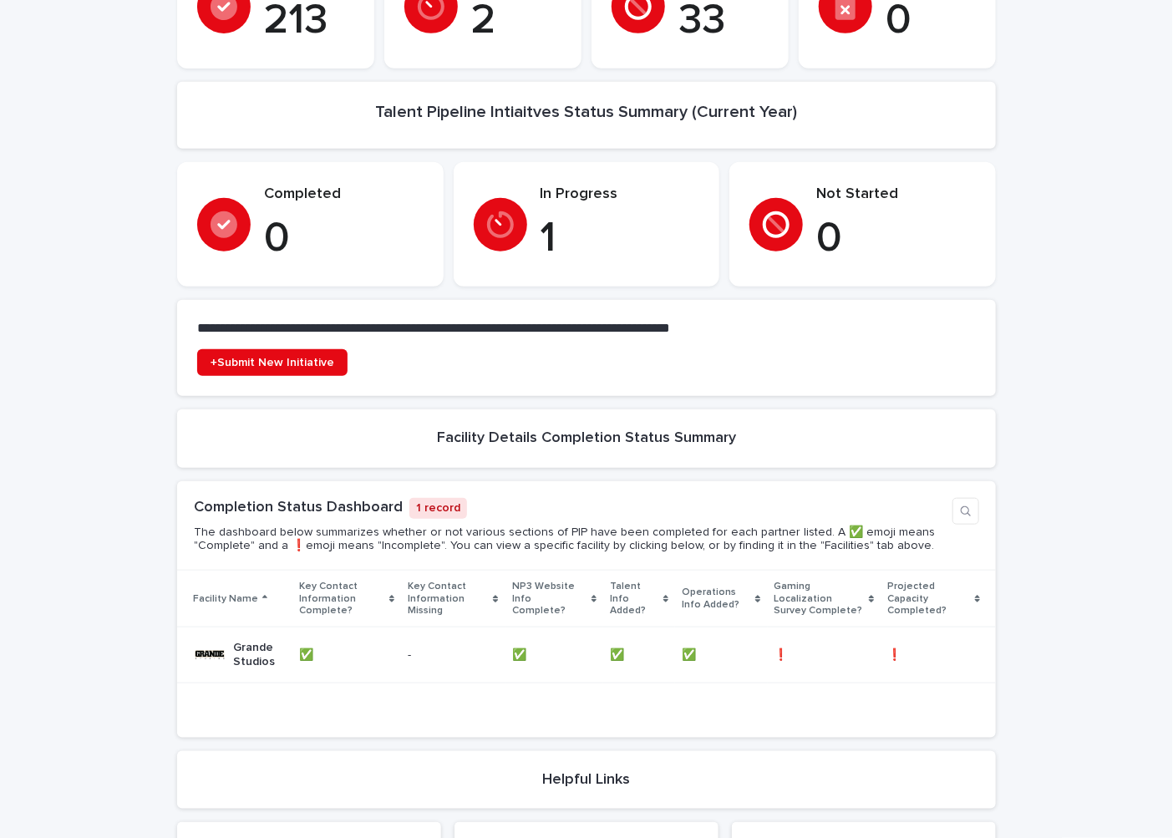
scroll to position [160, 0]
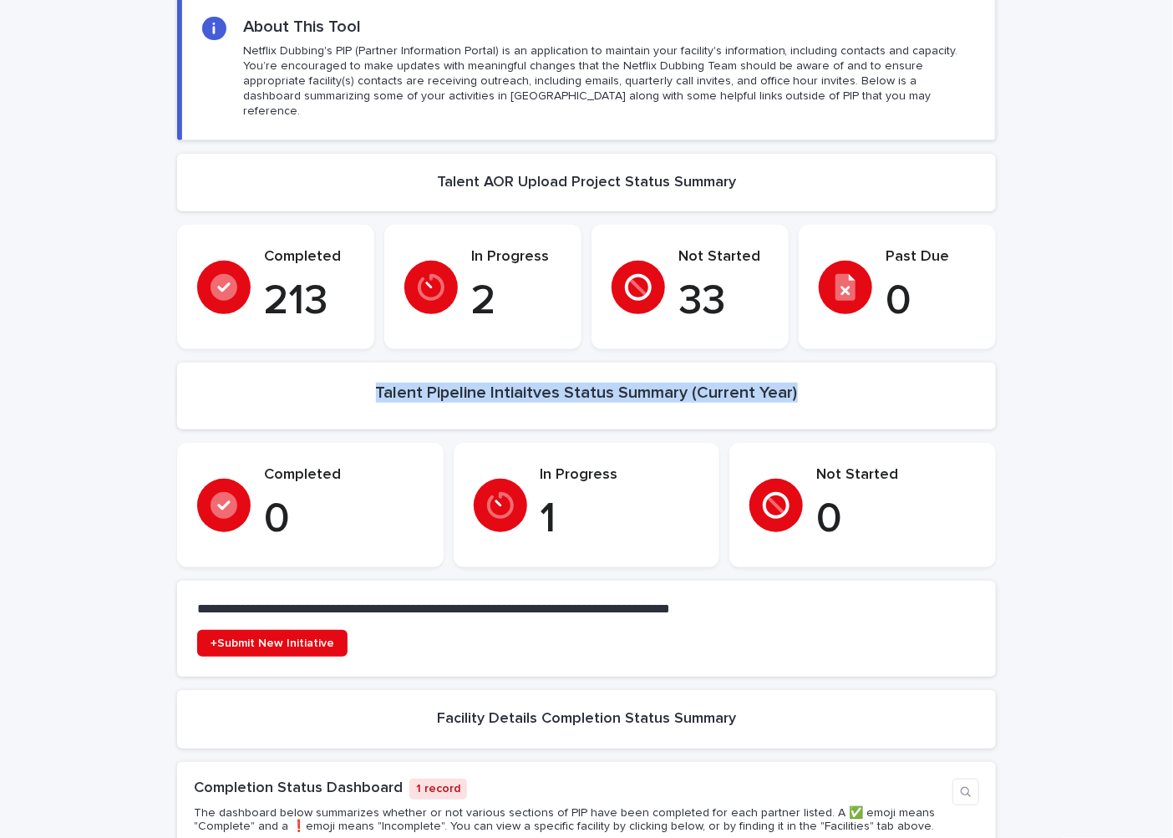
drag, startPoint x: 799, startPoint y: 376, endPoint x: 365, endPoint y: 365, distance: 434.4
click at [365, 365] on section "Talent Pipeline Intiaitves Status Summary (Current Year) •••" at bounding box center [586, 395] width 818 height 67
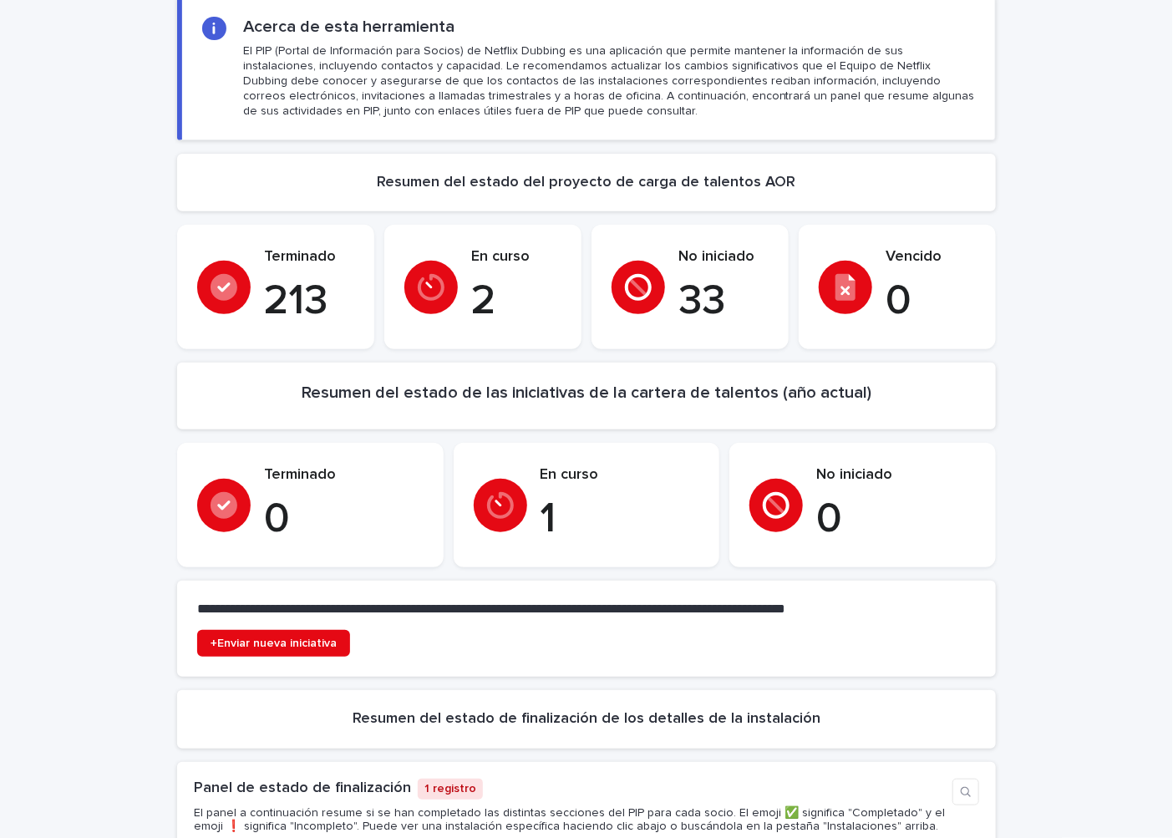
scroll to position [180, 0]
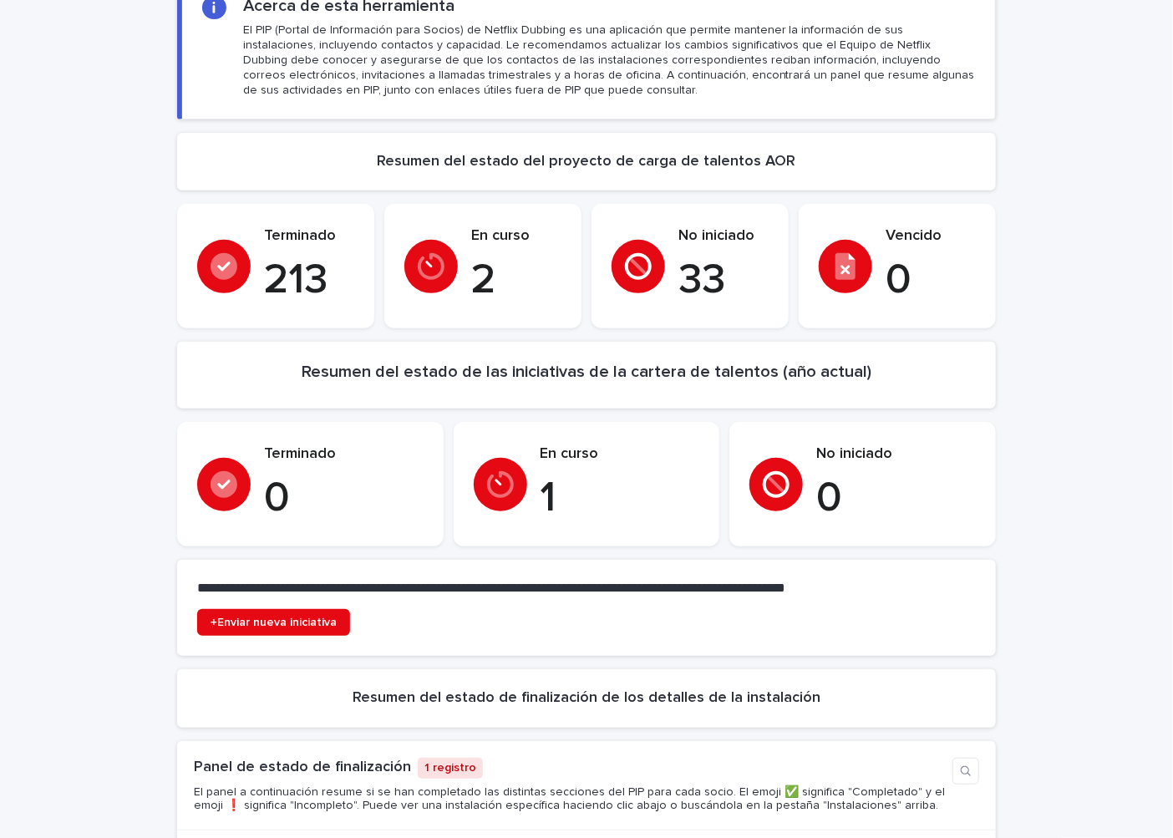
click at [490, 367] on font "Resumen del estado de las iniciativas de la cartera de talentos (año actual)" at bounding box center [587, 371] width 570 height 17
drag, startPoint x: 606, startPoint y: 368, endPoint x: 844, endPoint y: 374, distance: 238.9
click at [844, 374] on font "Resumen del estado de las iniciativas de la cartera de talentos (año actual)" at bounding box center [587, 371] width 570 height 17
click at [902, 373] on section "Resumen del estado de las iniciativas de la cartera de talentos (año actual) •••" at bounding box center [586, 375] width 818 height 67
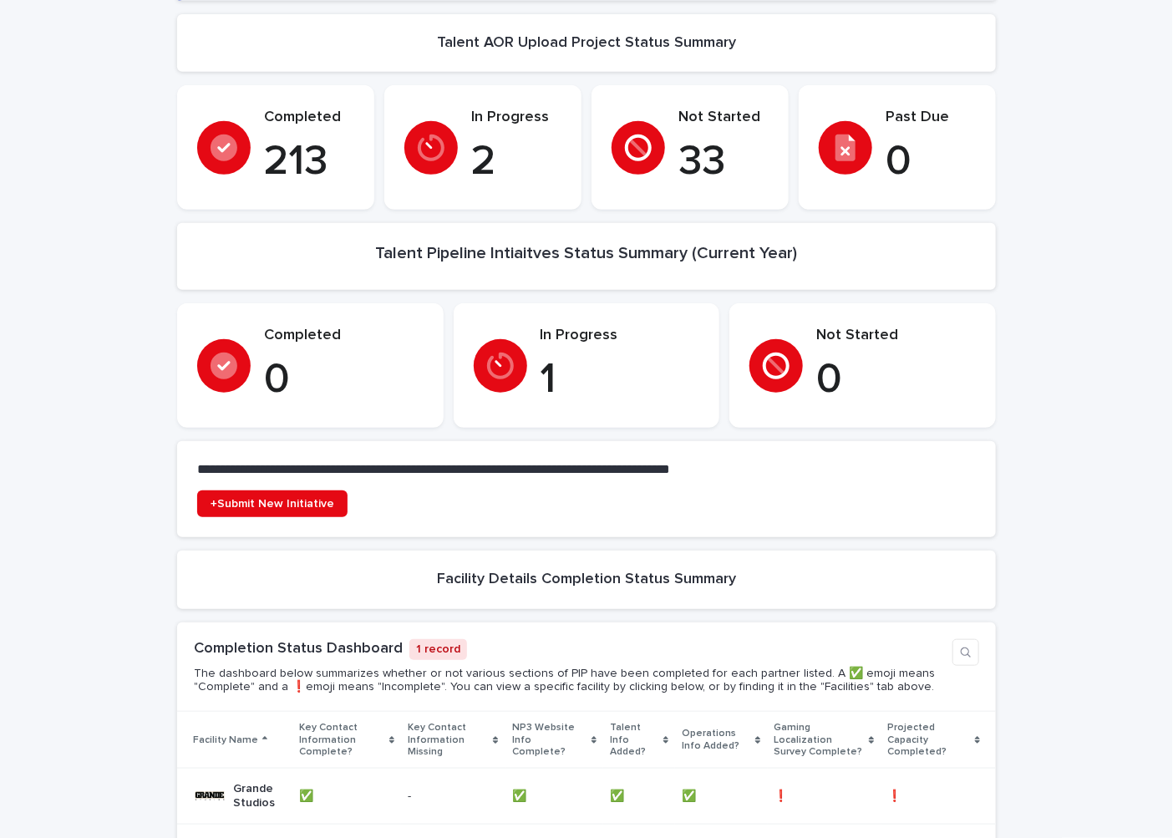
scroll to position [278, 0]
